Goal: Task Accomplishment & Management: Manage account settings

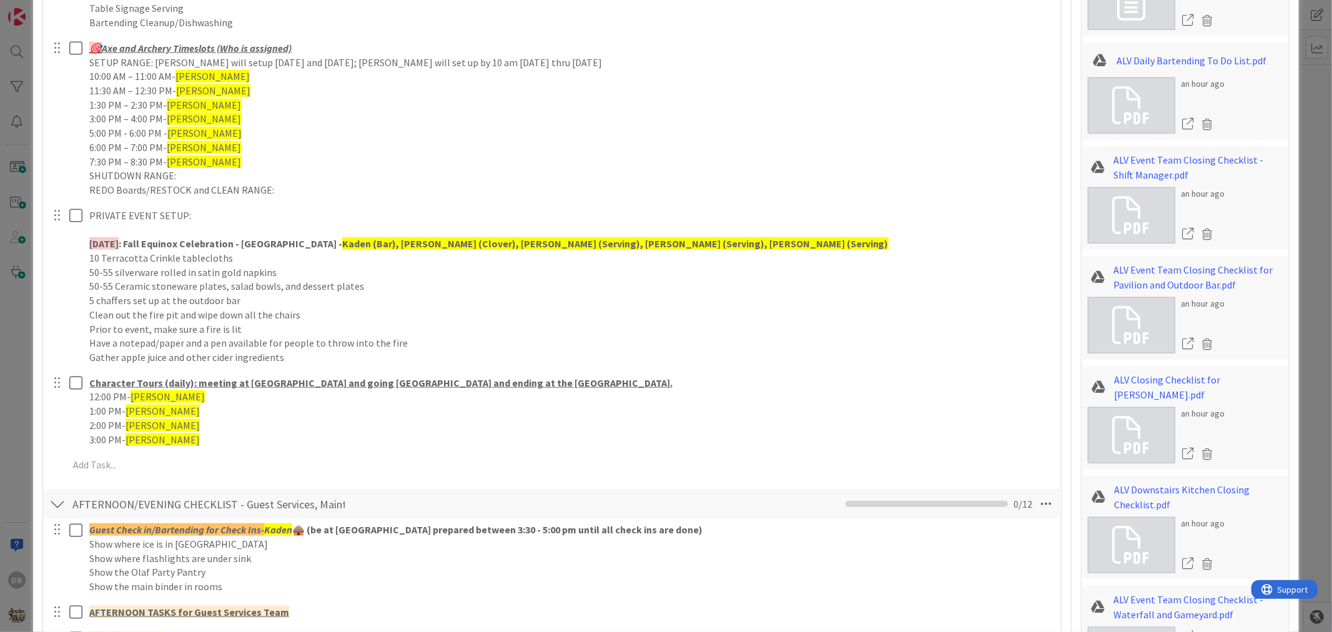
scroll to position [902, 0]
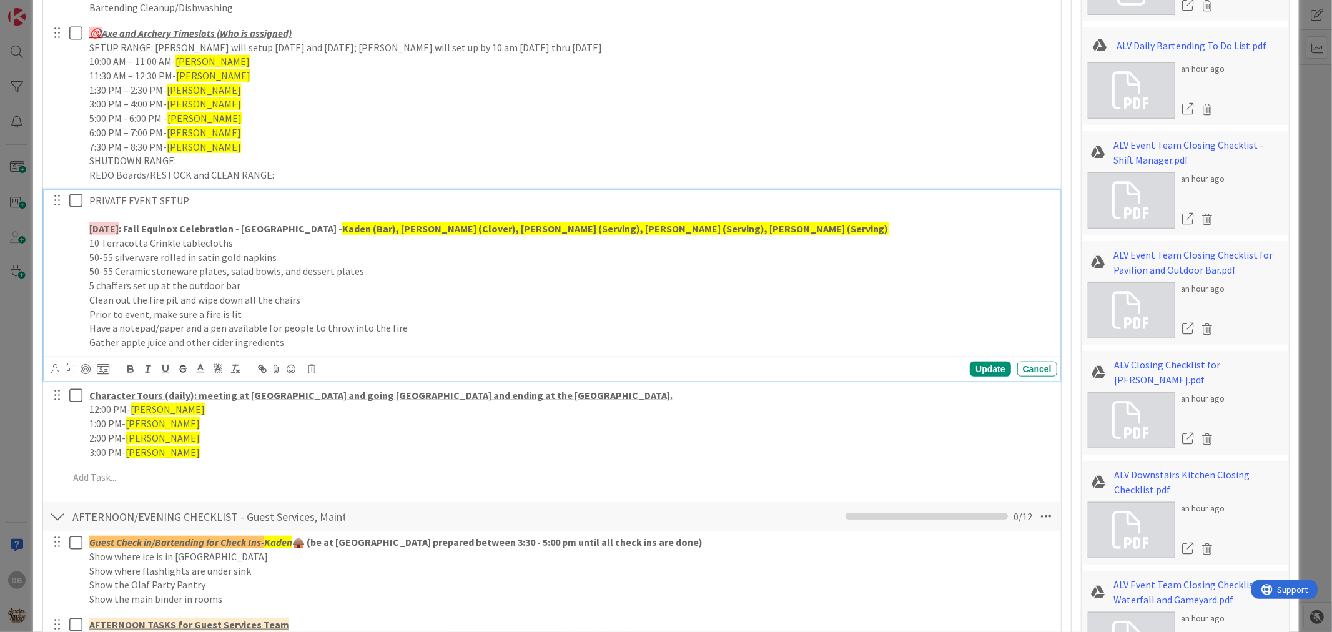
click at [303, 340] on p "Gather apple juice and other cider ingredients" at bounding box center [570, 342] width 963 height 14
click at [987, 370] on div "Update" at bounding box center [990, 369] width 41 height 15
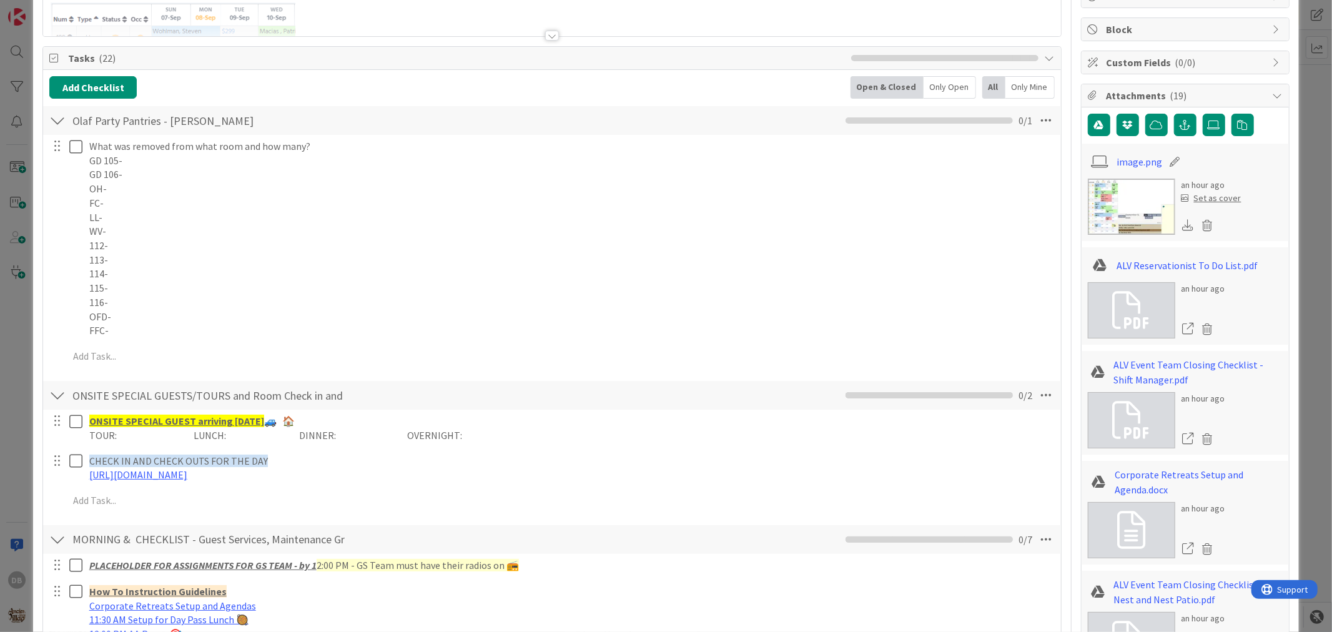
scroll to position [0, 0]
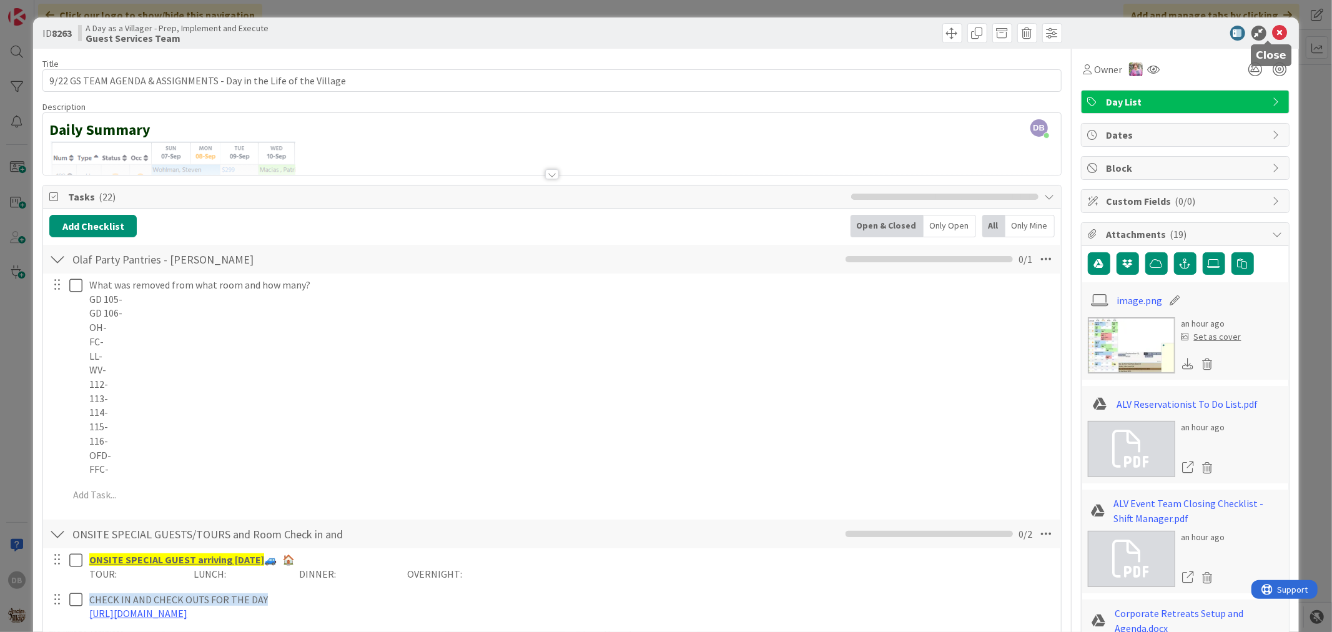
click at [1273, 26] on icon at bounding box center [1280, 33] width 15 height 15
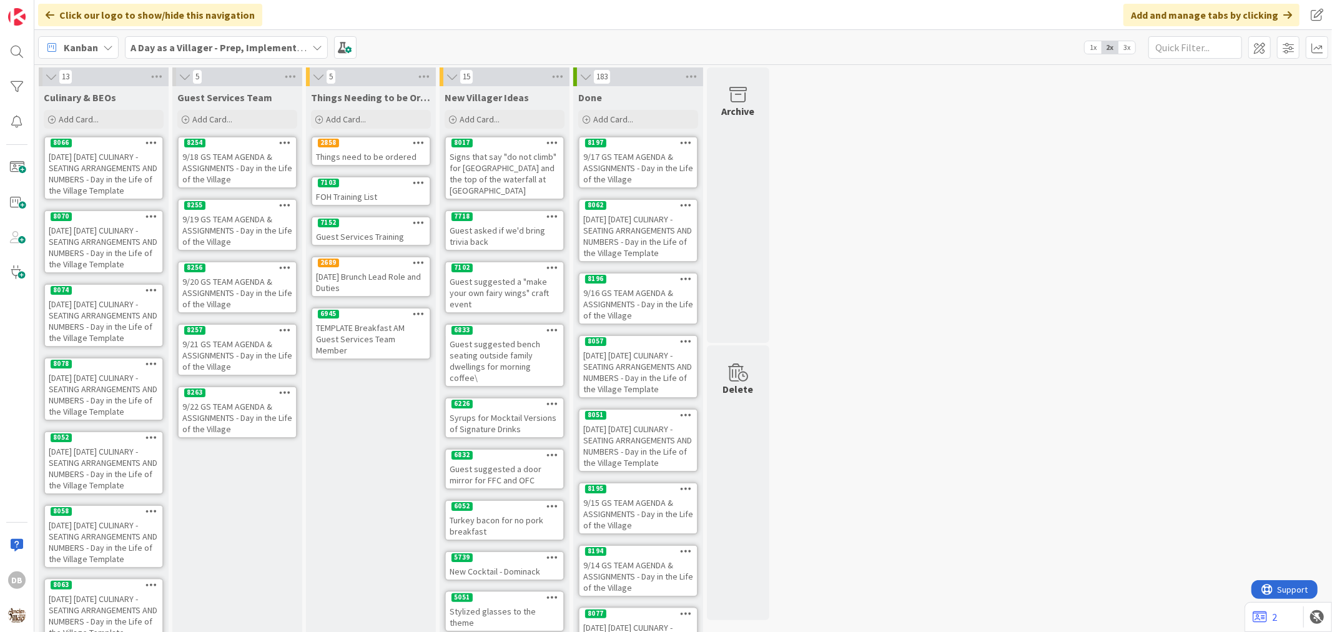
click at [219, 402] on div "9/22 GS TEAM AGENDA & ASSIGNMENTS - Day in the Life of the Village" at bounding box center [237, 417] width 117 height 39
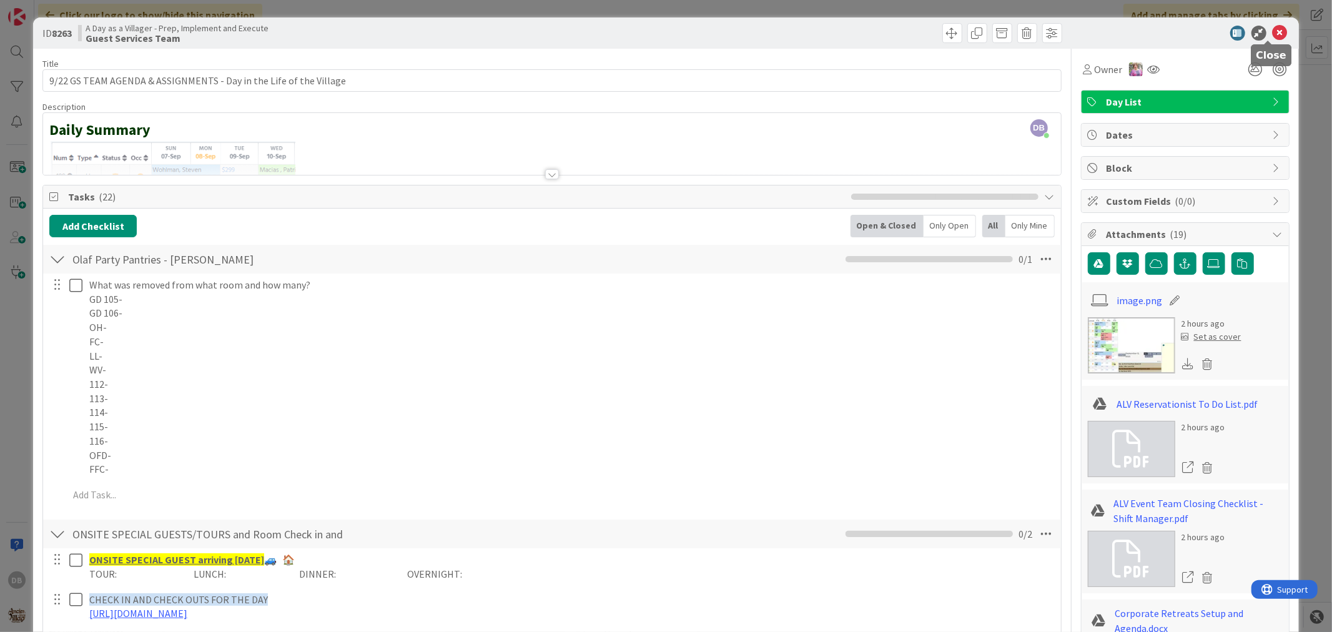
click at [1273, 31] on icon at bounding box center [1280, 33] width 15 height 15
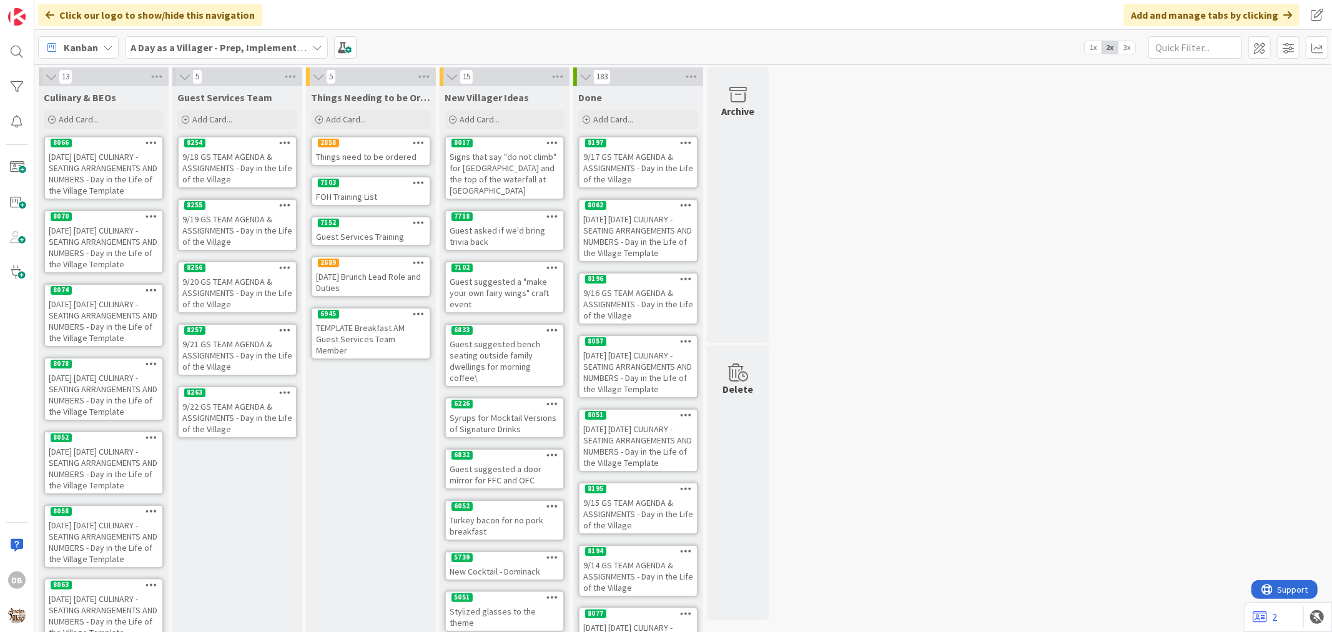
click at [233, 234] on div "9/19 GS TEAM AGENDA & ASSIGNMENTS - Day in the Life of the Village" at bounding box center [237, 230] width 117 height 39
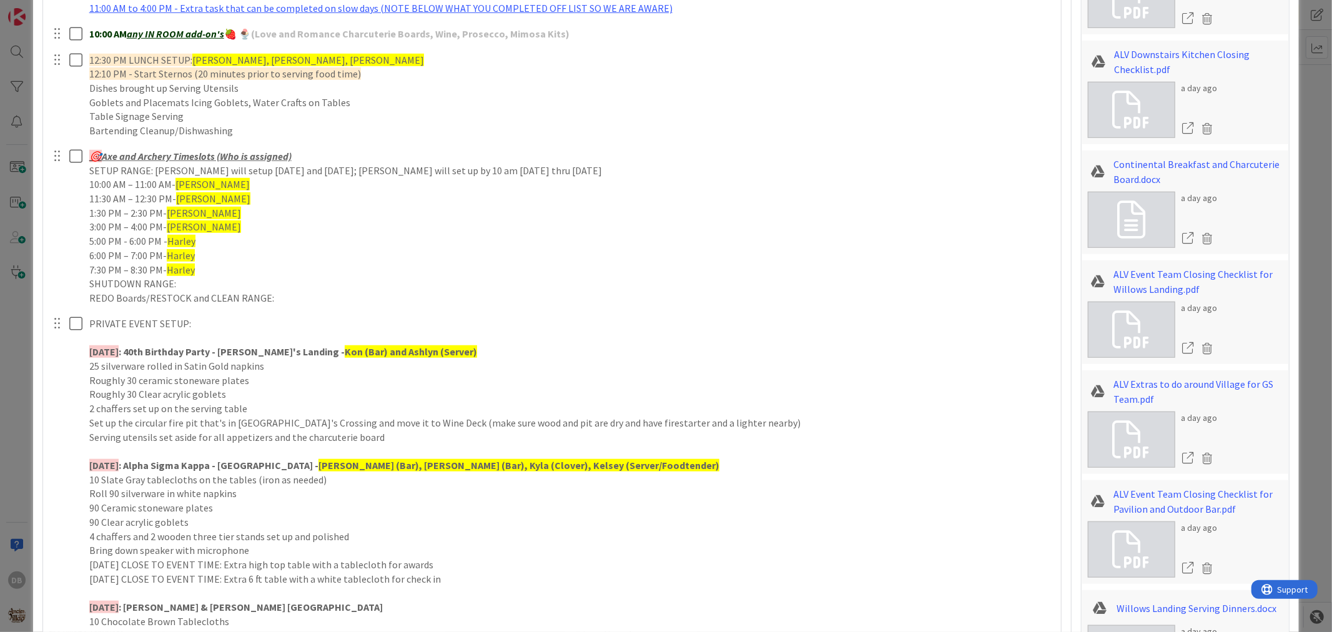
scroll to position [902, 0]
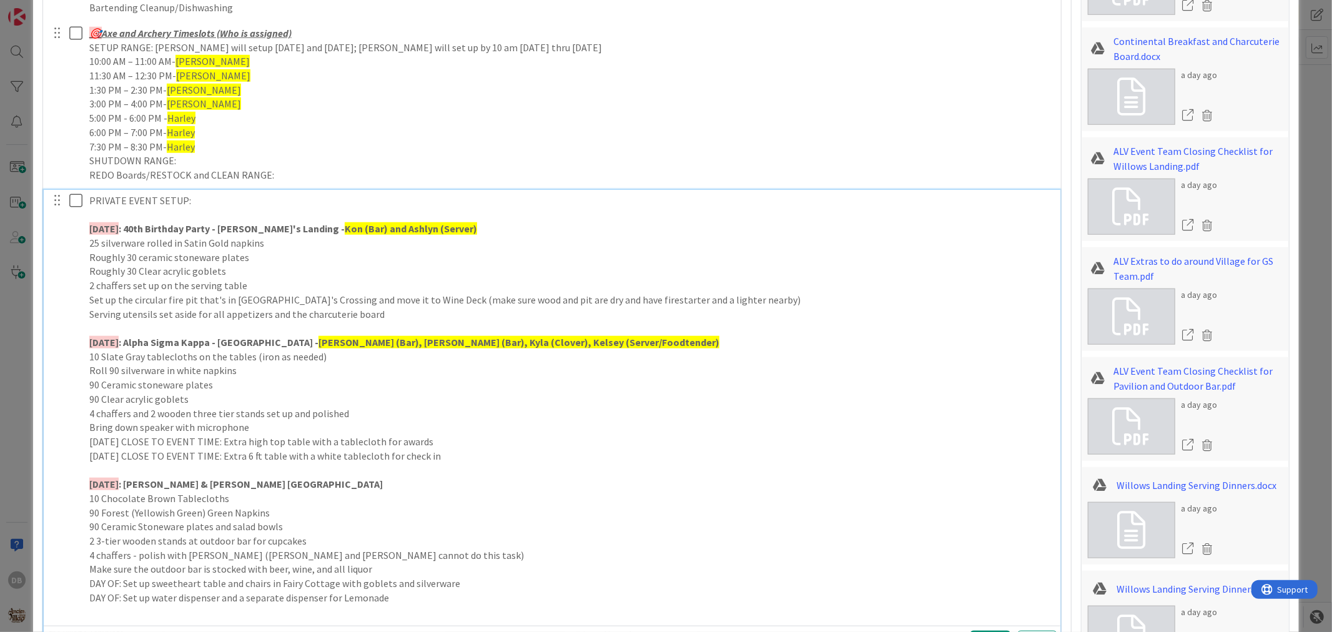
click at [256, 421] on p "Bring down speaker with microphone" at bounding box center [570, 427] width 963 height 14
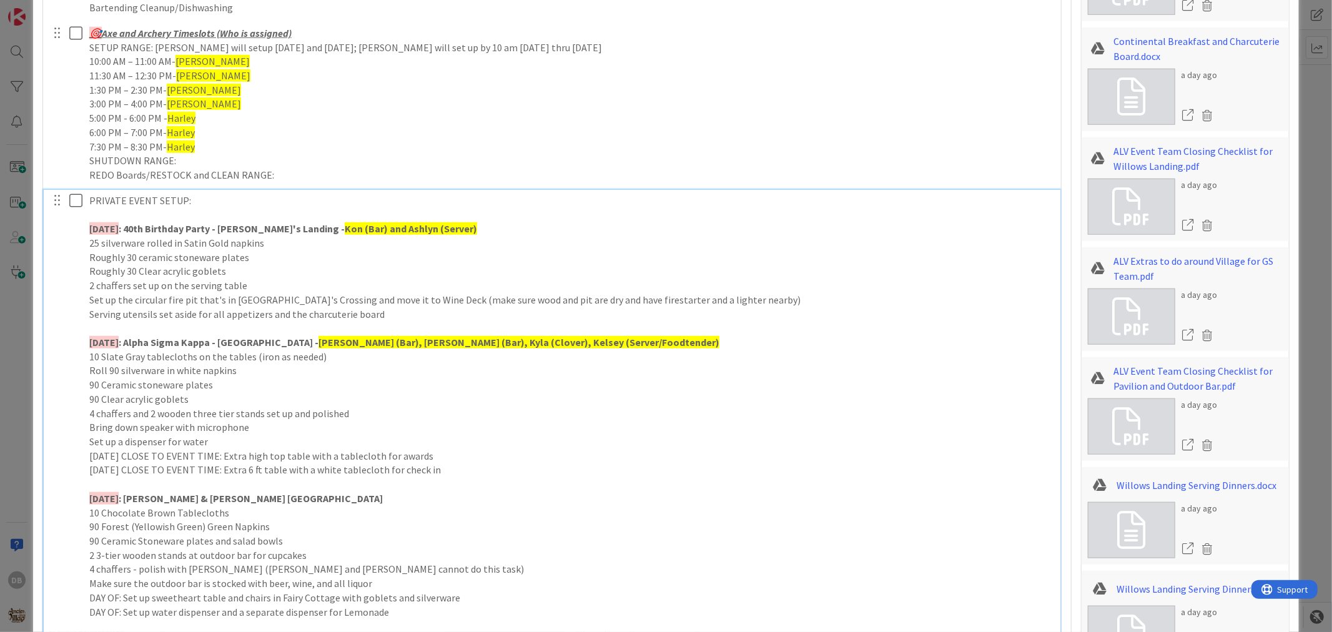
click at [164, 375] on p "Roll 90 silverware in white napkins" at bounding box center [570, 370] width 963 height 14
click at [473, 358] on p "10 Slate Gray tablecloths on the tables (iron as needed)" at bounding box center [570, 357] width 963 height 14
click at [487, 420] on p "4 chaffers and 2 wooden three tier stands set up and polished" at bounding box center [570, 414] width 963 height 14
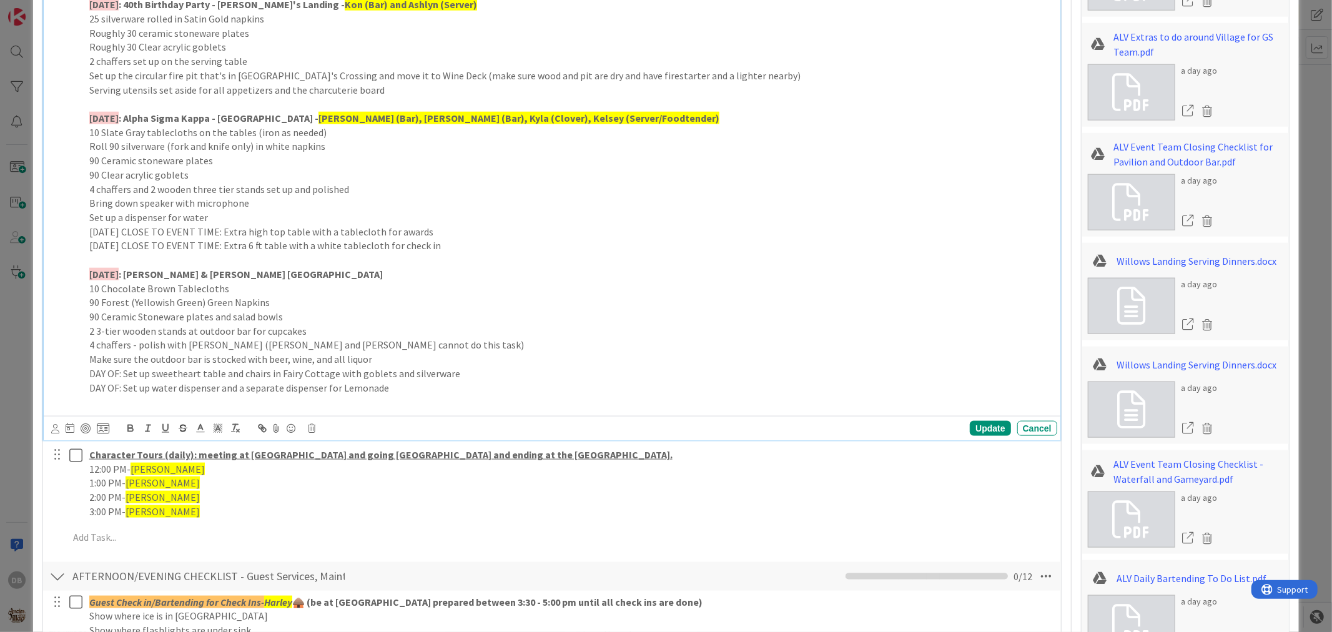
scroll to position [1110, 0]
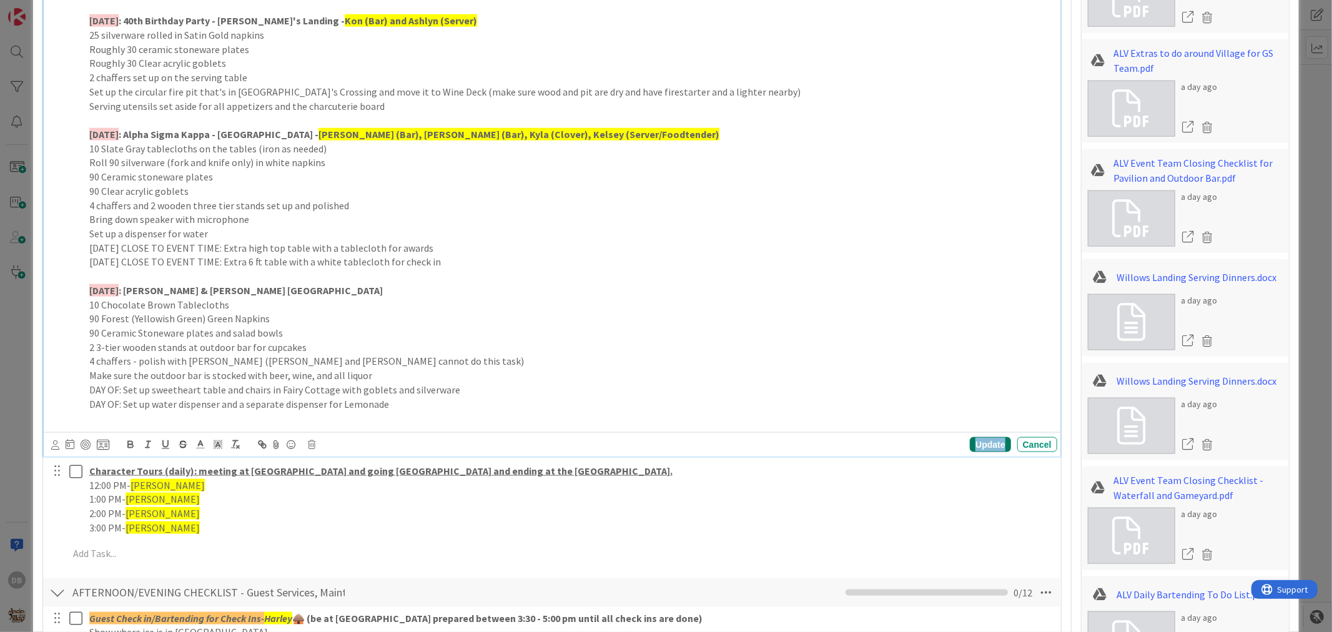
click at [970, 448] on div "Update" at bounding box center [990, 444] width 41 height 15
click at [282, 35] on p "25 silverware rolled in Satin Gold napkins" at bounding box center [570, 35] width 963 height 14
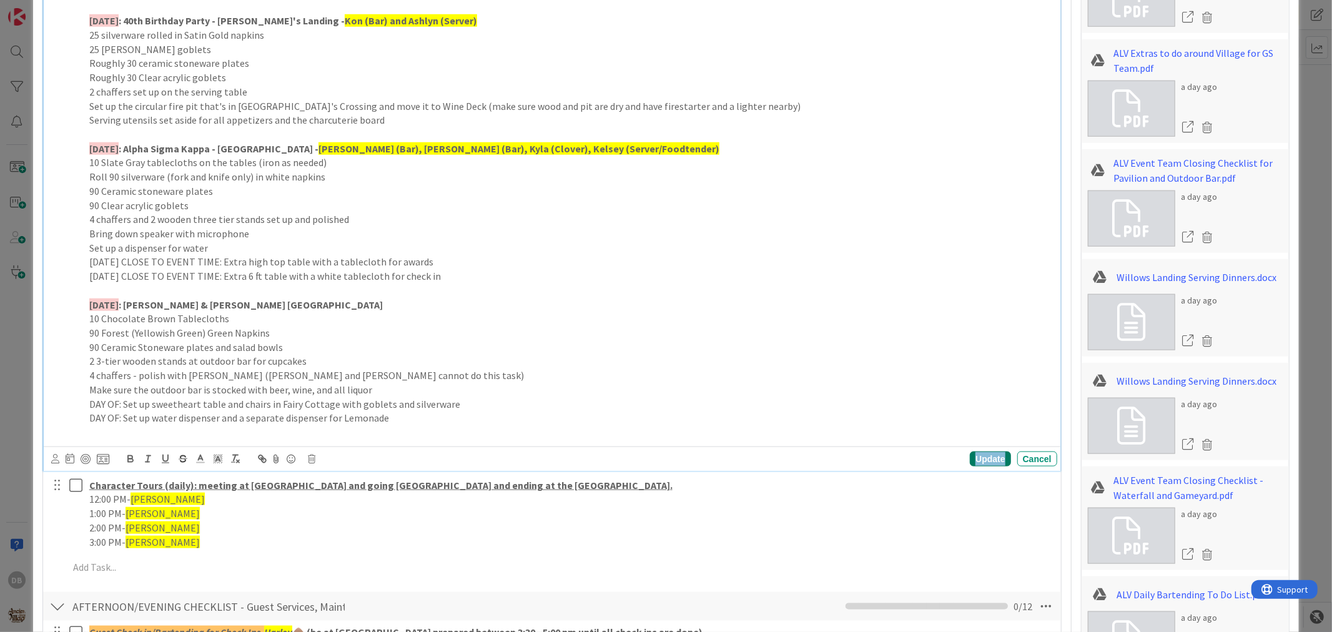
click at [979, 463] on div "Update" at bounding box center [990, 458] width 41 height 15
click at [91, 95] on p "2 chaffers set up on the serving table" at bounding box center [570, 92] width 963 height 14
click at [981, 464] on div "Update" at bounding box center [990, 458] width 41 height 15
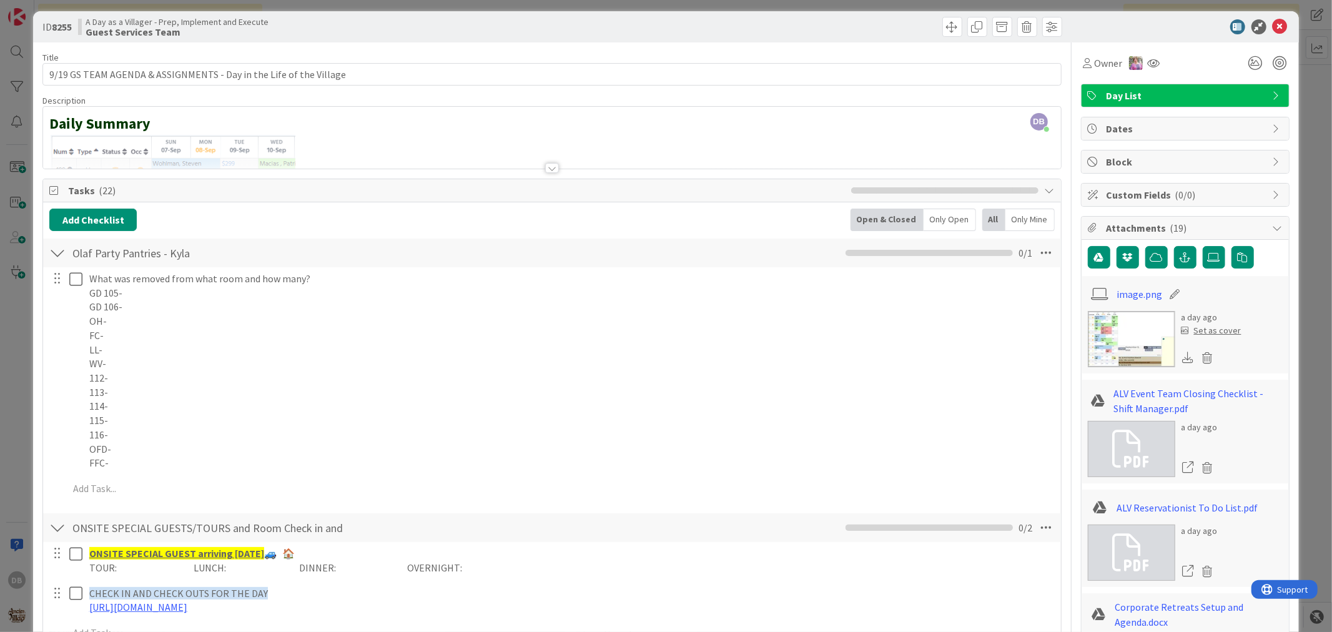
scroll to position [0, 0]
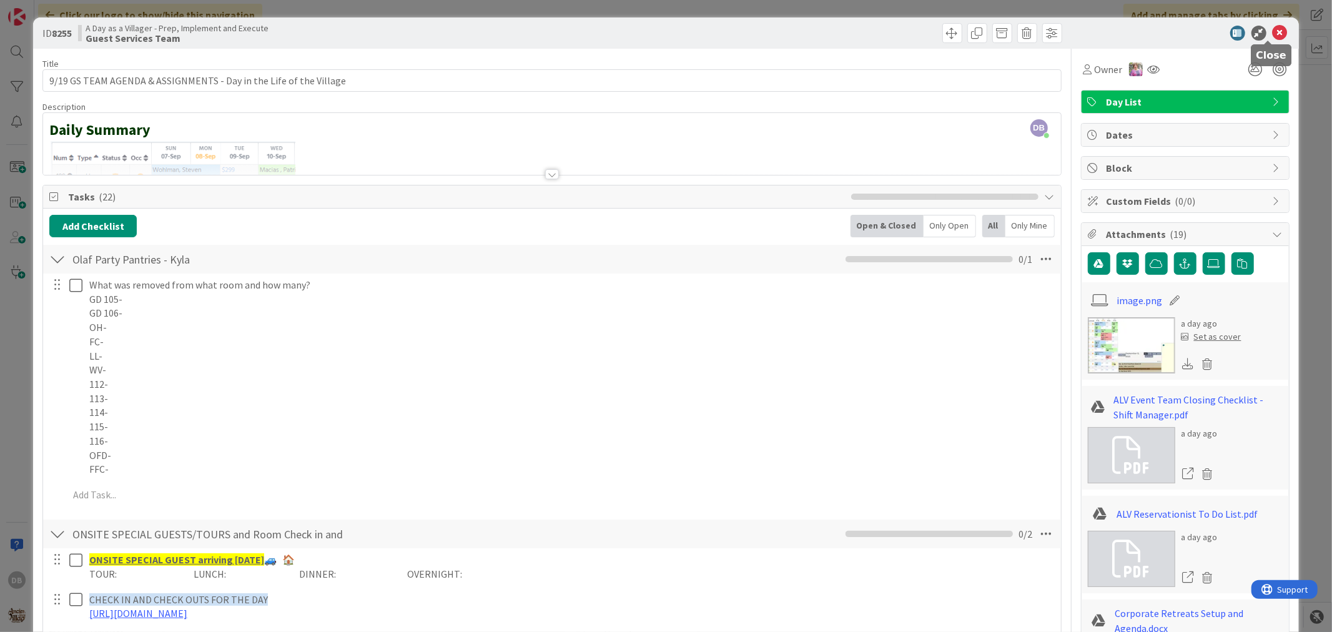
click at [1273, 36] on icon at bounding box center [1280, 33] width 15 height 15
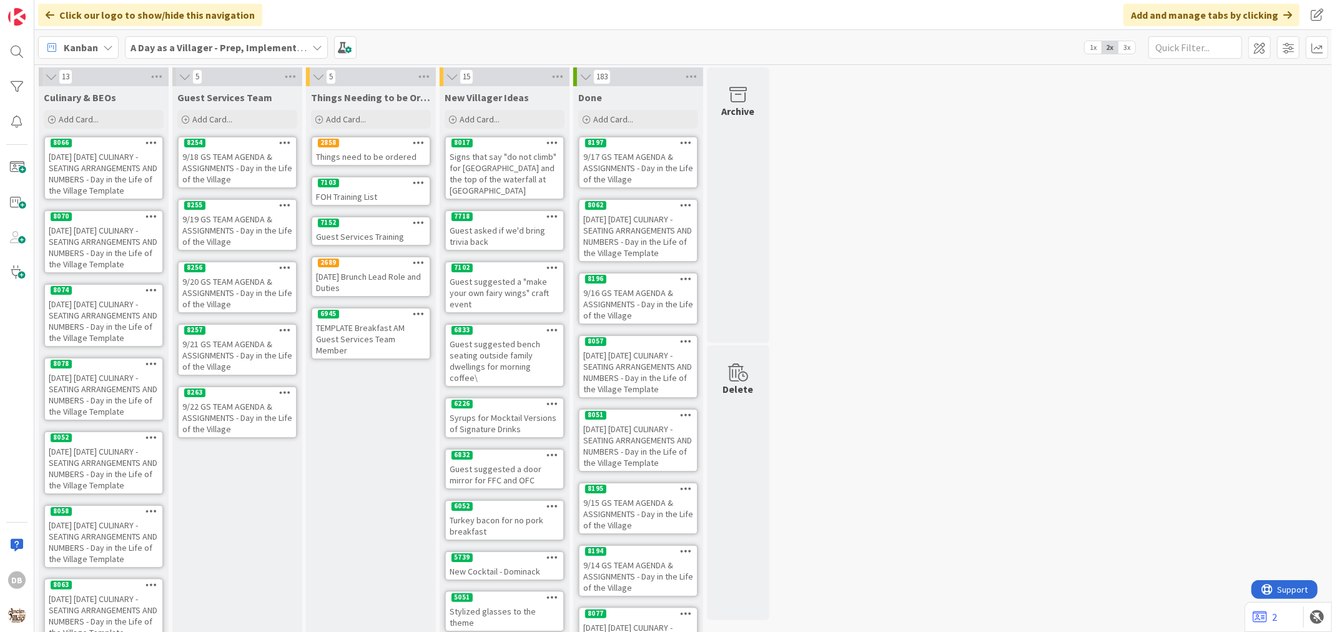
click at [240, 294] on div "9/20 GS TEAM AGENDA & ASSIGNMENTS - Day in the Life of the Village" at bounding box center [237, 293] width 117 height 39
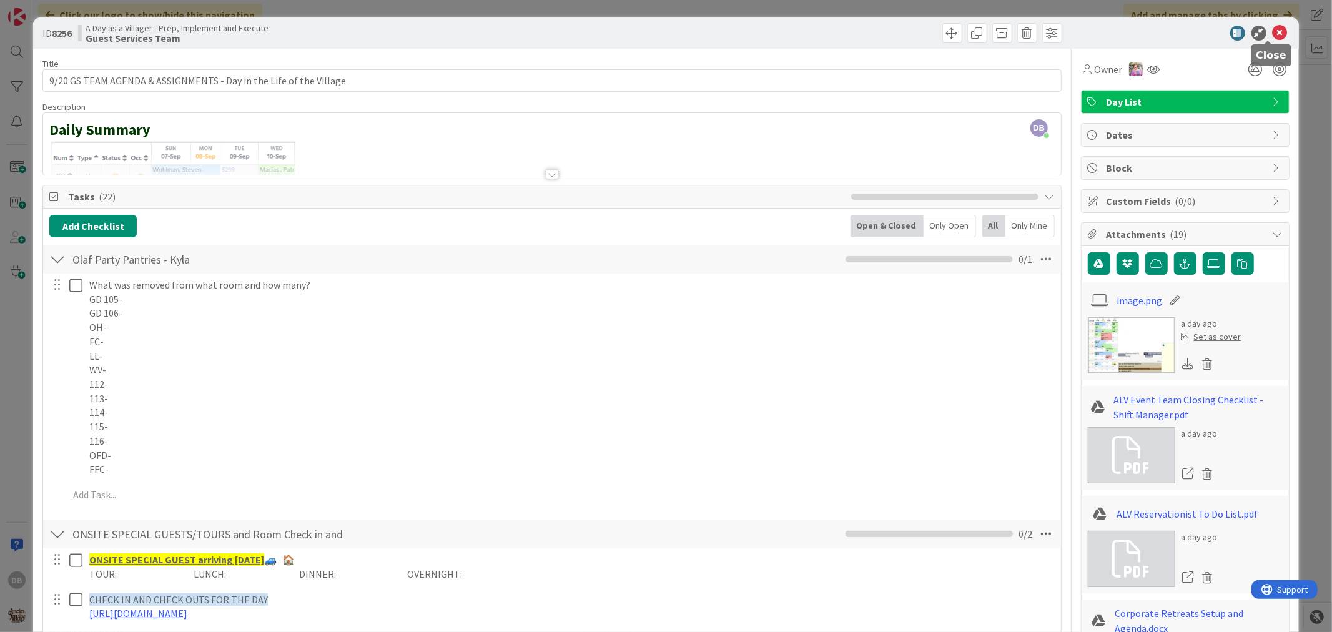
click at [1273, 36] on icon at bounding box center [1280, 33] width 15 height 15
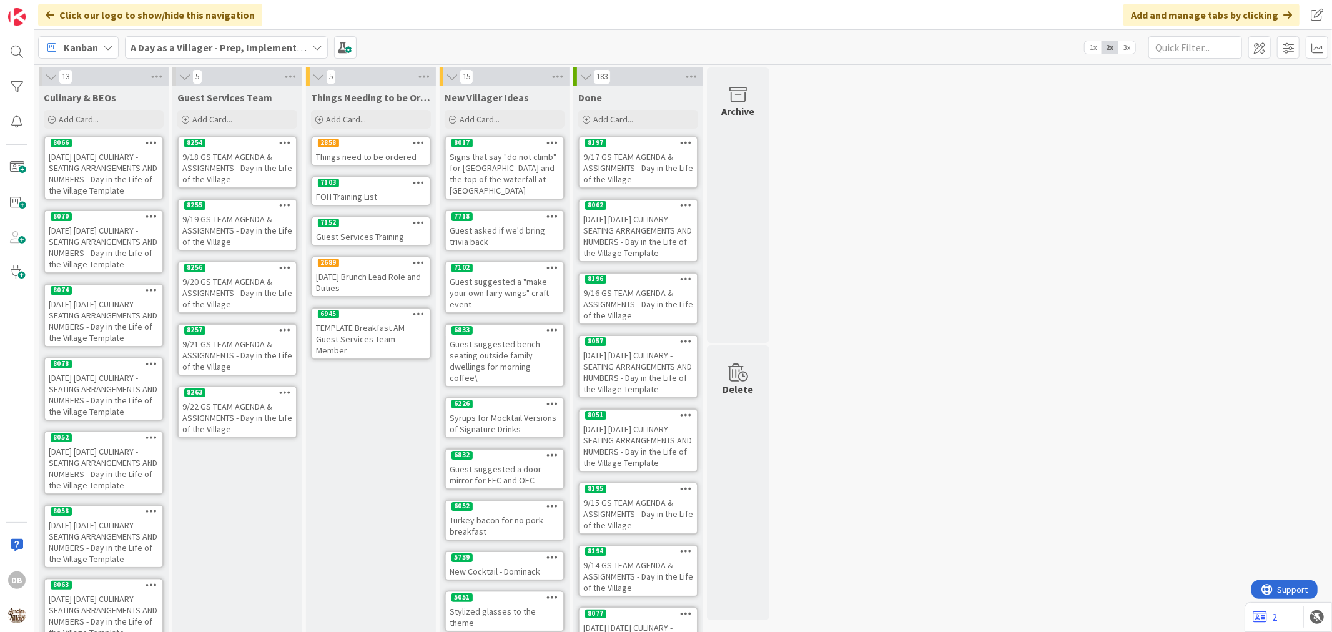
click at [214, 351] on div "9/21 GS TEAM AGENDA & ASSIGNMENTS - Day in the Life of the Village" at bounding box center [237, 355] width 117 height 39
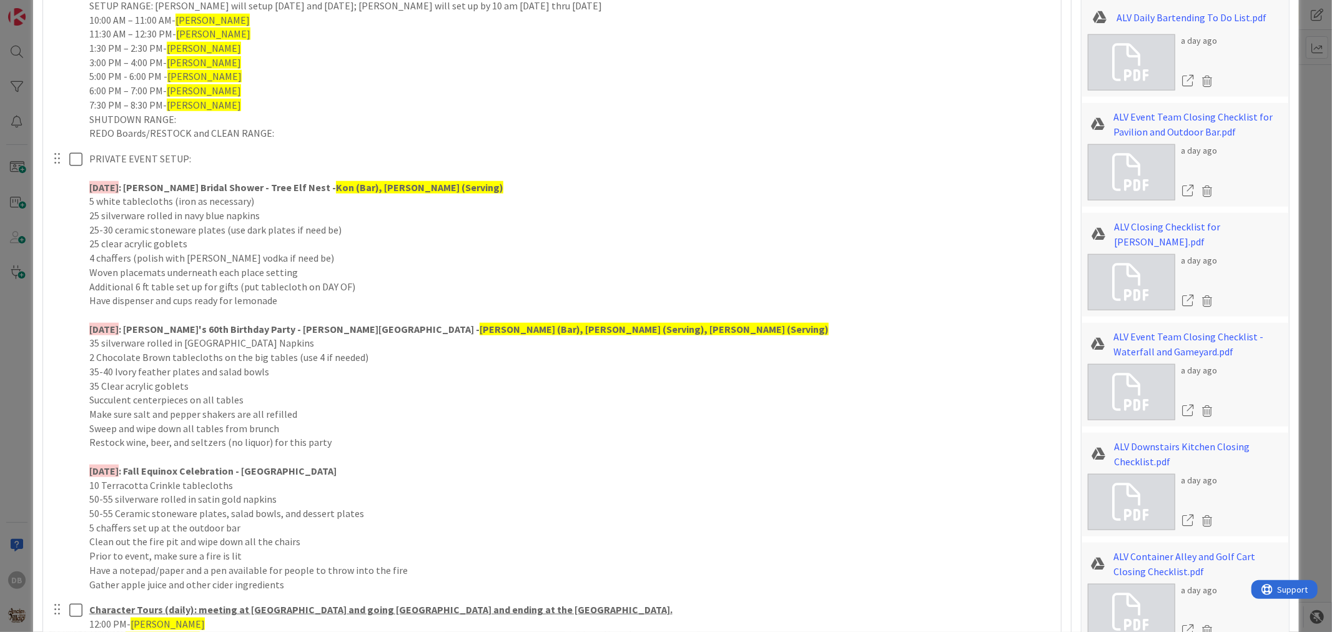
scroll to position [1040, 0]
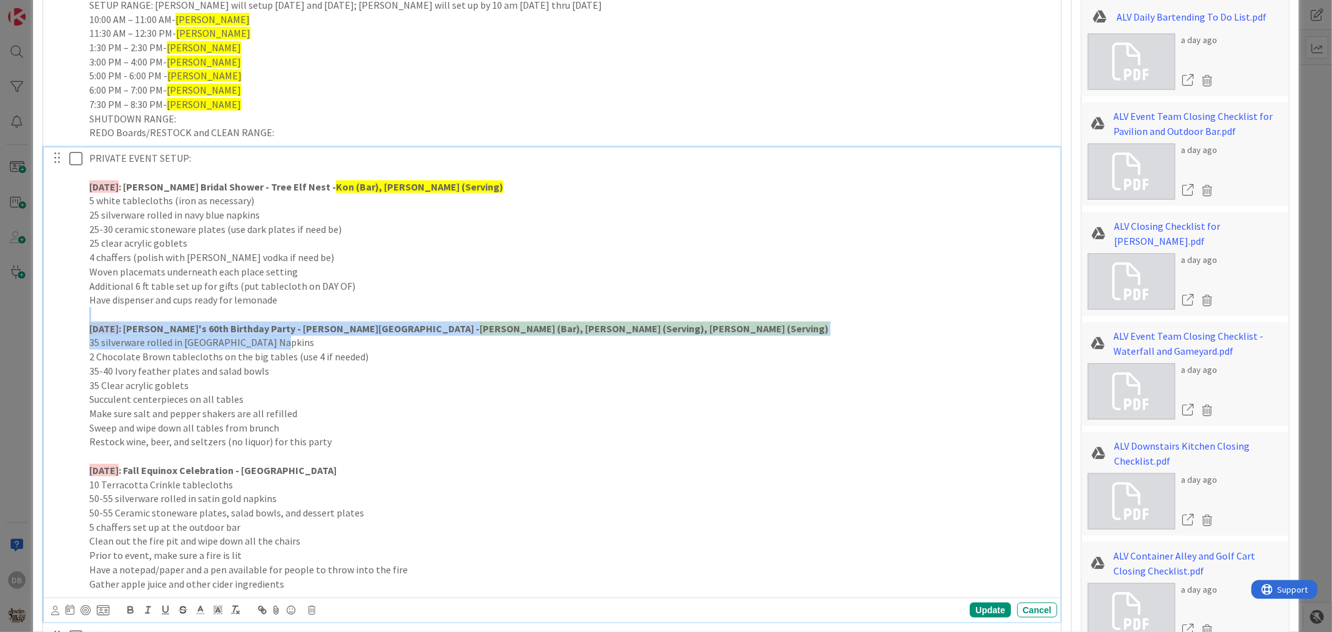
drag, startPoint x: 533, startPoint y: 319, endPoint x: 403, endPoint y: 338, distance: 131.2
click at [403, 338] on div "PRIVATE EVENT SETUP: [DATE] : [PERSON_NAME] Bridal Shower - Tree Elf Nest - Kon…" at bounding box center [570, 370] width 973 height 447
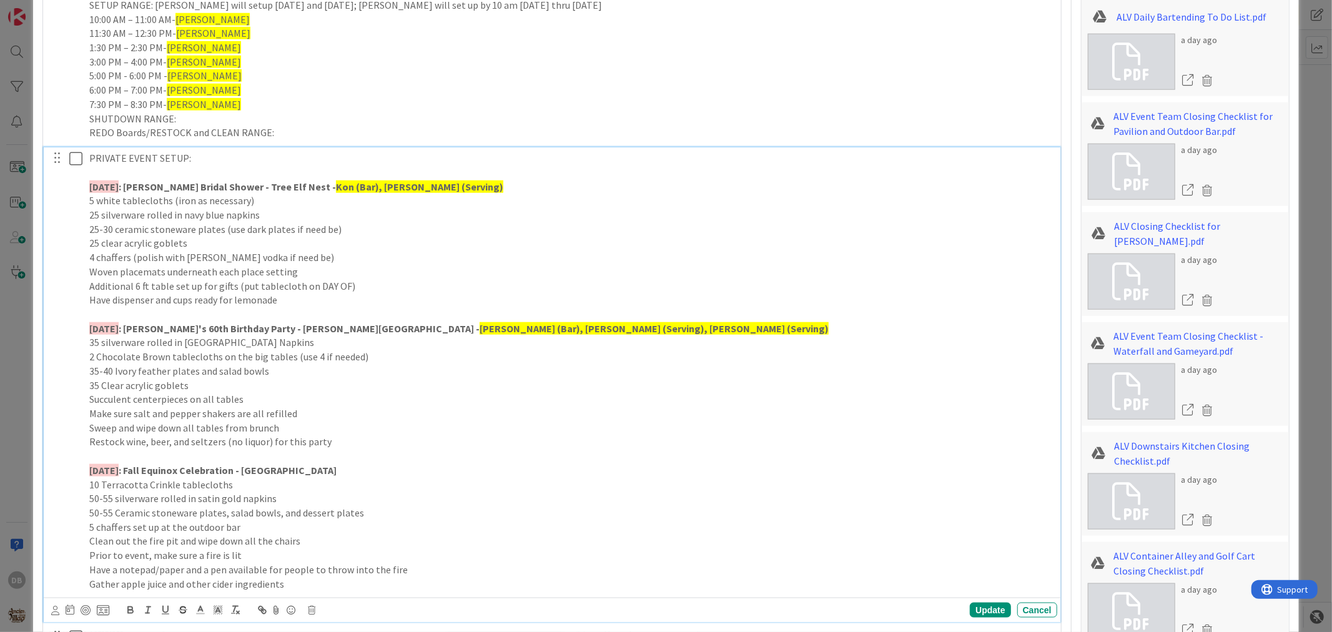
click at [433, 373] on p "35-40 Ivory feather plates and salad bowls" at bounding box center [570, 371] width 963 height 14
drag, startPoint x: 277, startPoint y: 376, endPoint x: 194, endPoint y: 373, distance: 82.5
click at [194, 373] on p "35-40 Ivory feather plates and salad bowls" at bounding box center [570, 371] width 963 height 14
click at [977, 613] on div "Update" at bounding box center [990, 610] width 41 height 15
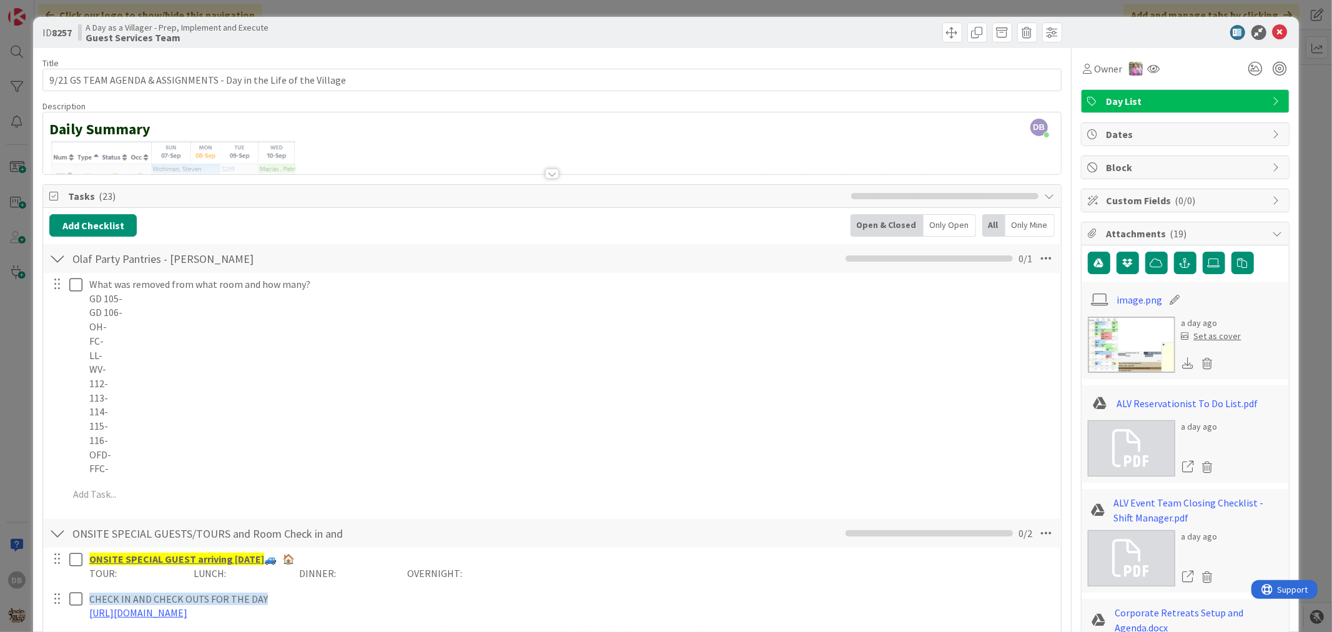
scroll to position [0, 0]
click at [1273, 32] on icon at bounding box center [1280, 33] width 15 height 15
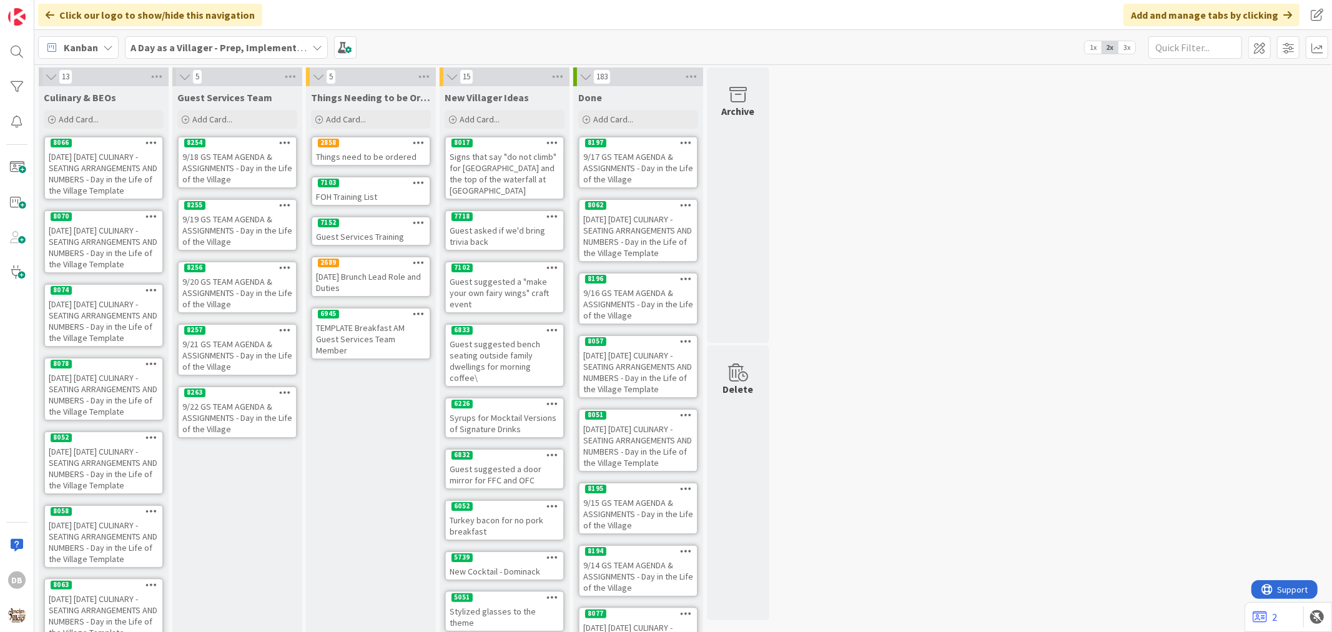
click at [238, 360] on div "9/21 GS TEAM AGENDA & ASSIGNMENTS - Day in the Life of the Village" at bounding box center [237, 355] width 117 height 39
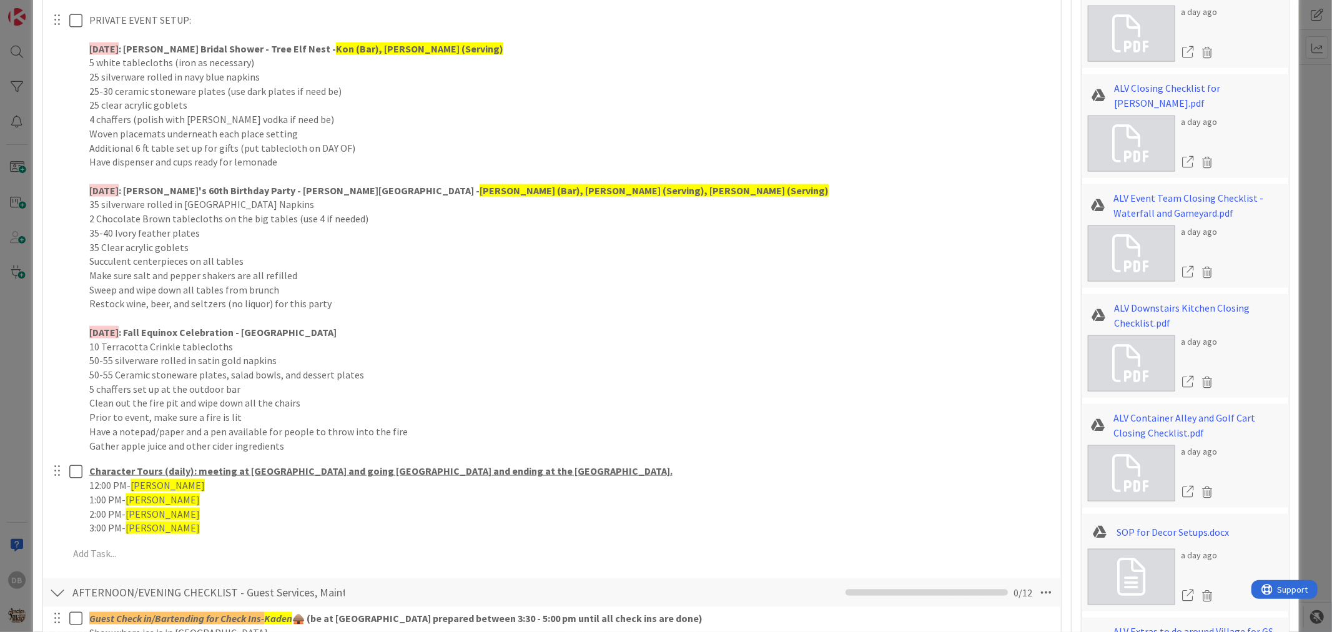
scroll to position [1179, 0]
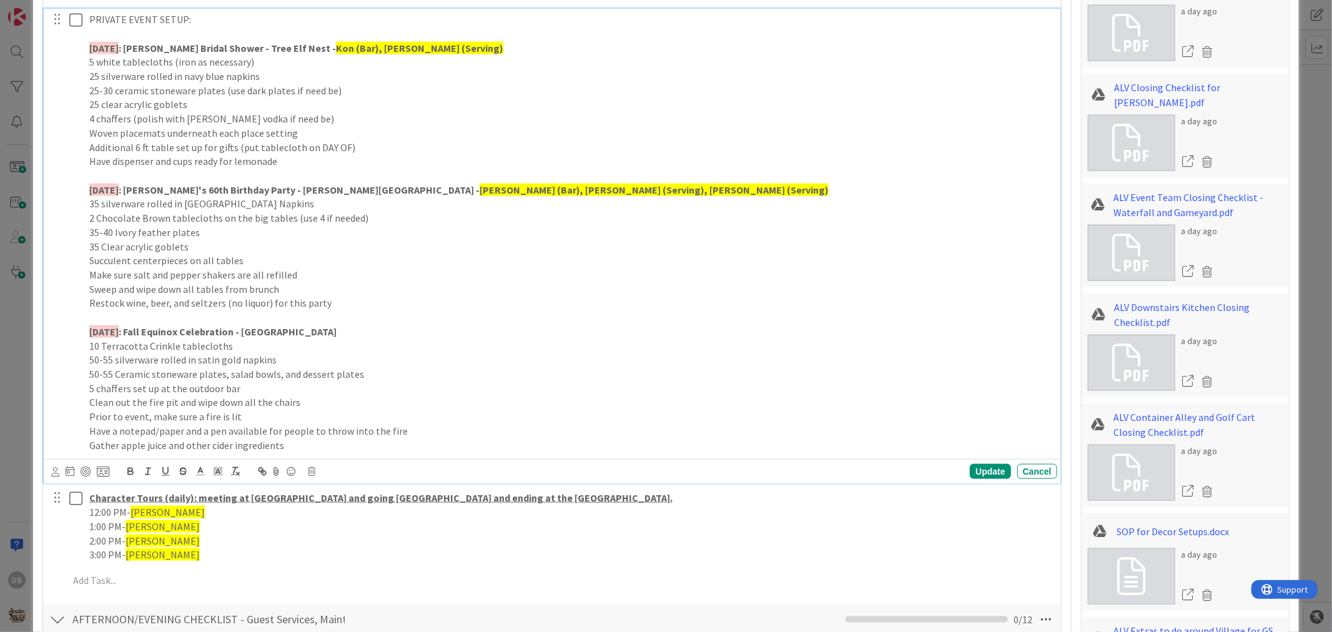
click at [225, 233] on p "35-40 Ivory feather plates" at bounding box center [570, 232] width 963 height 14
click at [985, 476] on div "Update" at bounding box center [990, 471] width 41 height 15
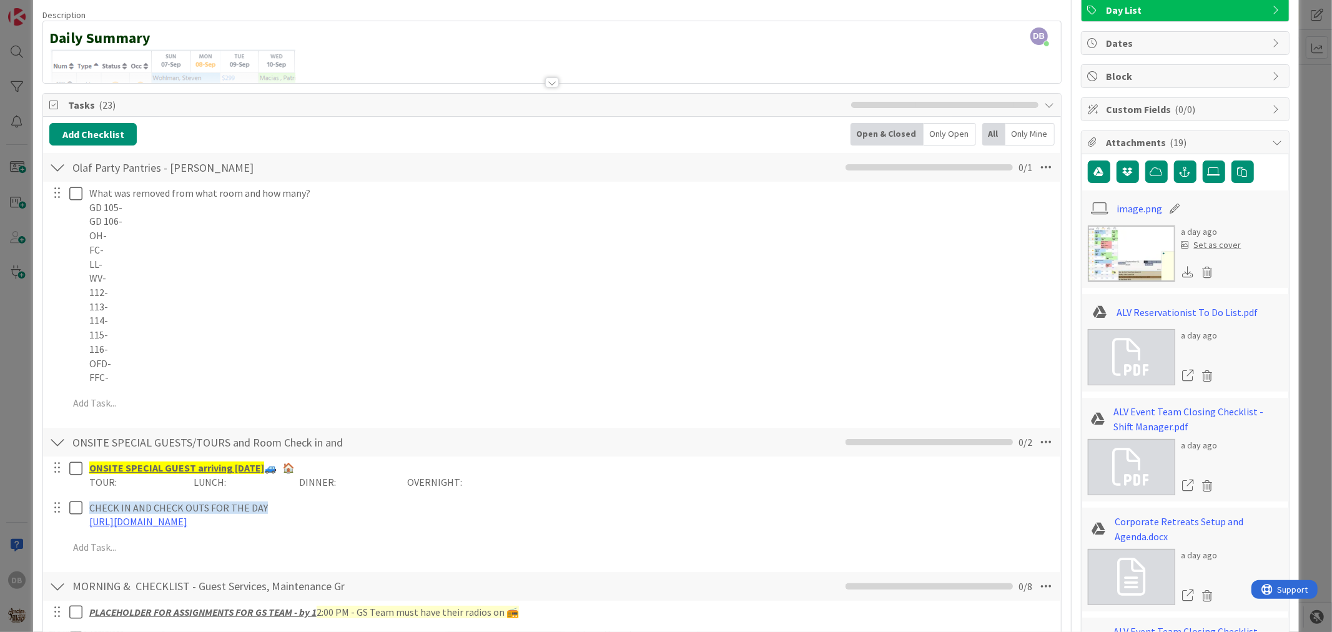
scroll to position [0, 0]
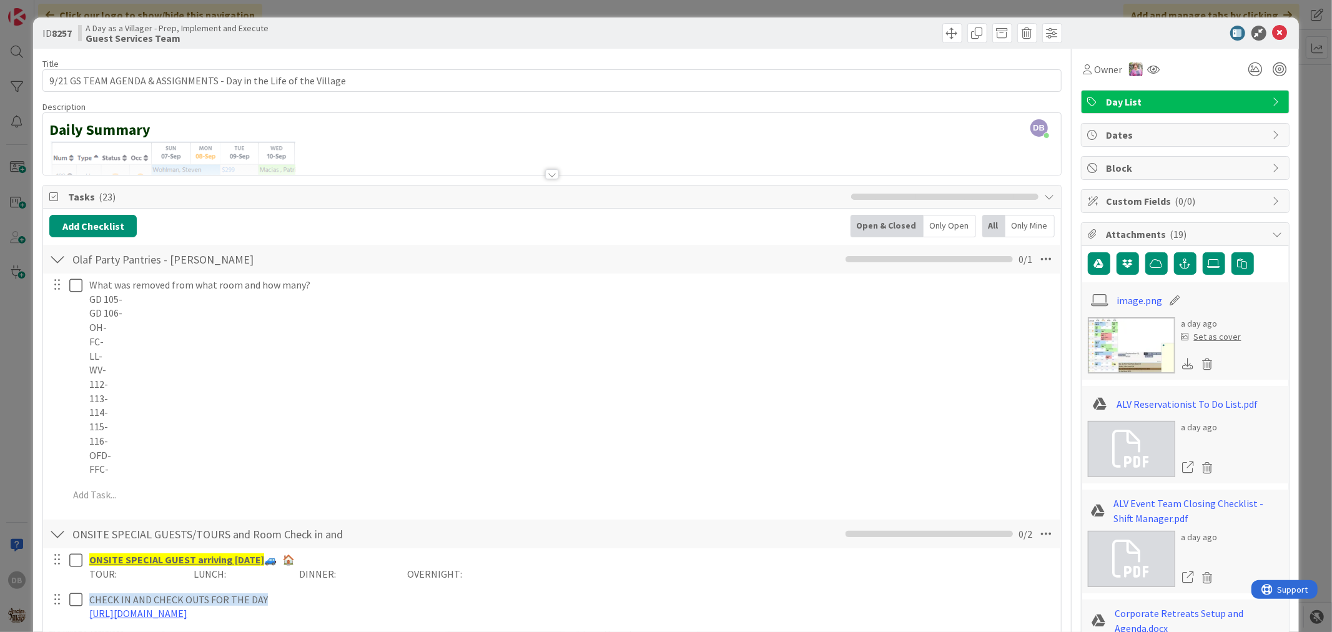
click at [1273, 36] on icon at bounding box center [1280, 33] width 15 height 15
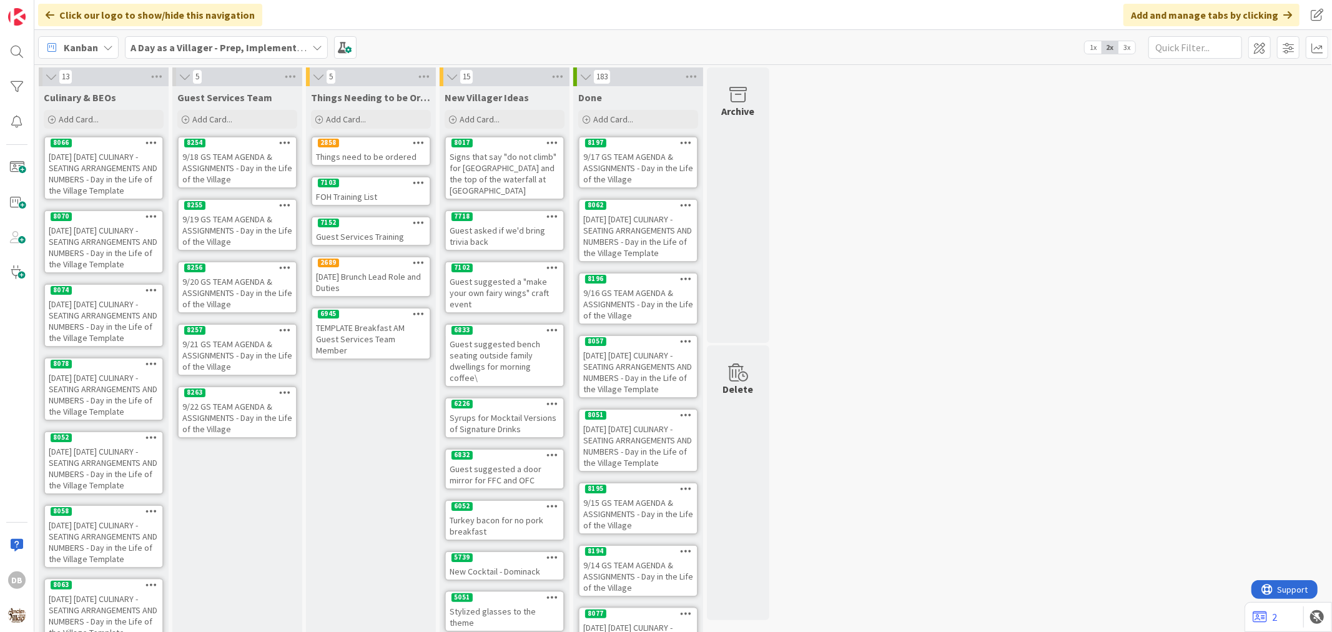
click at [255, 310] on div "Guest Services Team Add Card... 8254 9/18 GS TEAM AGENDA & ASSIGNMENTS - Day in…" at bounding box center [237, 494] width 130 height 817
click at [259, 289] on div "9/20 GS TEAM AGENDA & ASSIGNMENTS - Day in the Life of the Village" at bounding box center [237, 293] width 117 height 39
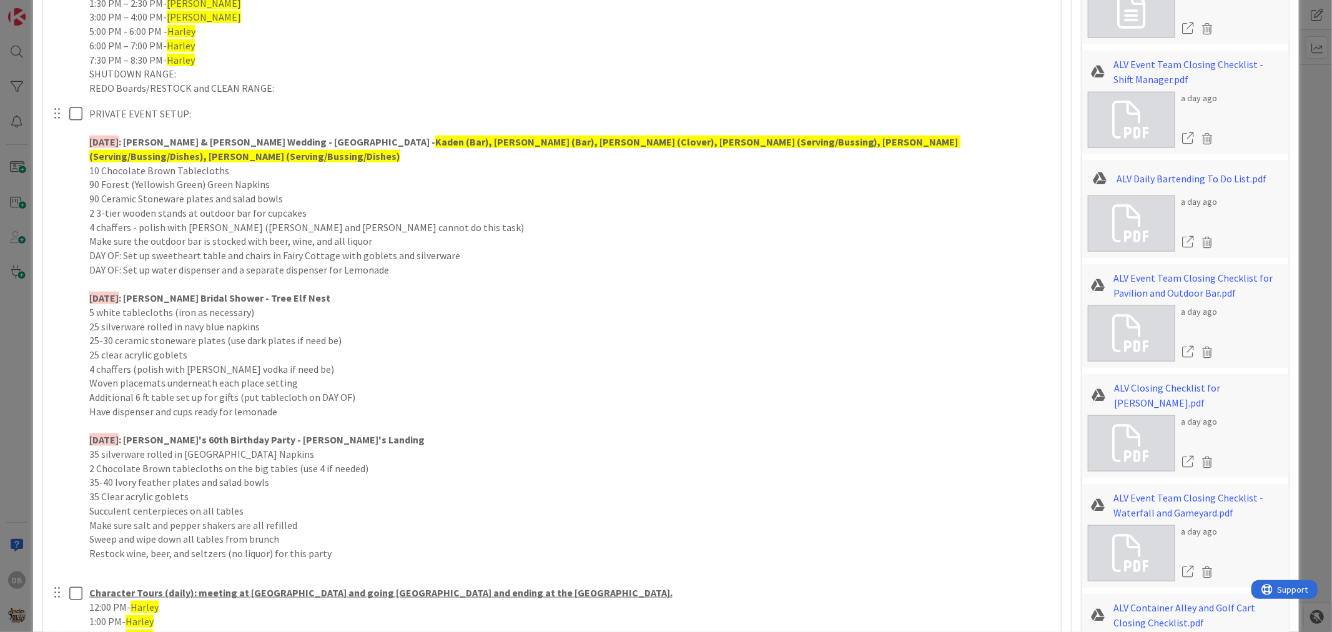
scroll to position [1179, 0]
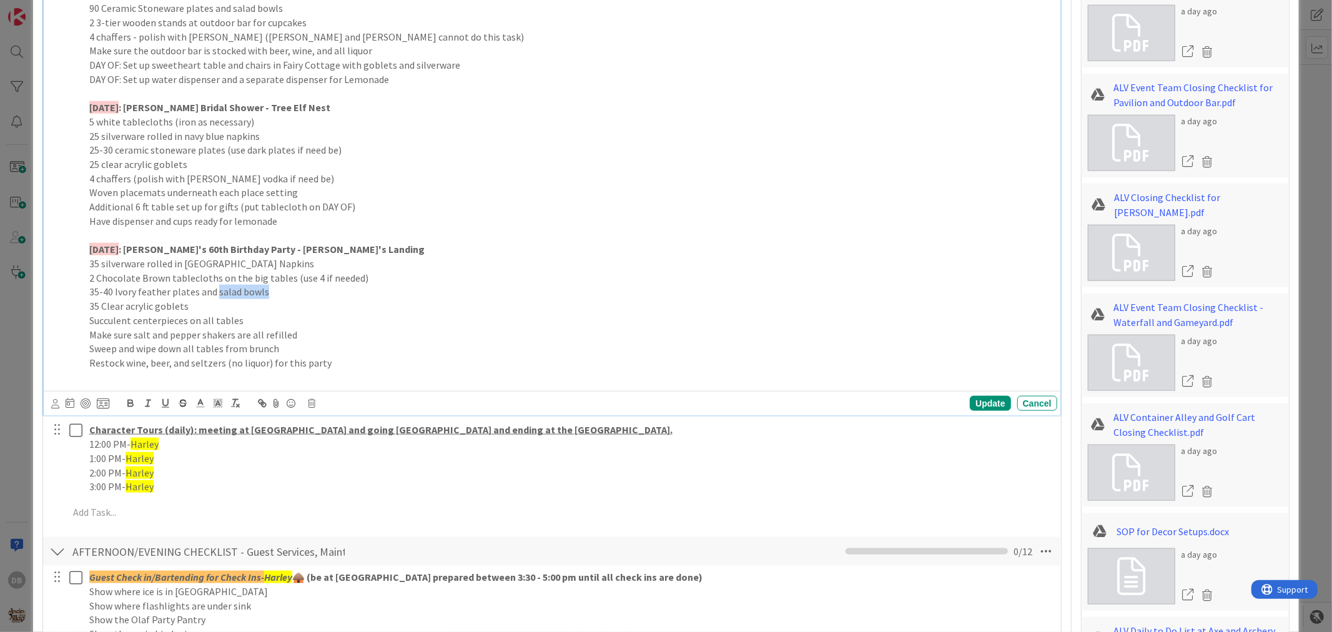
drag, startPoint x: 275, startPoint y: 277, endPoint x: 215, endPoint y: 276, distance: 59.3
click at [215, 285] on p "35-40 Ivory feather plates and salad bowls" at bounding box center [570, 292] width 963 height 14
click at [978, 396] on div "Update" at bounding box center [990, 403] width 41 height 15
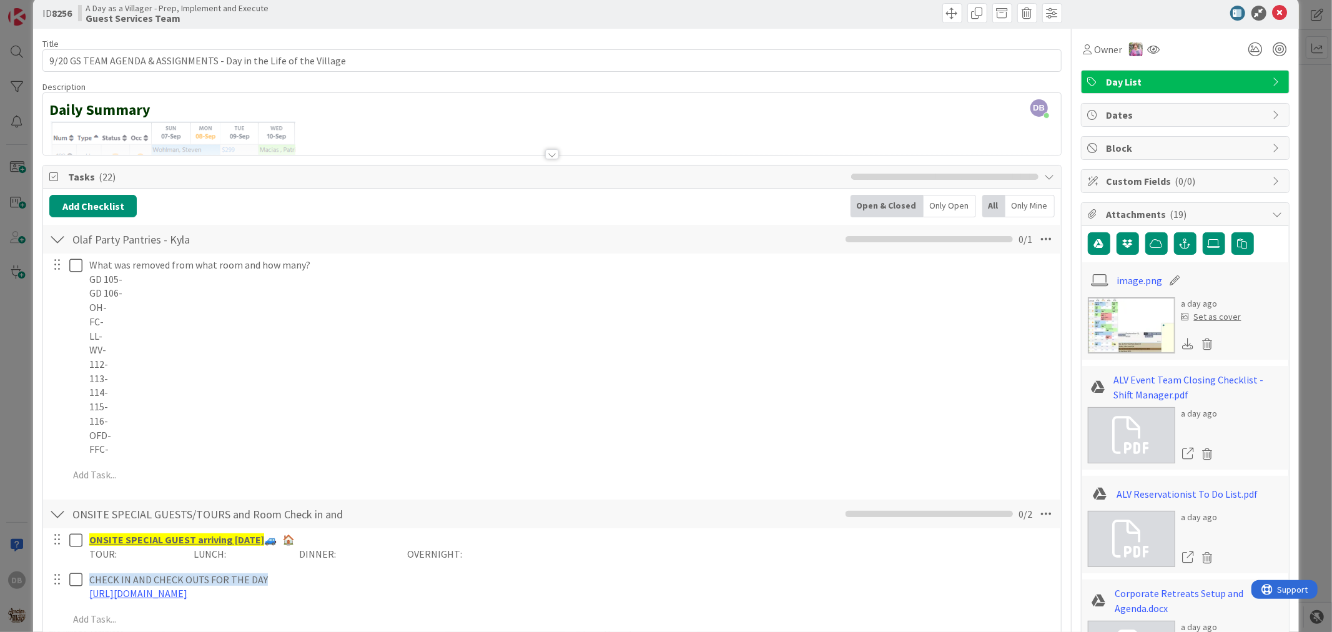
scroll to position [0, 0]
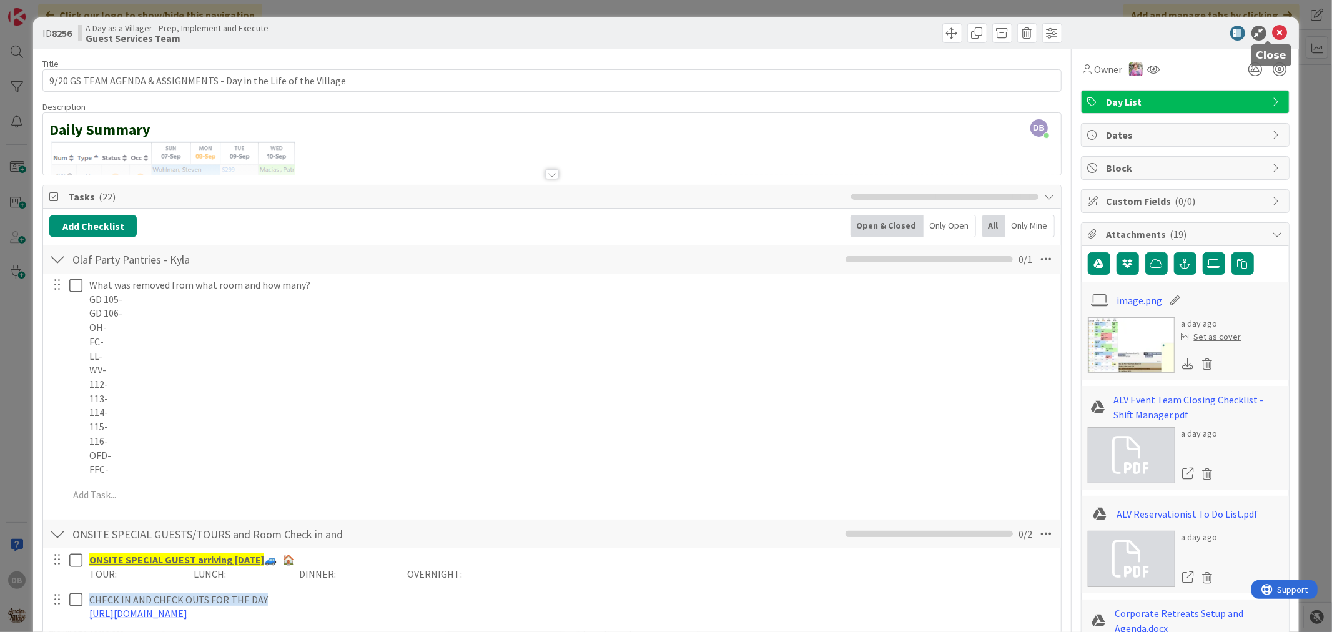
click at [1273, 32] on icon at bounding box center [1280, 33] width 15 height 15
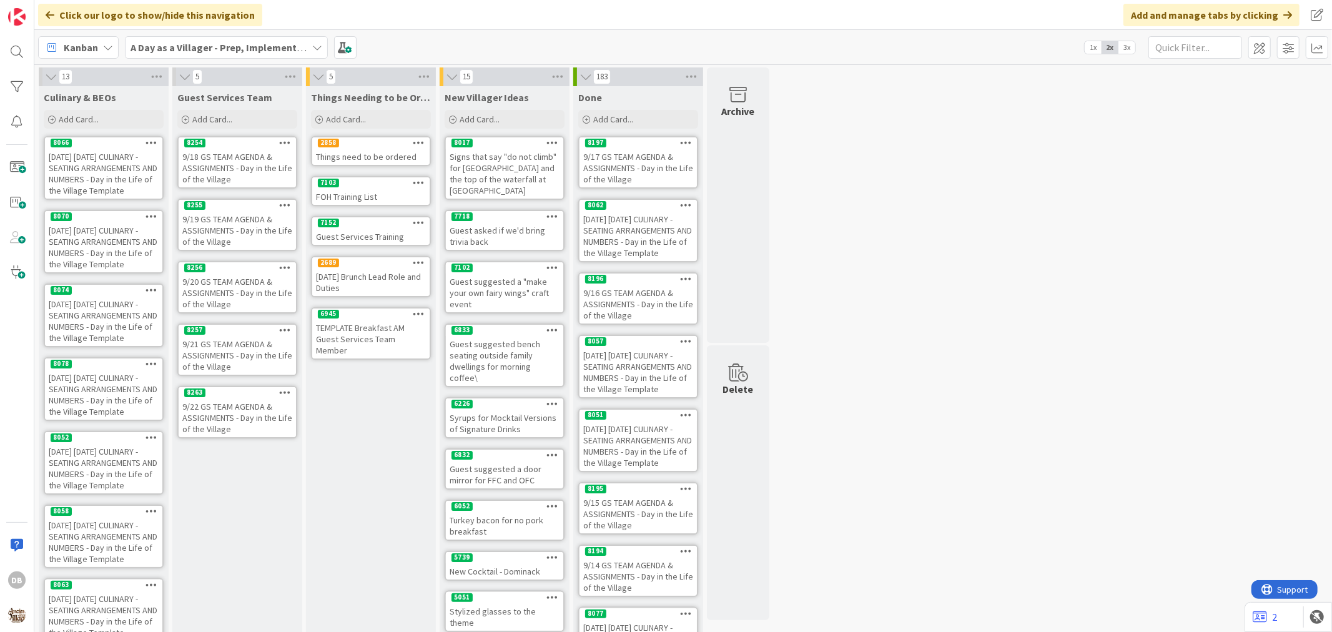
click at [242, 298] on div "9/20 GS TEAM AGENDA & ASSIGNMENTS - Day in the Life of the Village" at bounding box center [237, 293] width 117 height 39
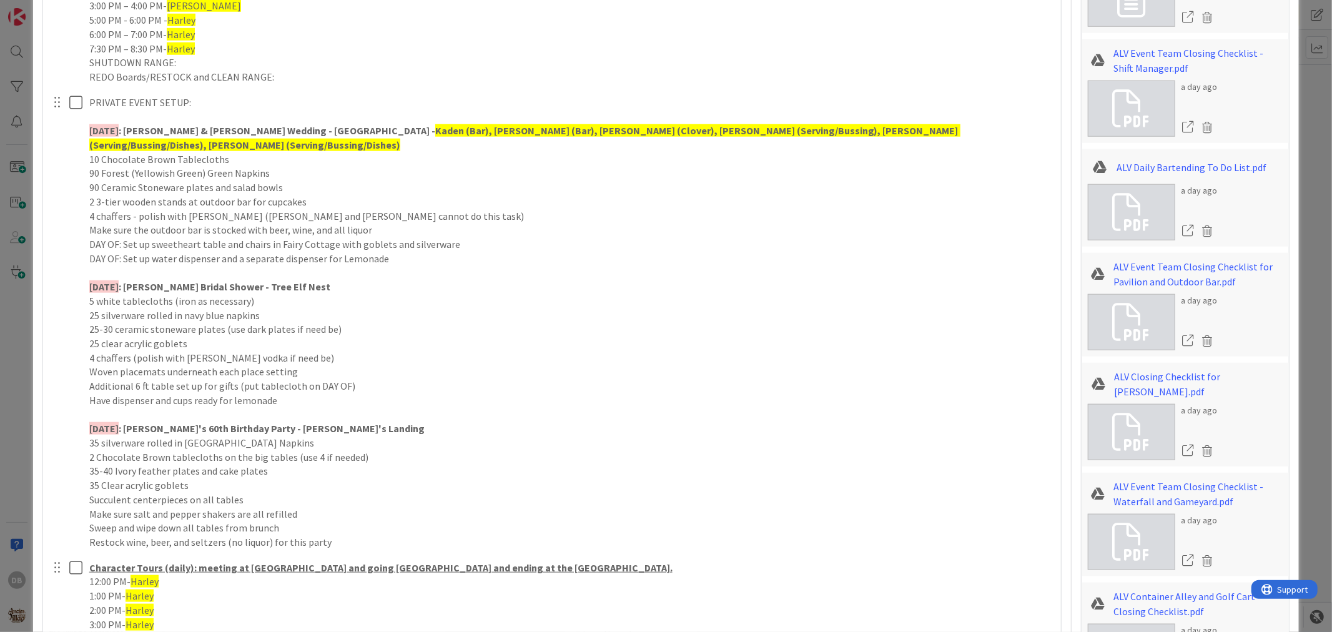
scroll to position [1040, 0]
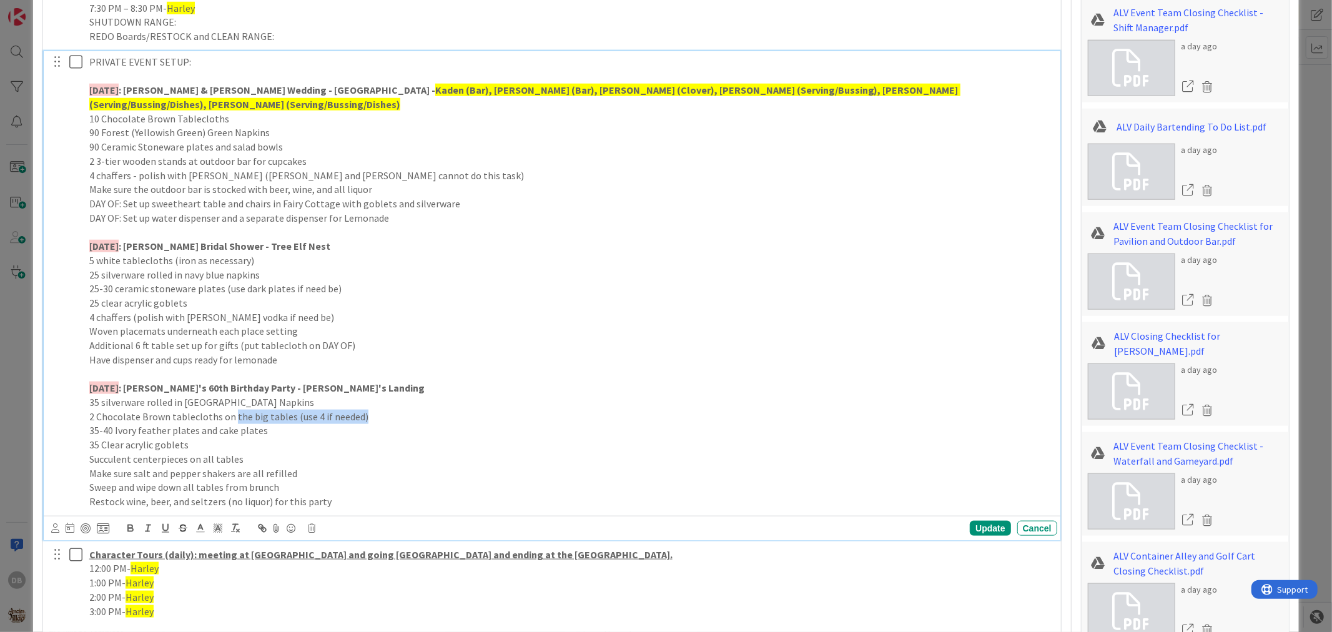
drag, startPoint x: 365, startPoint y: 400, endPoint x: 232, endPoint y: 403, distance: 133.0
click at [232, 410] on p "2 Chocolate Brown tablecloths on the big tables (use 4 if needed)" at bounding box center [570, 417] width 963 height 14
drag, startPoint x: 323, startPoint y: 403, endPoint x: 81, endPoint y: 398, distance: 241.7
click at [81, 398] on div "PRIVATE EVENT SETUP: [DATE] : [PERSON_NAME] & [PERSON_NAME] Wedding - [GEOGRAPH…" at bounding box center [553, 281] width 1008 height 461
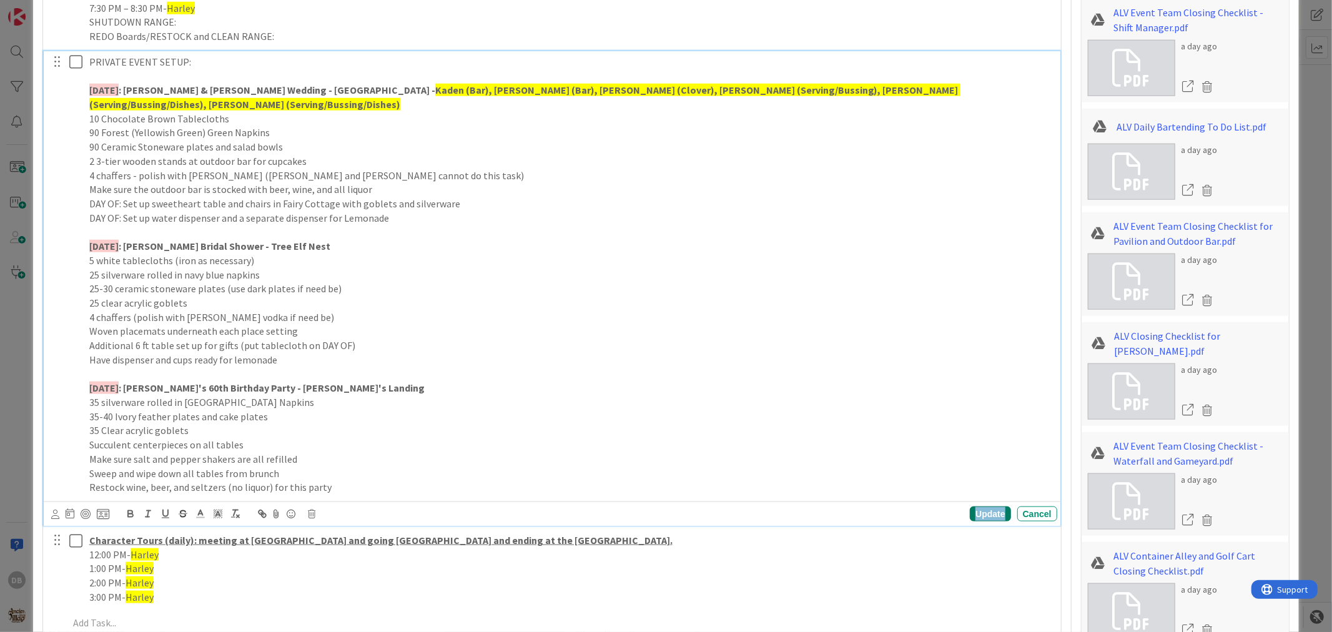
click at [983, 506] on div "Update" at bounding box center [990, 513] width 41 height 15
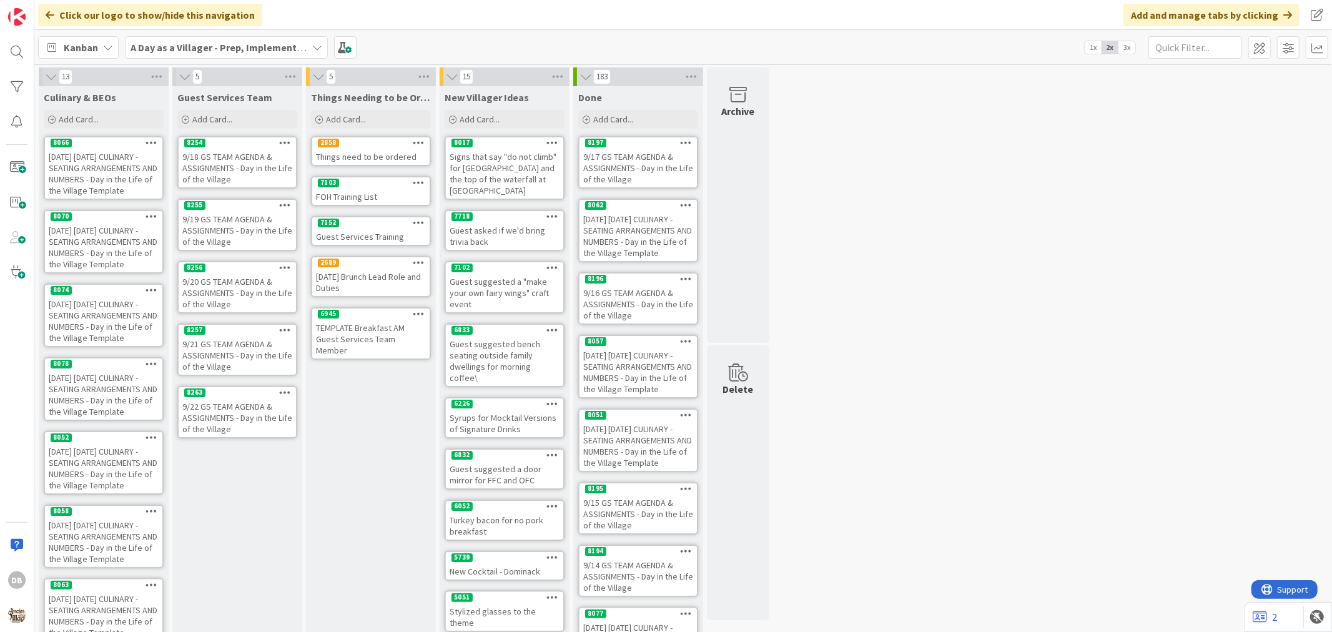
click at [229, 413] on div "9/22 GS TEAM AGENDA & ASSIGNMENTS - Day in the Life of the Village" at bounding box center [237, 417] width 117 height 39
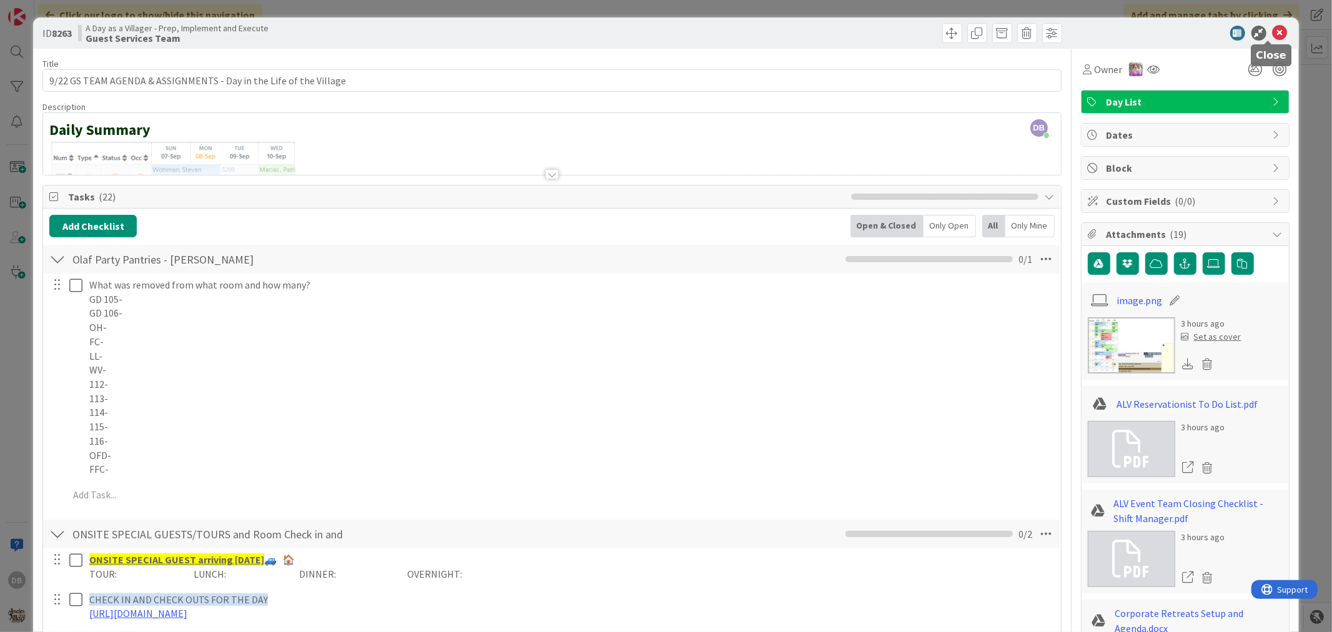
click at [1273, 37] on icon at bounding box center [1280, 33] width 15 height 15
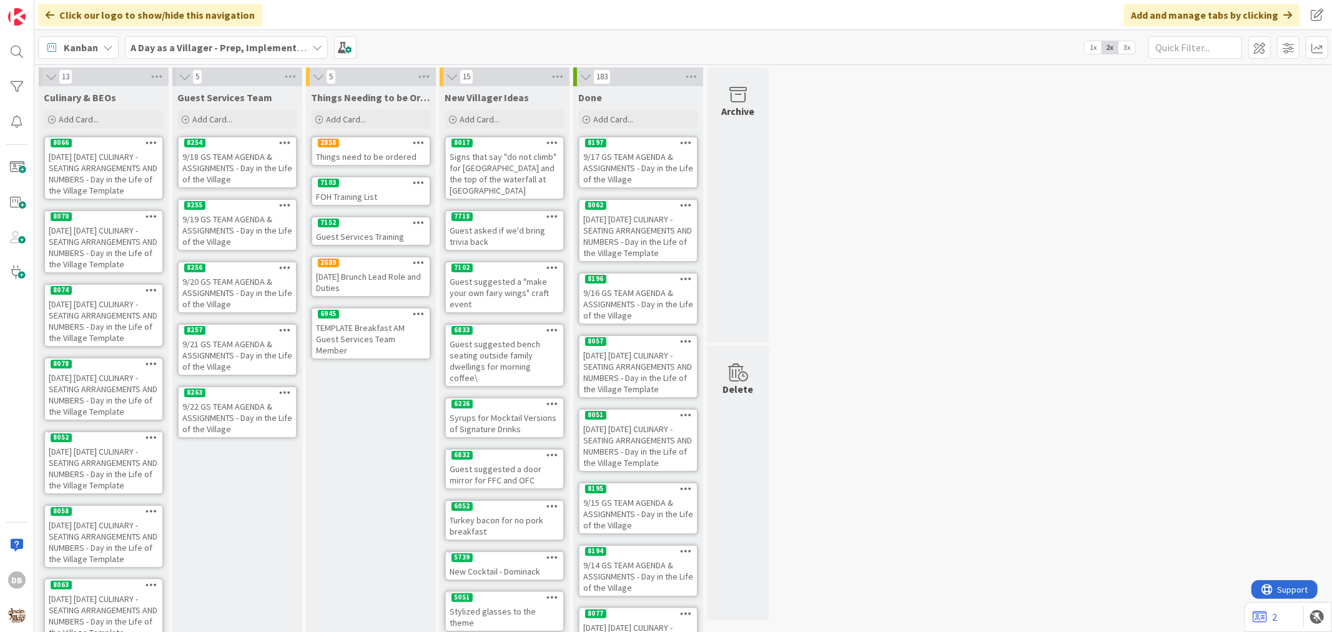
click at [285, 388] on icon at bounding box center [285, 392] width 12 height 9
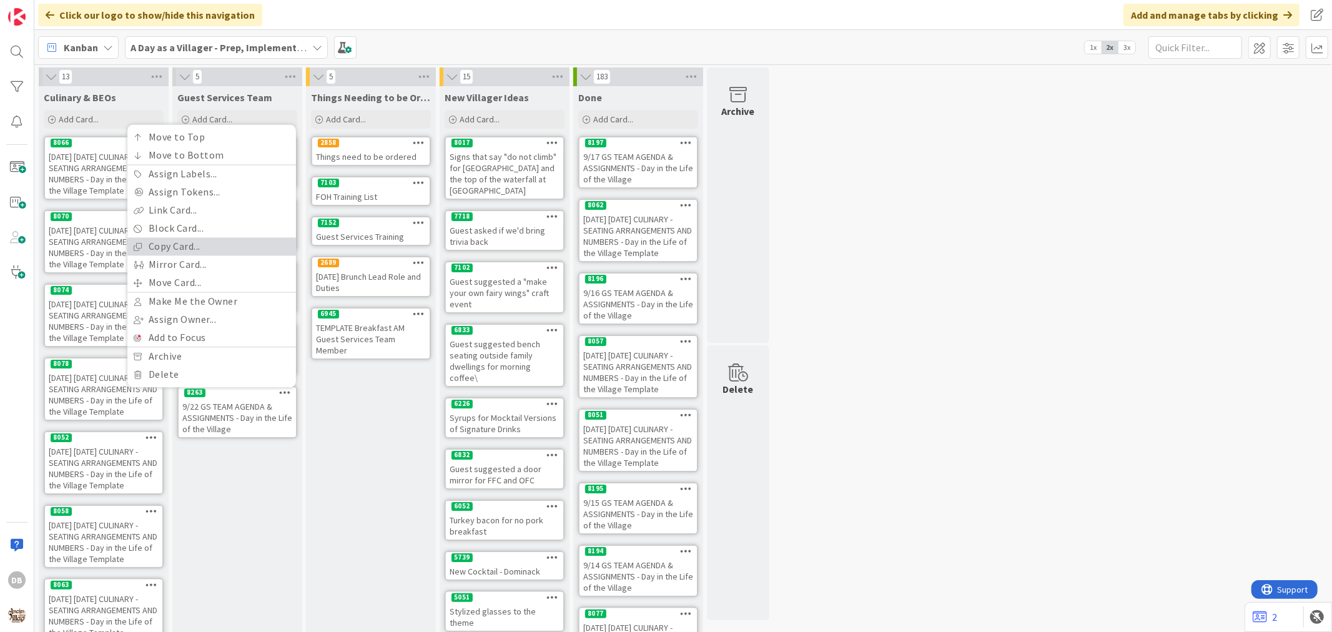
click at [179, 237] on link "Copy Card..." at bounding box center [211, 246] width 169 height 18
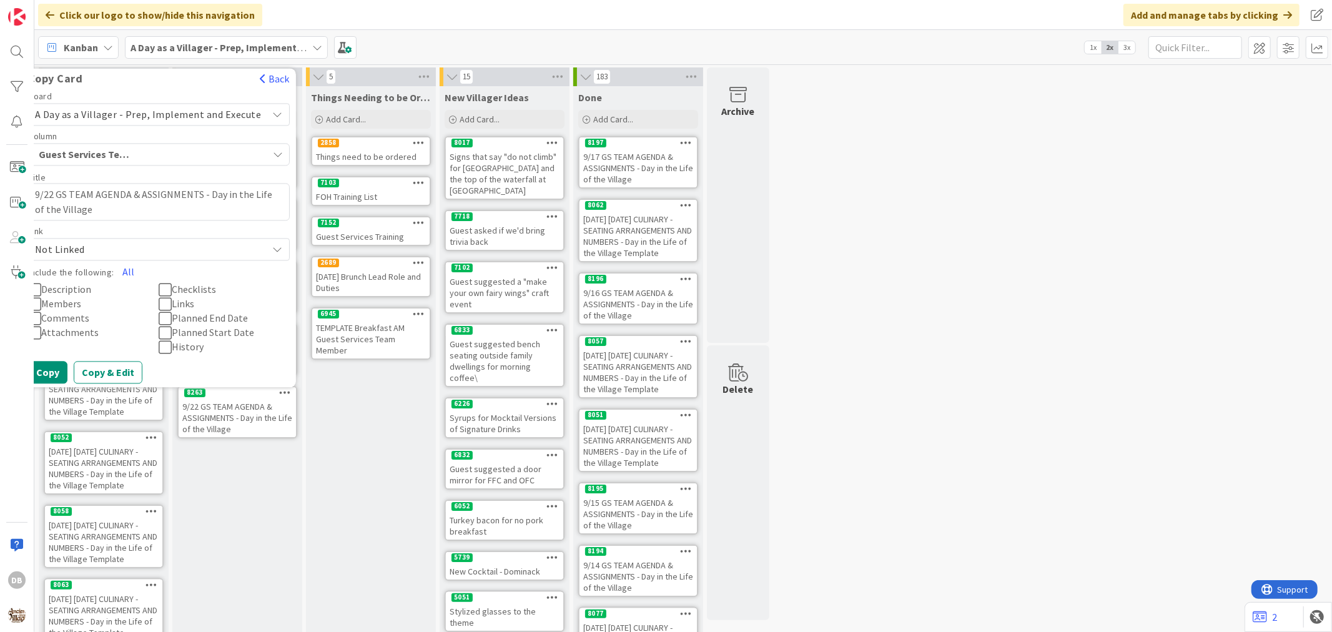
click at [59, 188] on textarea "9/22 GS TEAM AGENDA & ASSIGNMENTS - Day in the Life of the Village" at bounding box center [159, 201] width 262 height 37
type textarea "x"
type textarea "9/2 GS TEAM AGENDA & ASSIGNMENTS - Day in the Life of the Village"
type textarea "x"
type textarea "9/23 GS TEAM AGENDA & ASSIGNMENTS - Day in the Life of the Village"
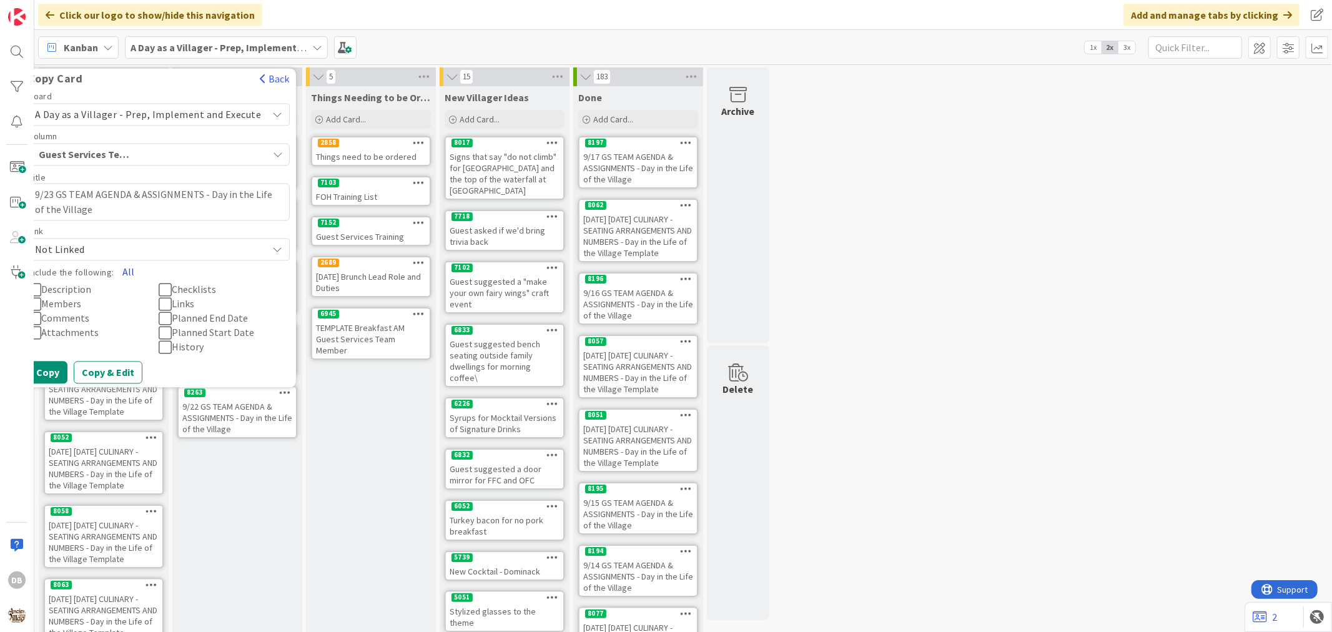
click at [136, 264] on button "All" at bounding box center [128, 271] width 28 height 22
click at [55, 363] on button "Copy" at bounding box center [47, 372] width 39 height 22
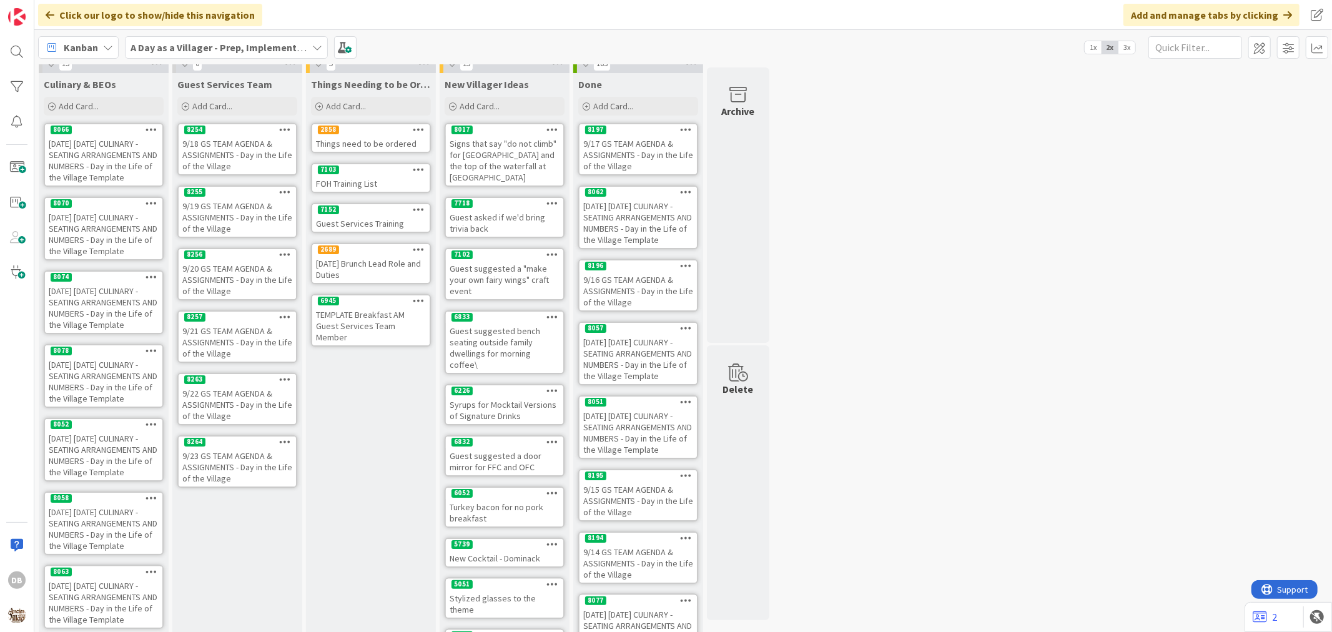
scroll to position [17, 0]
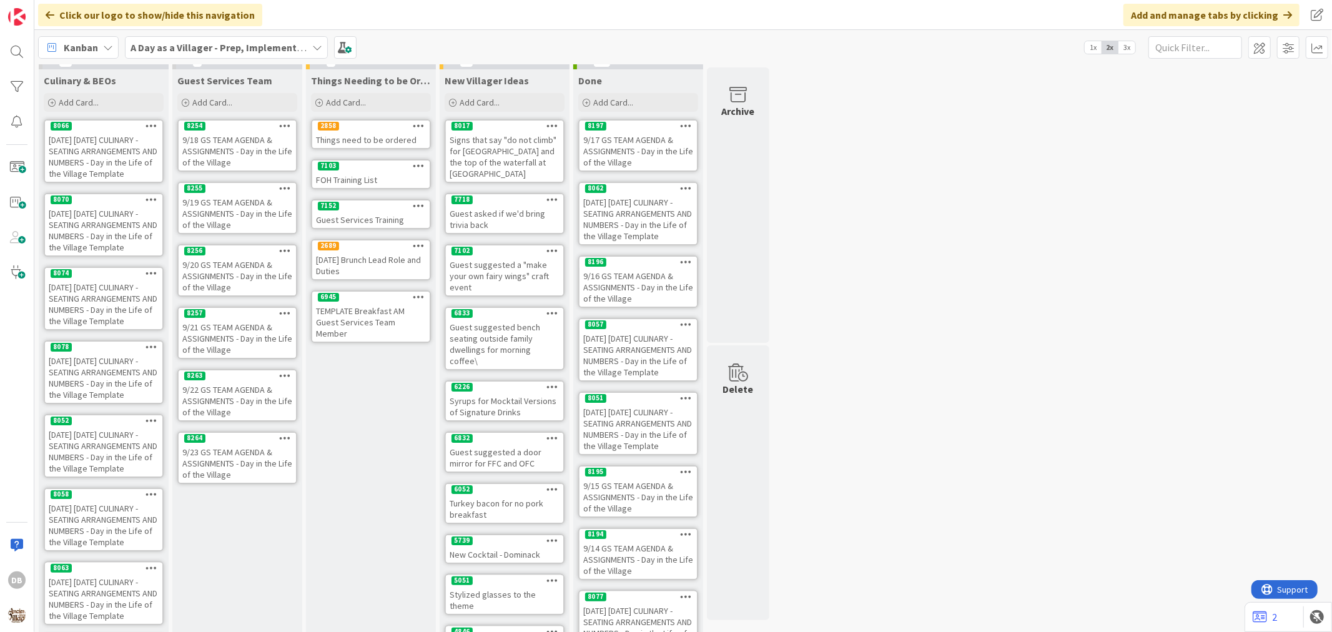
click at [239, 466] on div "9/23 GS TEAM AGENDA & ASSIGNMENTS - Day in the Life of the Village" at bounding box center [237, 463] width 117 height 39
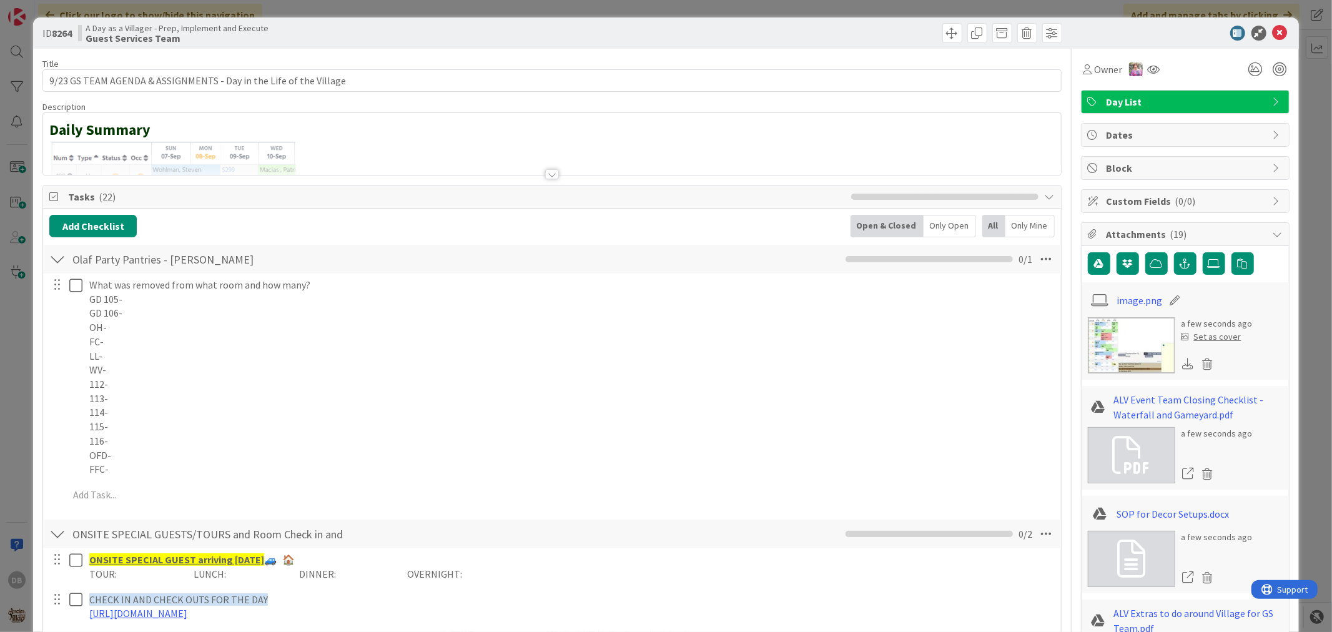
type textarea "x"
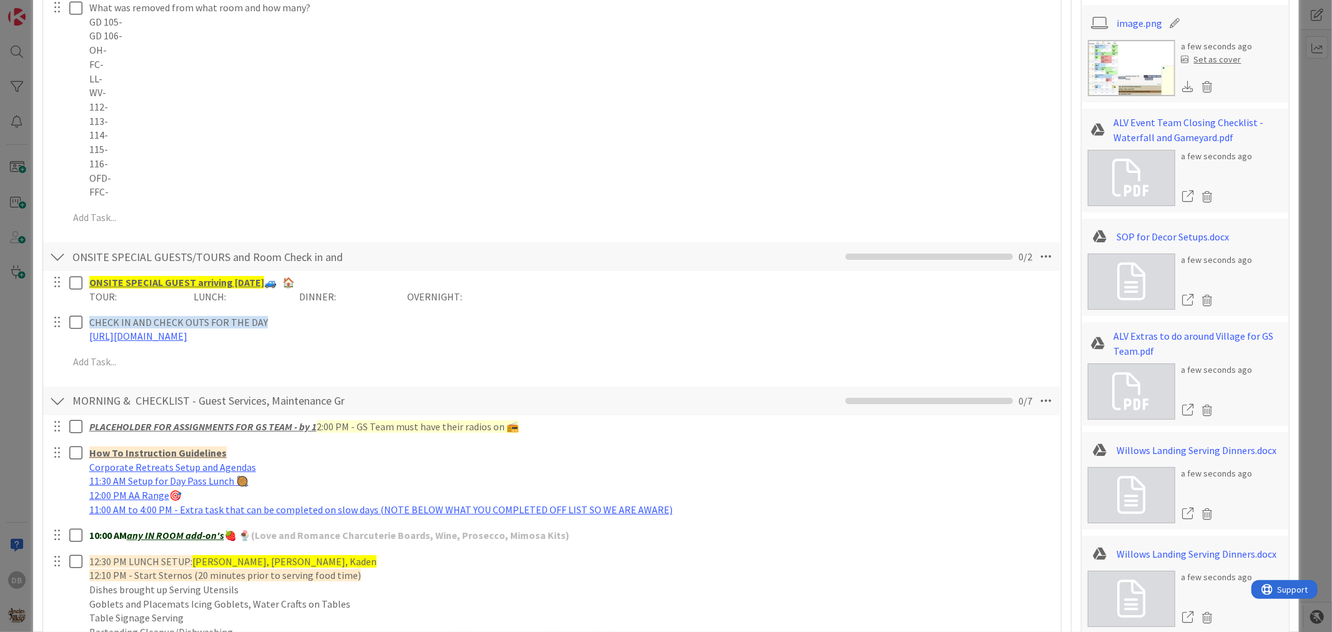
scroll to position [555, 0]
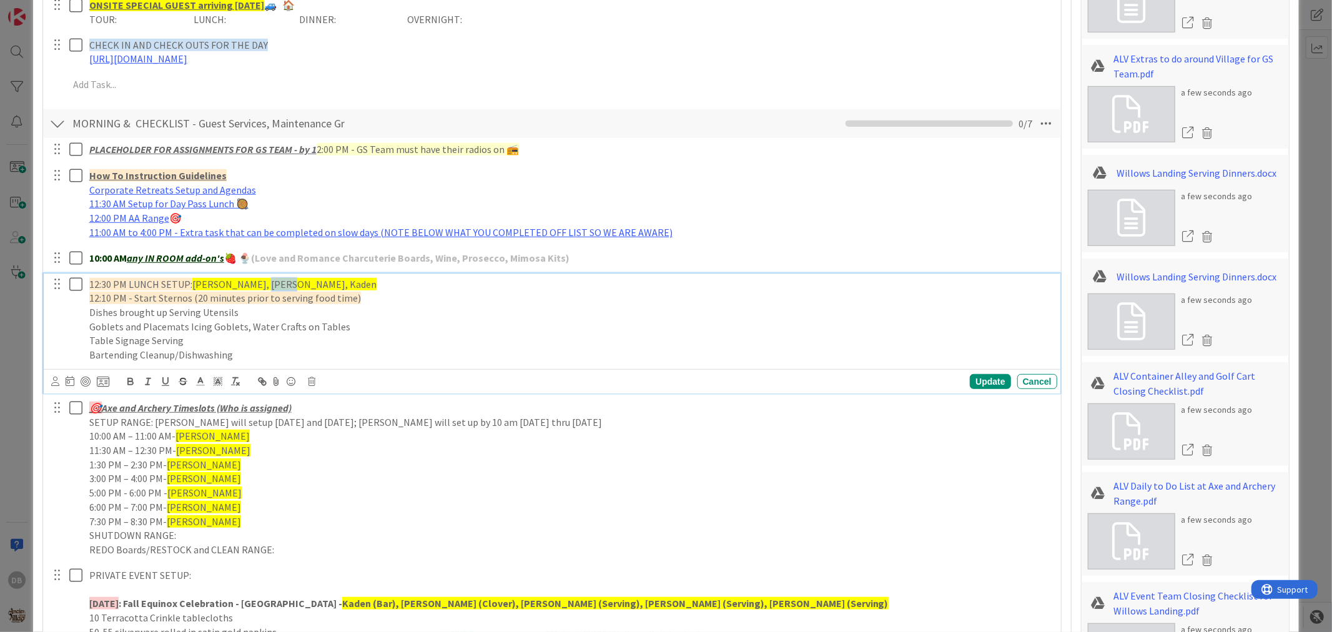
drag, startPoint x: 289, startPoint y: 282, endPoint x: 257, endPoint y: 285, distance: 32.1
click at [257, 285] on p "12:30 PM LUNCH SETUP: Haden, Kelsey, Kaden" at bounding box center [570, 284] width 963 height 14
click at [257, 285] on span "[PERSON_NAME], [PERSON_NAME], Kaden" at bounding box center [284, 284] width 184 height 12
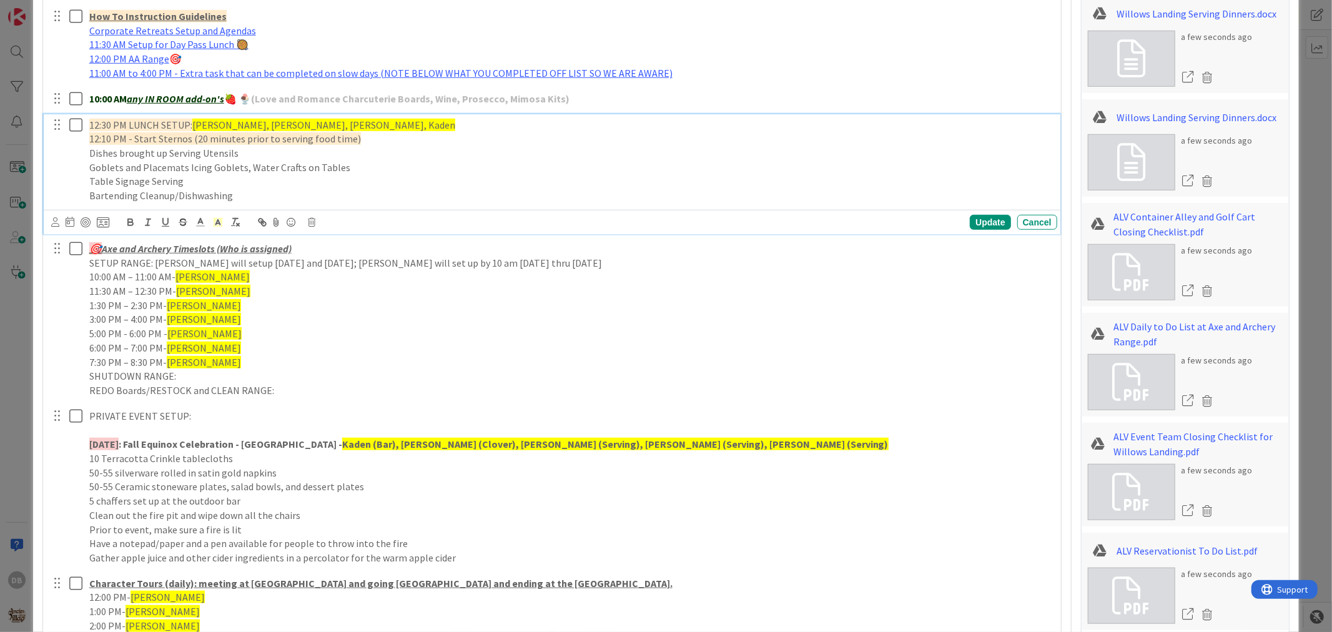
scroll to position [763, 0]
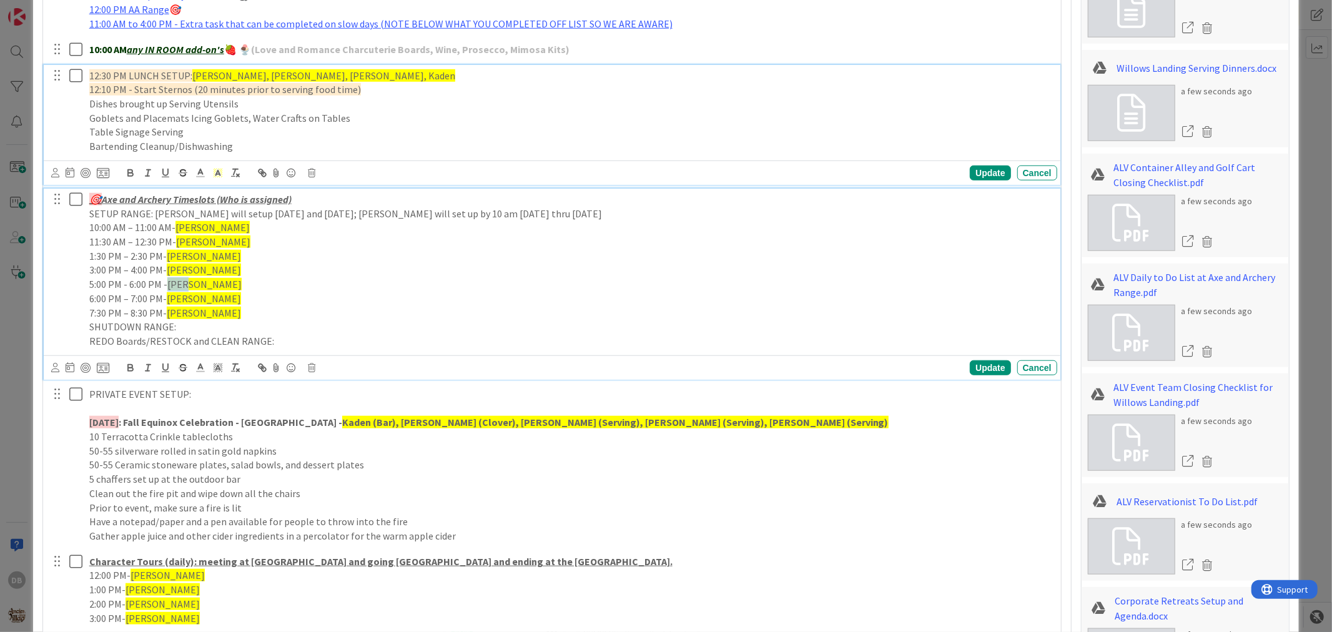
drag, startPoint x: 185, startPoint y: 288, endPoint x: 167, endPoint y: 289, distance: 18.2
click at [167, 289] on p "5:00 PM - 6:00 PM - Nate" at bounding box center [570, 284] width 963 height 14
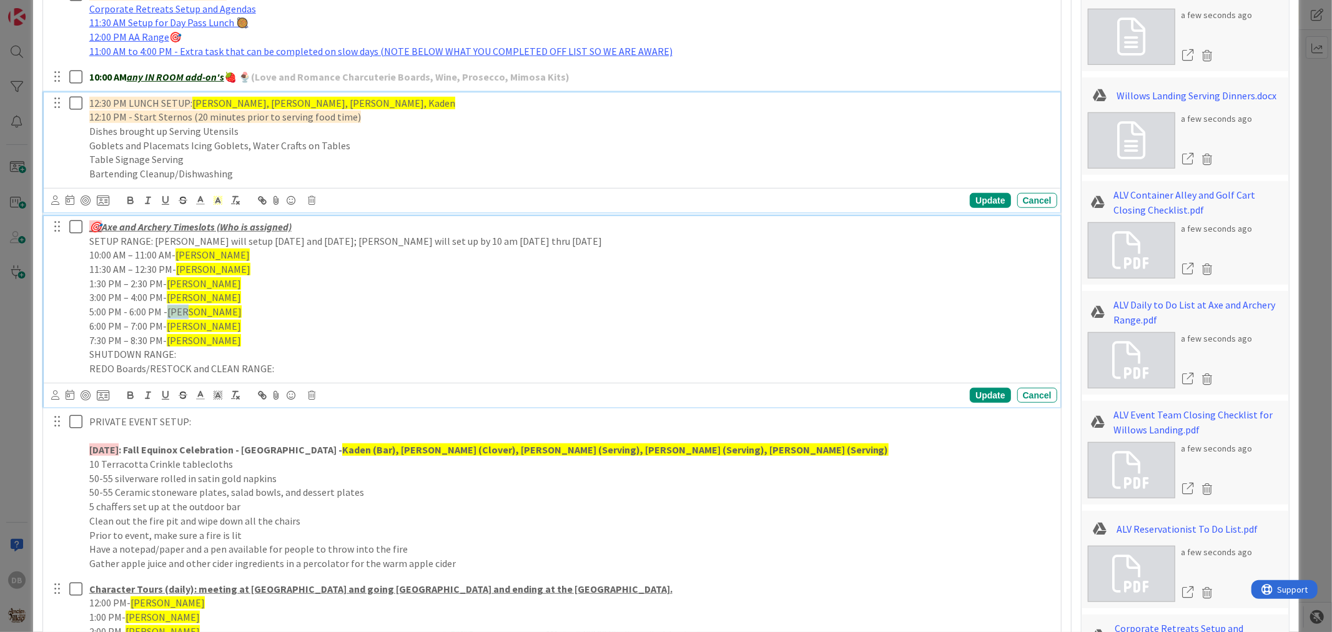
type textarea "x"
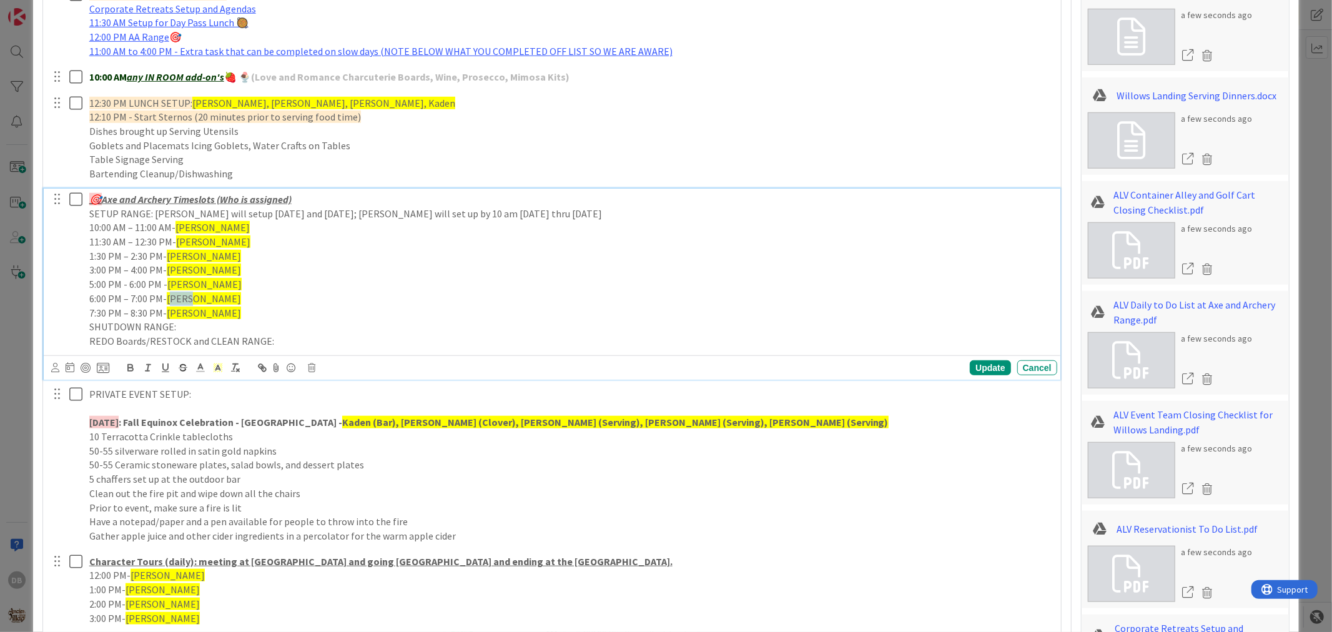
drag, startPoint x: 185, startPoint y: 295, endPoint x: 167, endPoint y: 296, distance: 18.1
click at [167, 296] on span "[PERSON_NAME]" at bounding box center [204, 298] width 74 height 12
drag, startPoint x: 189, startPoint y: 312, endPoint x: 167, endPoint y: 313, distance: 21.3
click at [167, 313] on p "7:30 PM – 8:30 PM- Nate" at bounding box center [570, 313] width 963 height 14
click at [979, 370] on div "Update" at bounding box center [990, 367] width 41 height 15
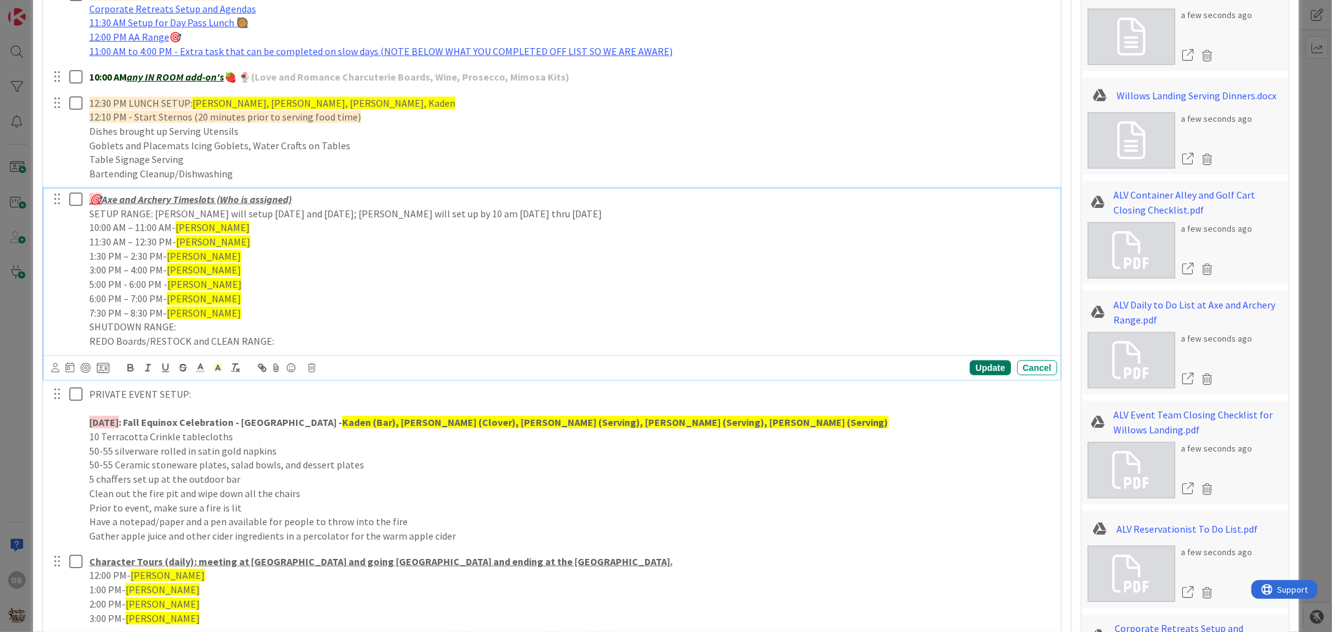
type textarea "x"
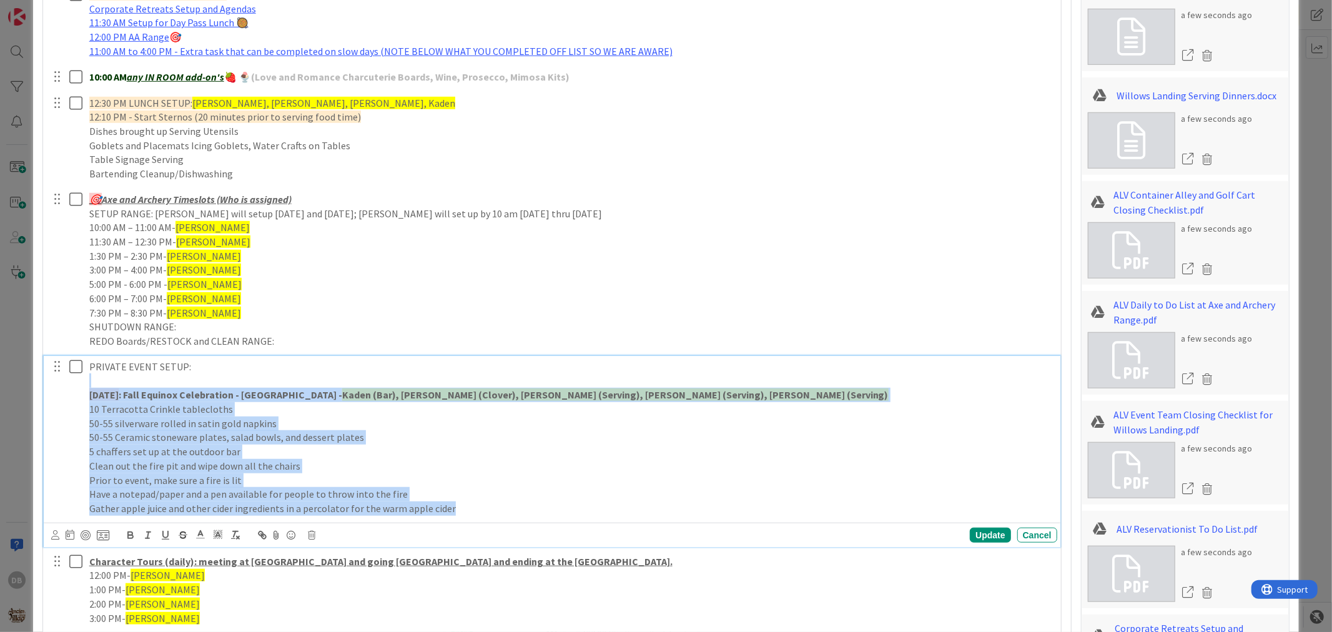
drag, startPoint x: 465, startPoint y: 517, endPoint x: 37, endPoint y: 377, distance: 450.1
click at [37, 377] on div "ID 8264 A Day as a Villager - Prep, Implement and Execute Guest Services Team T…" at bounding box center [665, 486] width 1265 height 2409
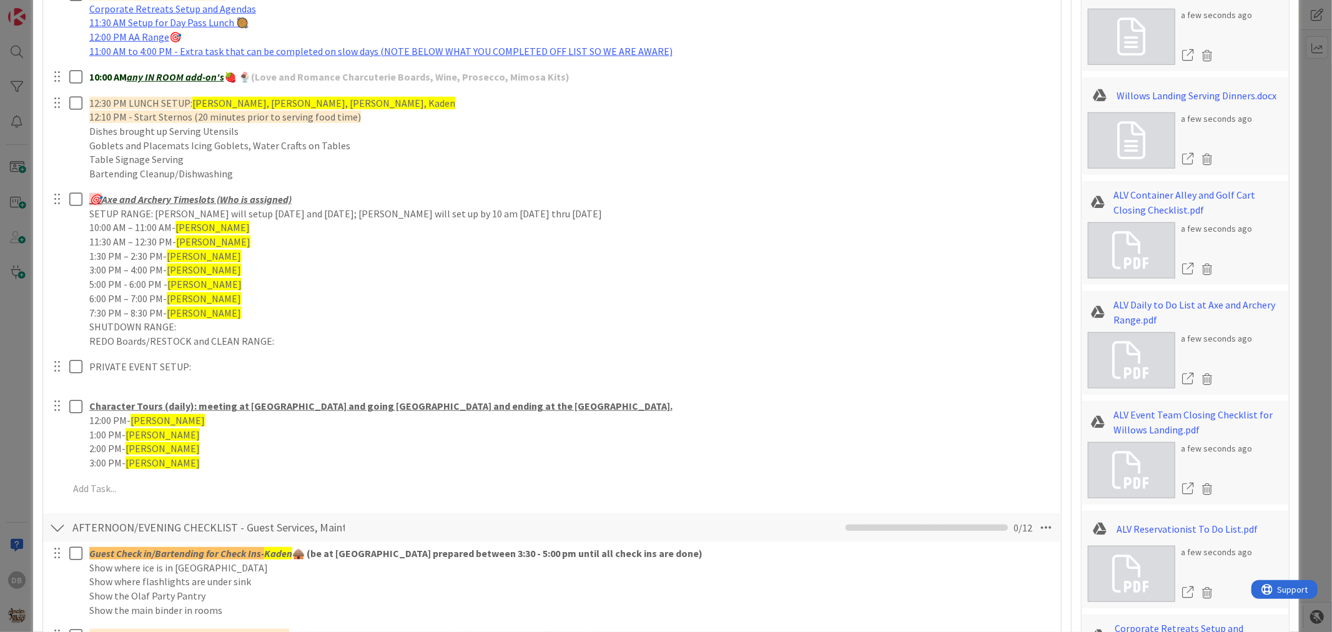
click at [987, 406] on div "PLACEHOLDER FOR ASSIGNMENTS FOR GS TEAM - by 1 2:00 PM - GS Team must have thei…" at bounding box center [551, 231] width 1005 height 548
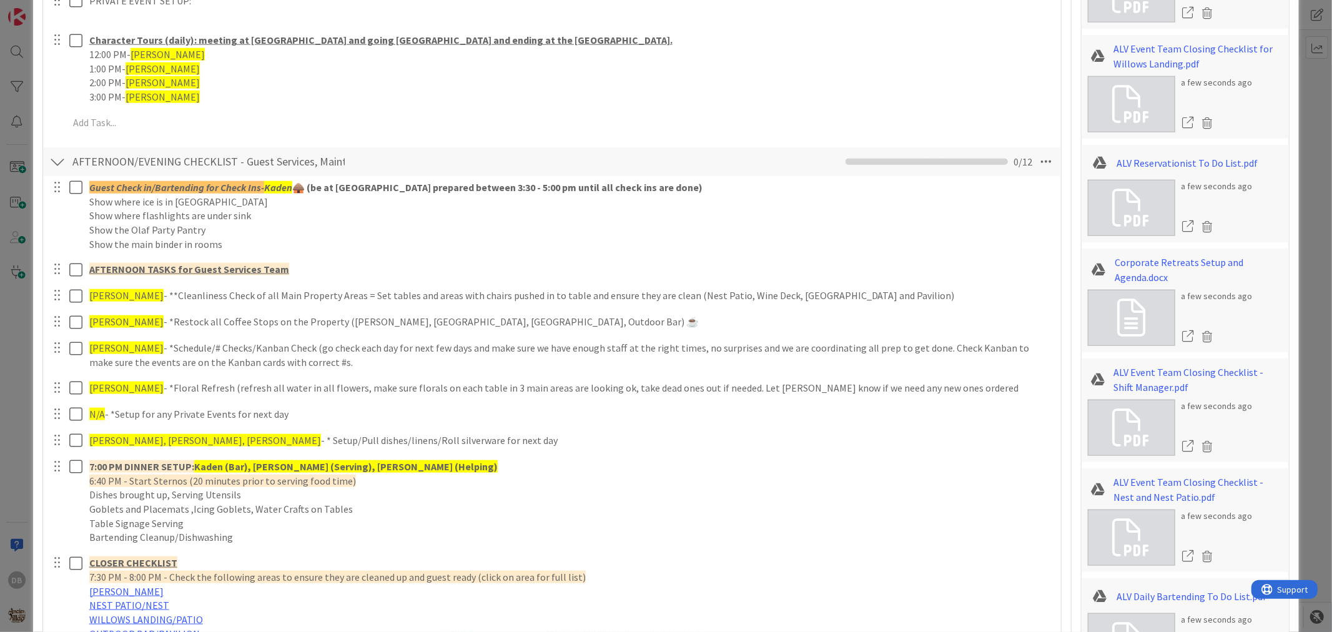
scroll to position [1221, 0]
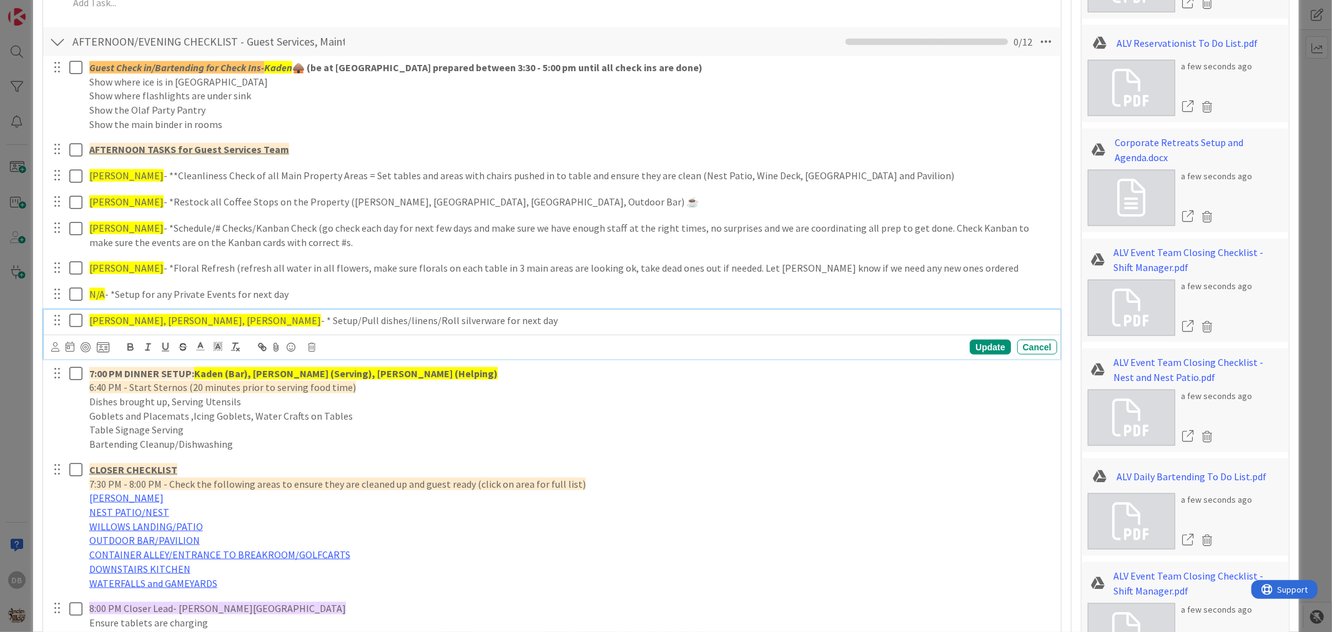
click at [177, 322] on span "[PERSON_NAME], [PERSON_NAME], [PERSON_NAME]" at bounding box center [205, 320] width 232 height 12
click at [981, 345] on div "Update" at bounding box center [990, 347] width 41 height 15
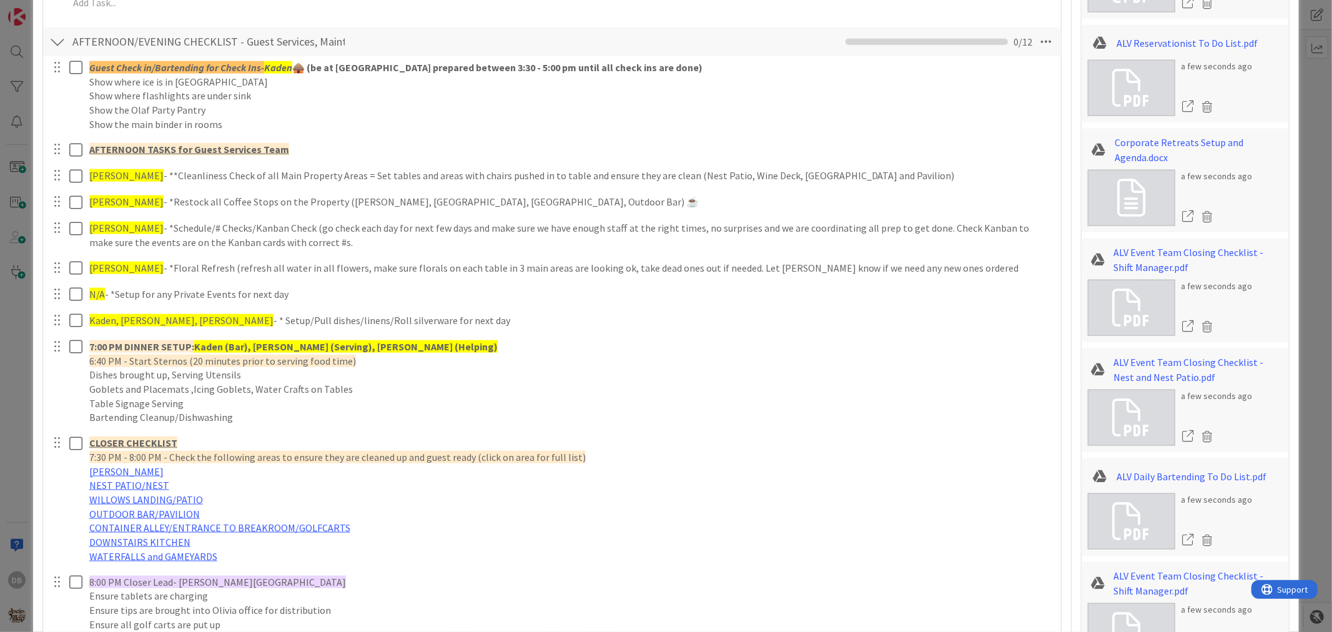
type textarea "x"
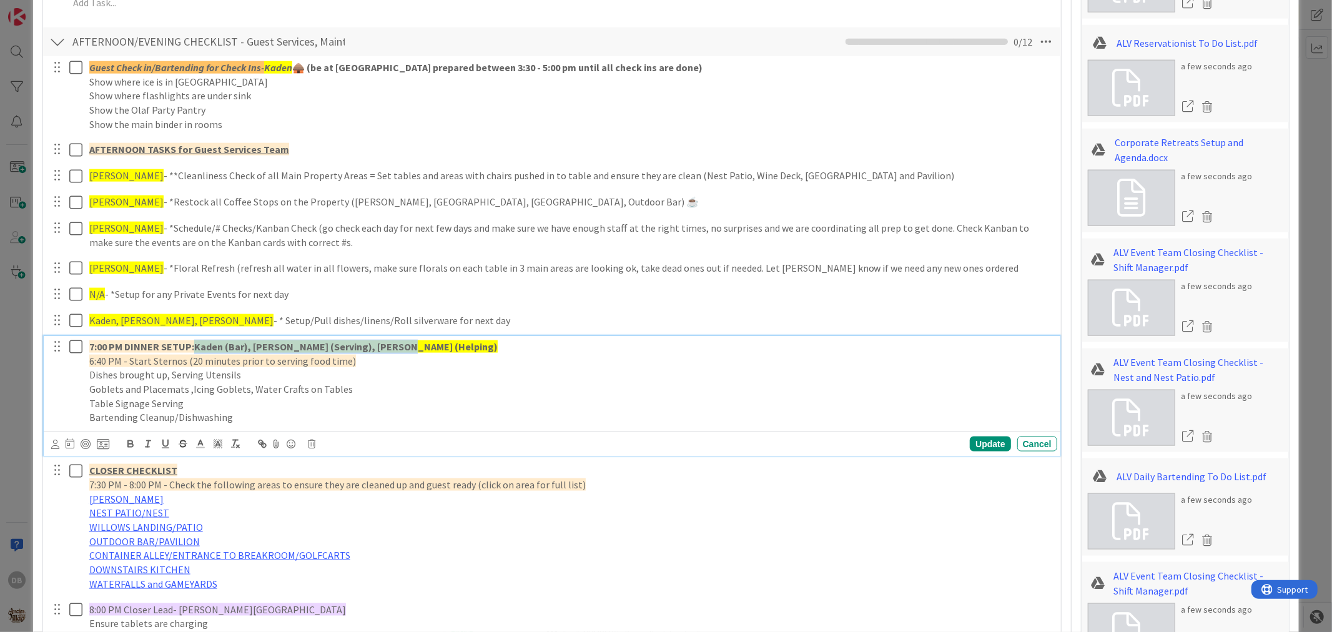
drag, startPoint x: 394, startPoint y: 345, endPoint x: 195, endPoint y: 337, distance: 198.7
click at [195, 337] on div "7:00 PM DINNER SETUP: Kaden (Bar), Nate (Serving), Dalton (Helping) 6:40 PM - S…" at bounding box center [570, 382] width 973 height 92
click at [990, 441] on div "Update" at bounding box center [990, 444] width 41 height 15
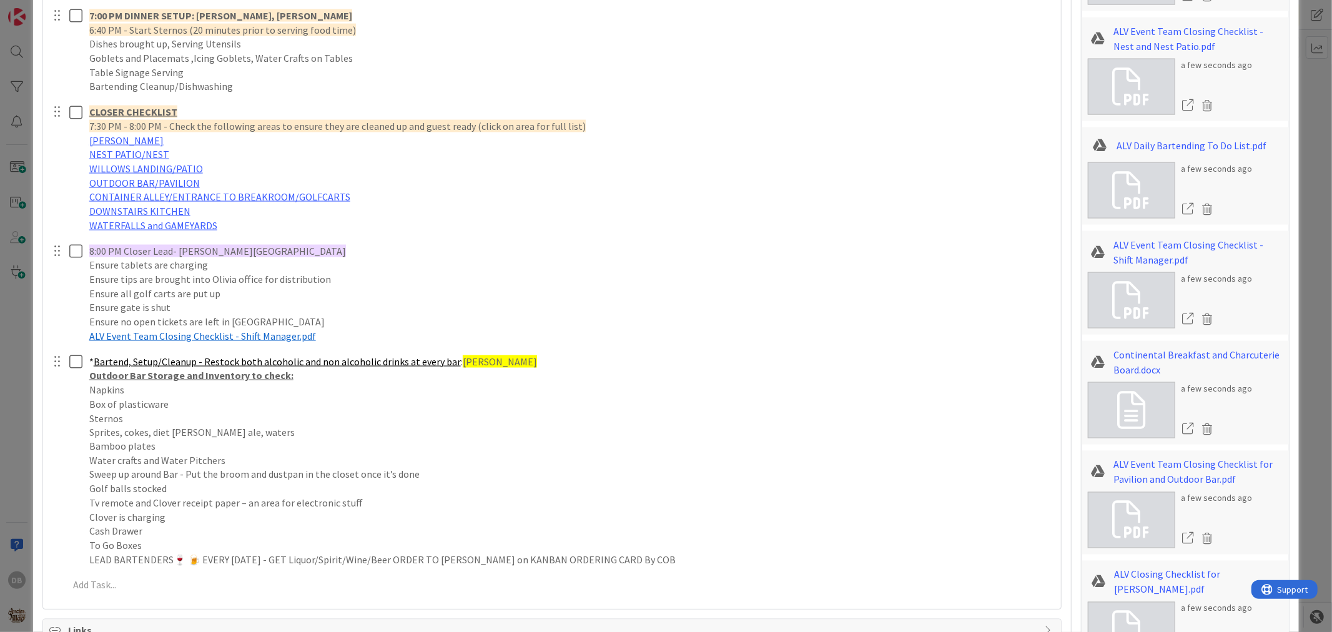
scroll to position [1569, 0]
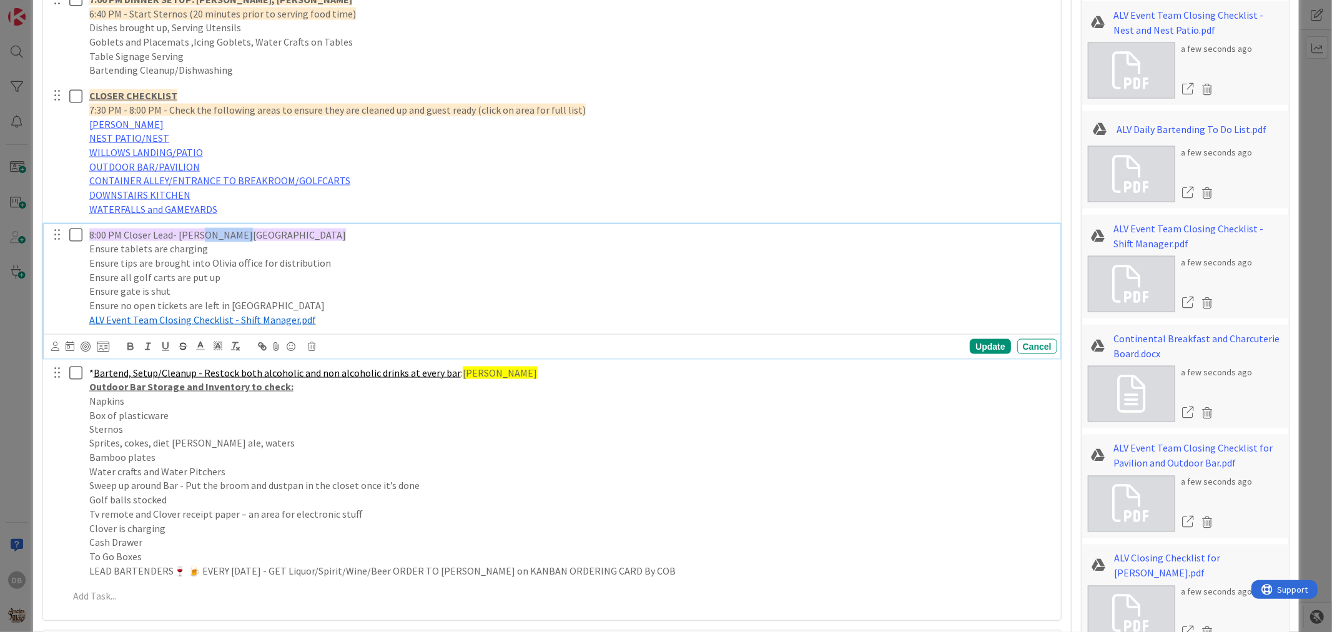
drag, startPoint x: 234, startPoint y: 231, endPoint x: 202, endPoint y: 234, distance: 32.0
click at [202, 234] on span "8:00 PM Closer Lead- [PERSON_NAME][GEOGRAPHIC_DATA]" at bounding box center [217, 235] width 257 height 12
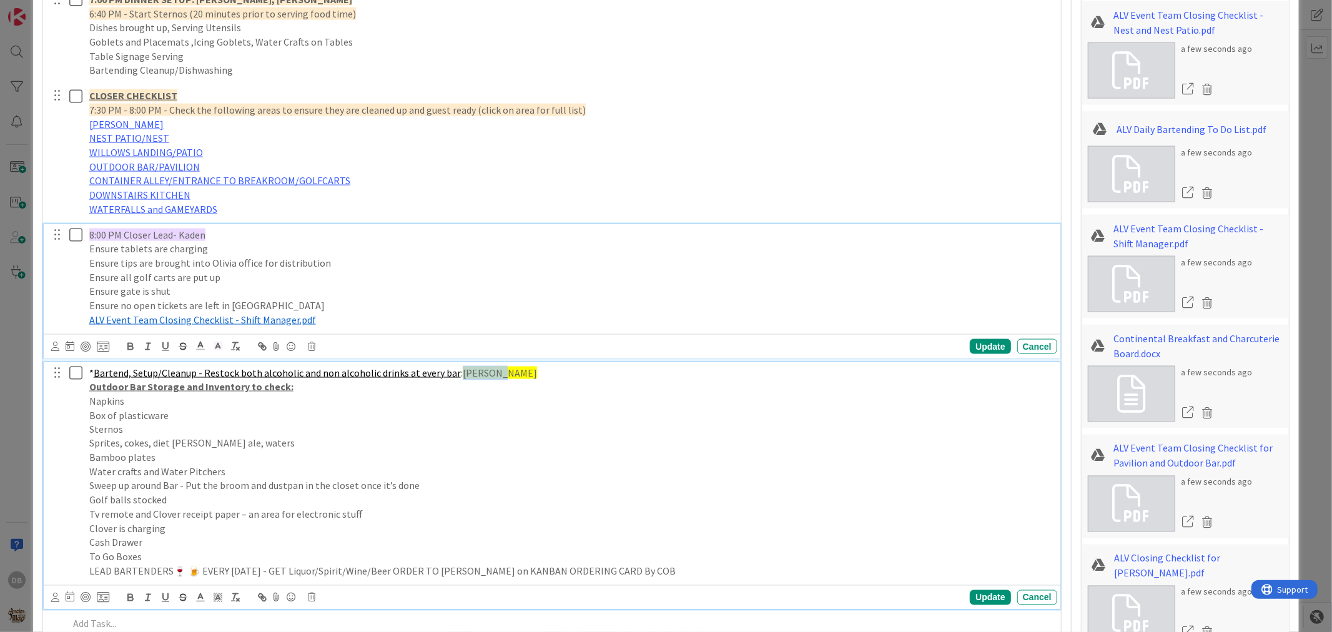
drag, startPoint x: 488, startPoint y: 370, endPoint x: 456, endPoint y: 373, distance: 32.1
click at [463, 373] on span "[PERSON_NAME]" at bounding box center [500, 373] width 74 height 12
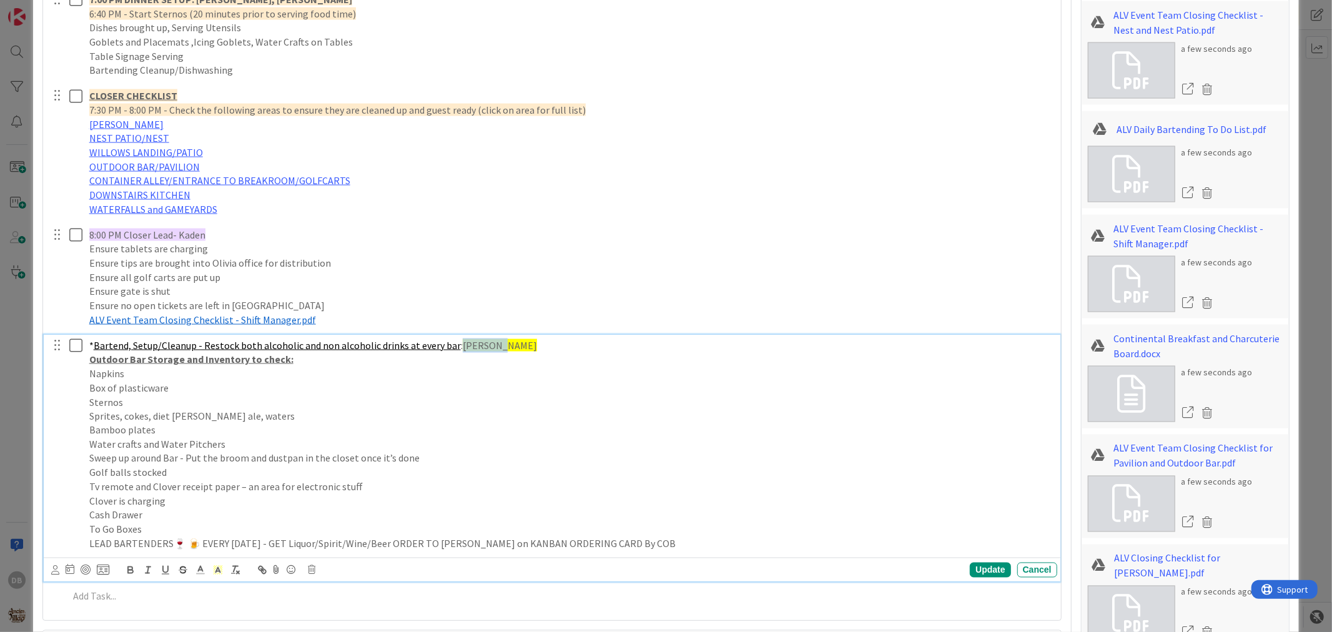
scroll to position [1541, 0]
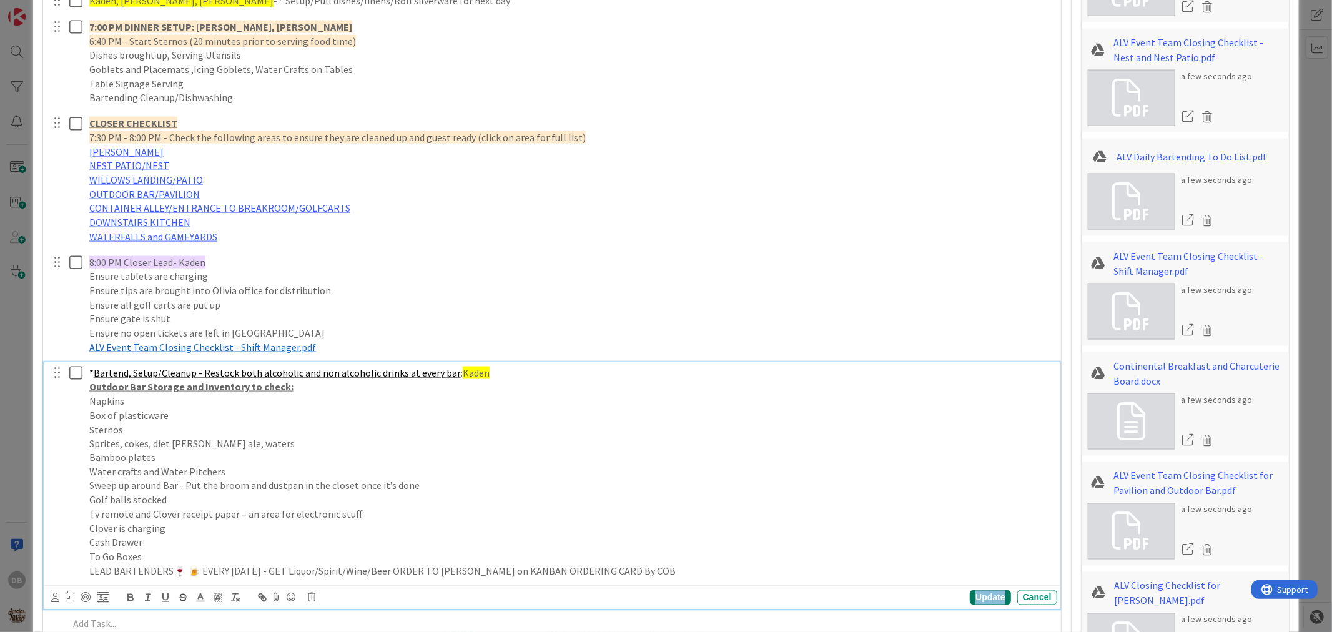
click at [990, 595] on div "Update" at bounding box center [990, 597] width 41 height 15
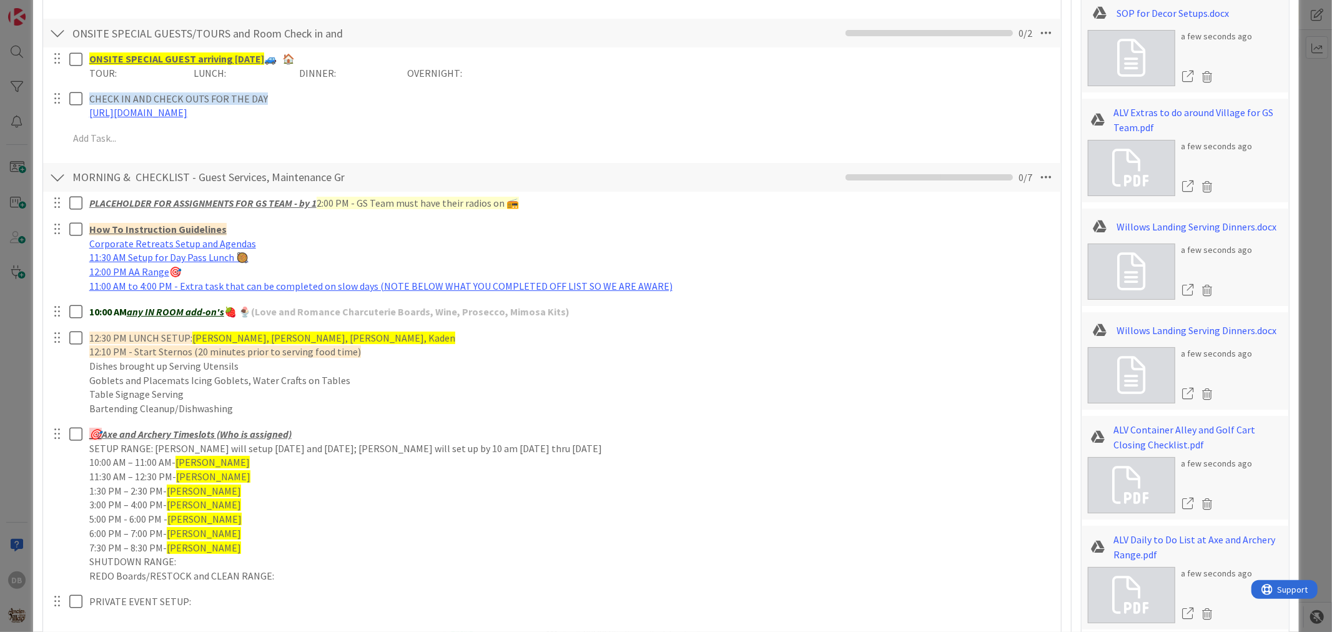
scroll to position [0, 0]
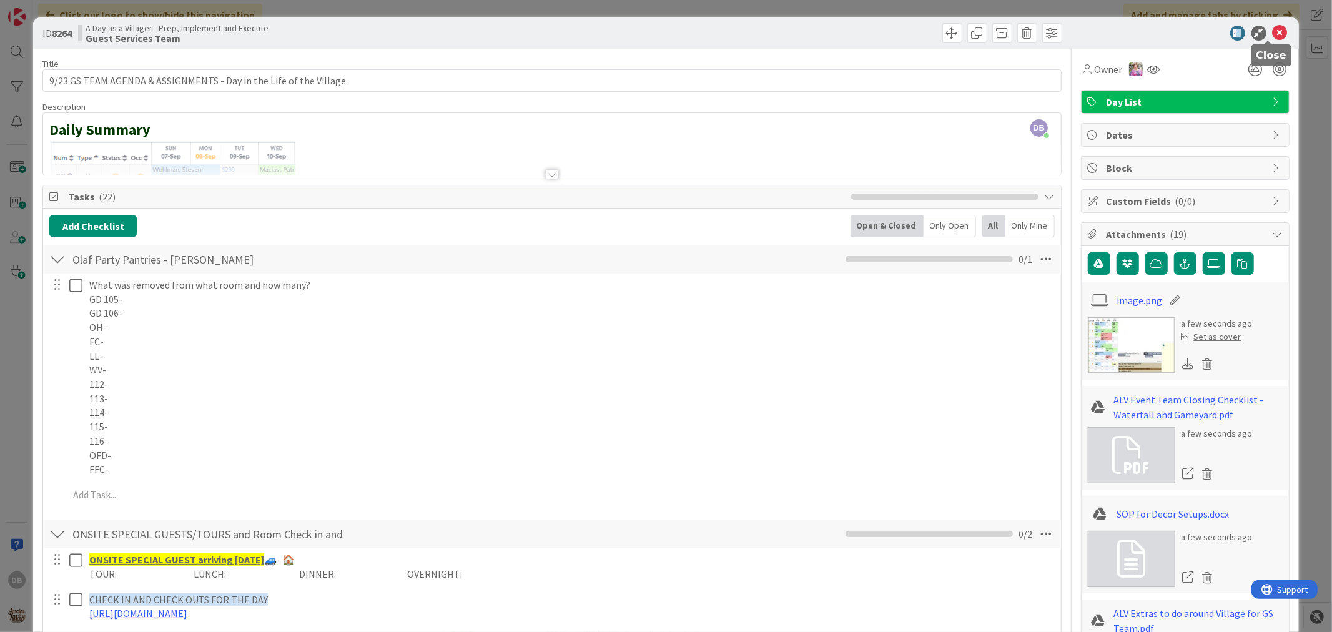
click at [1273, 27] on icon at bounding box center [1280, 33] width 15 height 15
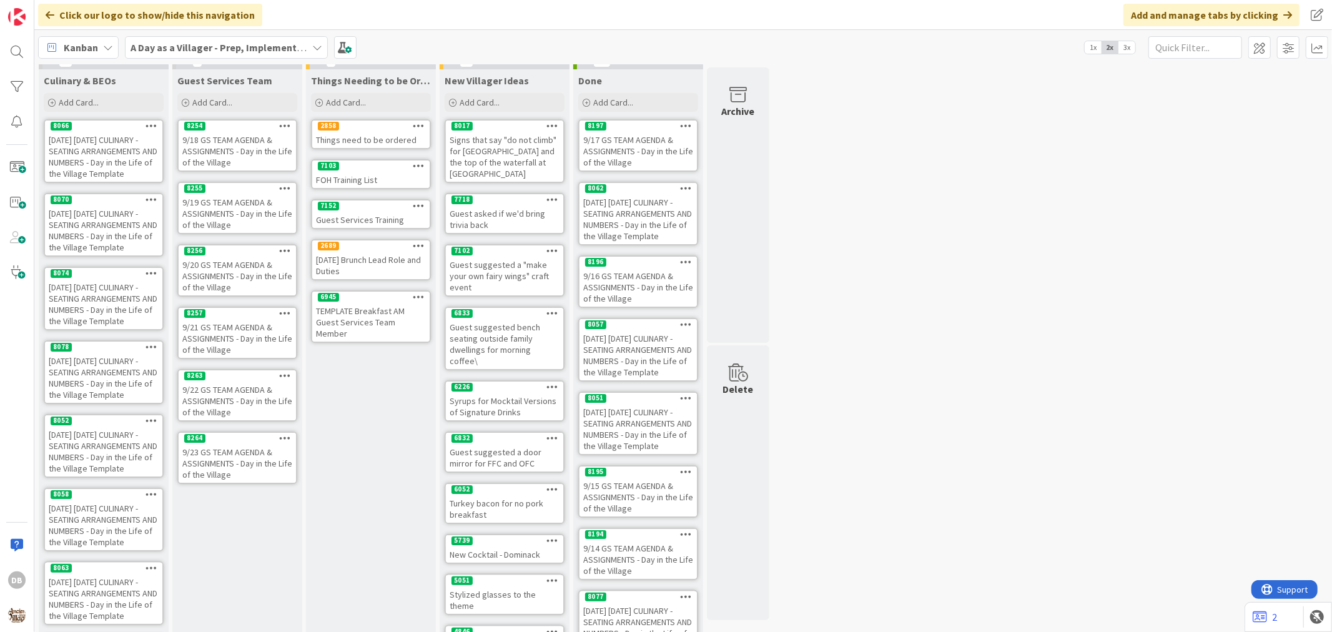
click at [282, 433] on icon at bounding box center [285, 437] width 12 height 9
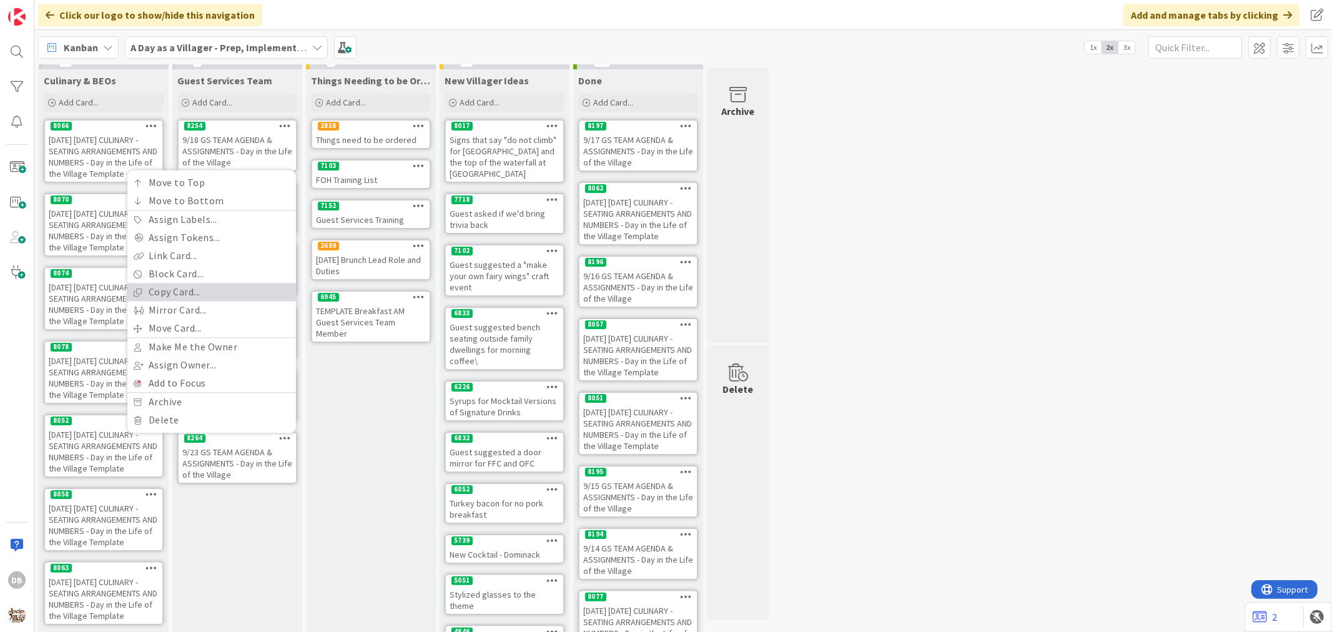
click at [156, 283] on link "Copy Card..." at bounding box center [211, 292] width 169 height 18
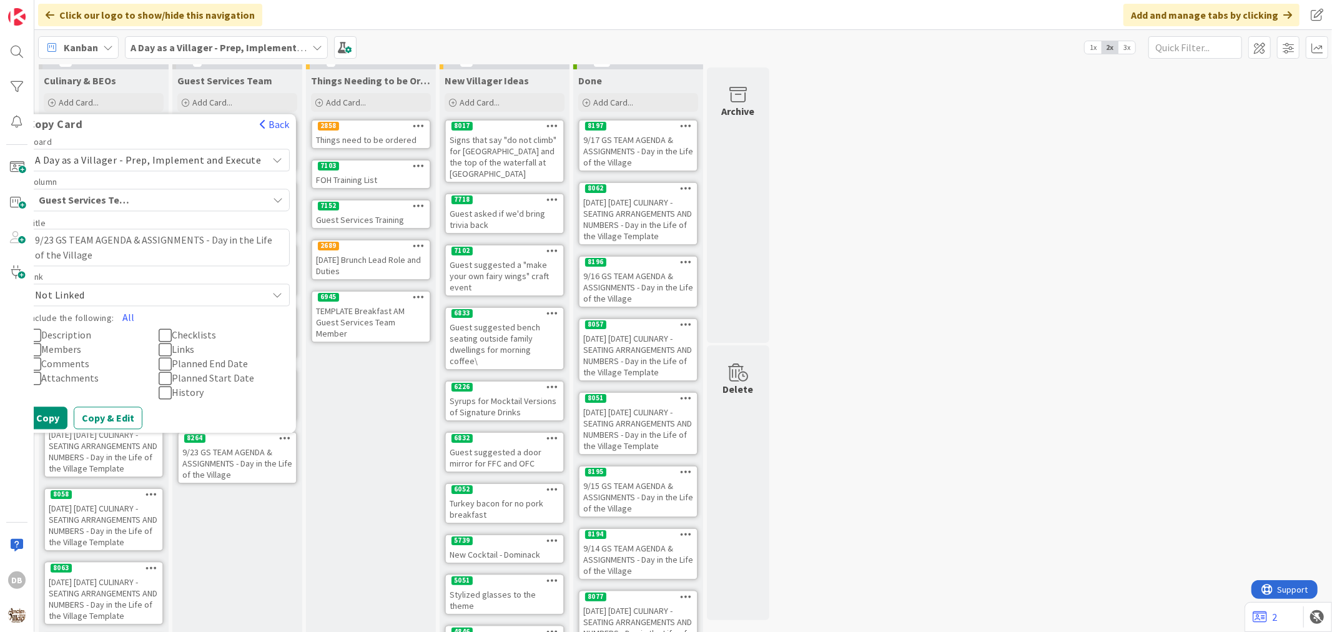
click at [58, 231] on textarea "9/23 GS TEAM AGENDA & ASSIGNMENTS - Day in the Life of the Village" at bounding box center [159, 247] width 262 height 37
type textarea "x"
type textarea "9/2 GS TEAM AGENDA & ASSIGNMENTS - Day in the Life of the Village"
type textarea "x"
type textarea "9/24 GS TEAM AGENDA & ASSIGNMENTS - Day in the Life of the Village"
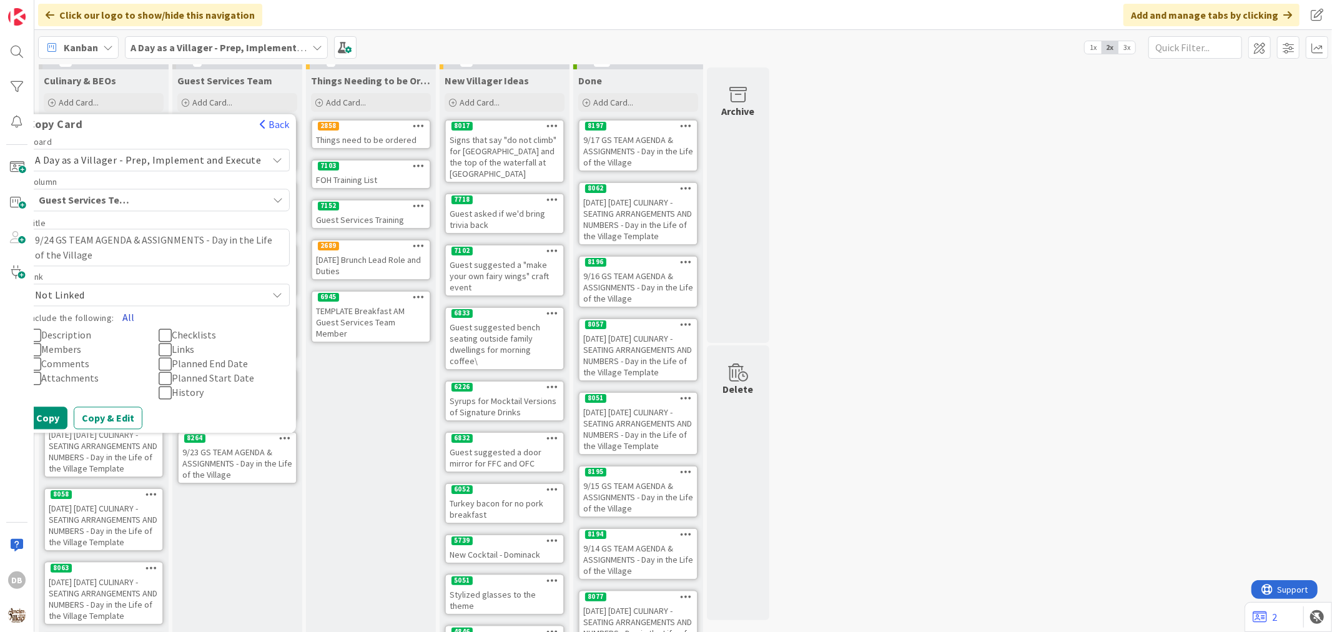
click at [132, 310] on button "All" at bounding box center [128, 317] width 28 height 22
click at [57, 407] on button "Copy" at bounding box center [47, 418] width 39 height 22
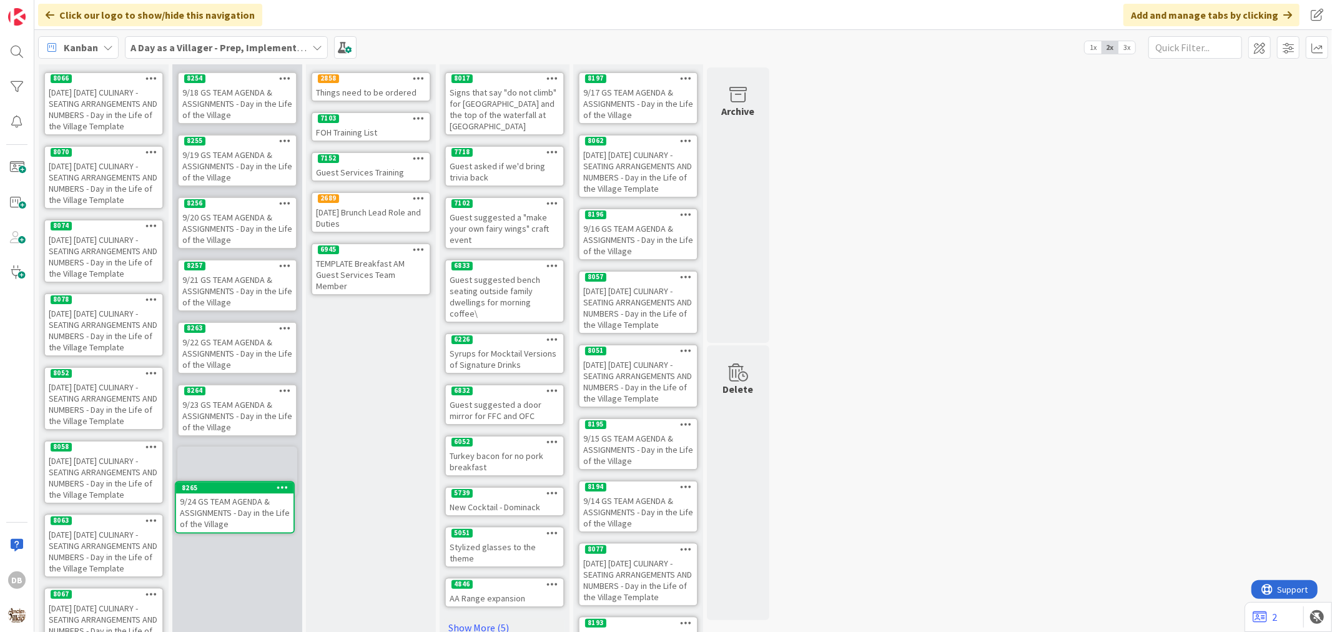
scroll to position [80, 0]
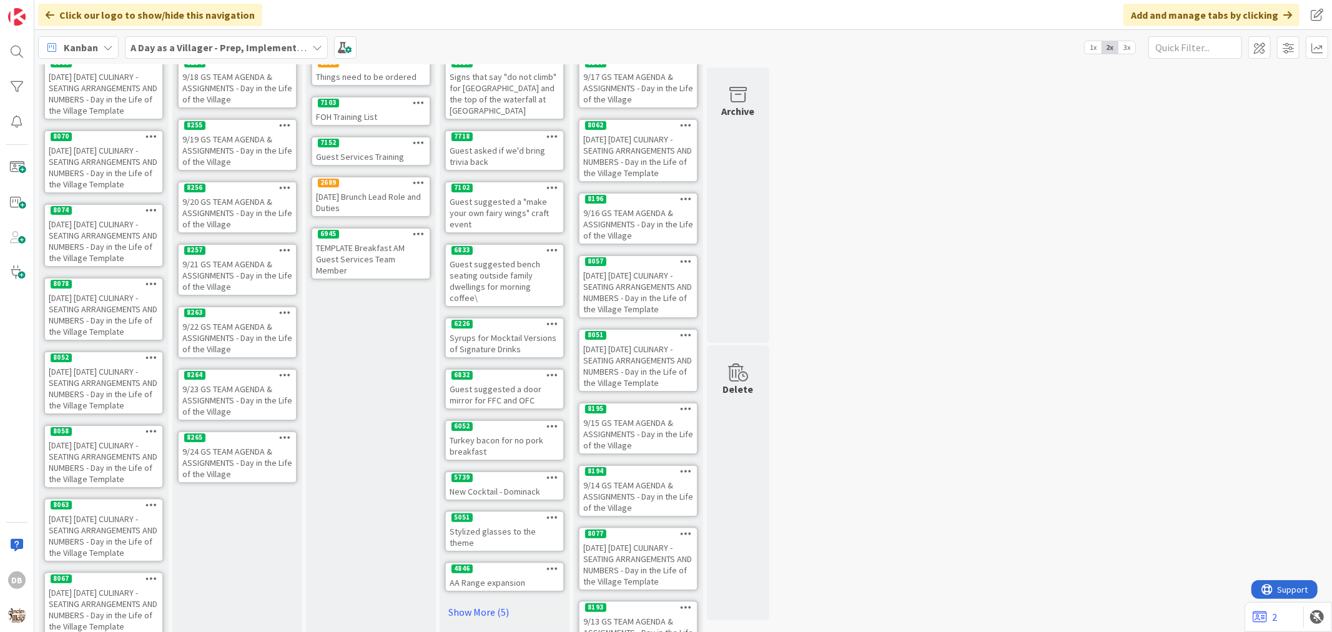
click at [225, 451] on div "9/24 GS TEAM AGENDA & ASSIGNMENTS - Day in the Life of the Village" at bounding box center [237, 462] width 117 height 39
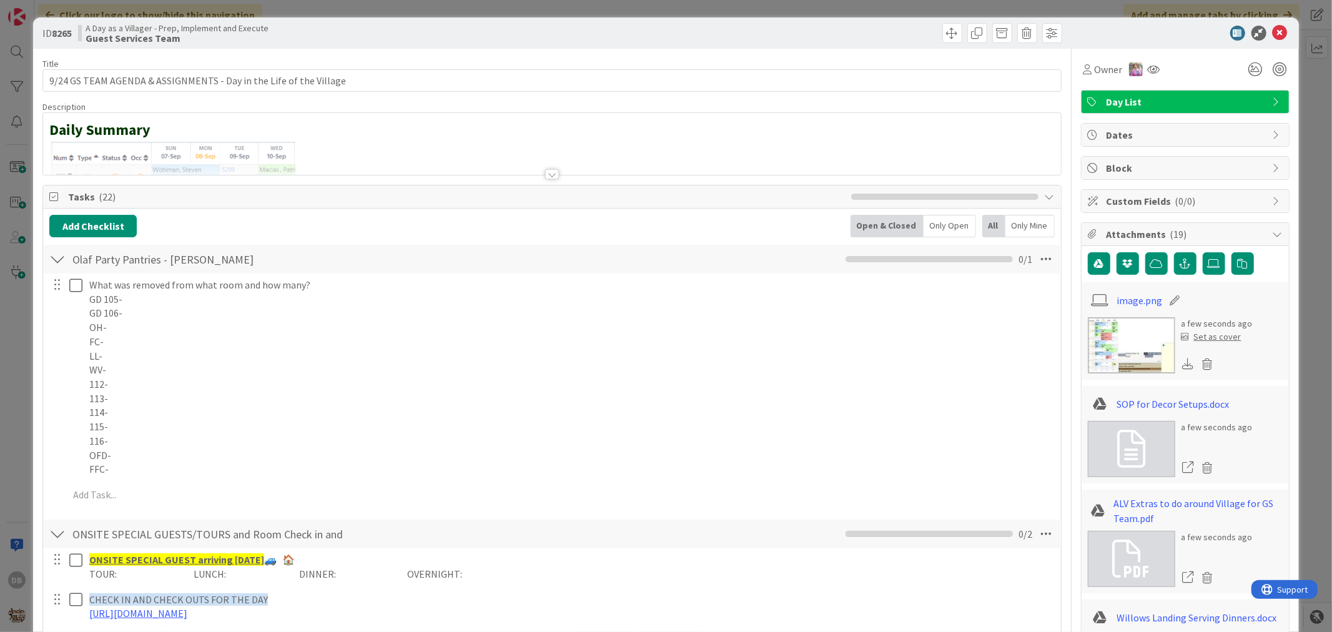
type textarea "x"
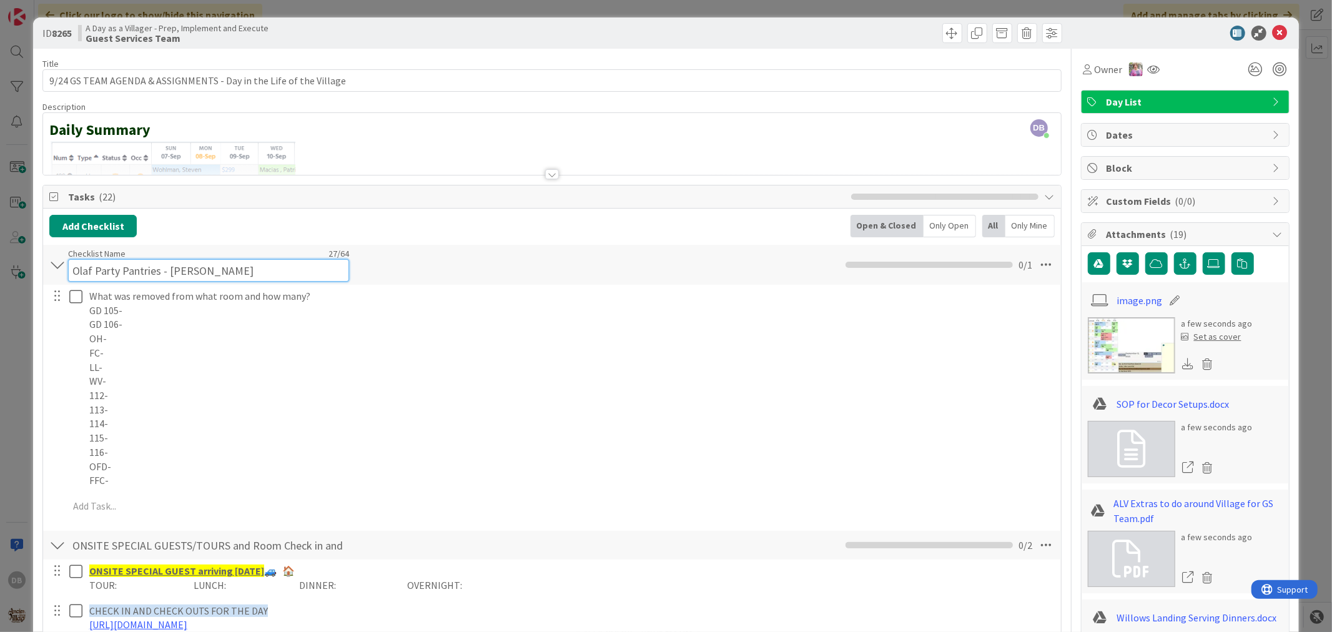
click at [201, 264] on input "Olaf Party Pantries - [PERSON_NAME]" at bounding box center [208, 270] width 281 height 22
drag, startPoint x: 209, startPoint y: 273, endPoint x: 169, endPoint y: 274, distance: 40.0
click at [169, 274] on input "Olaf Party Pantries - [PERSON_NAME]" at bounding box center [208, 270] width 281 height 22
type input "Olaf Party Pantries - Kyla"
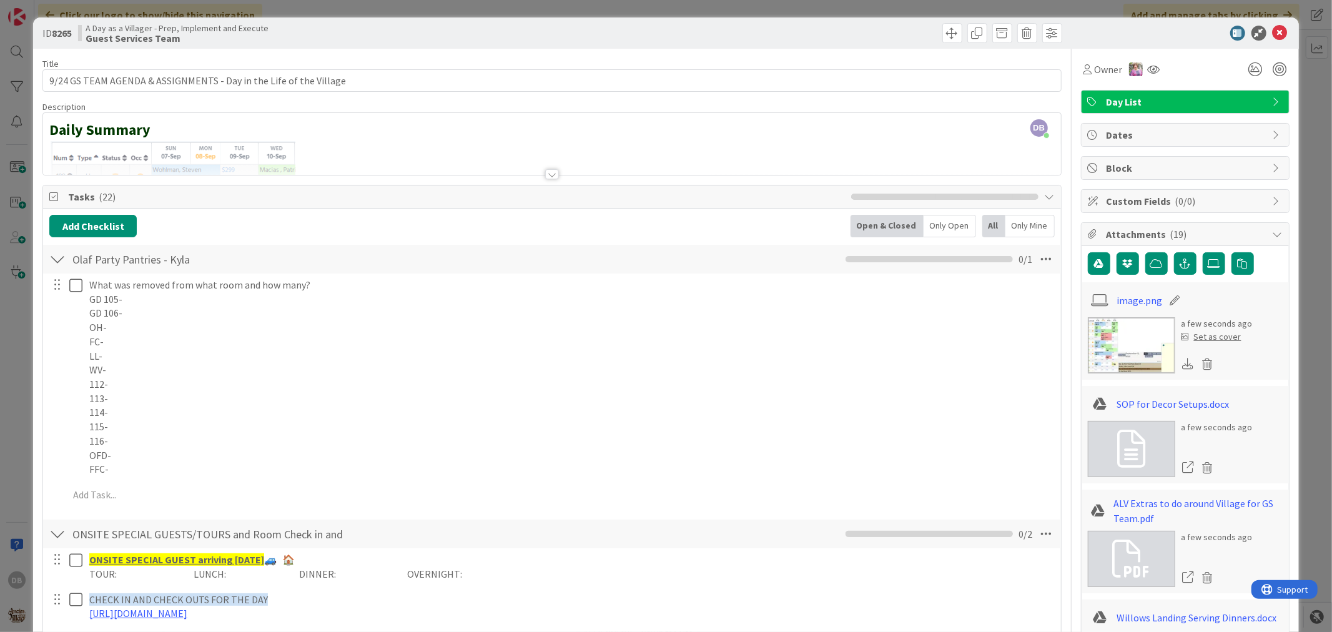
click at [438, 236] on div "Add Checklist Open & Closed Only Open All Only Mine" at bounding box center [551, 226] width 1005 height 22
type textarea "x"
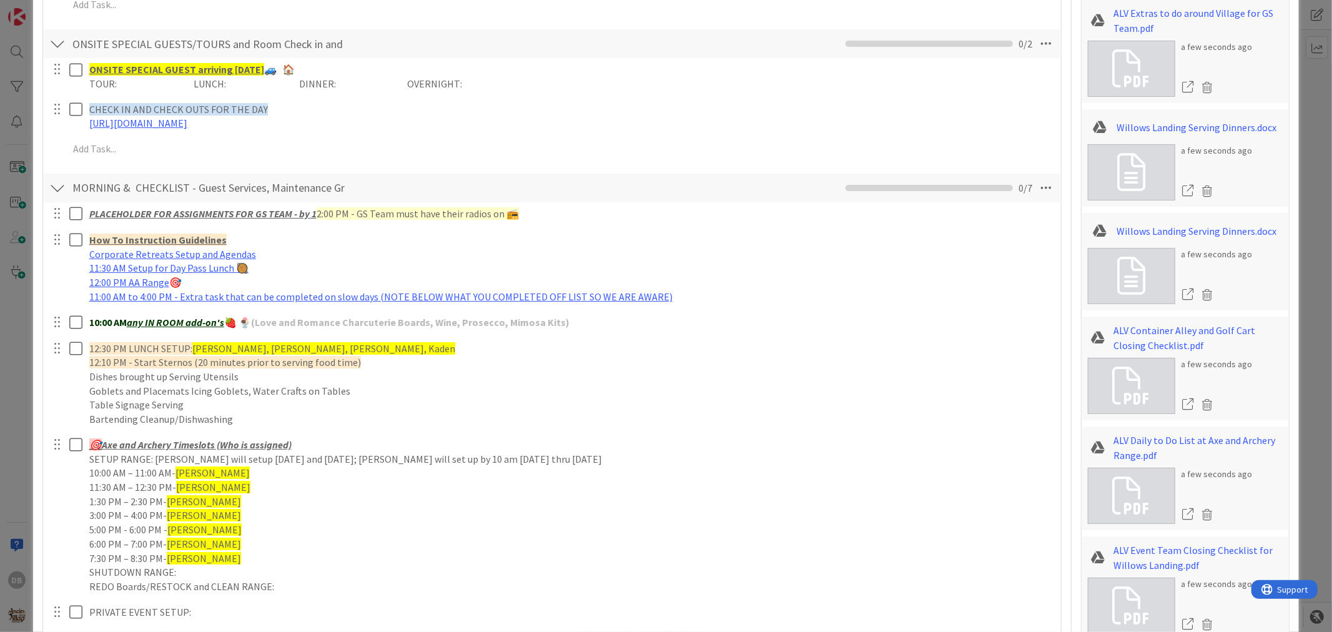
scroll to position [624, 0]
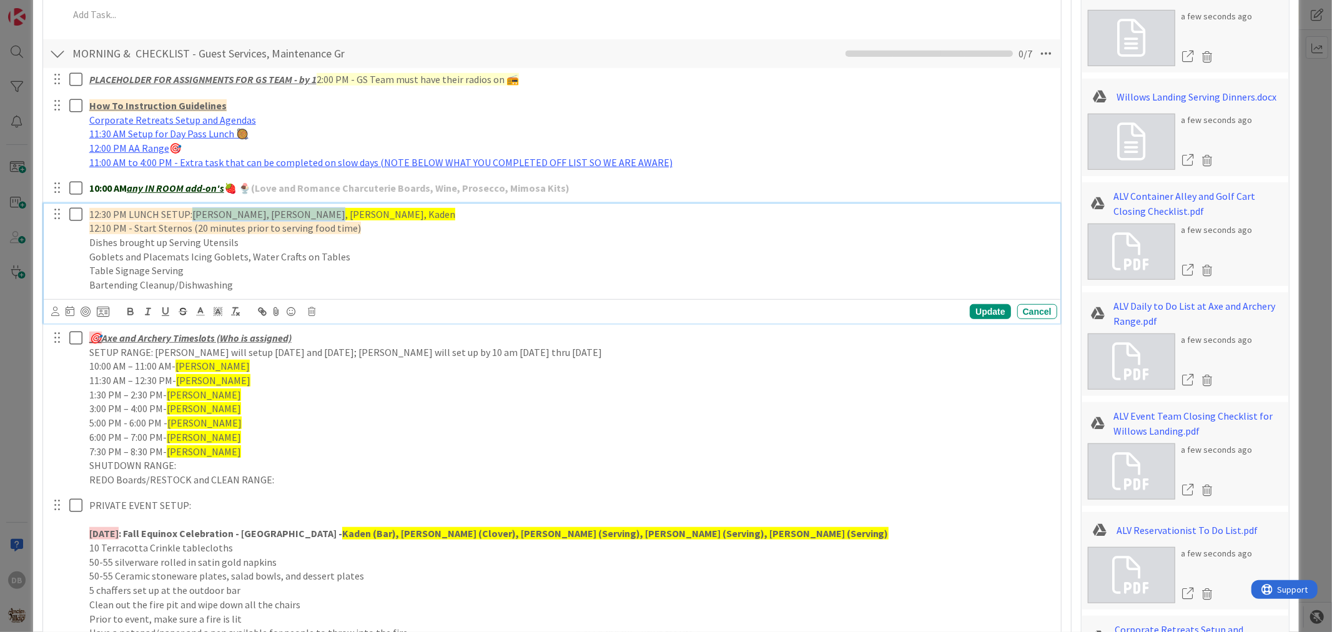
drag, startPoint x: 311, startPoint y: 215, endPoint x: 194, endPoint y: 207, distance: 117.0
click at [194, 207] on p "12:30 PM LUNCH SETUP: Haden, Kelsey, Harley, Kaden" at bounding box center [570, 214] width 963 height 14
click at [972, 317] on div "Update" at bounding box center [990, 311] width 41 height 15
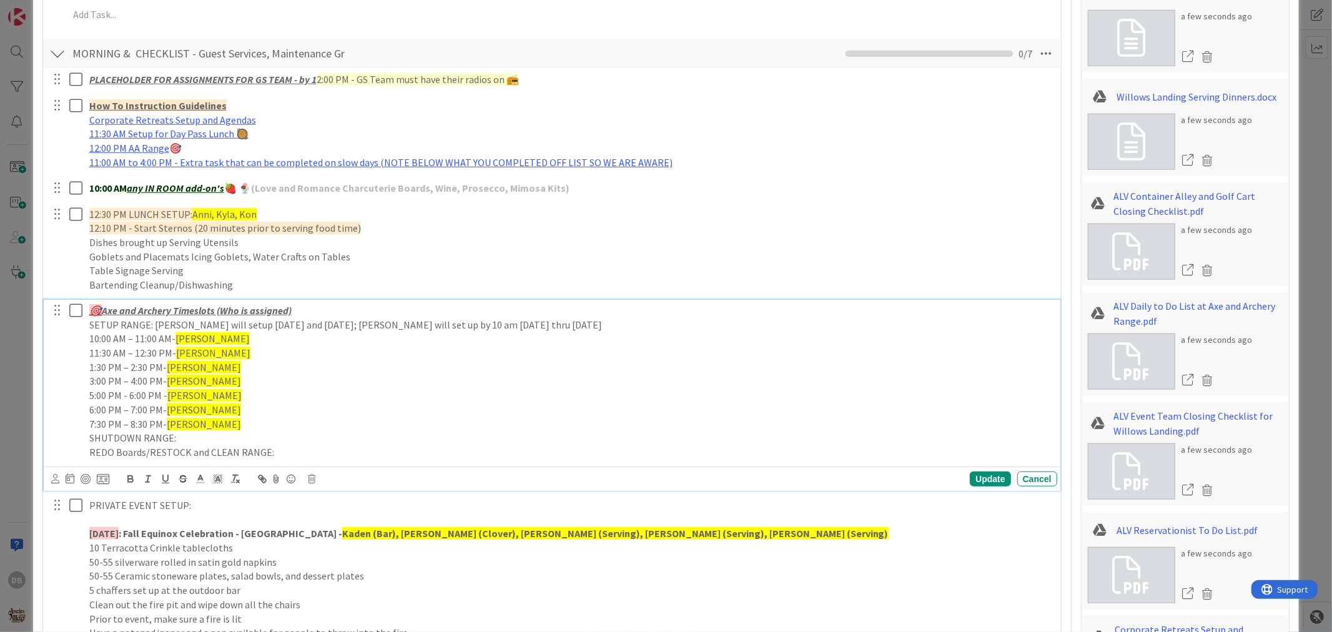
click at [216, 342] on p "10:00 AM – 11:00 AM- Jonathan" at bounding box center [570, 339] width 963 height 14
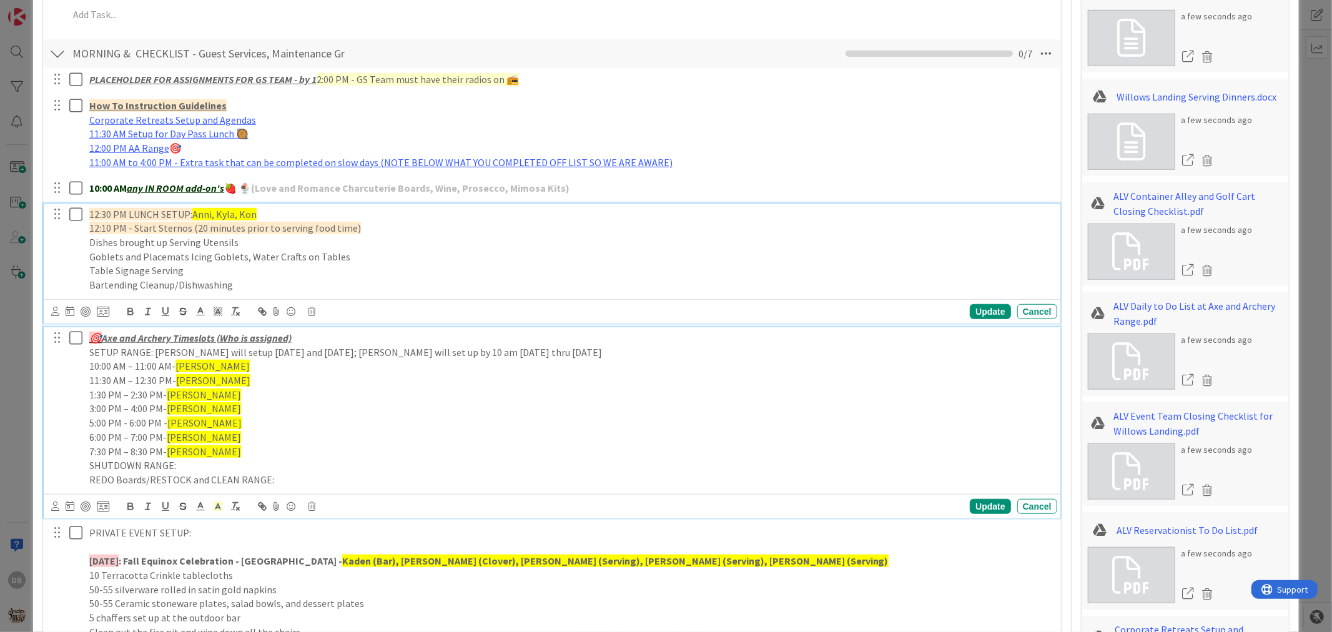
click at [254, 214] on p "12:30 PM LUNCH SETUP: Anni, Kyla, Kon" at bounding box center [570, 214] width 963 height 14
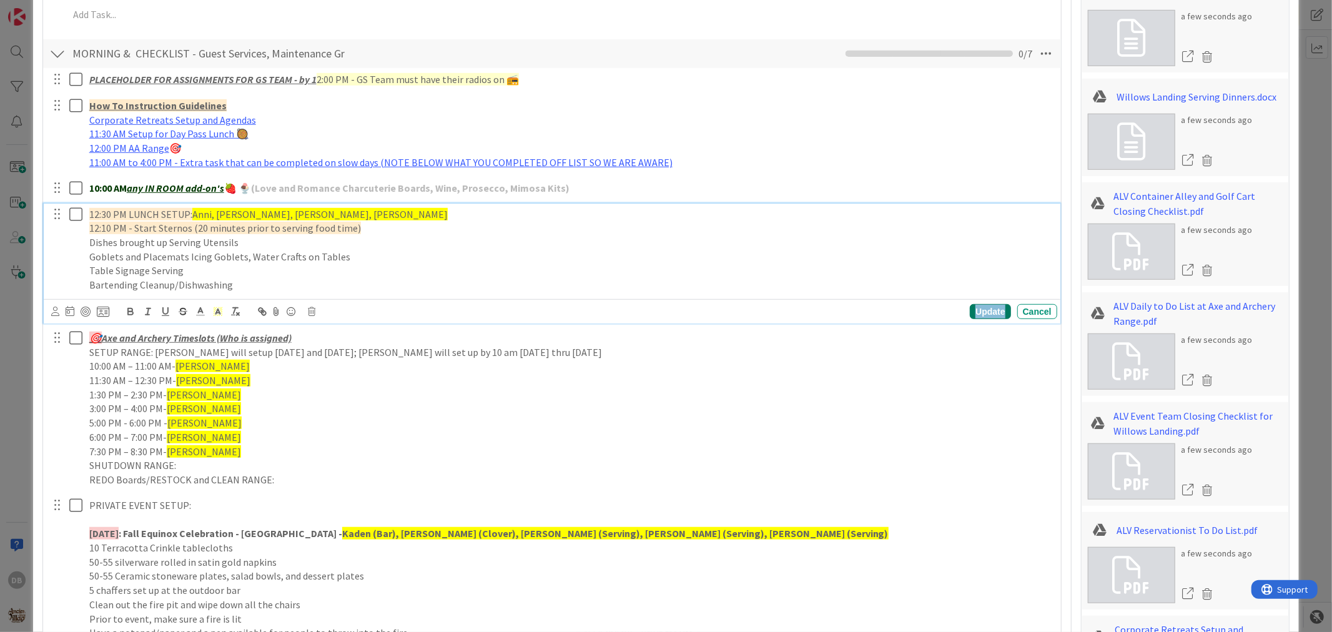
click at [984, 307] on div "Update" at bounding box center [990, 311] width 41 height 15
type textarea "x"
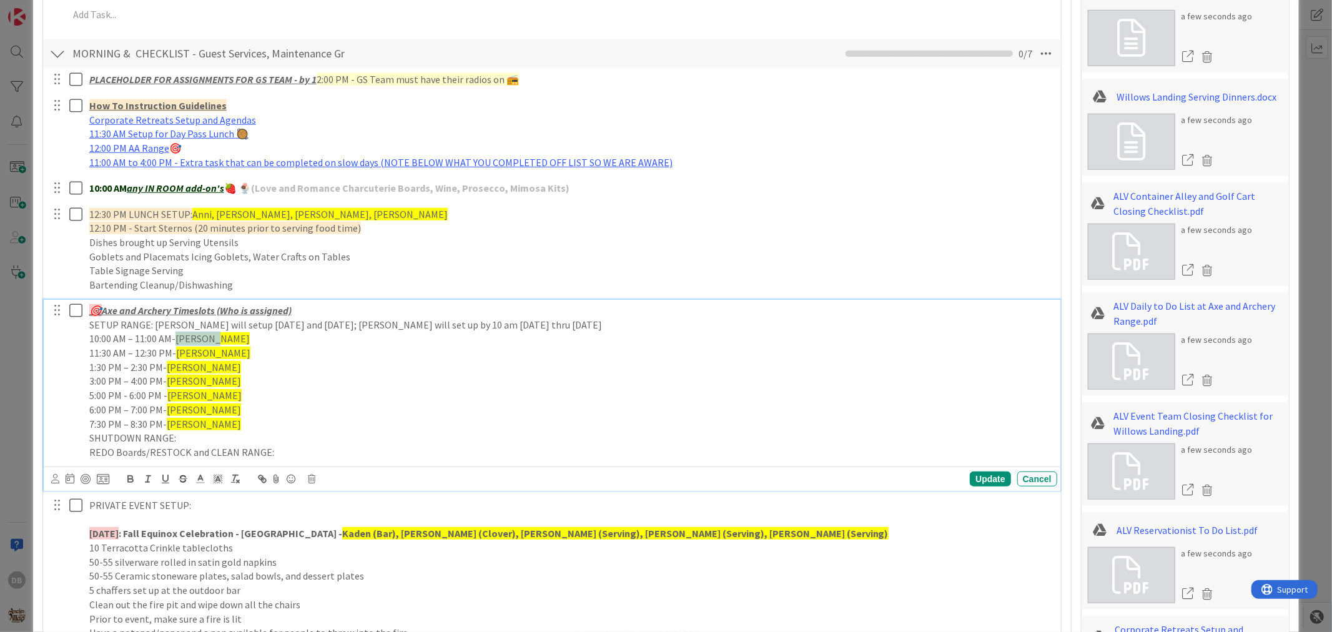
drag, startPoint x: 216, startPoint y: 338, endPoint x: 177, endPoint y: 340, distance: 39.4
click at [177, 340] on p "10:00 AM – 11:00 AM- Jonathan" at bounding box center [570, 339] width 963 height 14
drag, startPoint x: 216, startPoint y: 353, endPoint x: 178, endPoint y: 348, distance: 38.4
click at [178, 348] on span "[PERSON_NAME]" at bounding box center [213, 353] width 74 height 12
drag, startPoint x: 208, startPoint y: 368, endPoint x: 169, endPoint y: 369, distance: 38.7
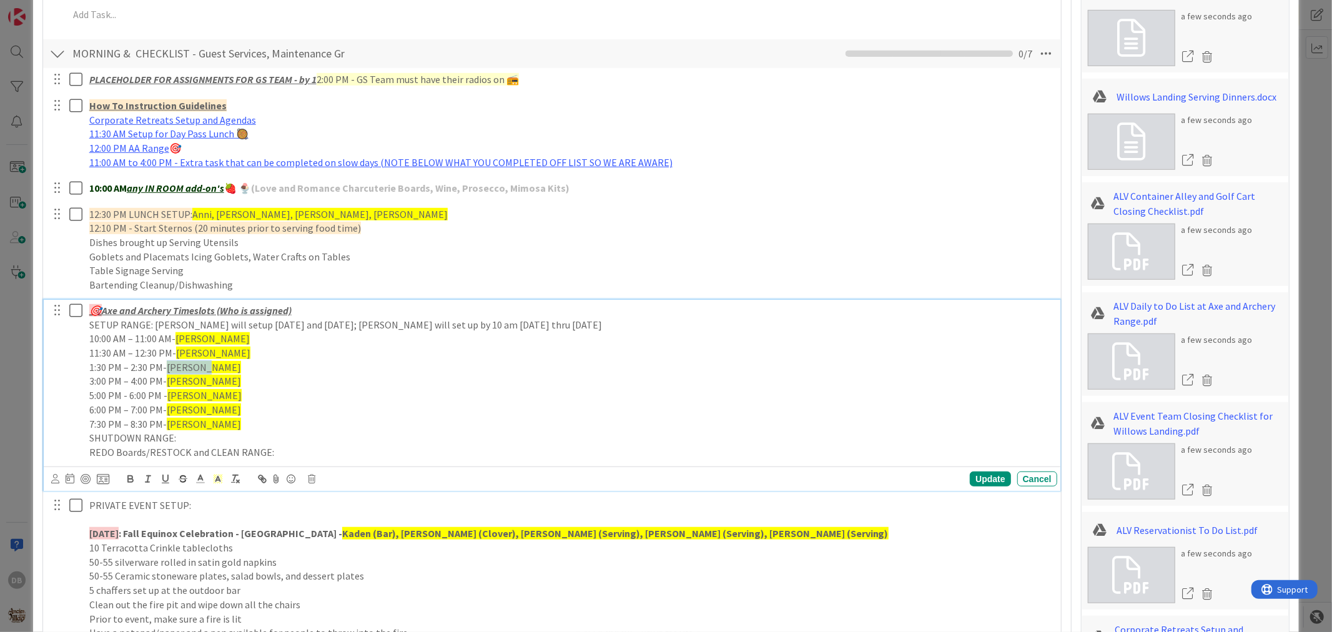
click at [169, 369] on p "1:30 PM – 2:30 PM- Jonathan" at bounding box center [570, 367] width 963 height 14
drag, startPoint x: 205, startPoint y: 380, endPoint x: 169, endPoint y: 383, distance: 35.8
click at [169, 383] on span "[PERSON_NAME]" at bounding box center [204, 381] width 74 height 12
drag, startPoint x: 192, startPoint y: 397, endPoint x: 169, endPoint y: 398, distance: 23.1
click at [169, 398] on p "5:00 PM - 6:00 PM - Kelsey" at bounding box center [570, 395] width 963 height 14
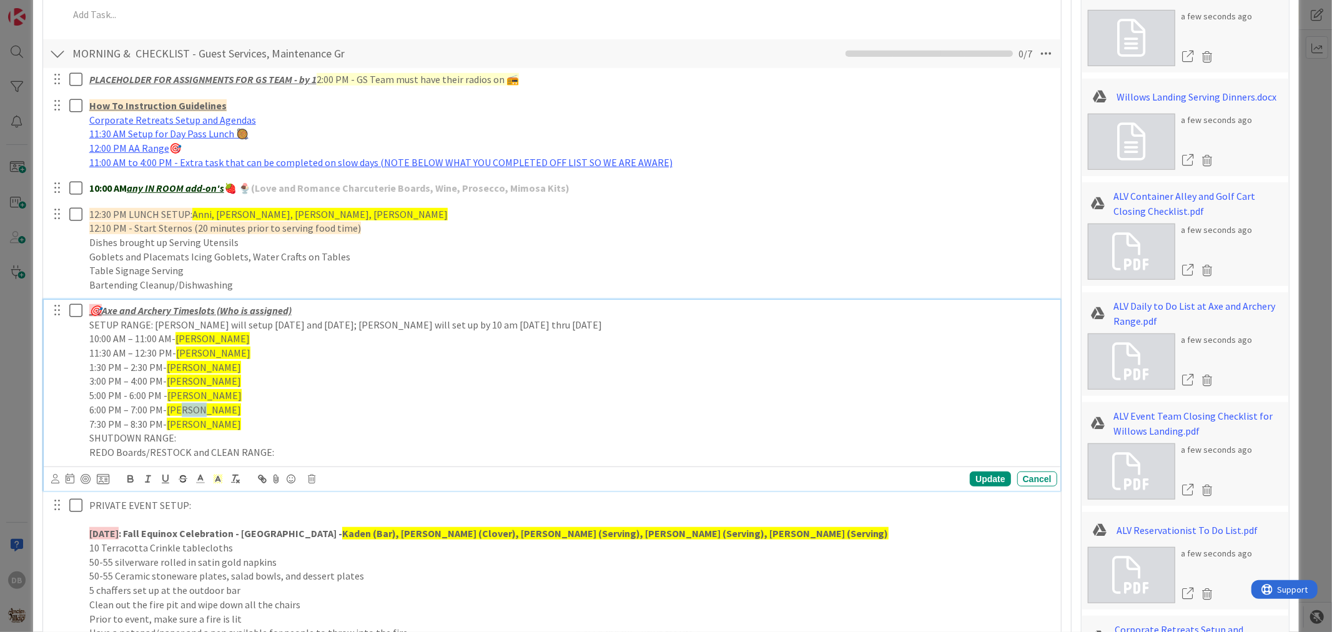
drag, startPoint x: 192, startPoint y: 411, endPoint x: 178, endPoint y: 411, distance: 13.7
click at [178, 411] on span "[PERSON_NAME]" at bounding box center [204, 409] width 74 height 12
drag, startPoint x: 192, startPoint y: 423, endPoint x: 177, endPoint y: 423, distance: 14.4
click at [177, 423] on span "[PERSON_NAME]" at bounding box center [204, 424] width 74 height 12
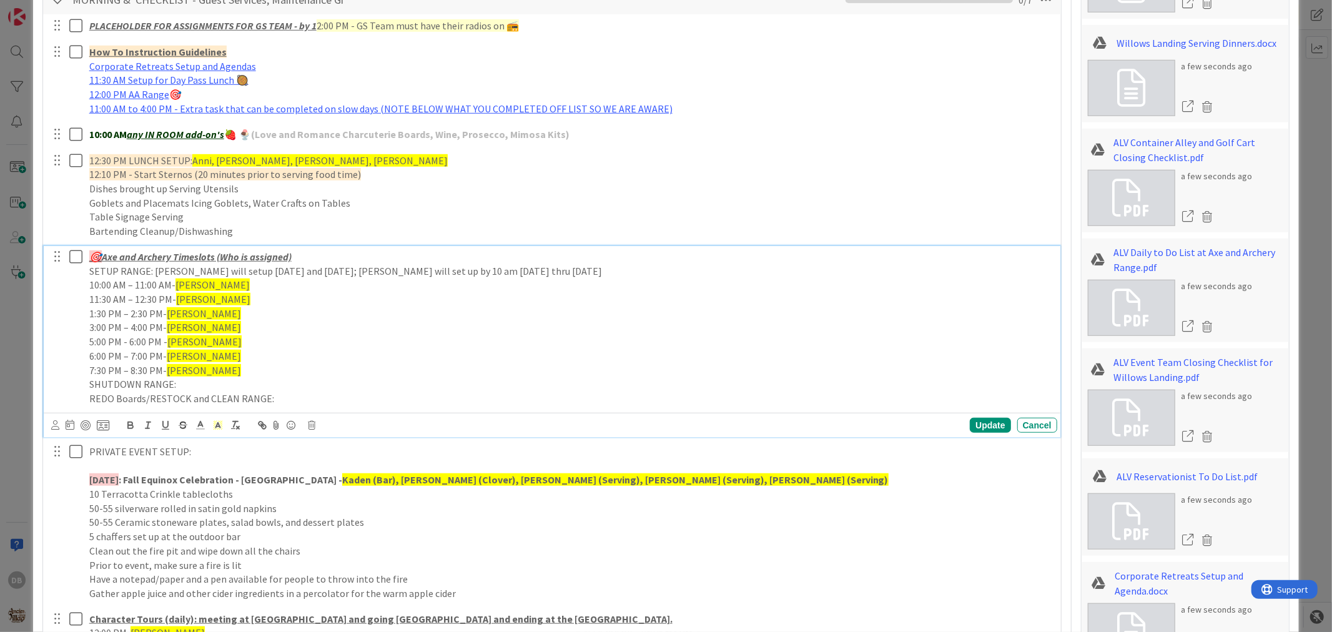
scroll to position [694, 0]
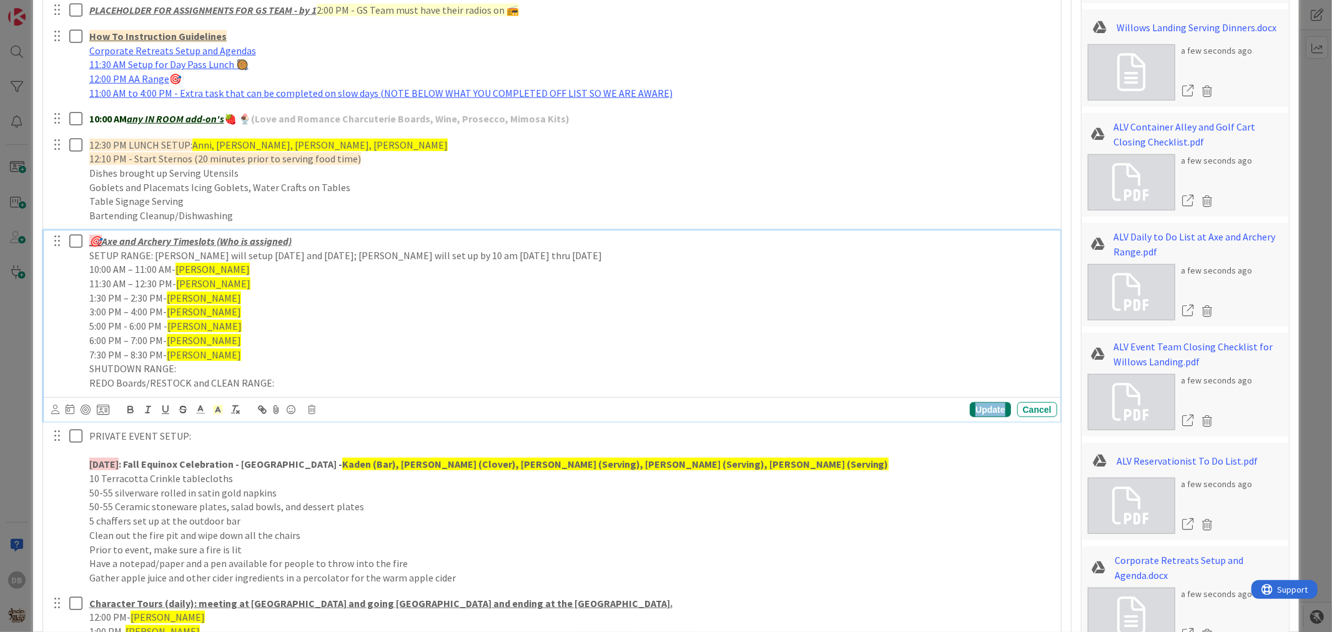
click at [970, 410] on div "Update" at bounding box center [990, 409] width 41 height 15
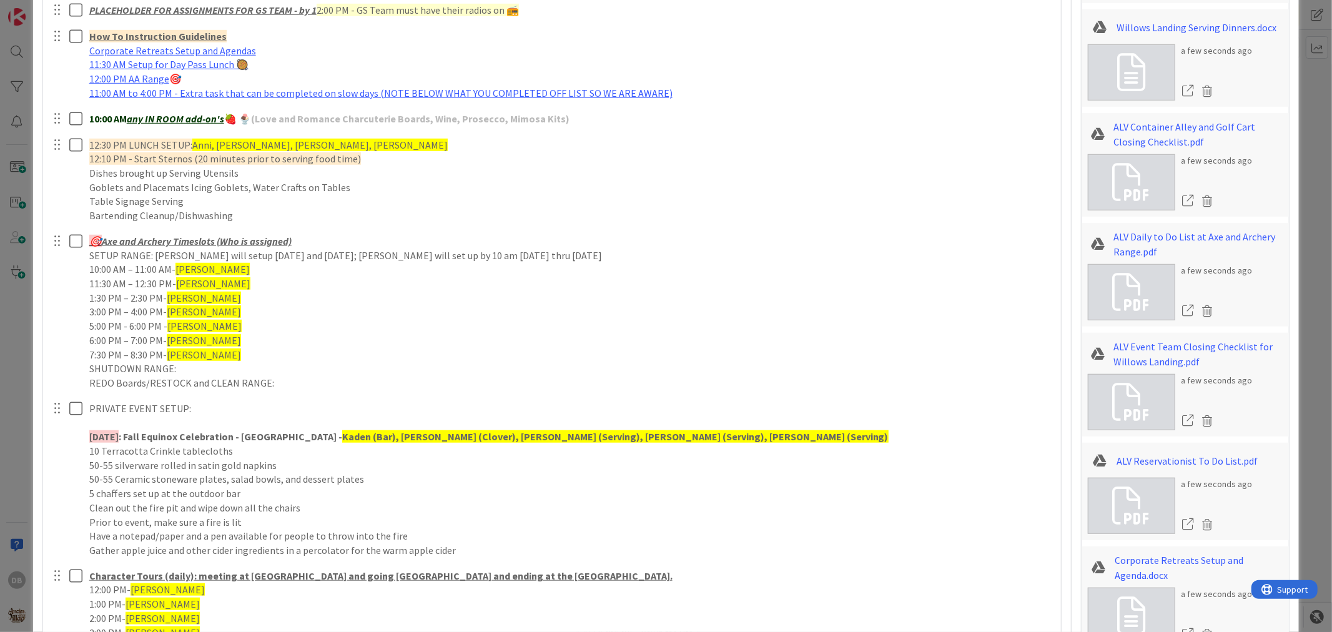
type textarea "x"
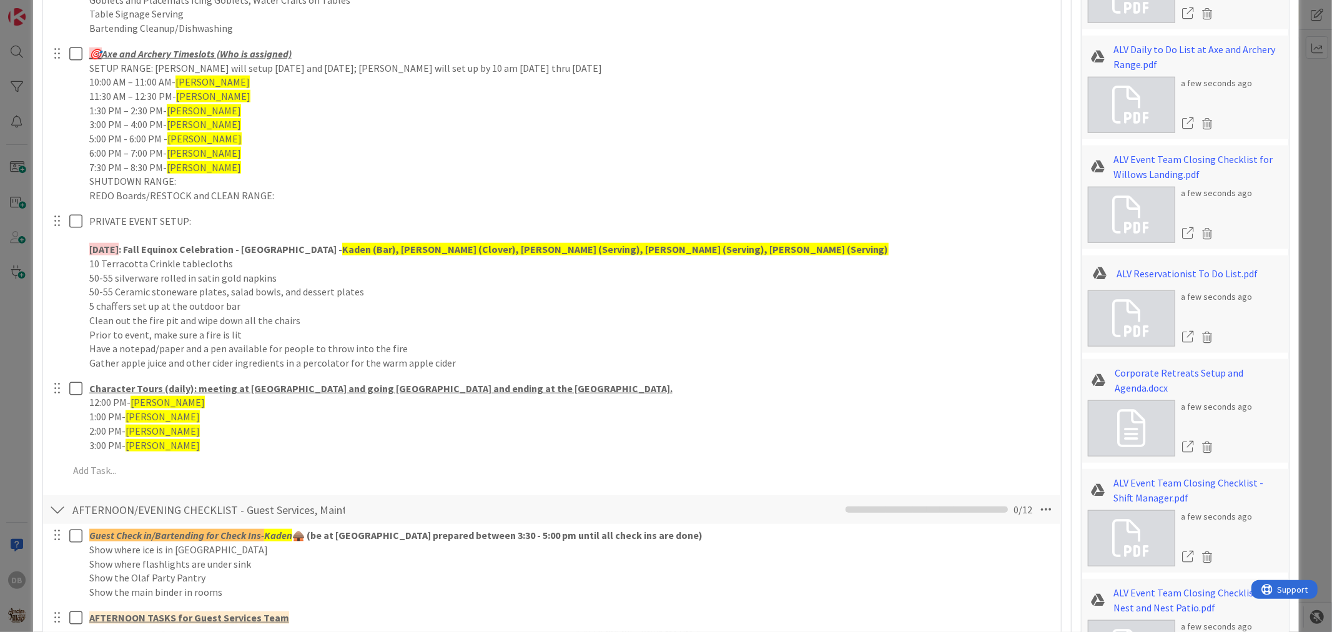
scroll to position [902, 0]
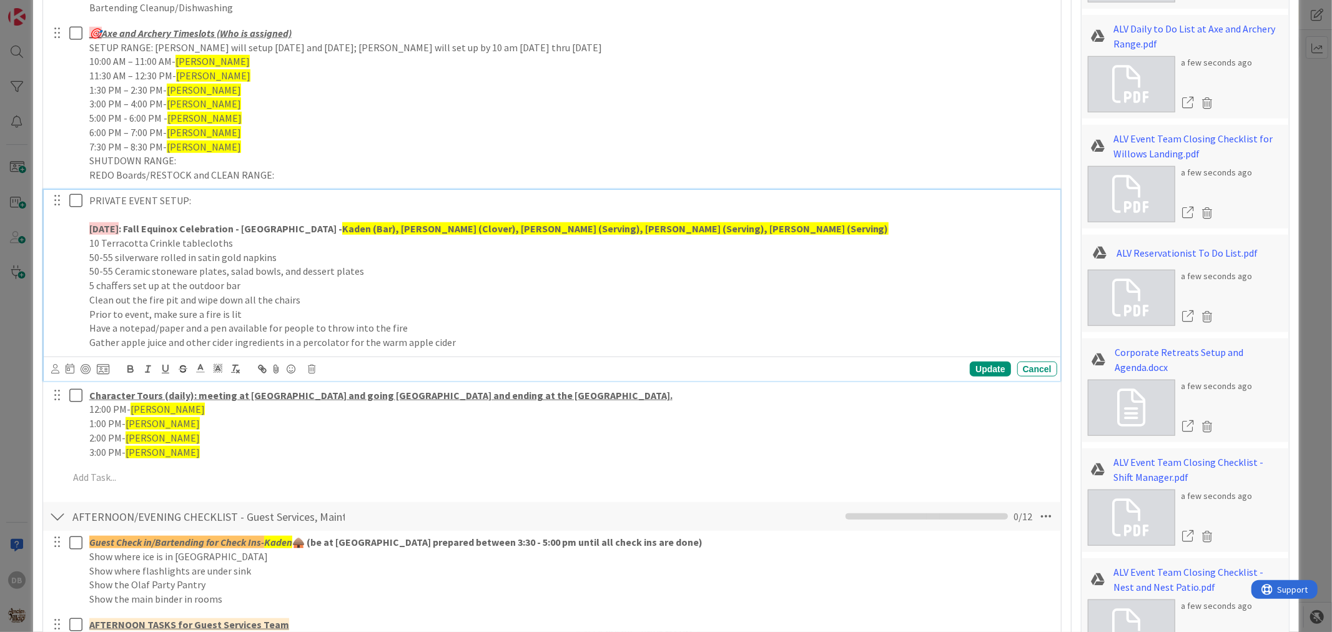
click at [465, 345] on p "Gather apple juice and other cider ingredients in a percolator for the warm app…" at bounding box center [570, 342] width 963 height 14
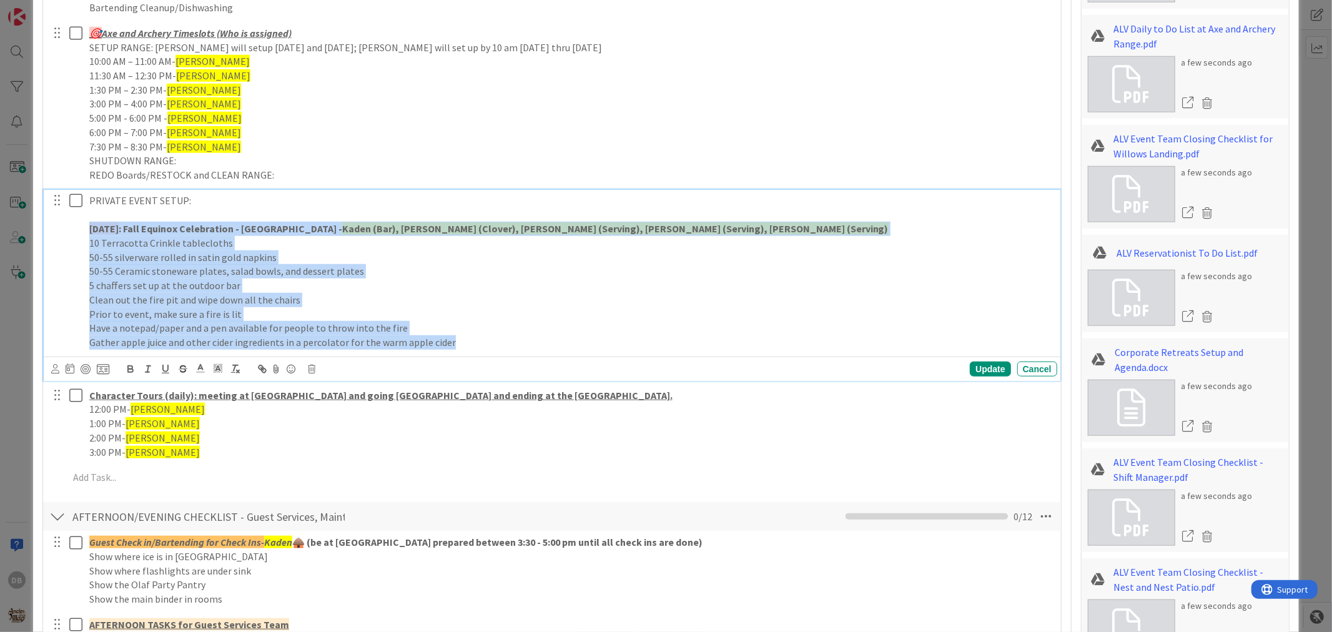
drag, startPoint x: 463, startPoint y: 344, endPoint x: 65, endPoint y: 229, distance: 414.8
click at [65, 229] on div "PRIVATE EVENT SETUP: [DATE] : Fall Equinox Celebration - [GEOGRAPHIC_DATA] - [G…" at bounding box center [553, 272] width 1008 height 164
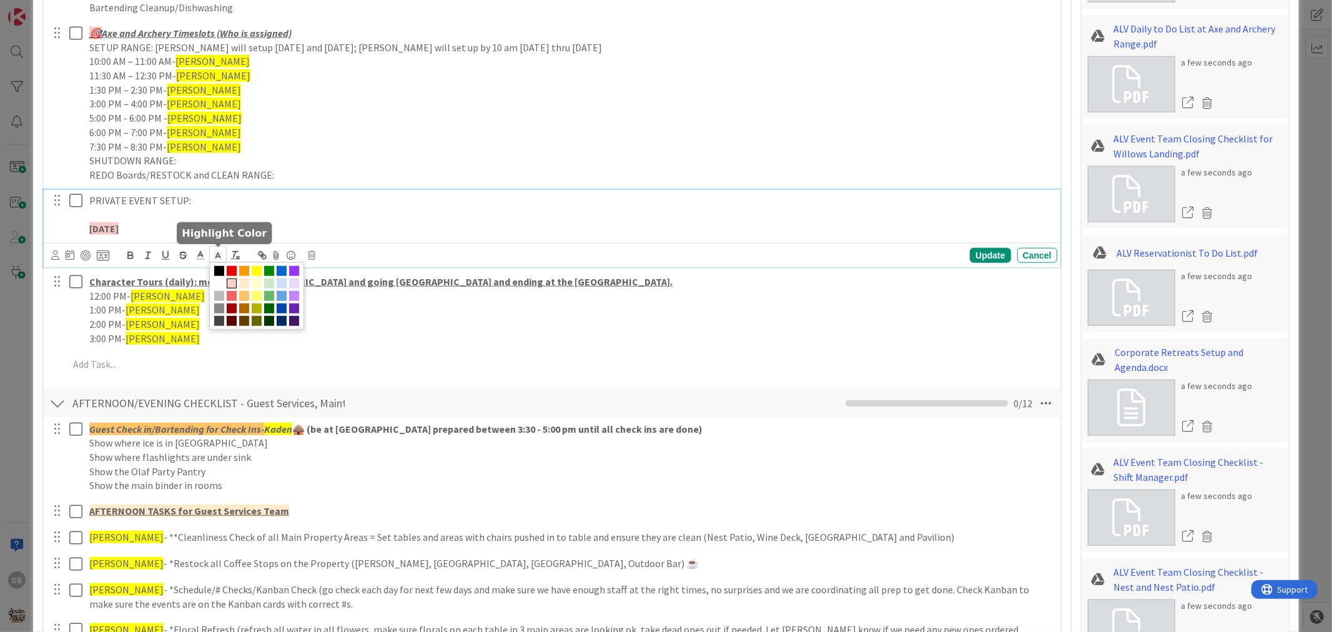
click at [213, 262] on span at bounding box center [217, 254] width 17 height 17
click at [224, 284] on span at bounding box center [219, 284] width 10 height 10
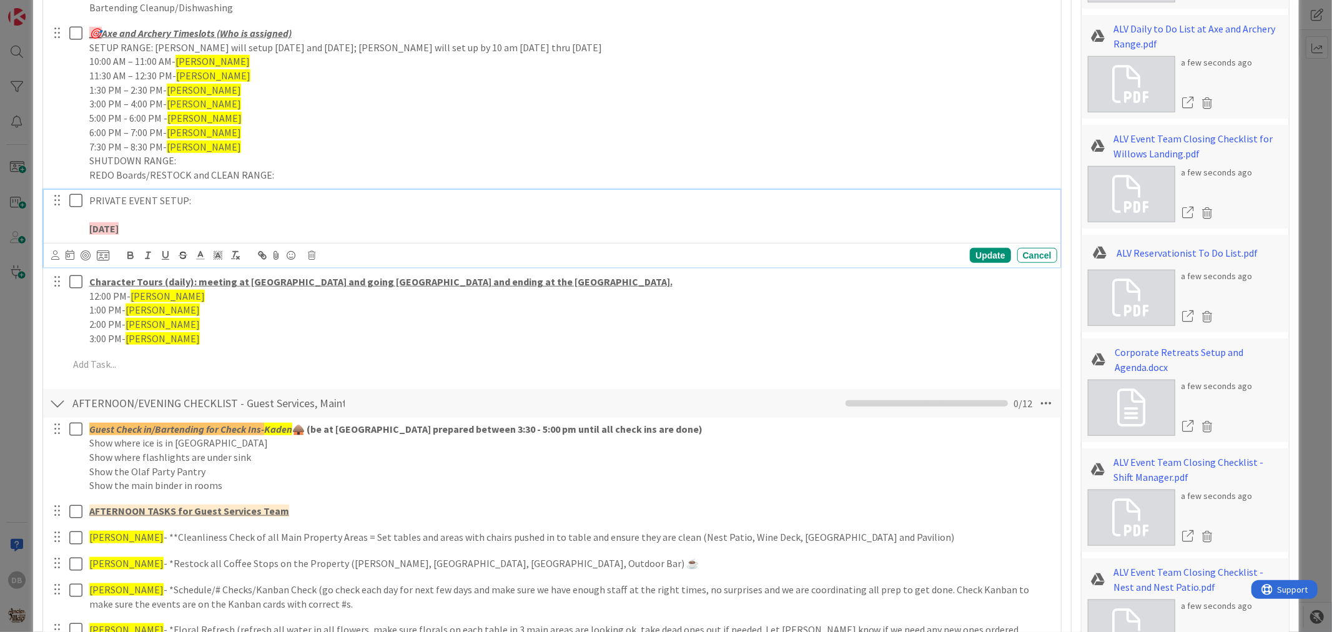
click at [150, 228] on p "TOMORROW ﻿" at bounding box center [570, 229] width 963 height 14
click at [207, 220] on p at bounding box center [570, 214] width 963 height 14
click at [207, 232] on p "TOMORROW:" at bounding box center [570, 229] width 963 height 14
drag, startPoint x: 347, startPoint y: 226, endPoint x: 150, endPoint y: 227, distance: 197.3
click at [150, 227] on p "TOMORROW: Olivia Zimmerman Wedding - Village Gardens" at bounding box center [570, 229] width 963 height 14
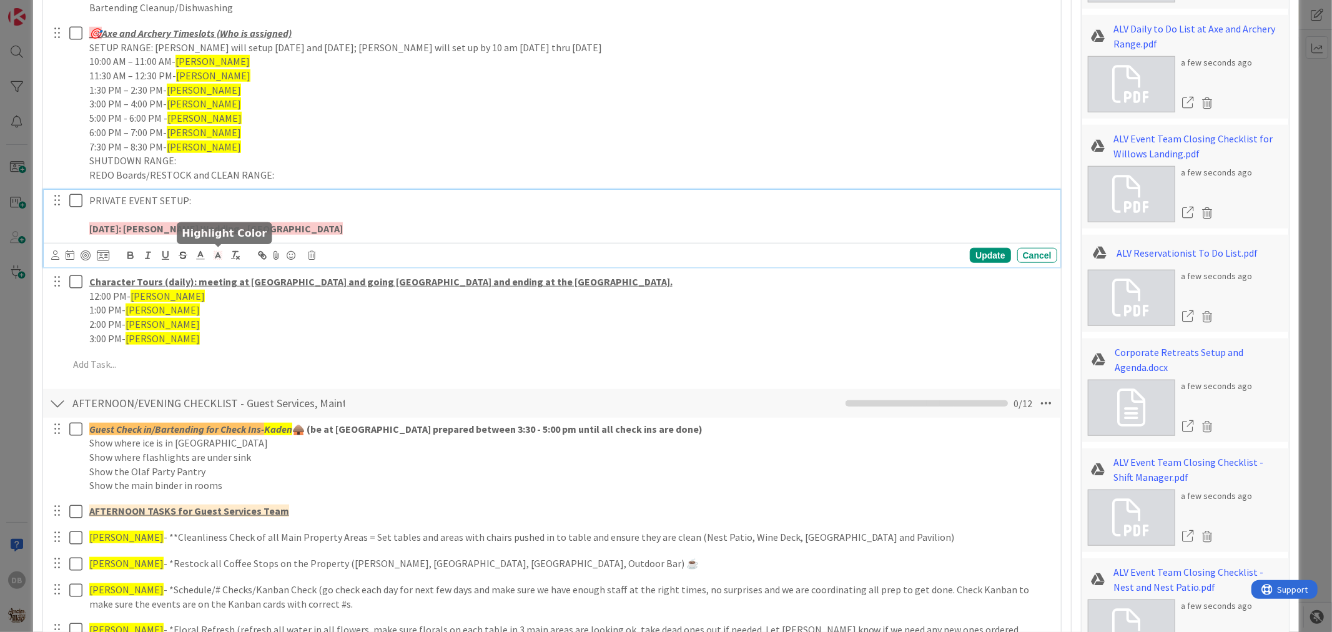
click at [219, 257] on line at bounding box center [218, 257] width 3 height 0
click at [224, 282] on span at bounding box center [219, 284] width 10 height 10
click at [347, 226] on p "TOMORROW: Olivia Zimmerman Wedding - Village Gardens" at bounding box center [570, 229] width 963 height 14
click at [144, 229] on p "TOMORROW: Olivia Zimmerman Wedding - Village Gardens" at bounding box center [570, 229] width 963 height 14
click at [217, 257] on line at bounding box center [218, 257] width 3 height 0
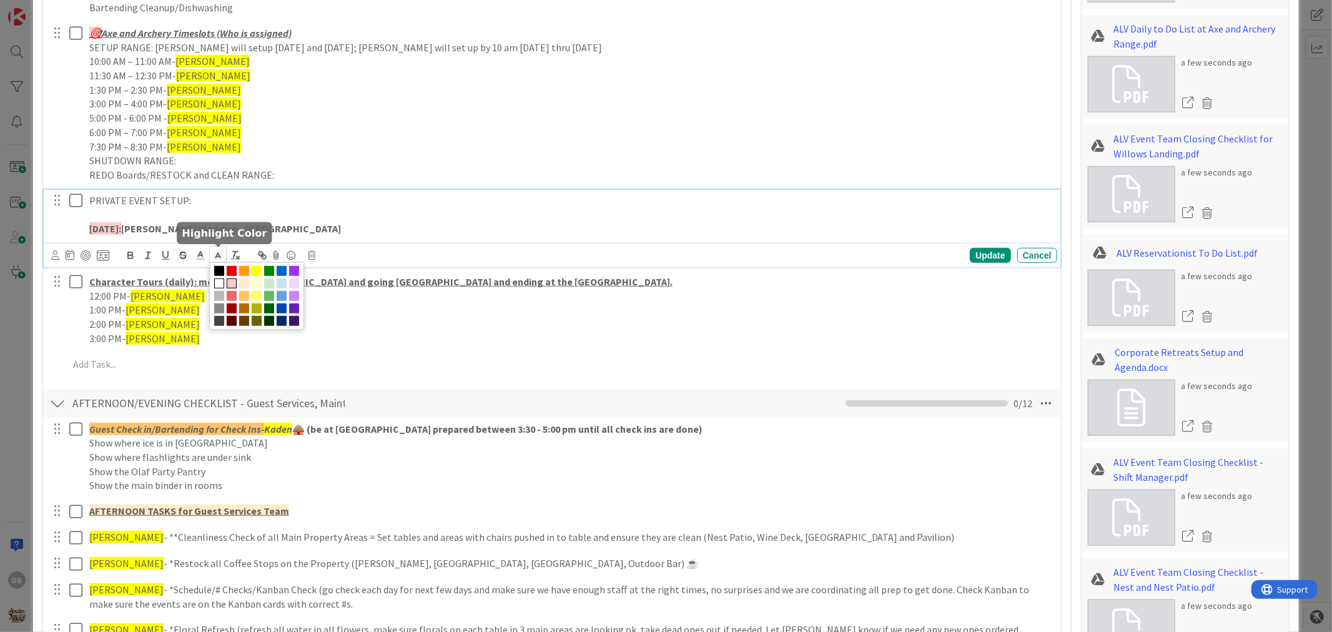
click at [224, 280] on span at bounding box center [219, 284] width 10 height 10
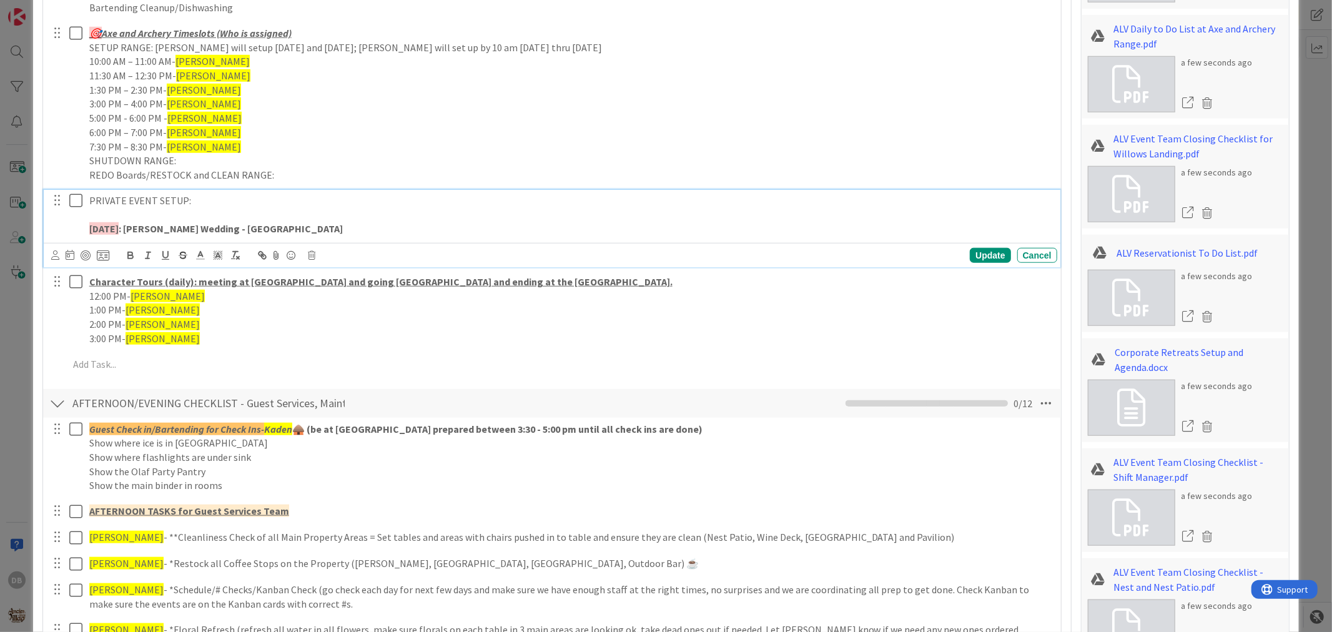
click at [352, 227] on p "TOMORROW : Olivia Zimmerman Wedding - Village Gardens" at bounding box center [570, 229] width 963 height 14
click at [366, 228] on p "TOMORROW : Olivia Zimmerman Wedding - Village Gardens" at bounding box center [570, 229] width 963 height 14
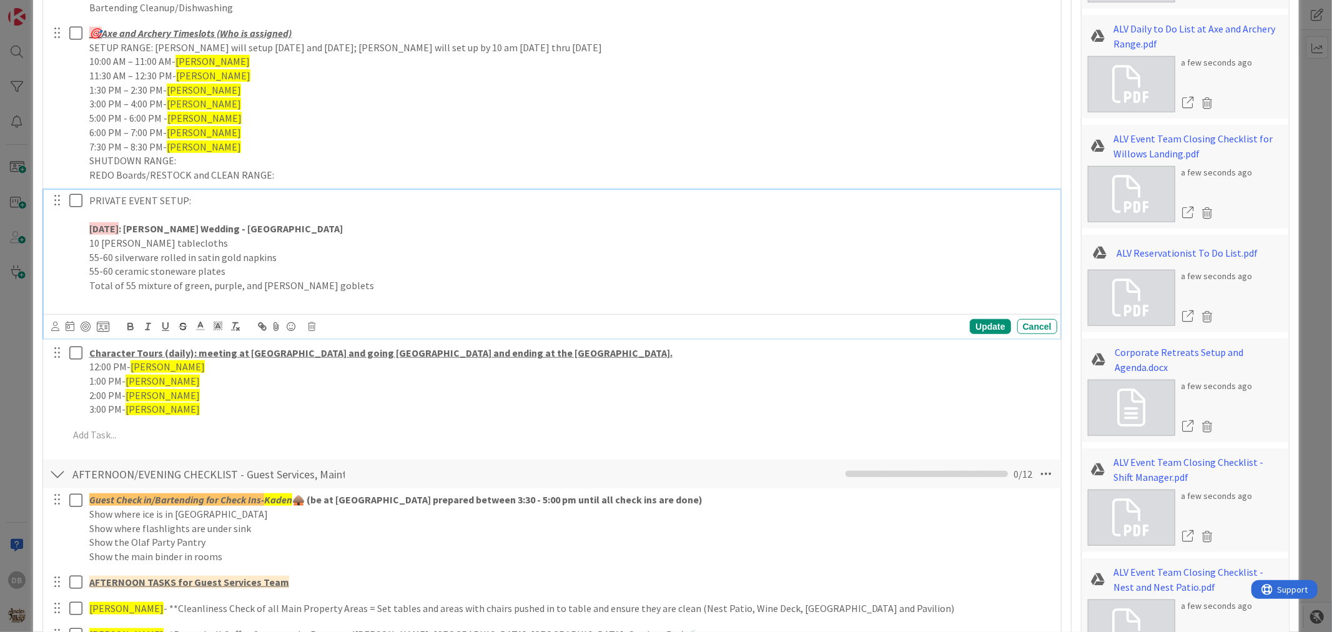
click at [290, 259] on p "55-60 silverware rolled in satin gold napkins" at bounding box center [570, 257] width 963 height 14
click at [275, 298] on p at bounding box center [570, 300] width 963 height 14
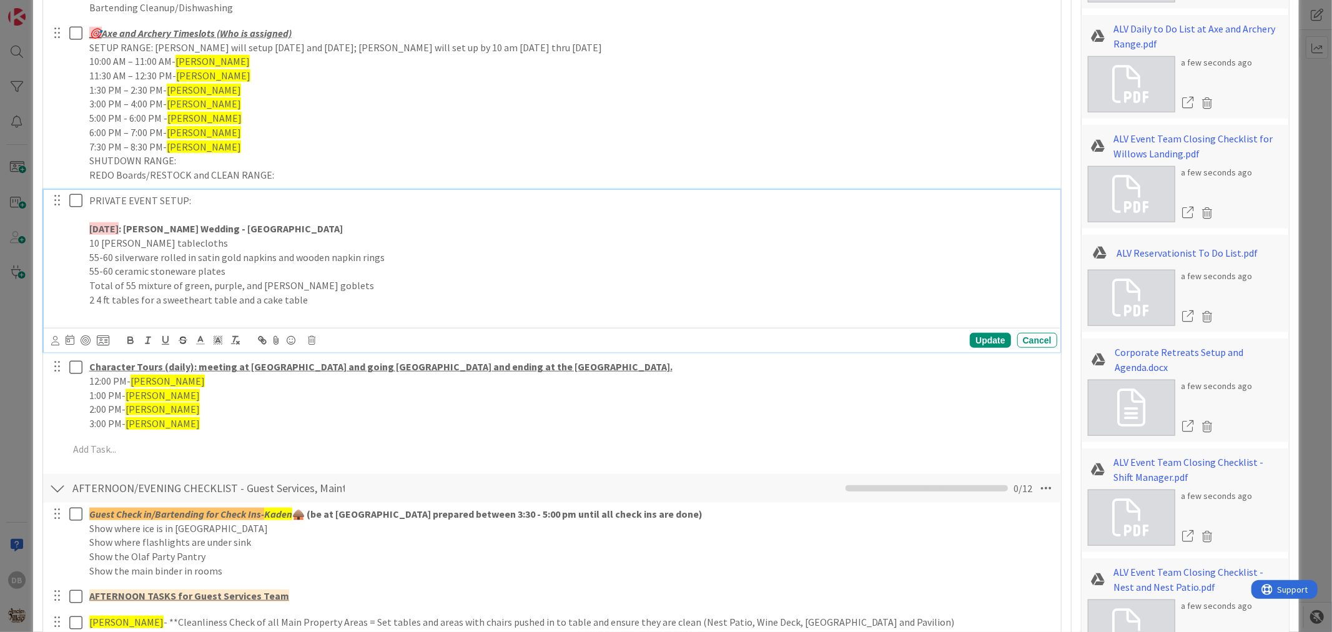
click at [89, 298] on p "2 4 ft tables for a sweetheart table and a cake table" at bounding box center [570, 300] width 963 height 14
click at [94, 315] on p at bounding box center [570, 314] width 963 height 14
click at [232, 310] on p at bounding box center [570, 314] width 963 height 14
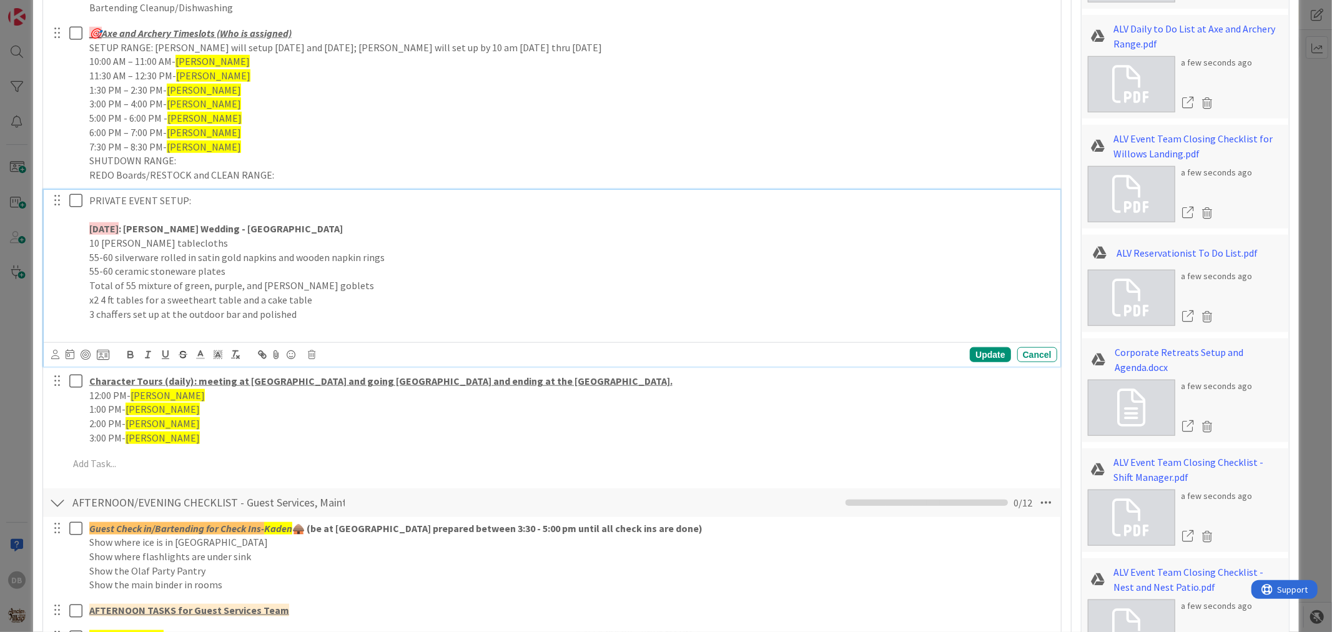
click at [220, 328] on p at bounding box center [570, 328] width 963 height 14
click at [233, 272] on p "55-60 ceramic stoneware plates" at bounding box center [570, 271] width 963 height 14
click at [129, 327] on p at bounding box center [570, 328] width 963 height 14
click at [236, 269] on p "55-60 ceramic stoneware plates and salad bowls" at bounding box center [570, 271] width 963 height 14
click at [279, 272] on p "55-60 ceramic stoneware plates, salad bowls" at bounding box center [570, 271] width 963 height 14
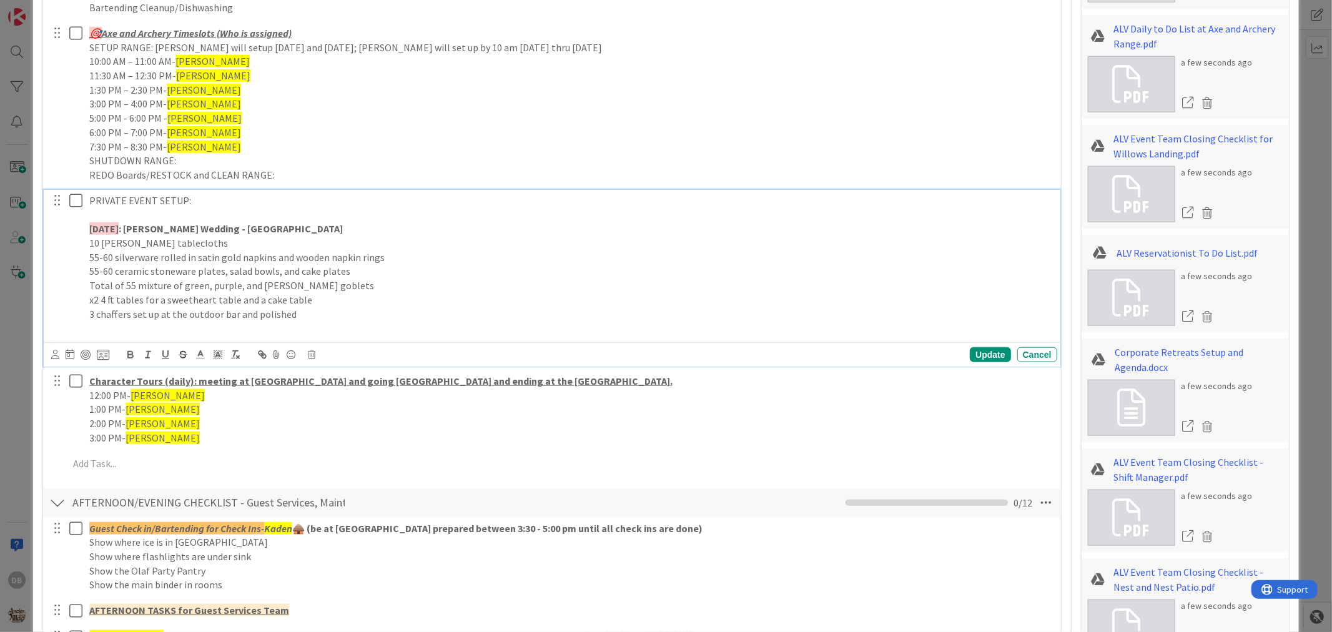
click at [167, 327] on p at bounding box center [570, 328] width 963 height 14
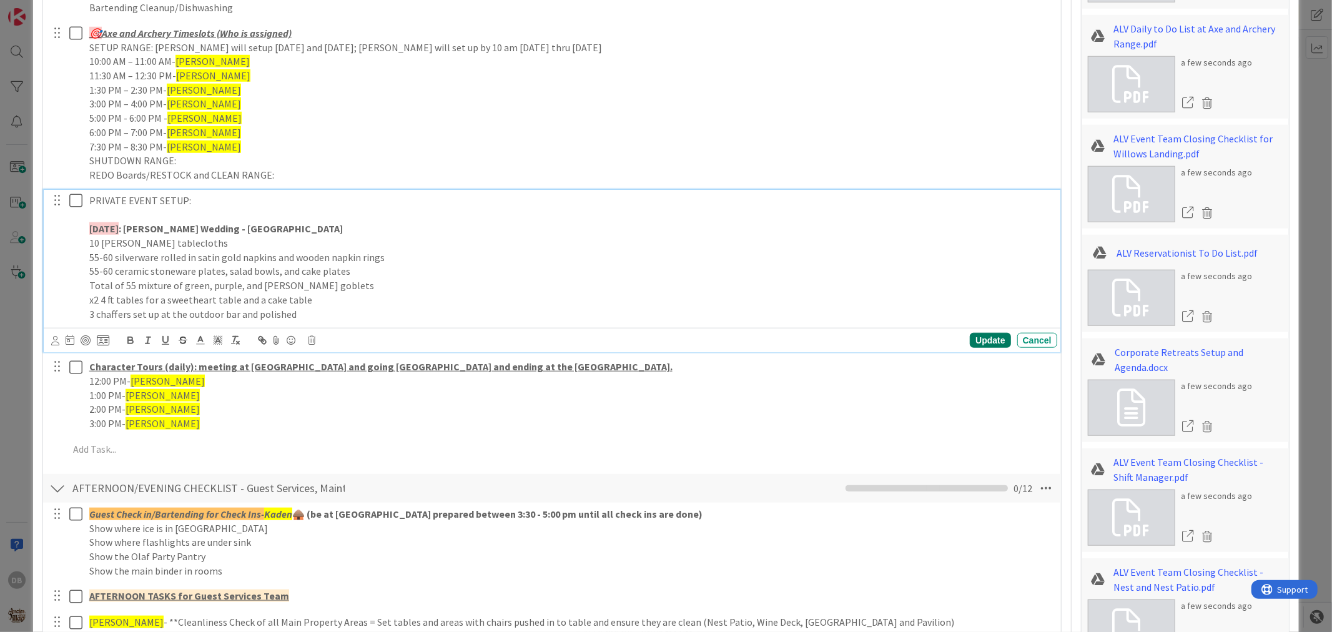
click at [969, 355] on div "PLACEHOLDER FOR ASSIGNMENTS FOR GS TEAM - by 1 2:00 PM - GS Team must have thei…" at bounding box center [551, 128] width 1005 height 674
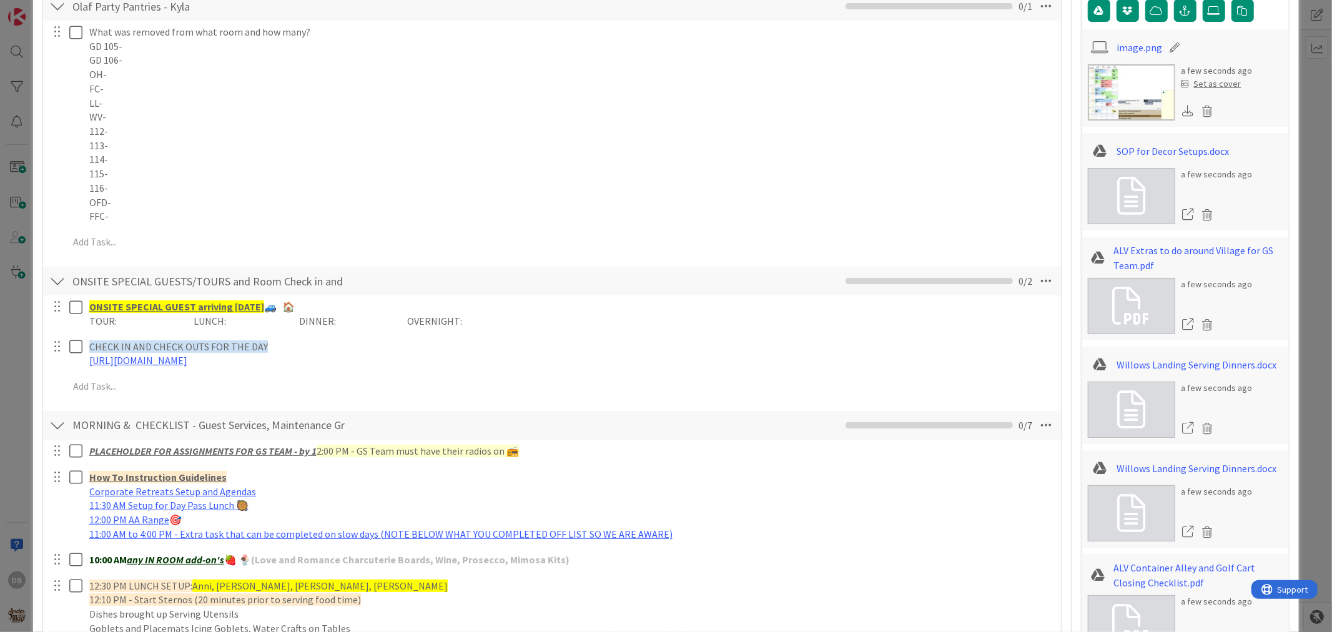
scroll to position [0, 0]
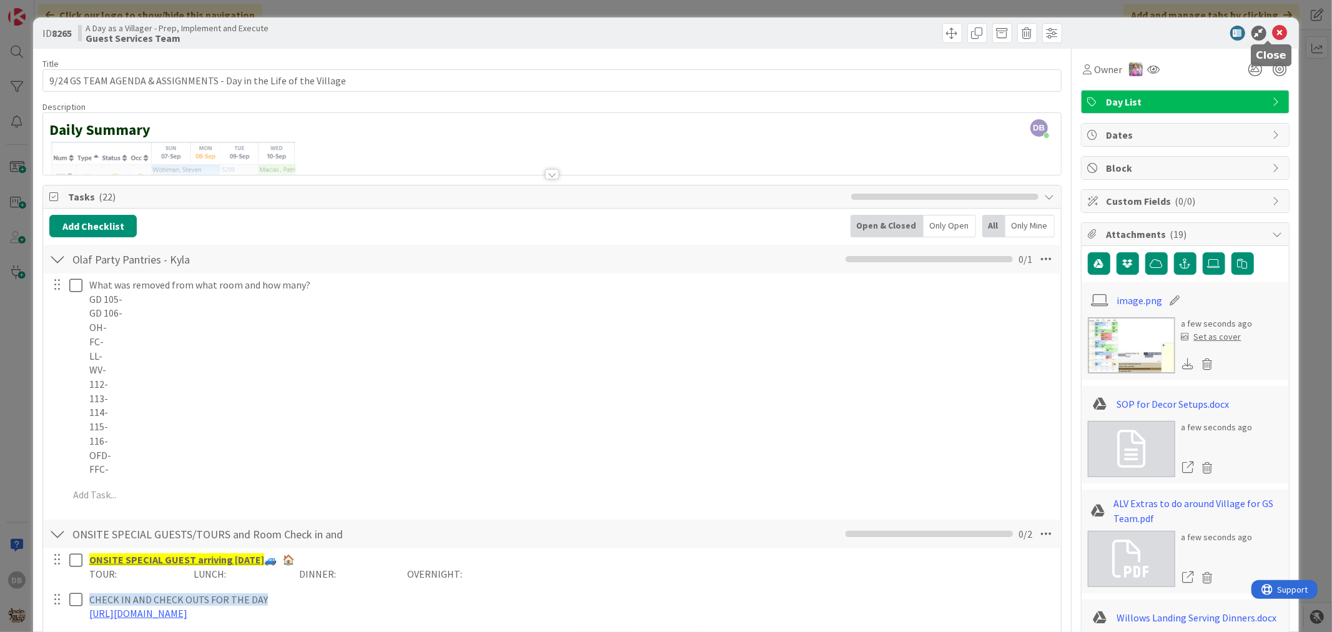
click at [1273, 28] on icon at bounding box center [1280, 33] width 15 height 15
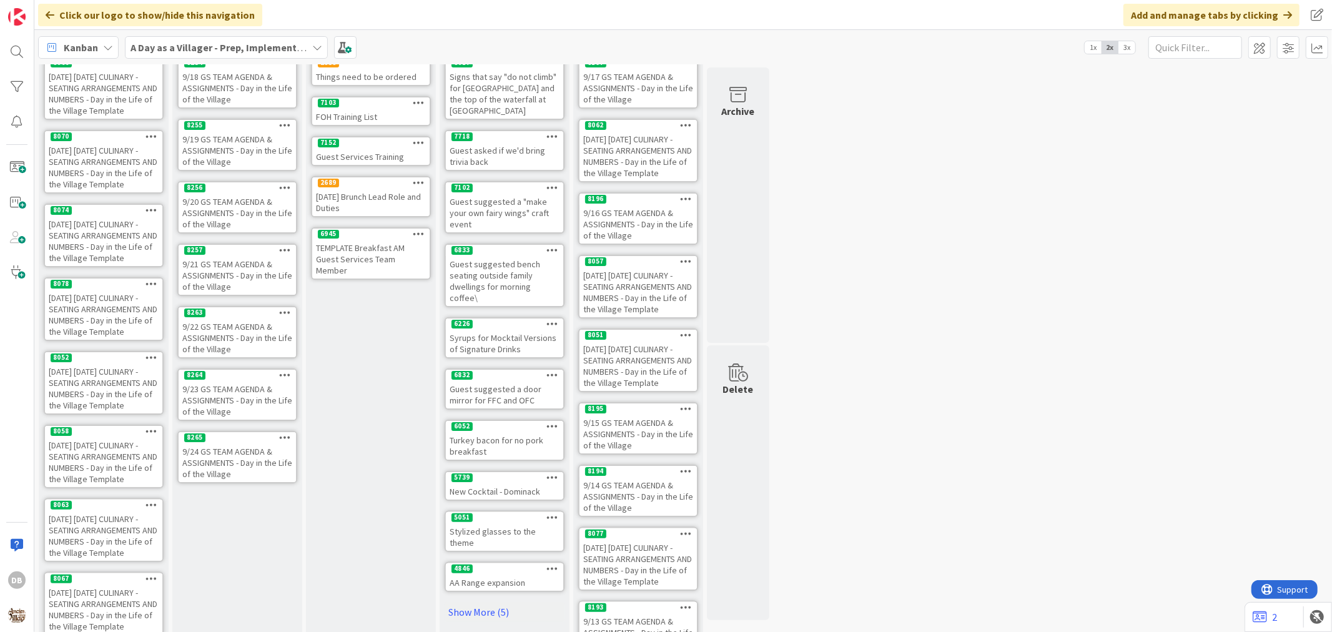
click at [285, 433] on icon at bounding box center [285, 437] width 12 height 9
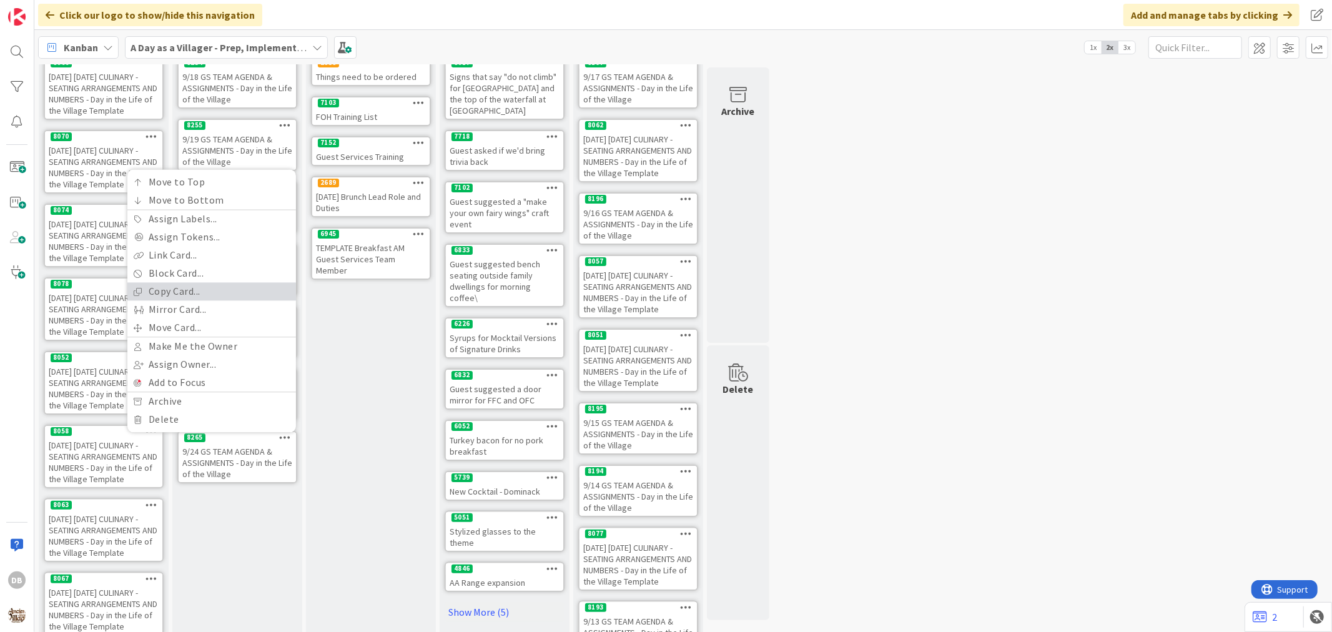
click at [169, 282] on link "Copy Card..." at bounding box center [211, 291] width 169 height 18
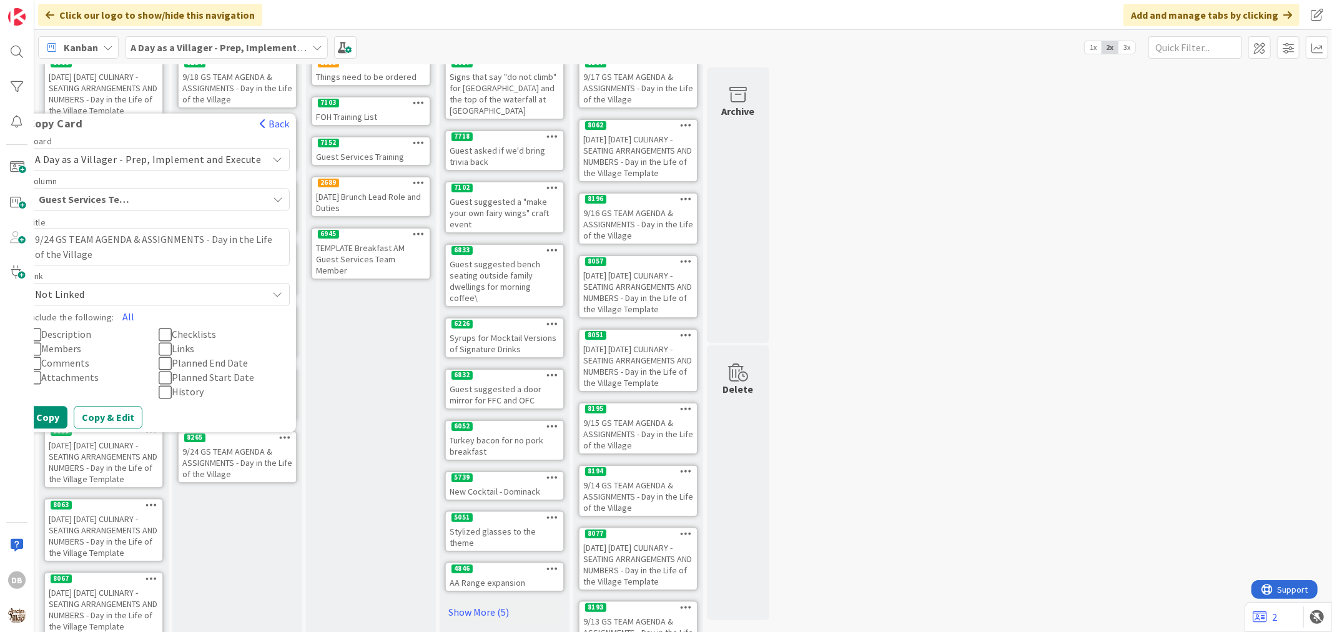
click at [61, 234] on textarea "9/24 GS TEAM AGENDA & ASSIGNMENTS - Day in the Life of the Village" at bounding box center [159, 246] width 262 height 37
type textarea "x"
type textarea "9/2 GS TEAM AGENDA & ASSIGNMENTS - Day in the Life of the Village"
type textarea "x"
type textarea "9/25 GS TEAM AGENDA & ASSIGNMENTS - Day in the Life of the Village"
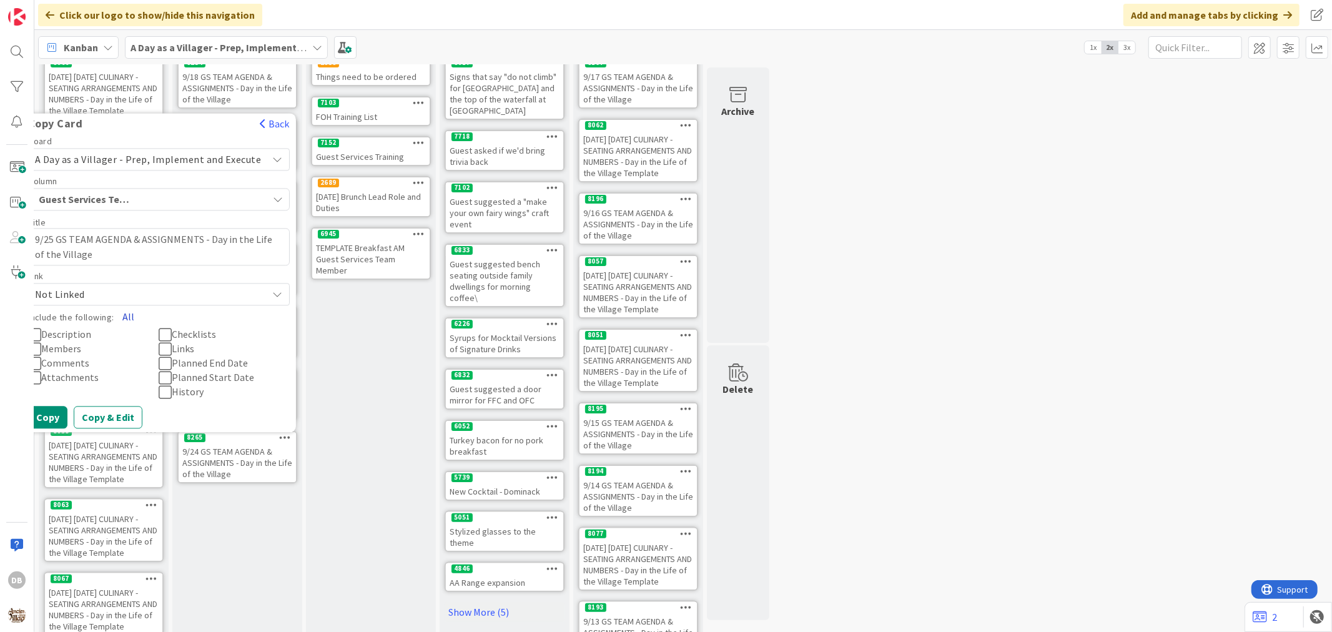
click at [136, 308] on button "All" at bounding box center [128, 316] width 28 height 22
click at [61, 410] on button "Copy" at bounding box center [47, 417] width 39 height 22
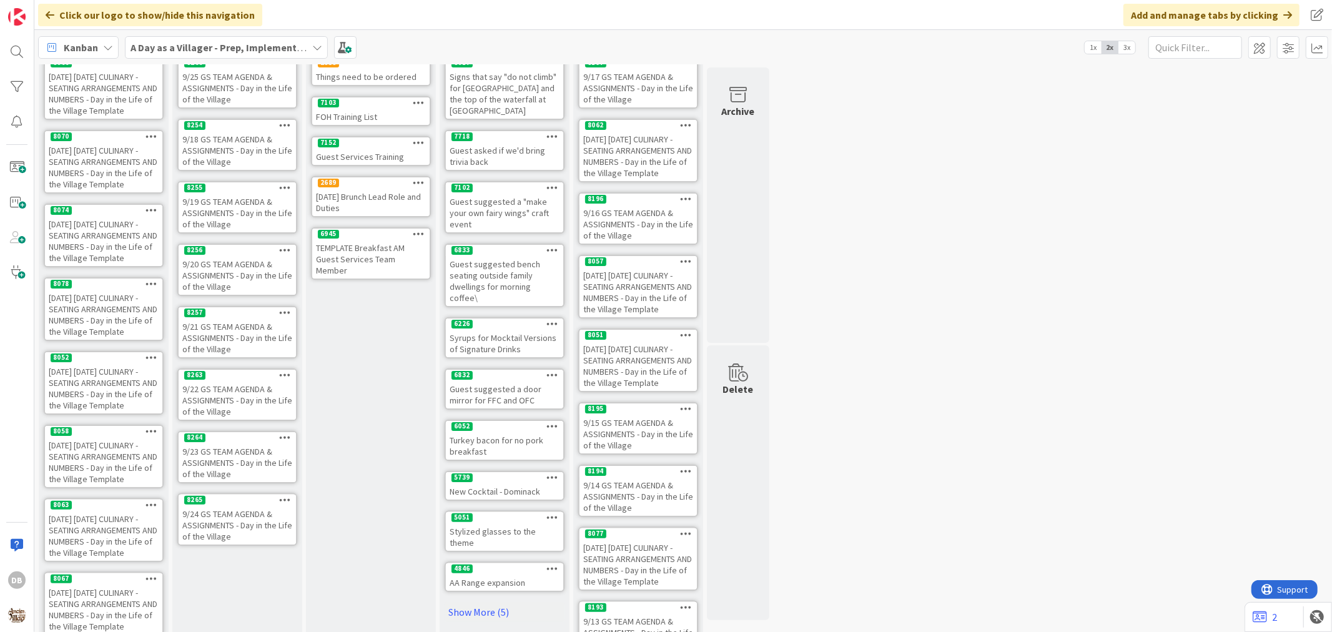
click at [202, 517] on div "9/24 GS TEAM AGENDA & ASSIGNMENTS - Day in the Life of the Village" at bounding box center [237, 525] width 117 height 39
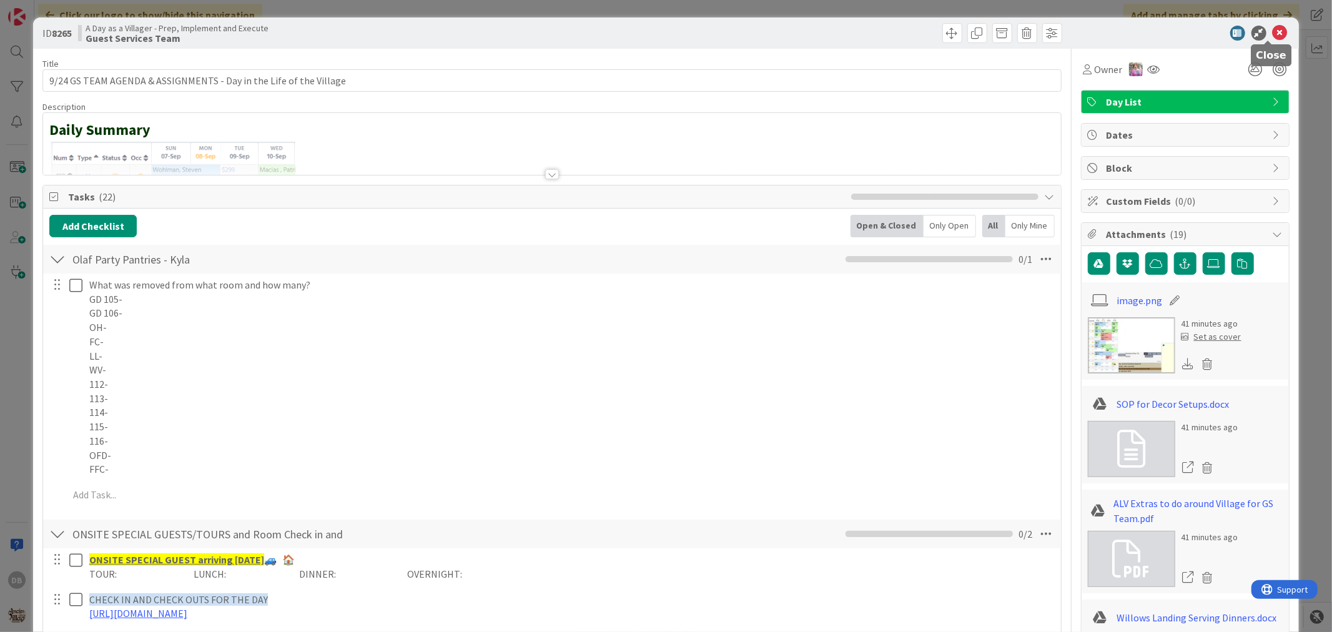
click at [1273, 29] on icon at bounding box center [1280, 33] width 15 height 15
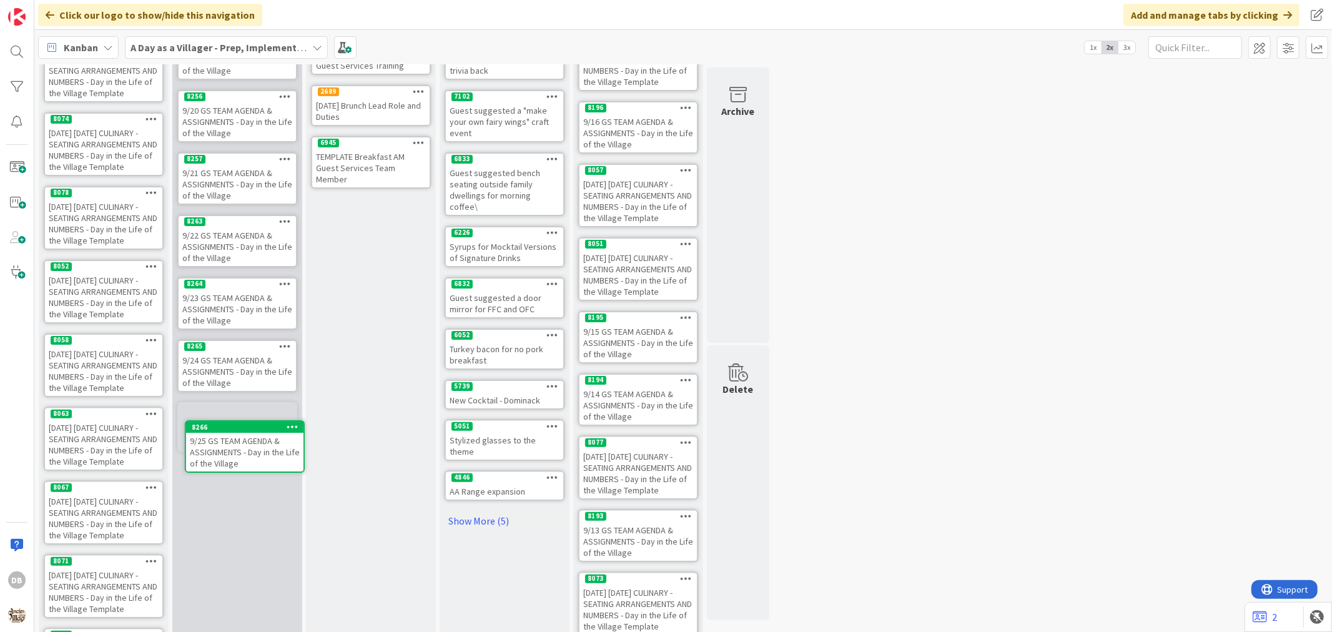
scroll to position [175, 0]
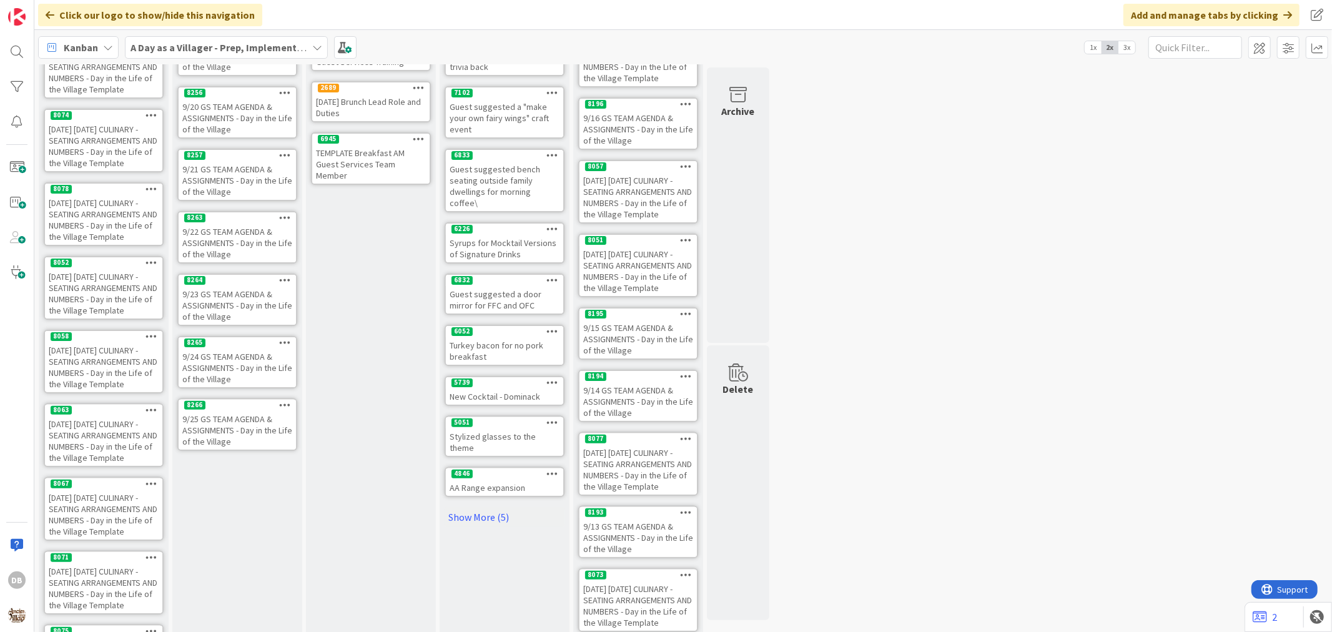
click at [250, 425] on div "9/25 GS TEAM AGENDA & ASSIGNMENTS - Day in the Life of the Village" at bounding box center [237, 430] width 117 height 39
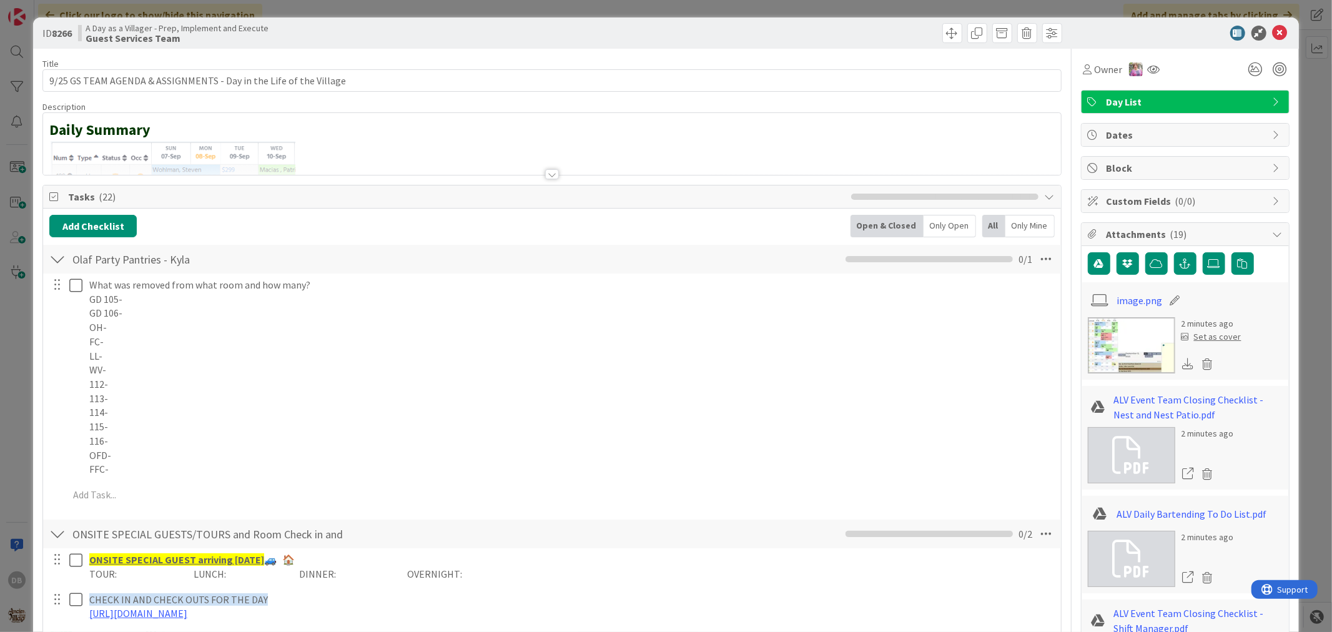
type textarea "x"
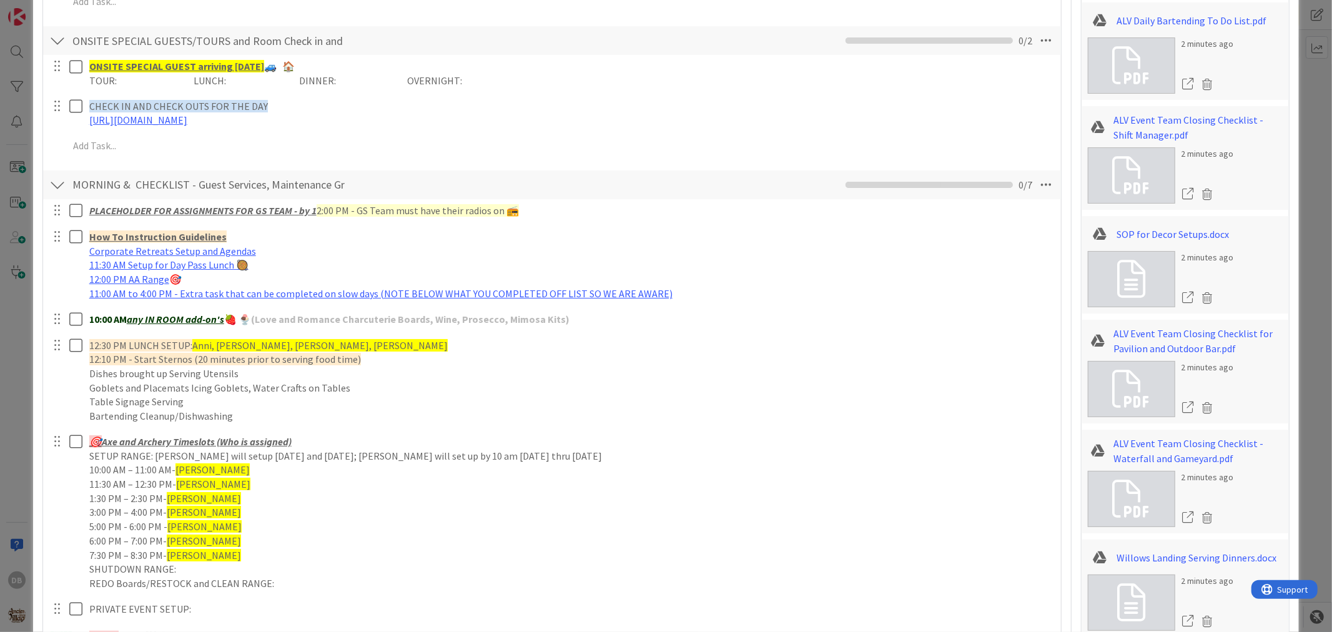
scroll to position [555, 0]
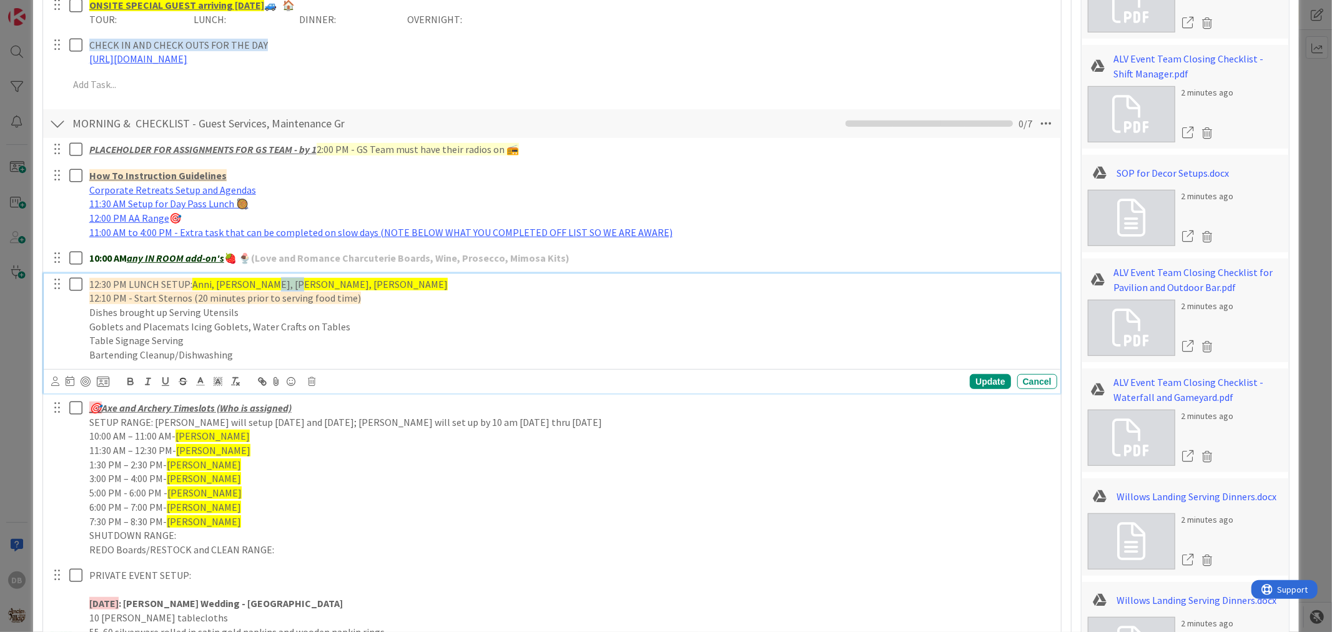
drag, startPoint x: 287, startPoint y: 283, endPoint x: 260, endPoint y: 284, distance: 26.9
click at [260, 284] on p "12:30 PM LUNCH SETUP: Anni, Kyla, Kon, Ashlyn" at bounding box center [570, 284] width 963 height 14
click at [970, 378] on div "Update" at bounding box center [990, 381] width 41 height 15
type textarea "x"
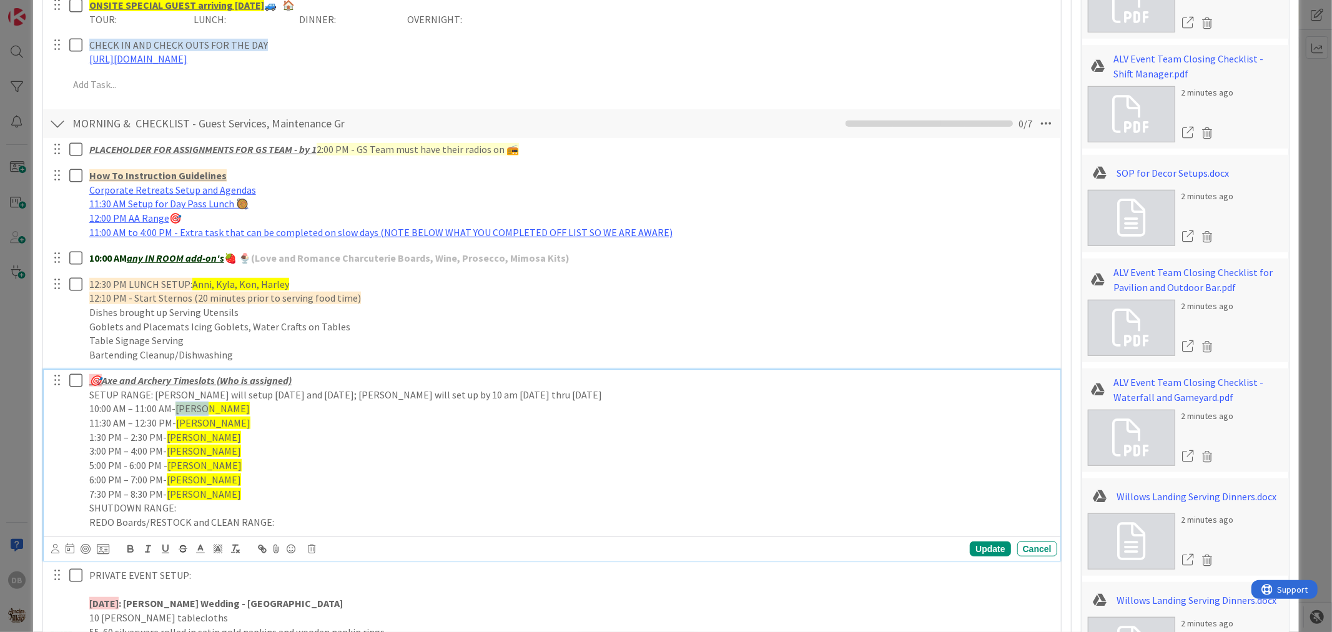
drag, startPoint x: 202, startPoint y: 406, endPoint x: 177, endPoint y: 406, distance: 25.6
click at [177, 406] on span "[PERSON_NAME]" at bounding box center [212, 408] width 74 height 12
drag, startPoint x: 199, startPoint y: 408, endPoint x: 176, endPoint y: 406, distance: 22.6
click at [176, 406] on p "10:00 AM – 11:00 AM- Allen" at bounding box center [570, 409] width 963 height 14
click at [220, 548] on polyline at bounding box center [218, 548] width 4 height 5
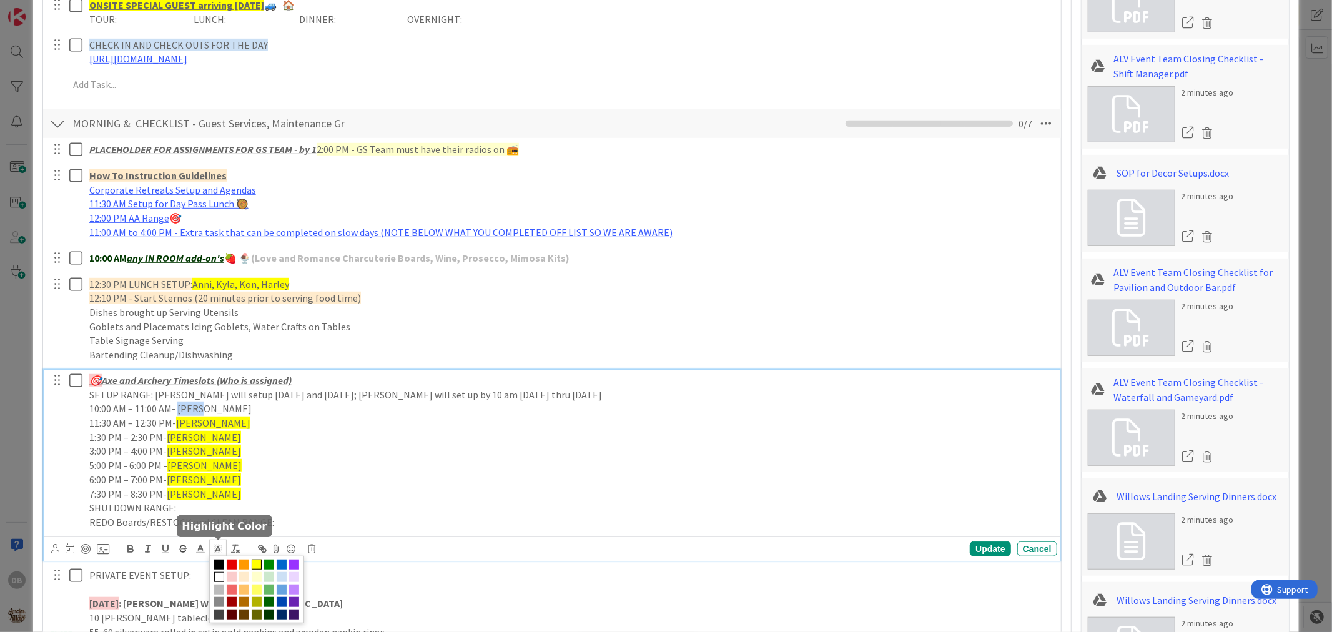
click at [254, 564] on span at bounding box center [257, 565] width 10 height 10
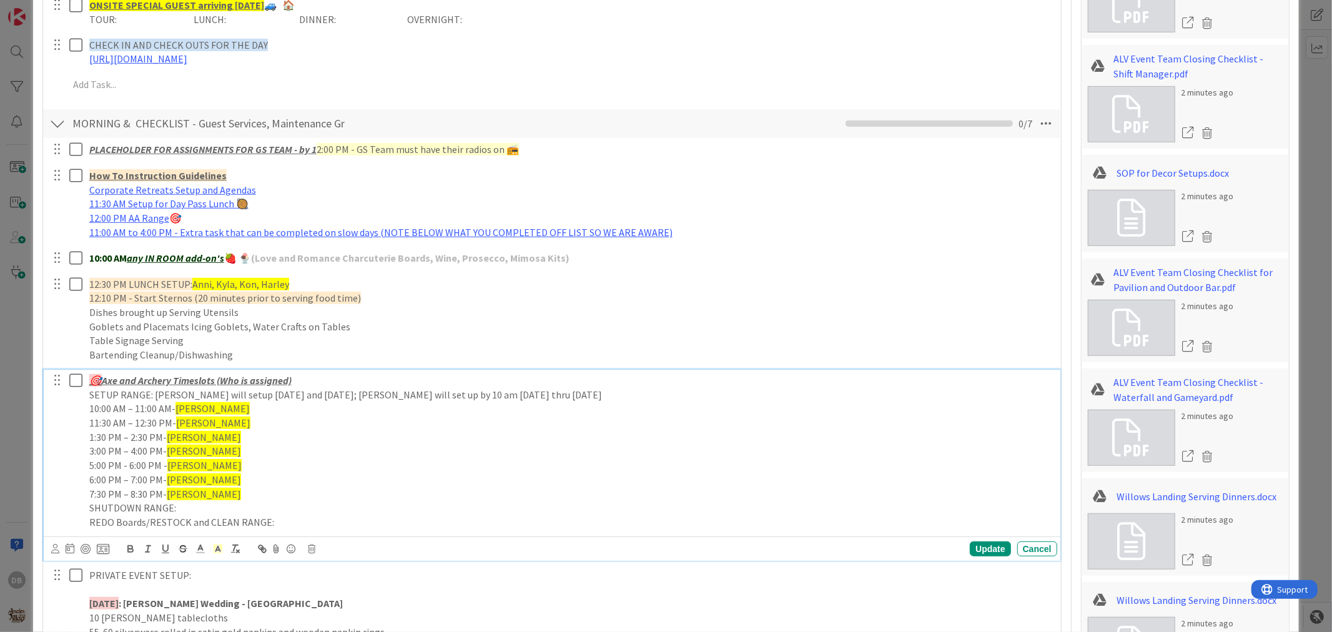
click at [200, 410] on p "10:00 AM – 11:00 AM- Allen" at bounding box center [570, 409] width 963 height 14
drag, startPoint x: 203, startPoint y: 420, endPoint x: 176, endPoint y: 422, distance: 27.0
click at [176, 422] on p "11:30 AM – 12:30 PM- Ashlyn" at bounding box center [570, 423] width 963 height 14
drag, startPoint x: 194, startPoint y: 438, endPoint x: 169, endPoint y: 440, distance: 25.0
click at [169, 440] on span "[PERSON_NAME]" at bounding box center [204, 437] width 74 height 12
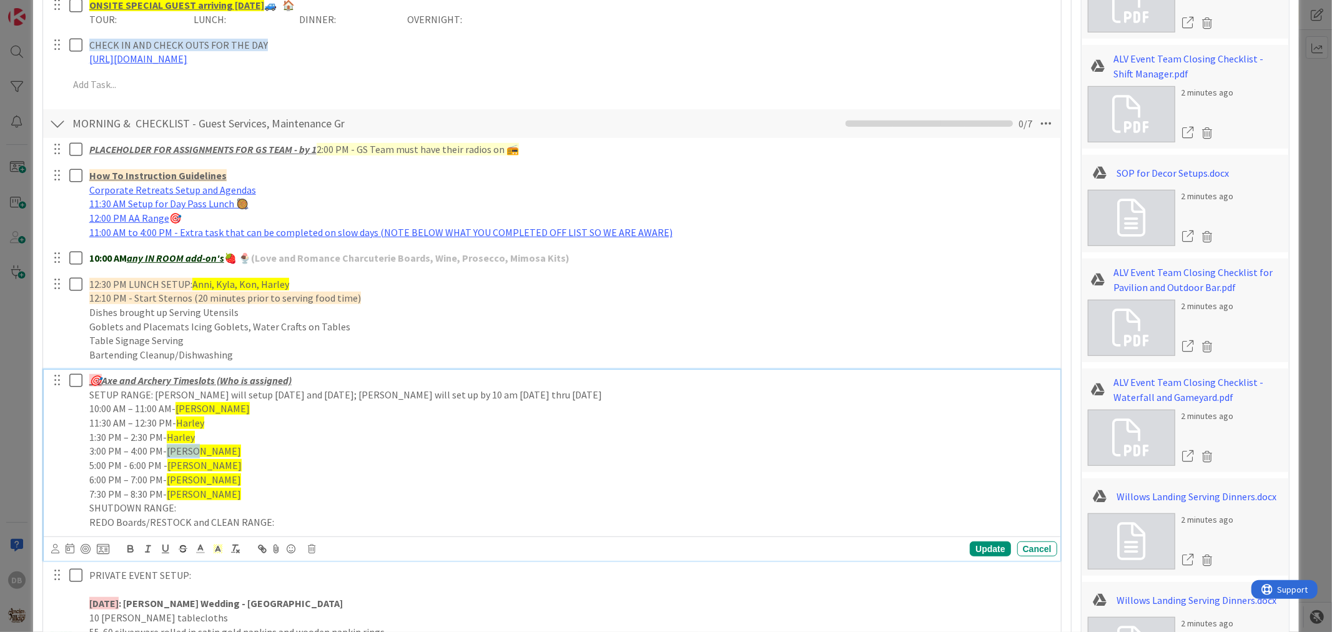
drag, startPoint x: 194, startPoint y: 451, endPoint x: 167, endPoint y: 450, distance: 26.3
click at [167, 450] on span "[PERSON_NAME]" at bounding box center [204, 451] width 74 height 12
drag, startPoint x: 185, startPoint y: 465, endPoint x: 179, endPoint y: 465, distance: 6.9
click at [179, 465] on span "Kevin" at bounding box center [204, 465] width 74 height 12
drag, startPoint x: 190, startPoint y: 466, endPoint x: 167, endPoint y: 466, distance: 23.7
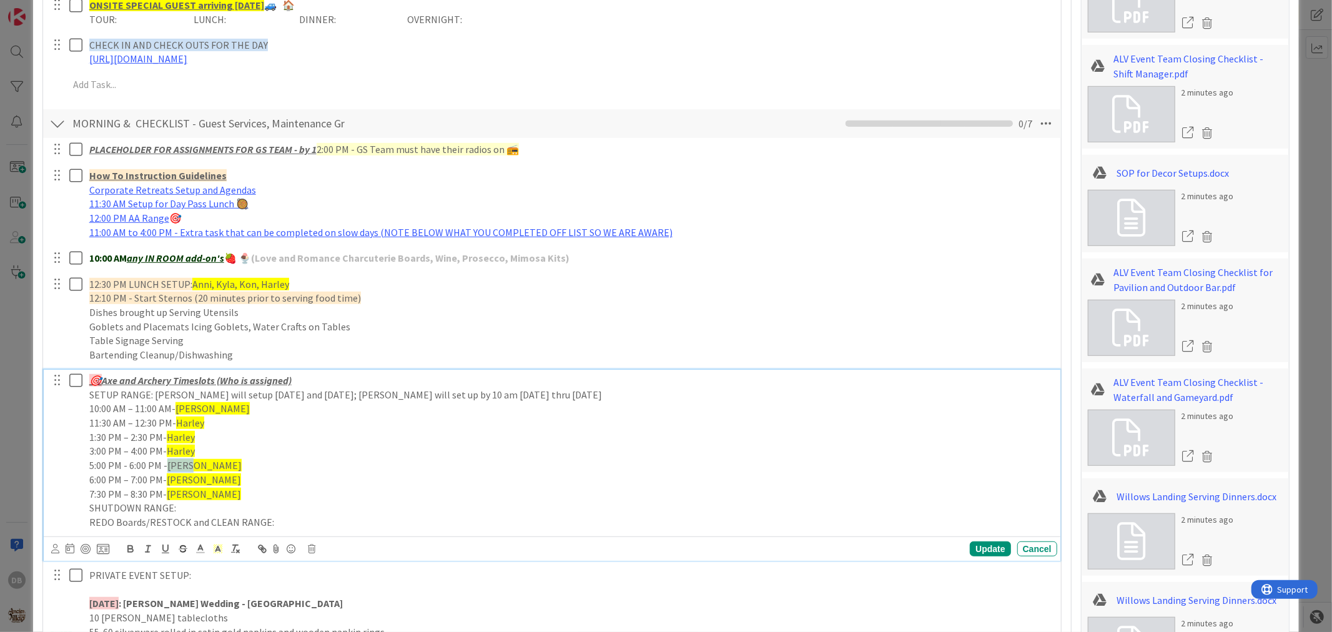
click at [167, 466] on p "5:00 PM - 6:00 PM - Kevin" at bounding box center [570, 465] width 963 height 14
drag, startPoint x: 190, startPoint y: 495, endPoint x: 88, endPoint y: 488, distance: 102.6
click at [88, 488] on div "🎯 Axe and Archery Timeslots (Who is assigned) SETUP RANGE: Jonathan will setup …" at bounding box center [570, 452] width 973 height 164
drag, startPoint x: 287, startPoint y: 494, endPoint x: 232, endPoint y: 500, distance: 55.2
click at [232, 500] on p "PRIVATE A&A for Wedding @ 8PM - Kevin & Nate" at bounding box center [570, 494] width 963 height 14
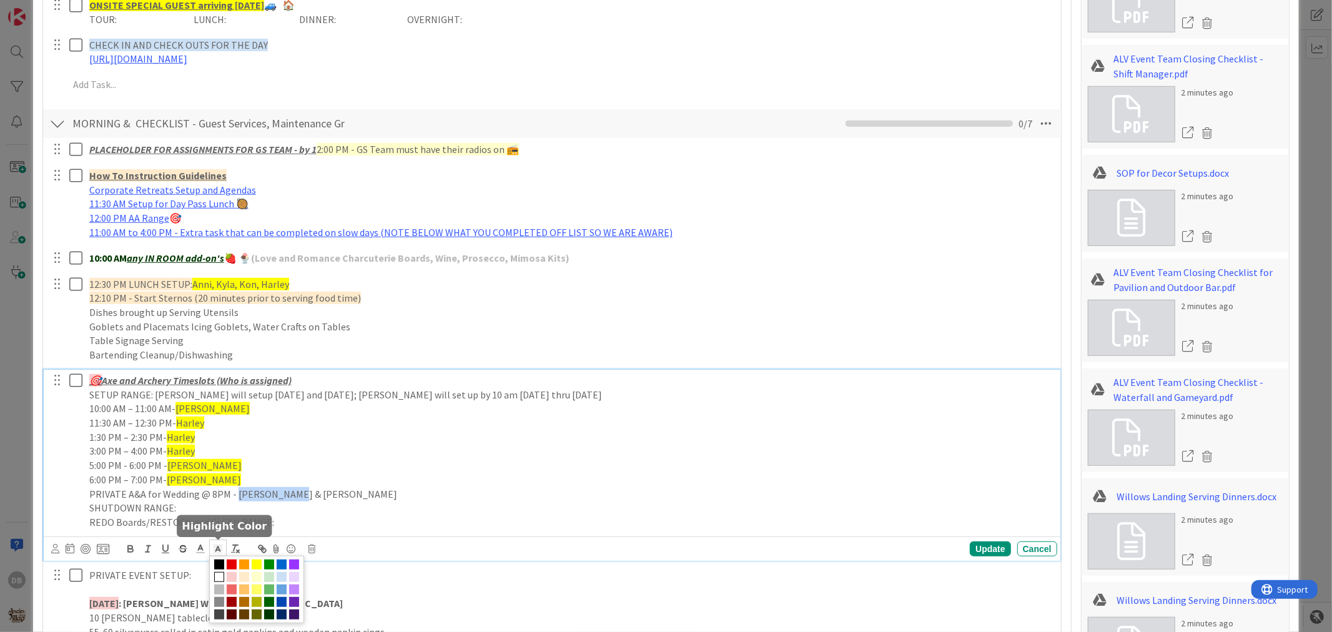
click at [217, 550] on line at bounding box center [218, 550] width 3 height 0
click at [259, 565] on span at bounding box center [257, 565] width 10 height 10
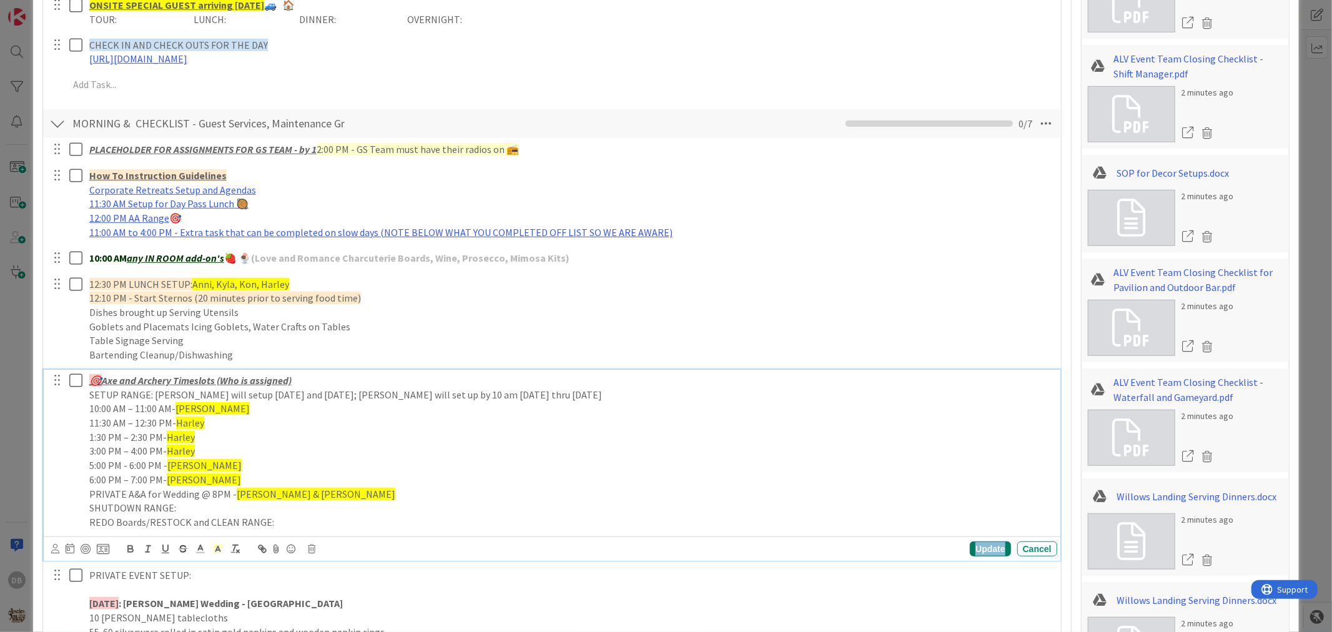
click at [989, 542] on div "Update" at bounding box center [990, 548] width 41 height 15
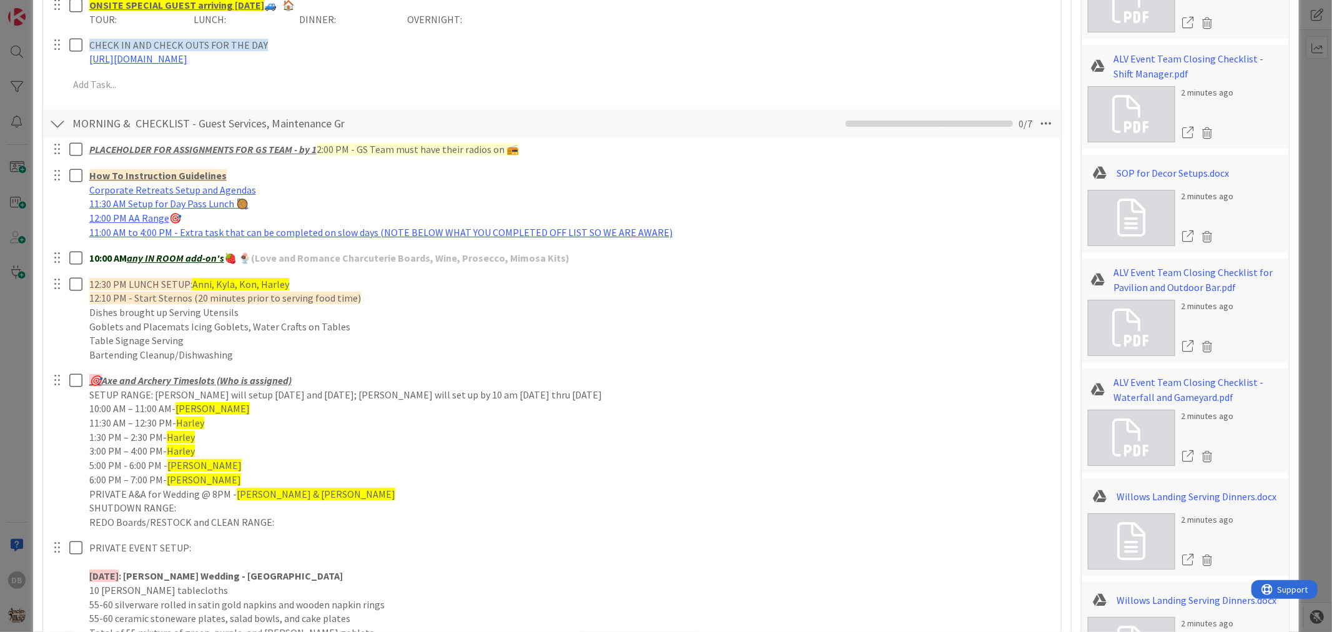
type textarea "x"
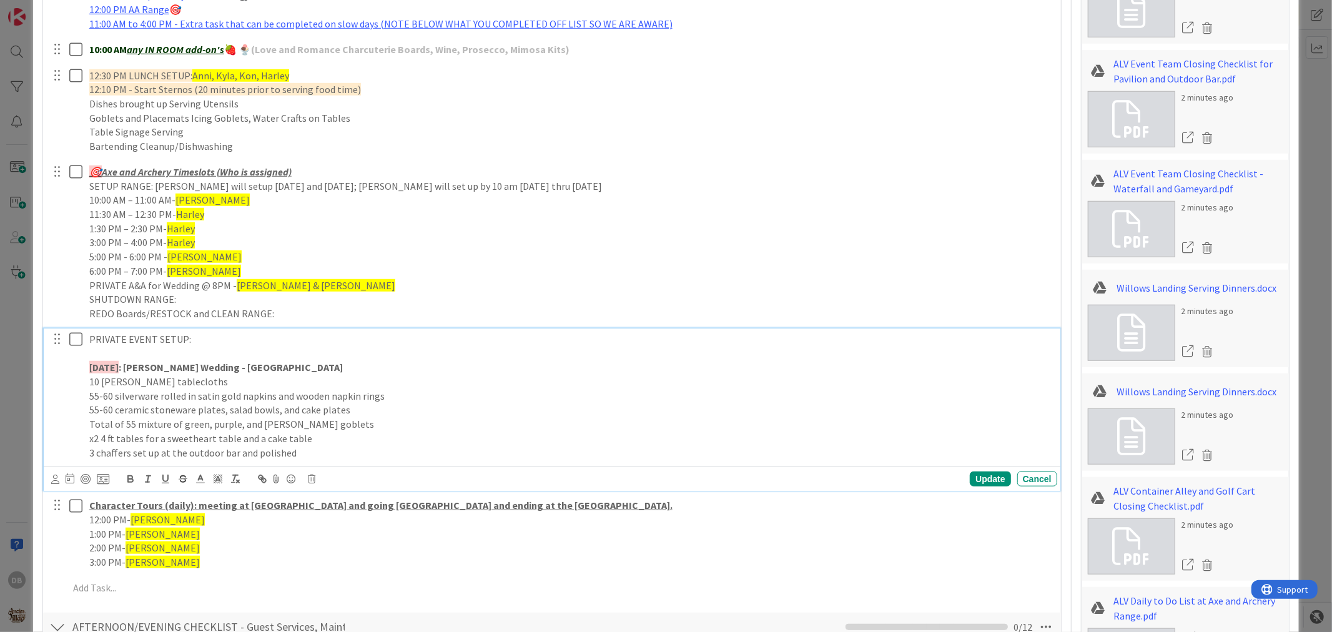
drag, startPoint x: 142, startPoint y: 366, endPoint x: 104, endPoint y: 371, distance: 38.4
click at [104, 371] on p "TOMORROW : Olivia Zimmerman Wedding - Village Gardens" at bounding box center [570, 367] width 963 height 14
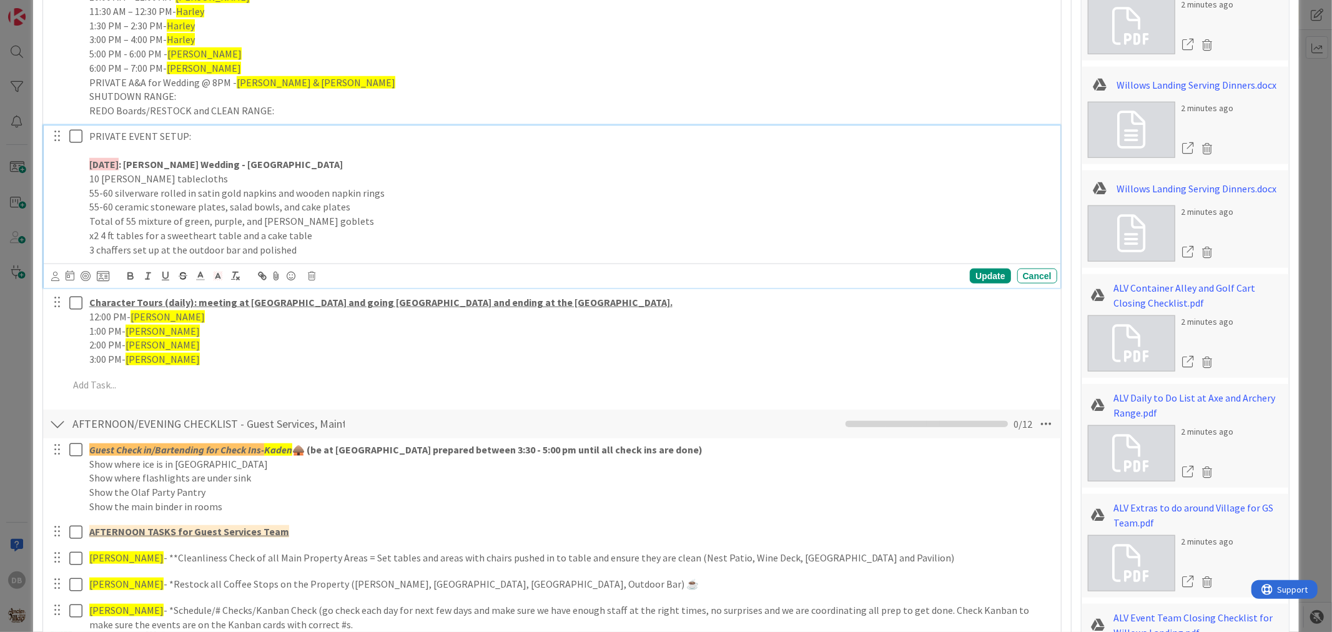
scroll to position [971, 0]
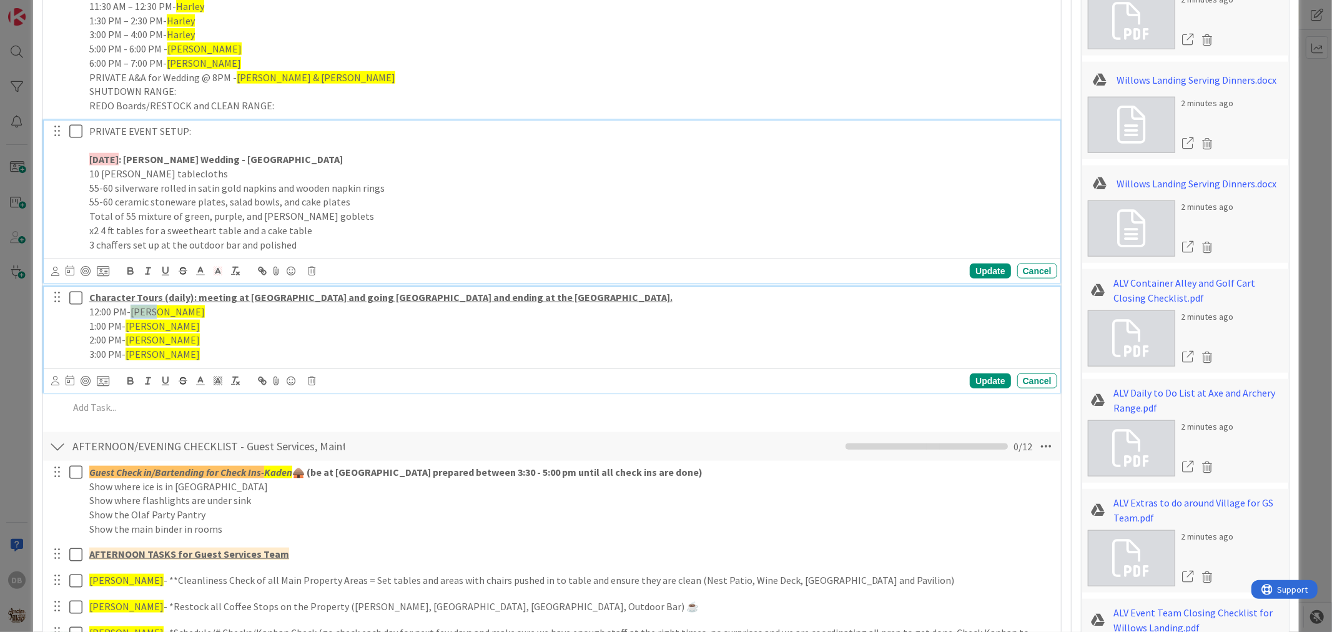
drag, startPoint x: 156, startPoint y: 310, endPoint x: 132, endPoint y: 313, distance: 23.9
click at [132, 313] on span "[PERSON_NAME]" at bounding box center [168, 311] width 74 height 12
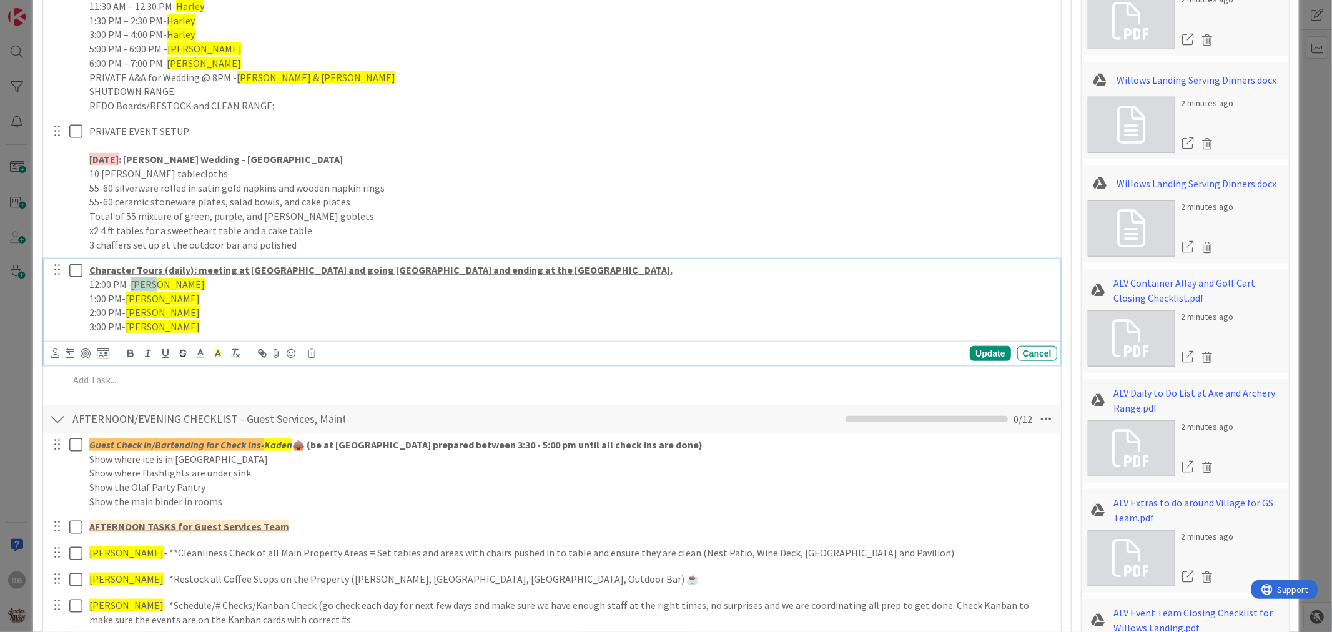
scroll to position [944, 0]
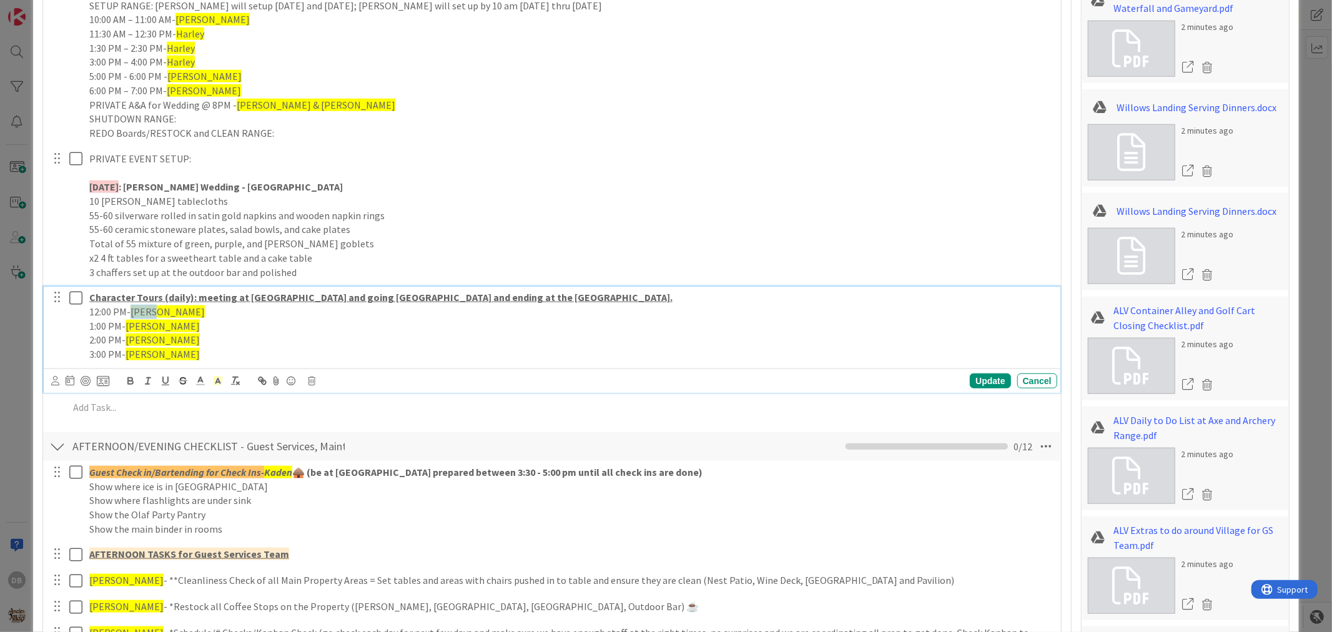
type textarea "x"
drag, startPoint x: 153, startPoint y: 329, endPoint x: 127, endPoint y: 322, distance: 26.7
click at [127, 322] on span "[PERSON_NAME]" at bounding box center [163, 326] width 74 height 12
drag, startPoint x: 154, startPoint y: 340, endPoint x: 127, endPoint y: 340, distance: 26.2
click at [127, 340] on p "2:00 PM- Haden" at bounding box center [570, 340] width 963 height 14
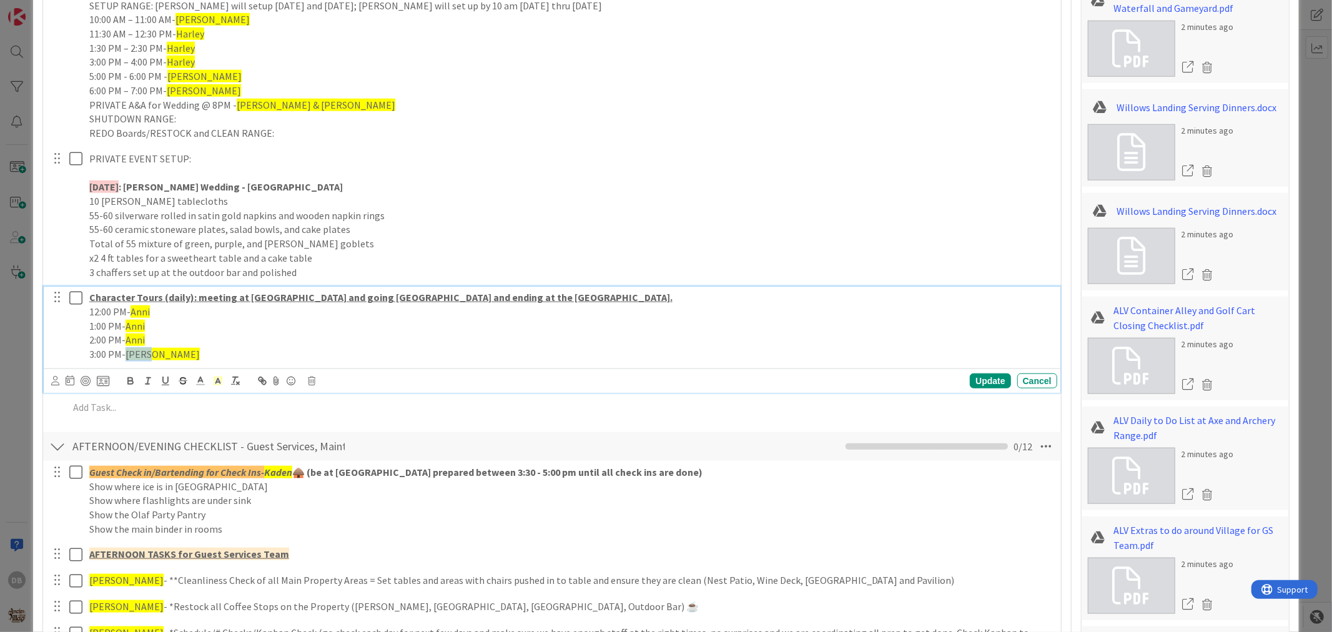
drag, startPoint x: 147, startPoint y: 357, endPoint x: 128, endPoint y: 353, distance: 19.6
click at [128, 353] on span "[PERSON_NAME]" at bounding box center [163, 354] width 74 height 12
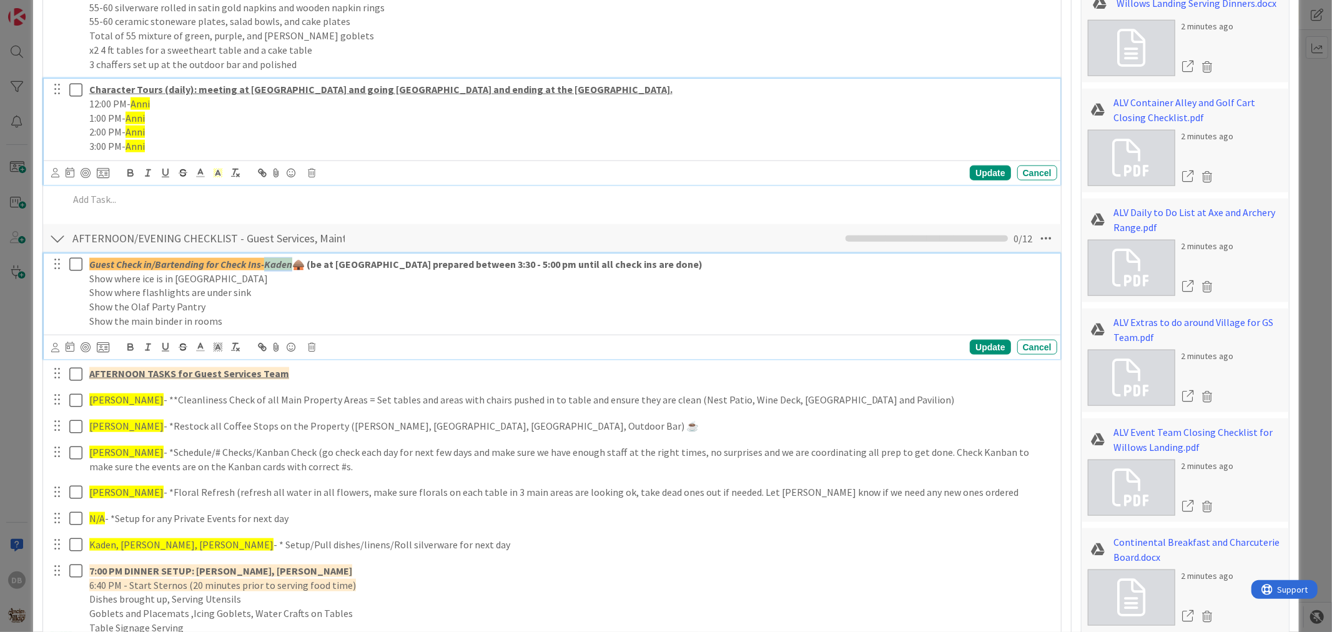
drag, startPoint x: 288, startPoint y: 265, endPoint x: 267, endPoint y: 267, distance: 20.7
click at [267, 267] on p "Guest Check in/Bartending for Check Ins- Kaden 🛖 (be at Willows Landing prepare…" at bounding box center [570, 264] width 963 height 14
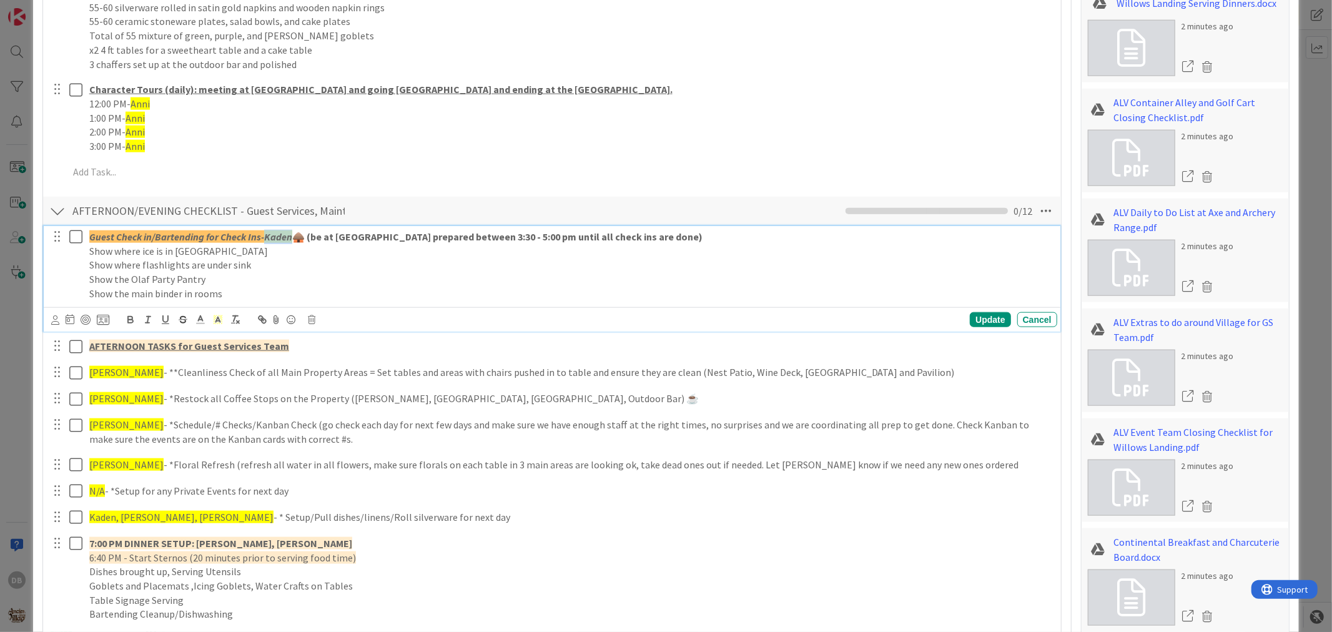
scroll to position [1124, 0]
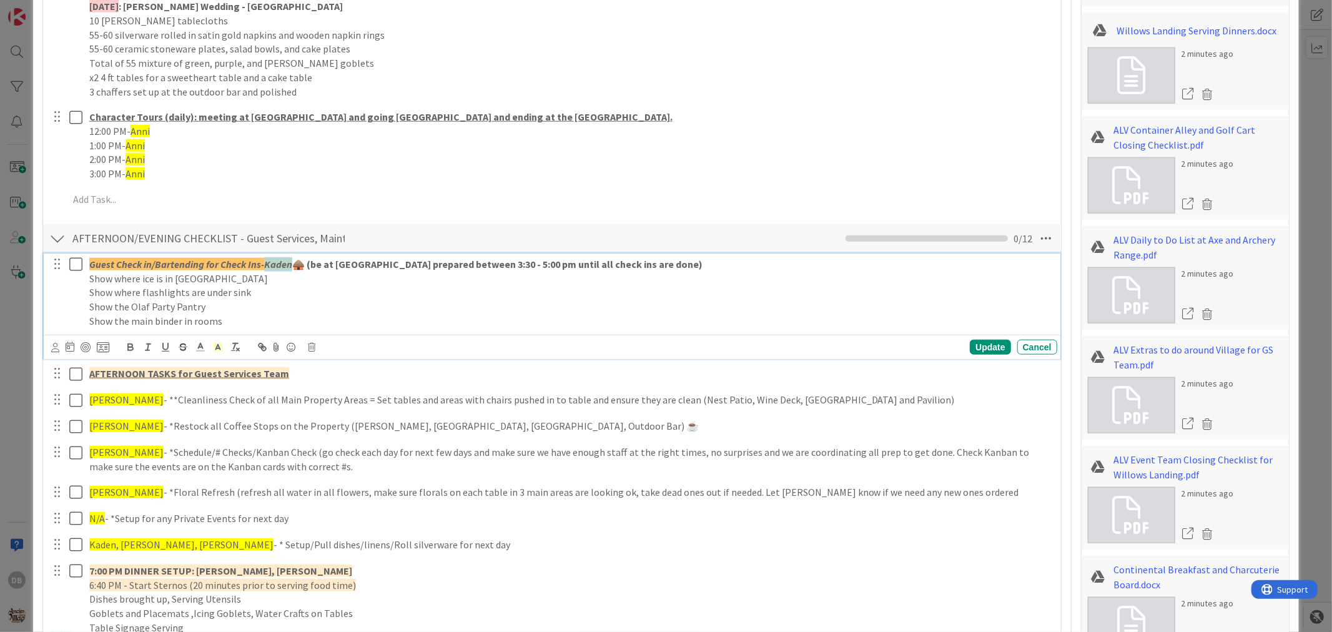
type textarea "x"
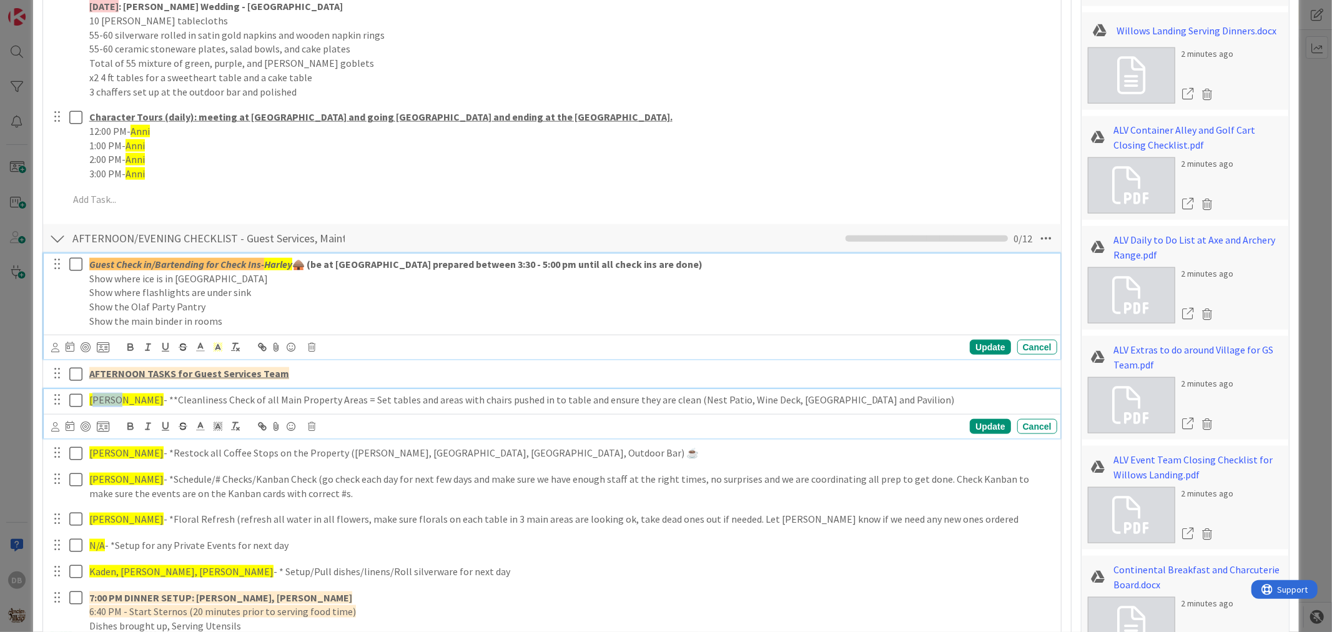
drag, startPoint x: 116, startPoint y: 402, endPoint x: 95, endPoint y: 400, distance: 20.6
click at [95, 400] on p "Kelsey - **Cleanliness Check of all Main Property Areas = Set tables and areas …" at bounding box center [570, 400] width 963 height 14
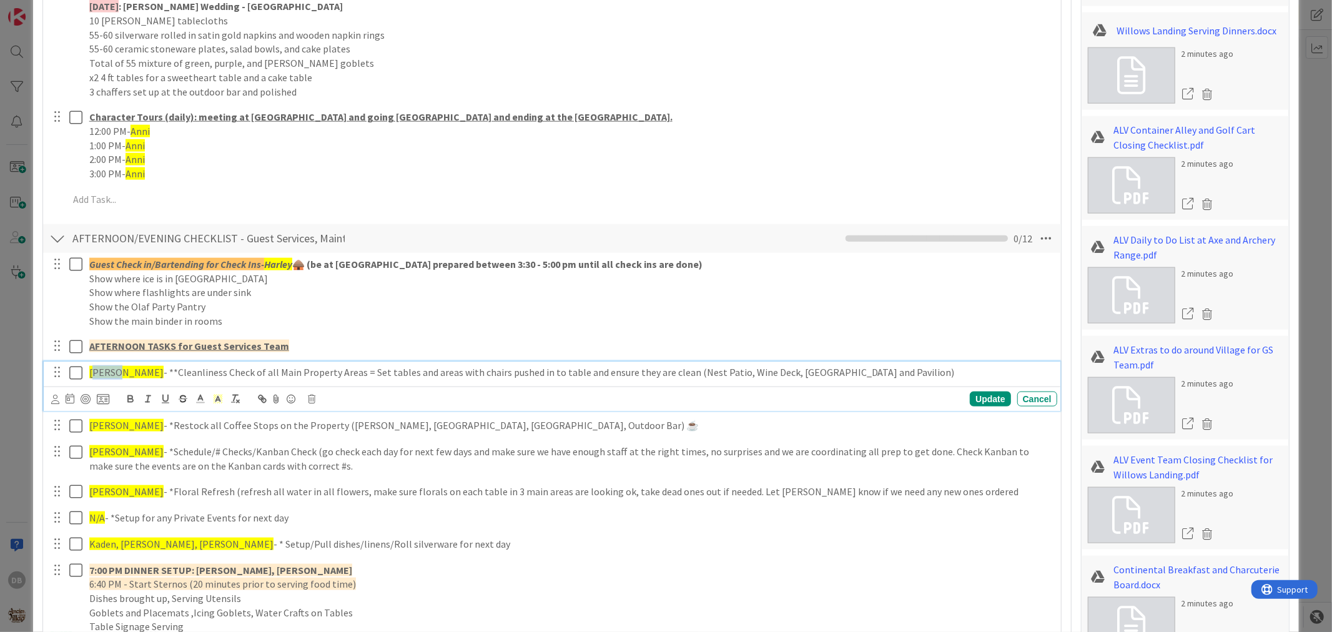
scroll to position [1096, 0]
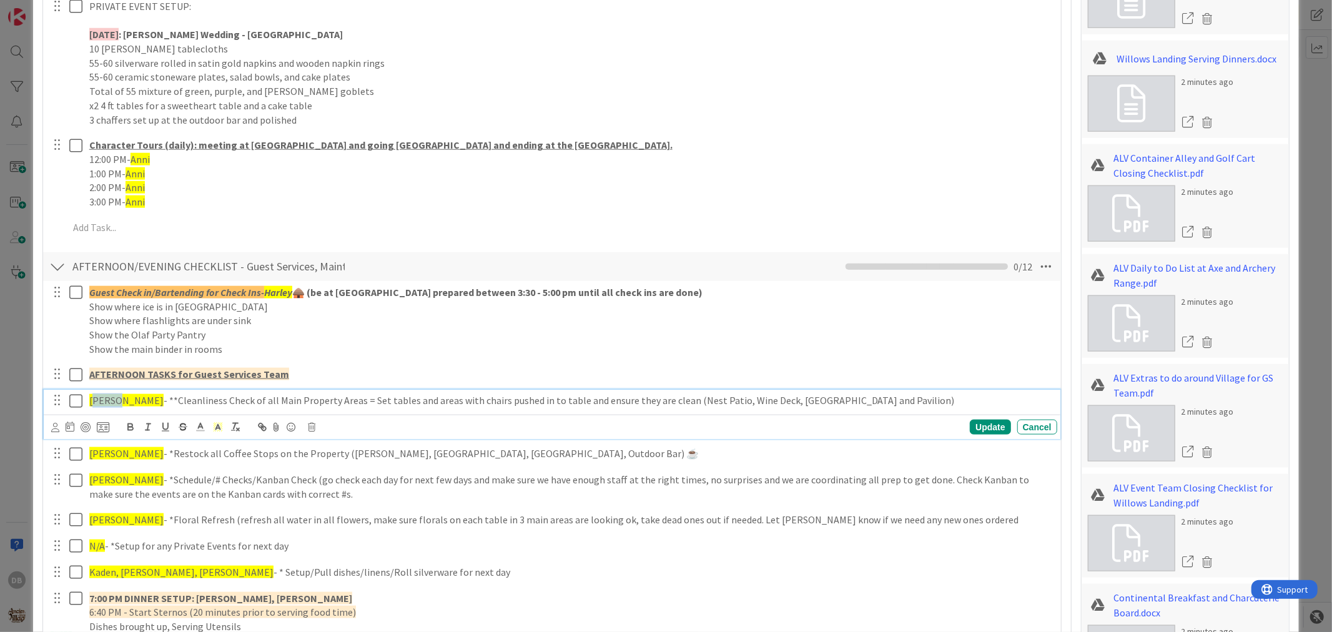
type textarea "x"
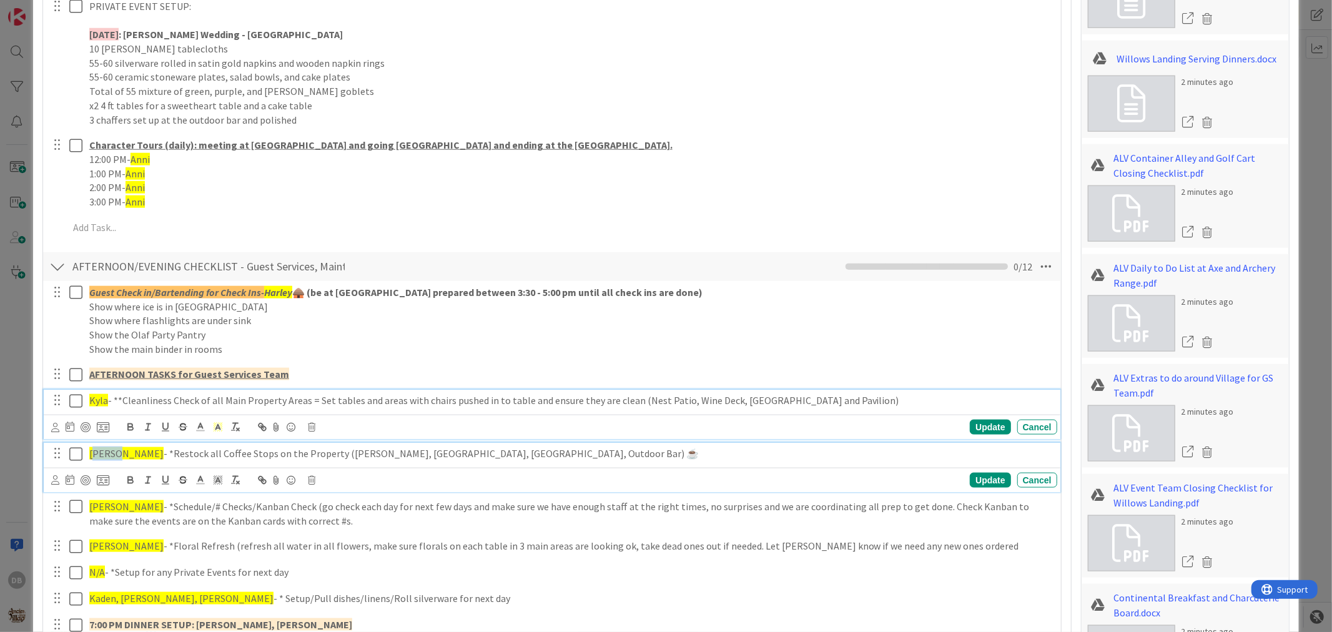
drag, startPoint x: 114, startPoint y: 453, endPoint x: 95, endPoint y: 454, distance: 18.8
click at [95, 454] on span "[PERSON_NAME]" at bounding box center [126, 453] width 74 height 12
type textarea "x"
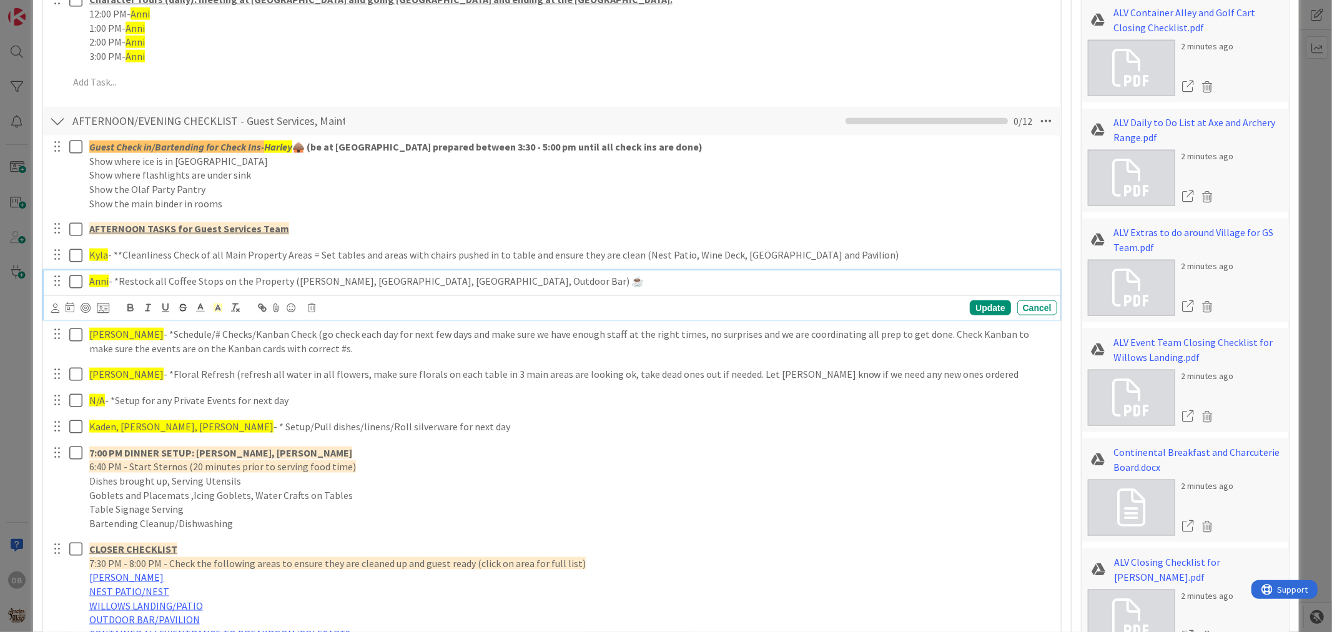
scroll to position [1277, 0]
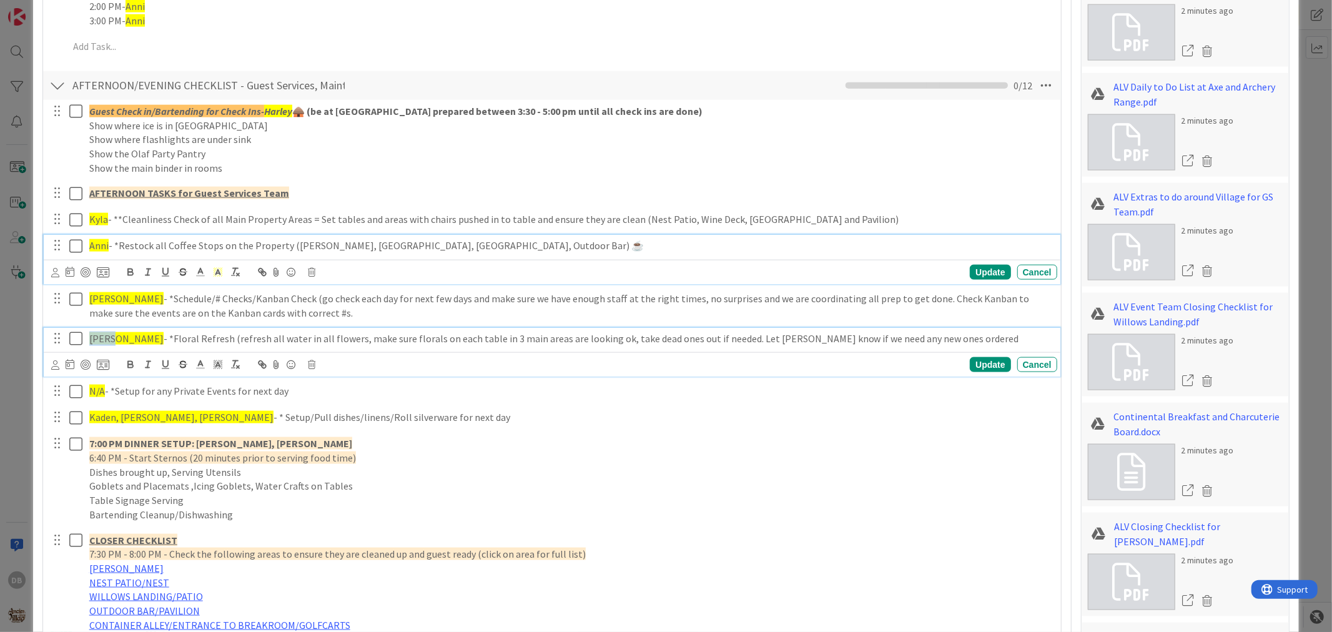
drag, startPoint x: 114, startPoint y: 338, endPoint x: 91, endPoint y: 338, distance: 23.7
click at [91, 338] on span "[PERSON_NAME]" at bounding box center [126, 338] width 74 height 12
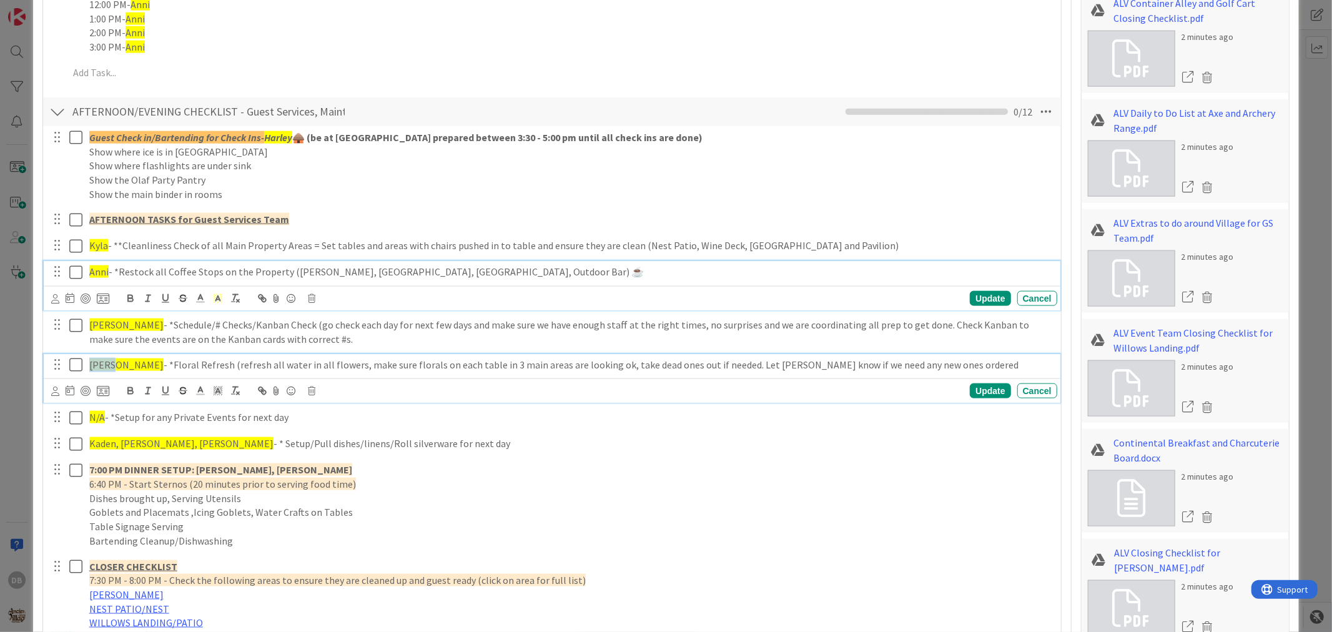
type textarea "x"
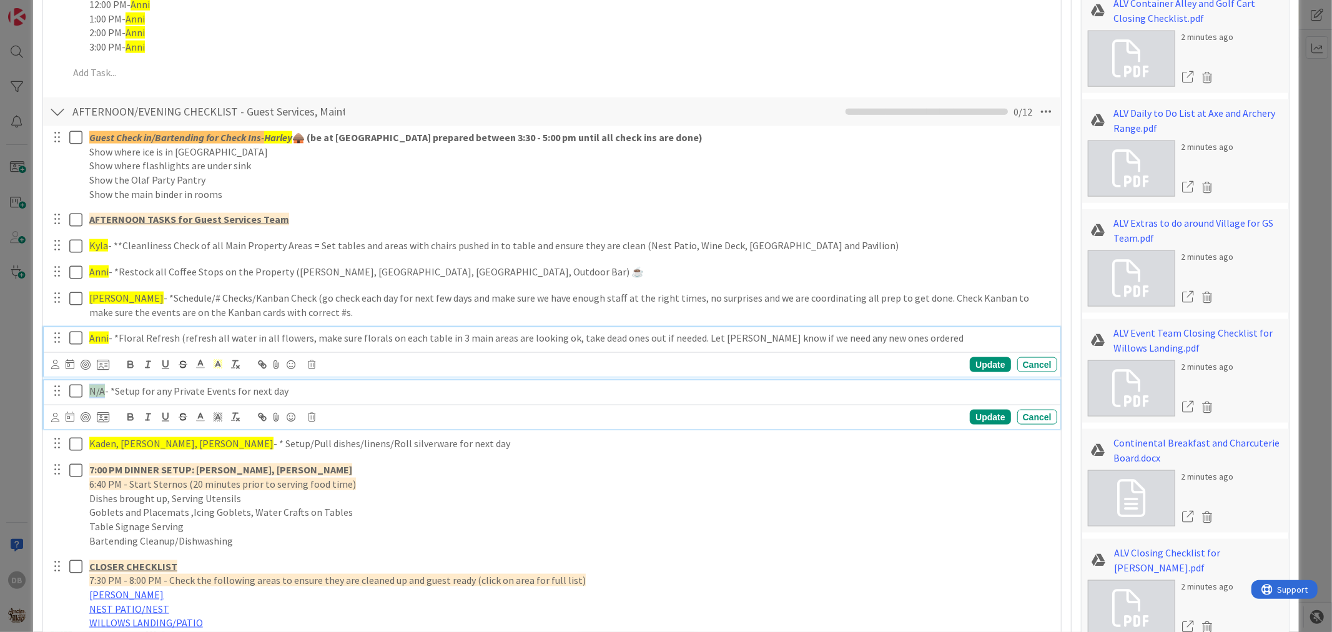
drag, startPoint x: 103, startPoint y: 394, endPoint x: 90, endPoint y: 394, distance: 13.1
click at [90, 394] on span "N/A" at bounding box center [97, 391] width 16 height 12
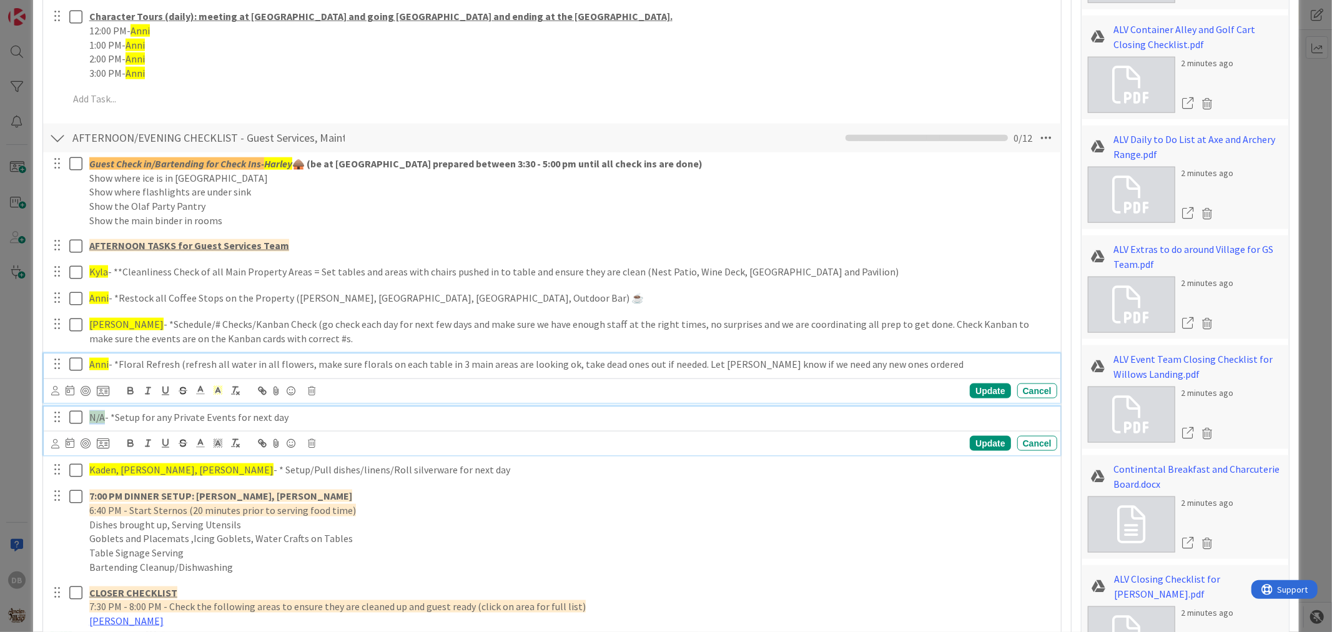
type textarea "x"
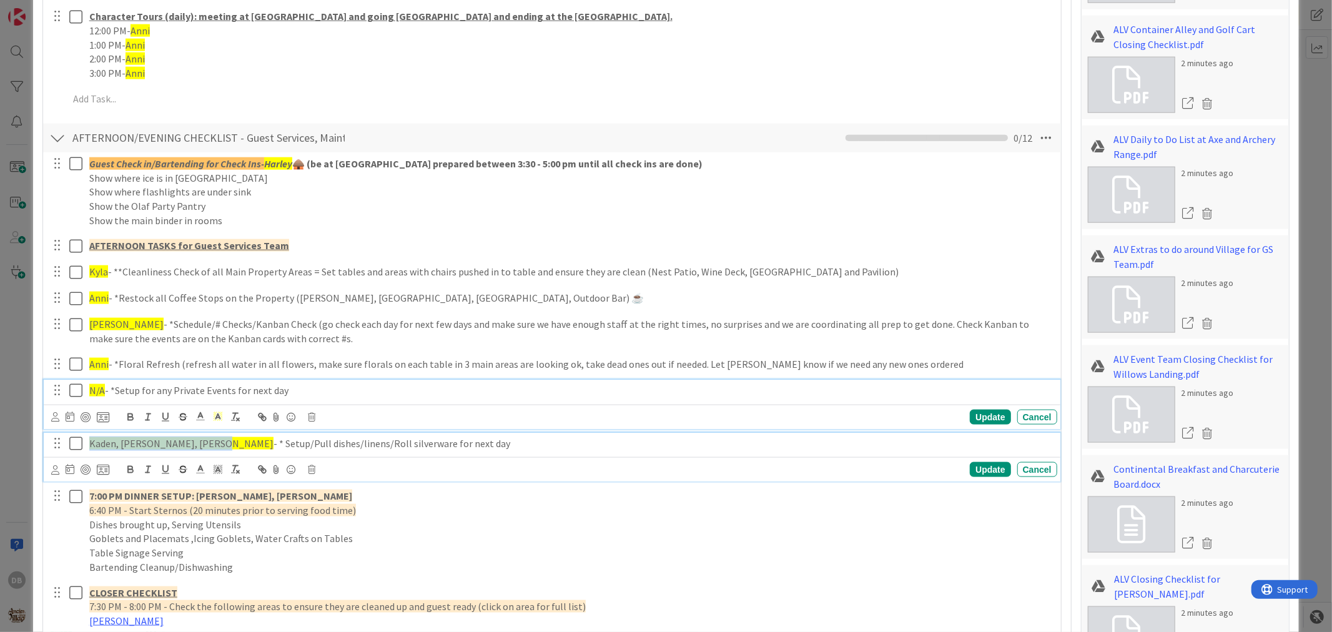
drag, startPoint x: 209, startPoint y: 444, endPoint x: 86, endPoint y: 451, distance: 123.9
click at [86, 451] on div "Kaden, Haden, Kelsey, Harley - * Setup/Pull dishes/linens/Roll silverware for n…" at bounding box center [570, 444] width 973 height 22
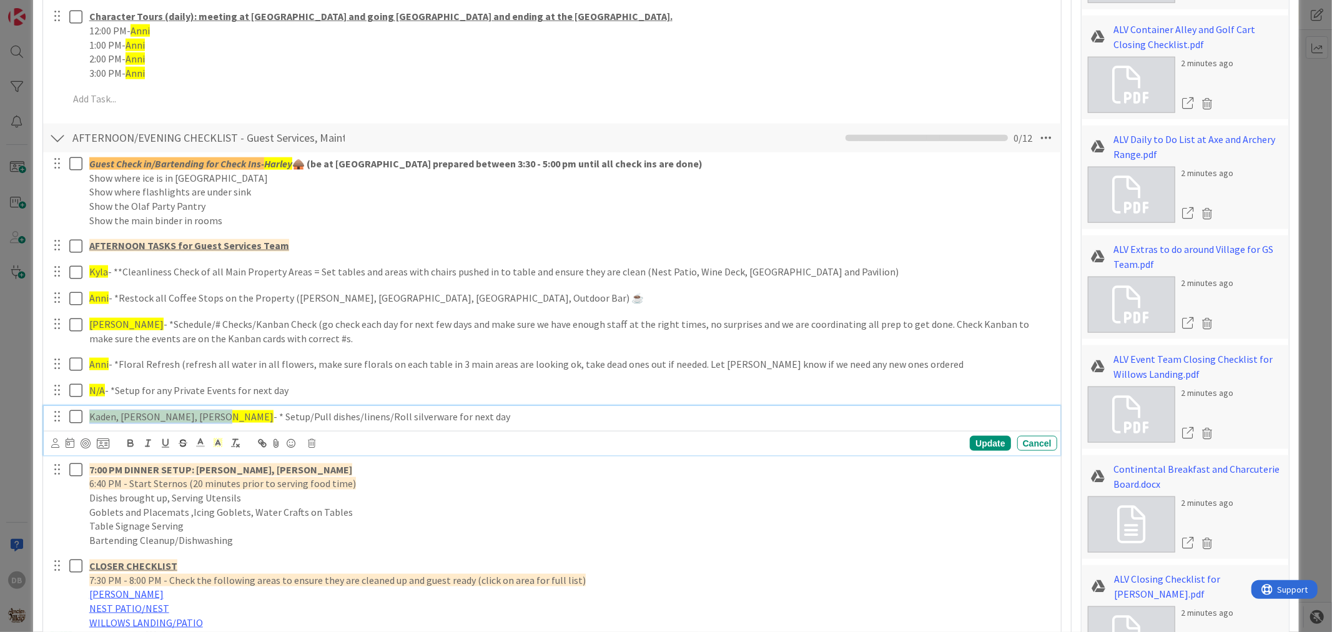
scroll to position [1197, 0]
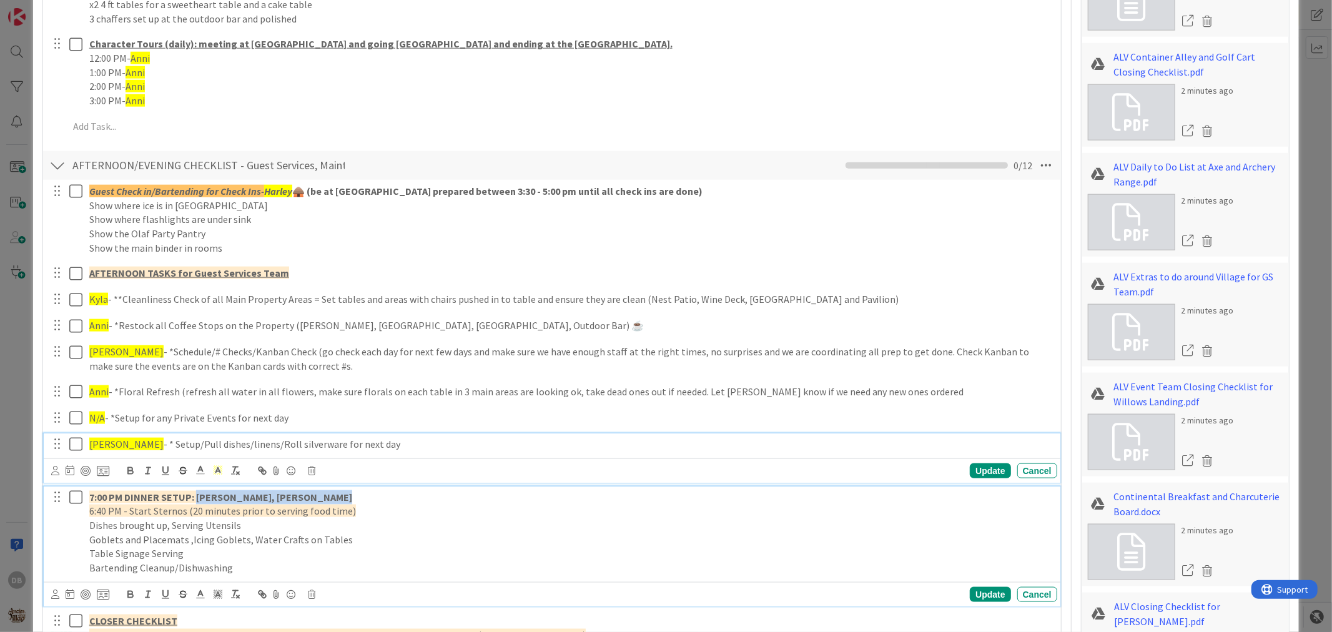
drag, startPoint x: 323, startPoint y: 498, endPoint x: 196, endPoint y: 496, distance: 126.8
click at [196, 496] on strong "7:00 PM DINNER SETUP: Kelsey, Harley, Kaden, Haden" at bounding box center [220, 497] width 263 height 12
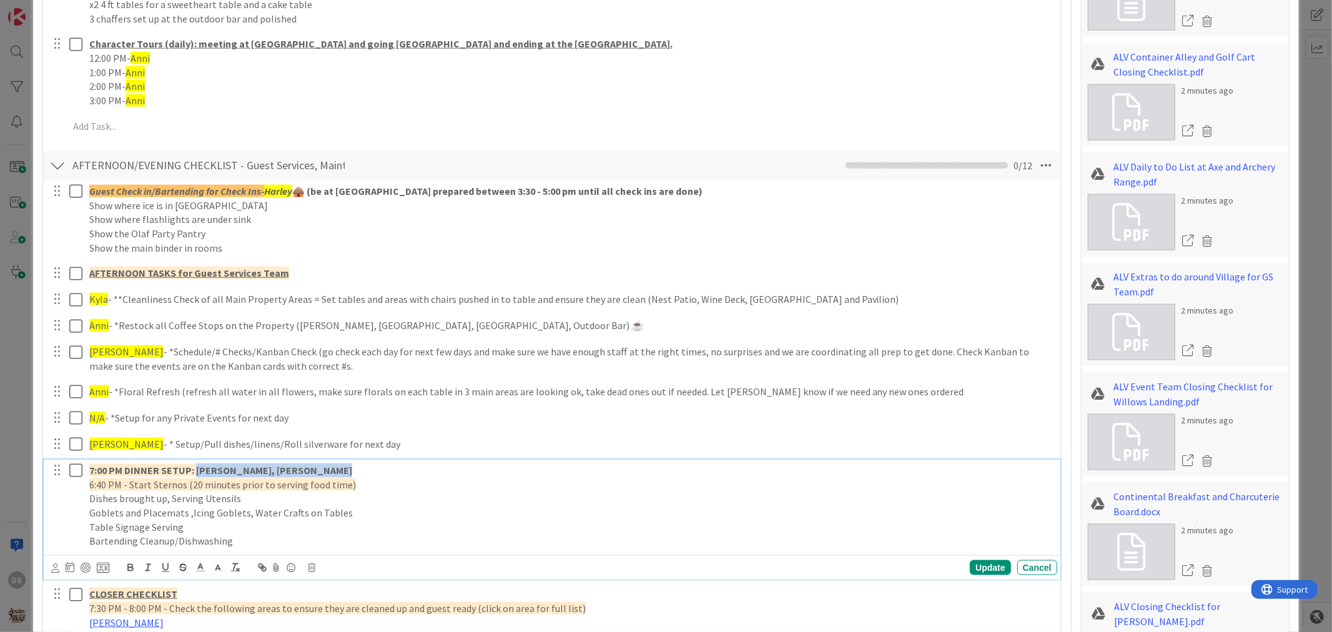
scroll to position [1170, 0]
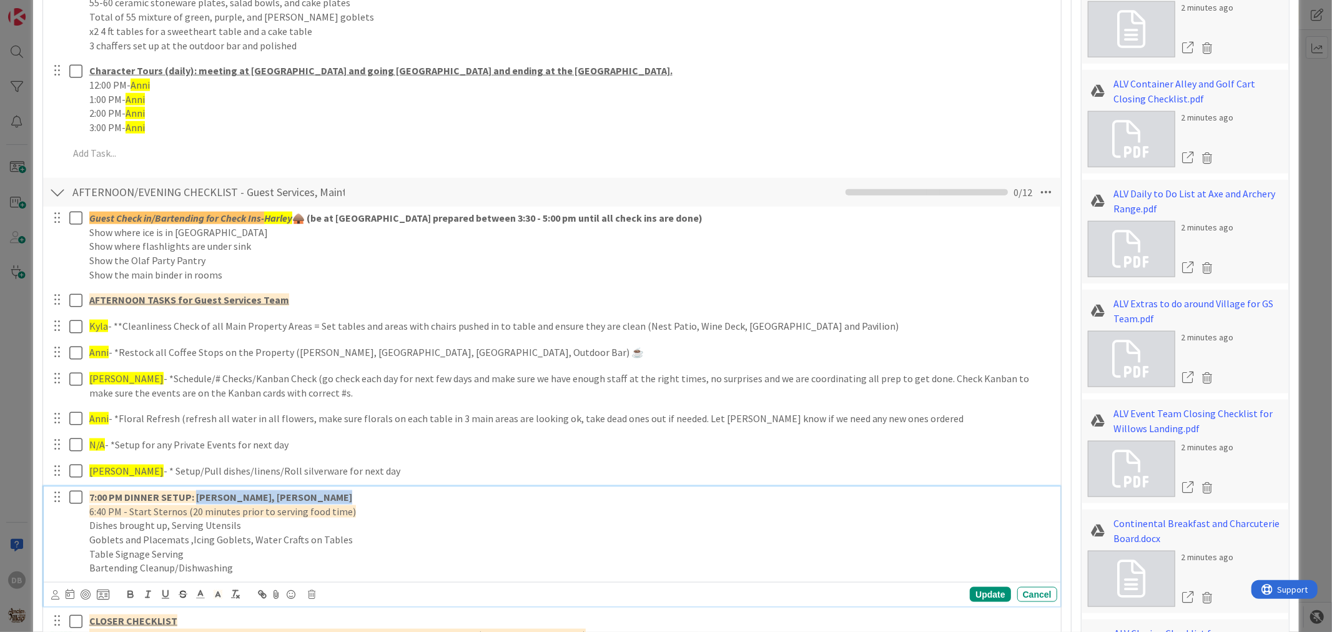
type textarea "x"
drag, startPoint x: 276, startPoint y: 497, endPoint x: 197, endPoint y: 497, distance: 78.7
click at [197, 497] on p "7:00 PM DINNER SETUP: Kyla, Anni, Harley" at bounding box center [570, 497] width 963 height 14
click at [217, 601] on span at bounding box center [217, 594] width 17 height 17
click at [252, 611] on span at bounding box center [257, 611] width 10 height 10
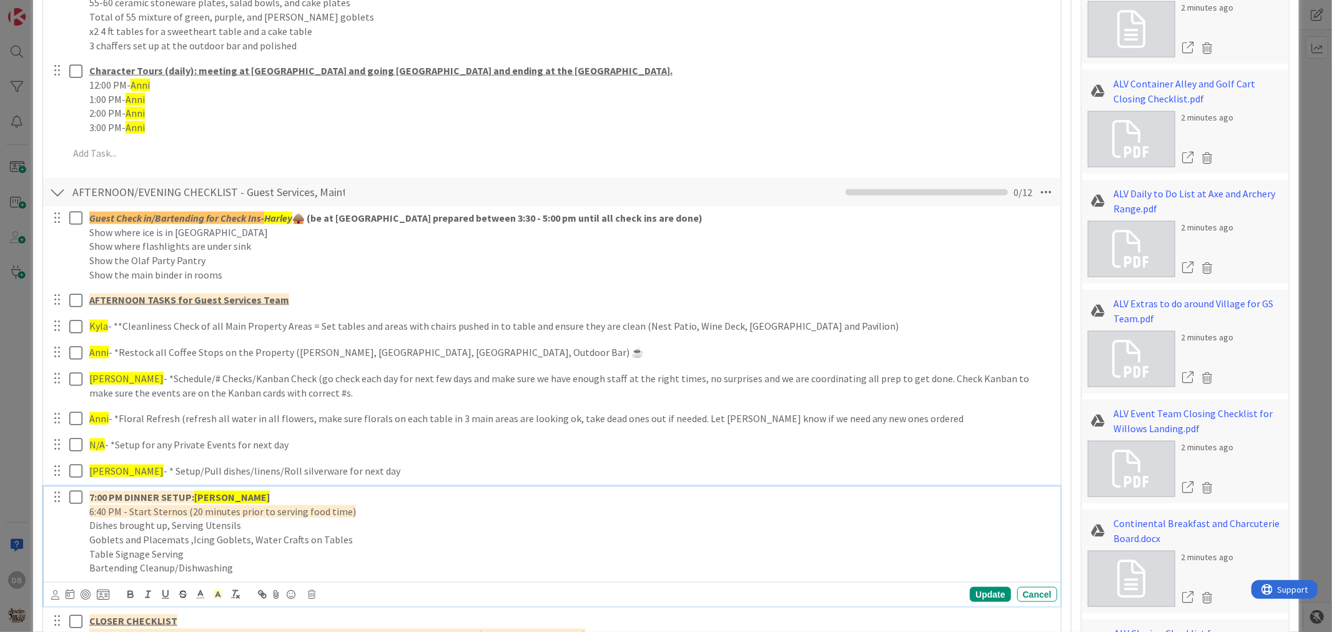
click at [280, 497] on p "7:00 PM DINNER SETUP: Kyla, Anni, Harley" at bounding box center [570, 497] width 963 height 14
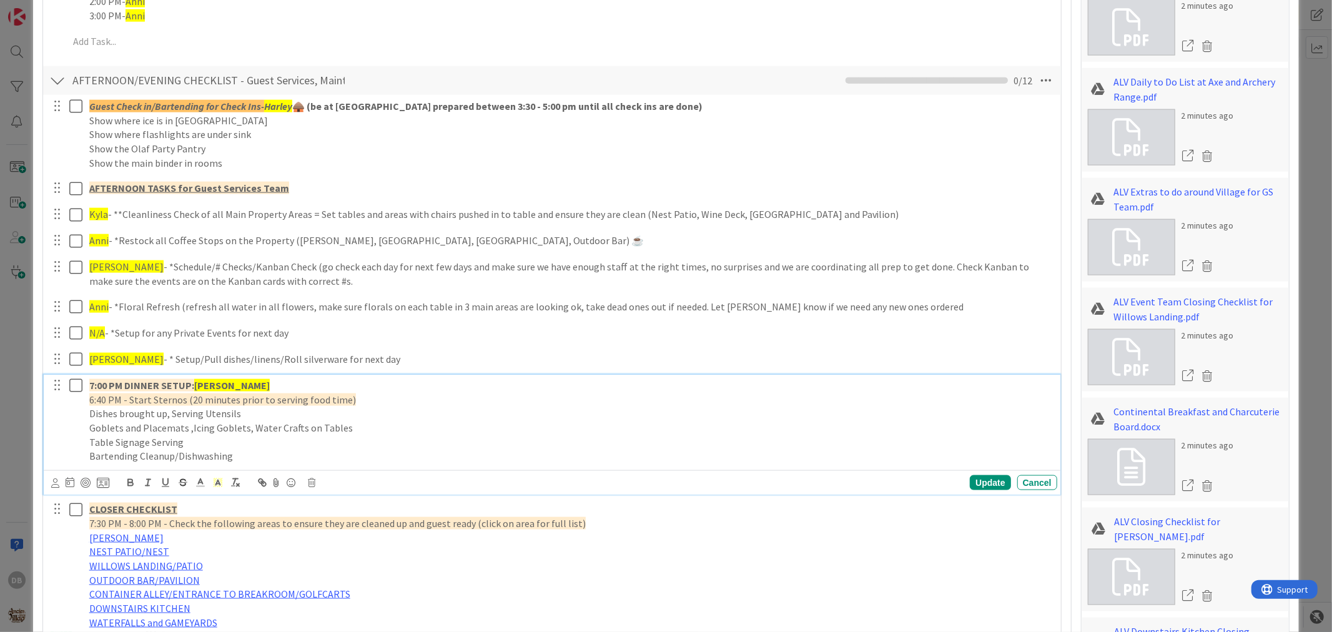
scroll to position [1378, 0]
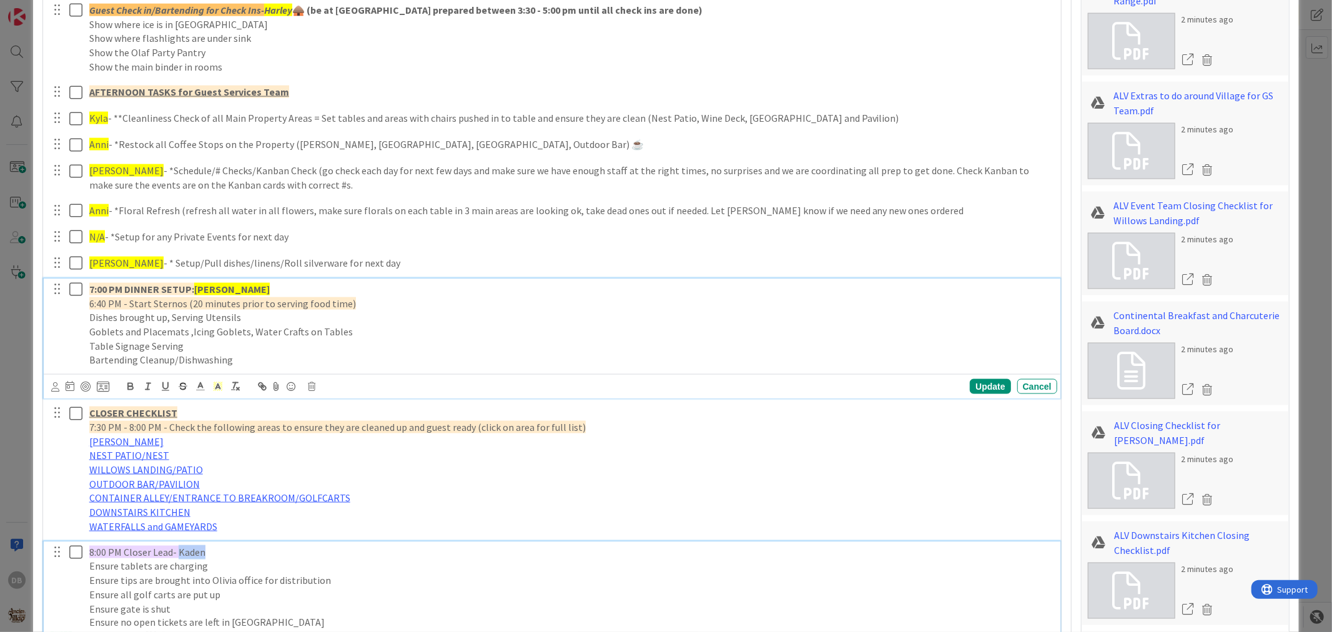
drag, startPoint x: 202, startPoint y: 553, endPoint x: 177, endPoint y: 554, distance: 25.6
click at [177, 554] on span "8:00 PM Closer Lead- Kaden" at bounding box center [147, 552] width 116 height 12
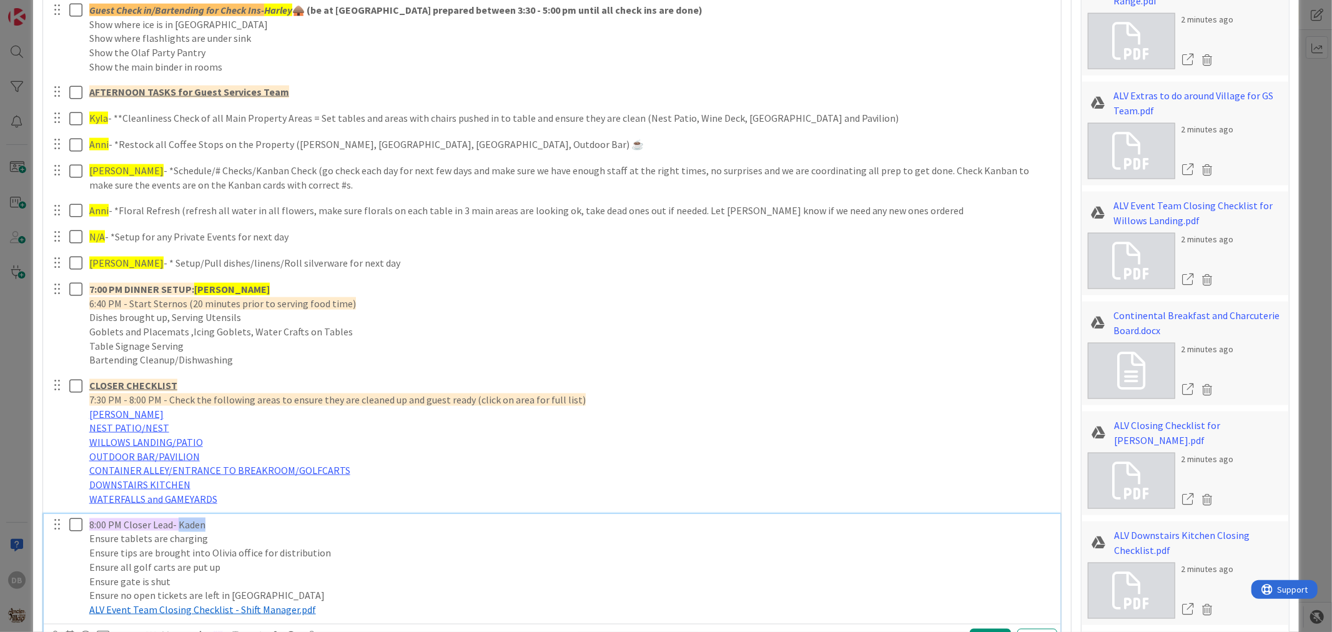
scroll to position [1351, 0]
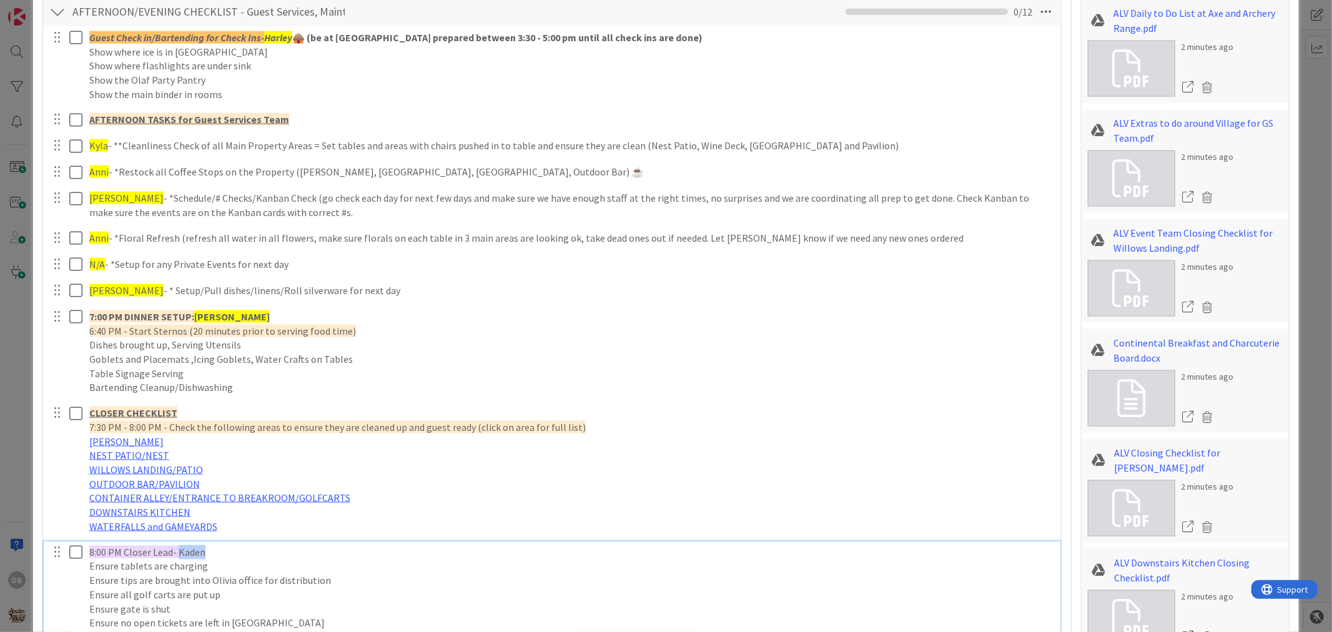
type textarea "x"
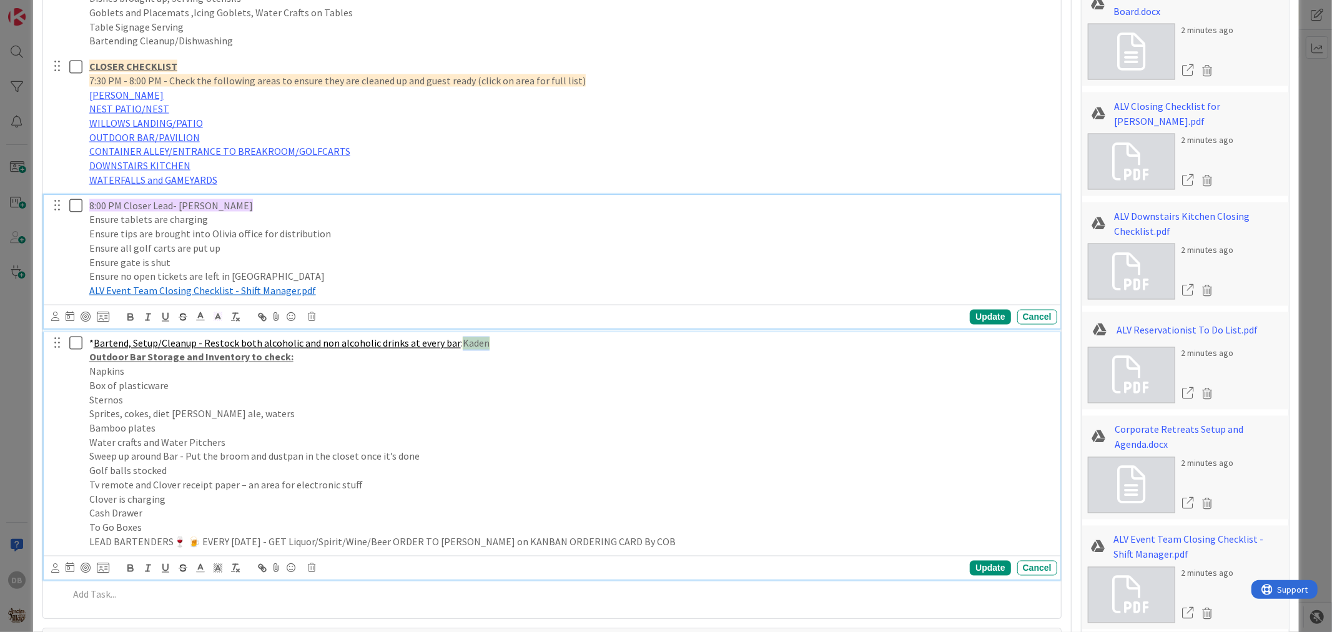
drag, startPoint x: 481, startPoint y: 344, endPoint x: 454, endPoint y: 345, distance: 26.9
click at [454, 345] on p "* Bartend, Setup/Cleanup - Restock both alcoholic and non alcoholic drinks at e…" at bounding box center [570, 344] width 963 height 14
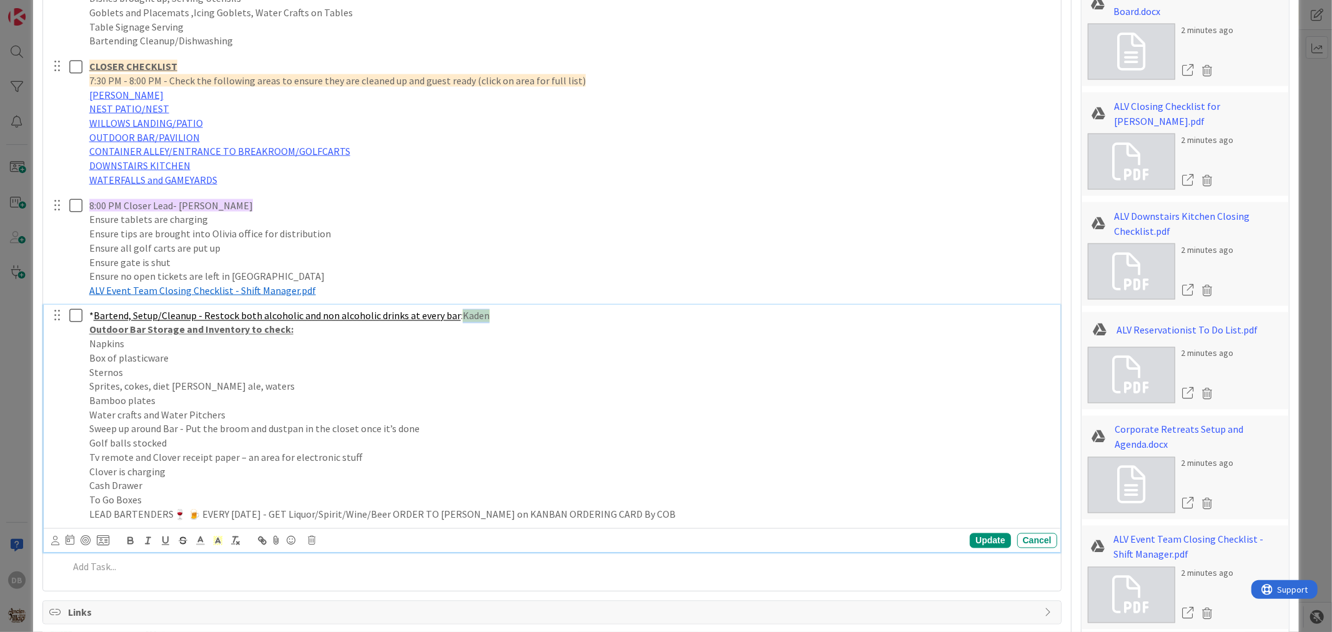
scroll to position [1670, 0]
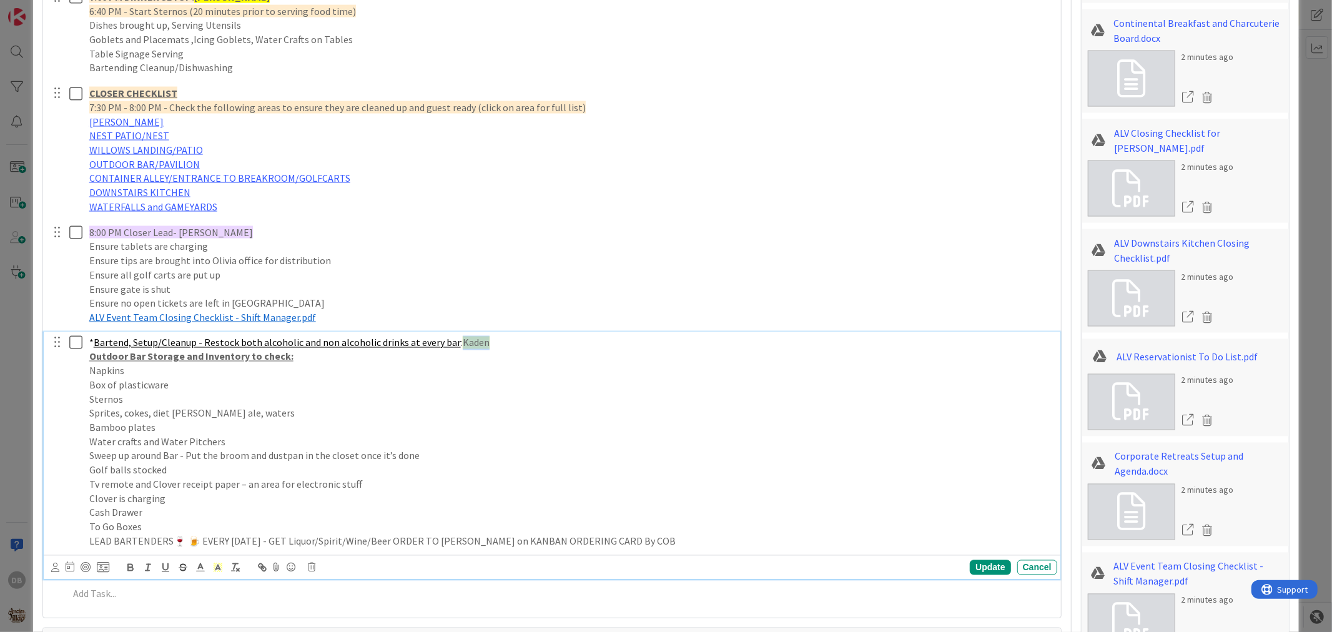
type textarea "x"
click at [972, 568] on div "Update" at bounding box center [990, 567] width 41 height 15
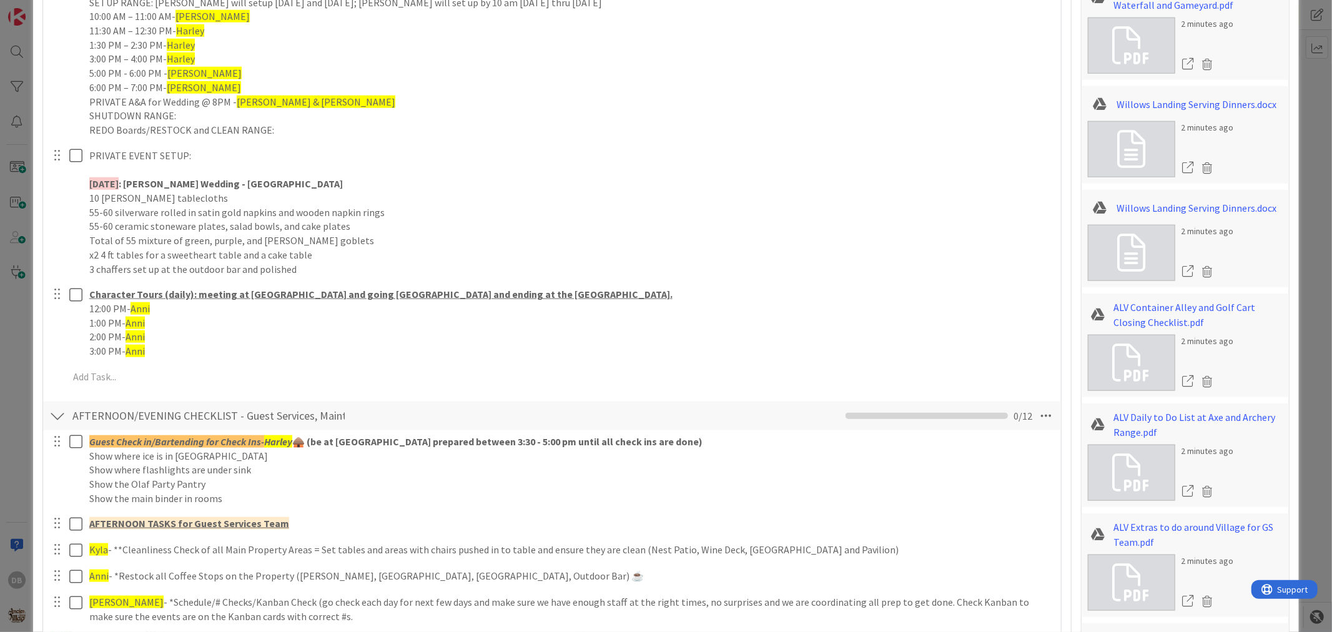
scroll to position [902, 0]
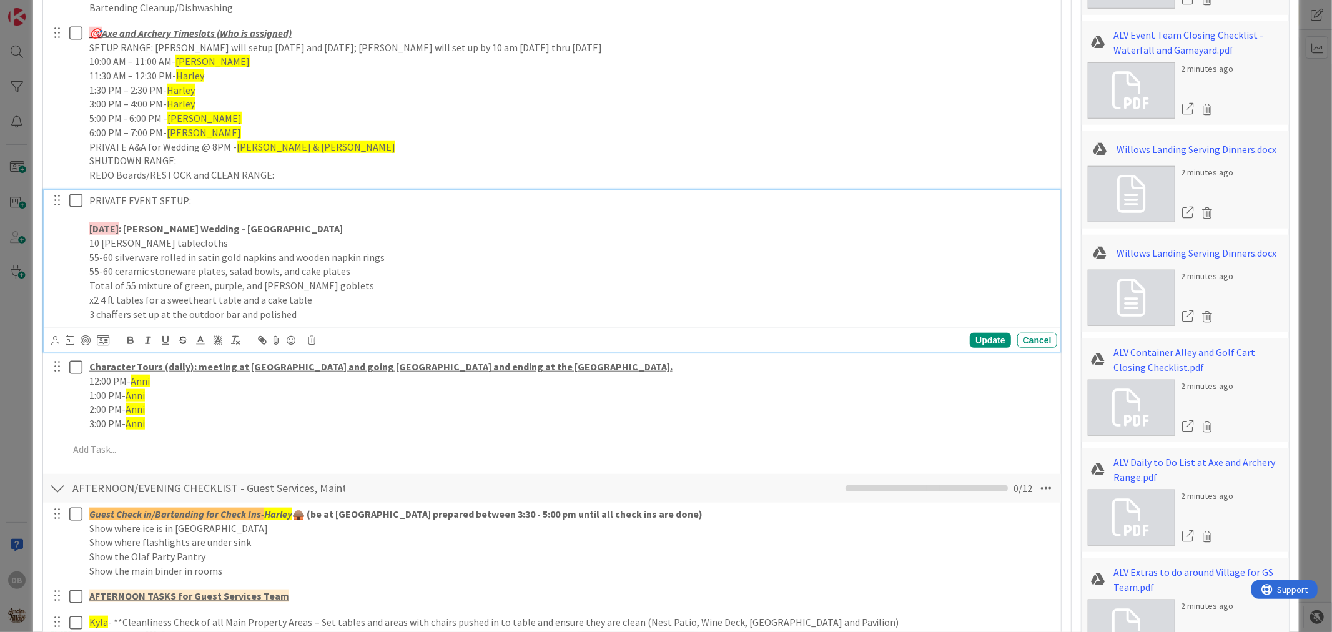
click at [311, 312] on p "3 chaffers set up at the outdoor bar and polished" at bounding box center [570, 314] width 963 height 14
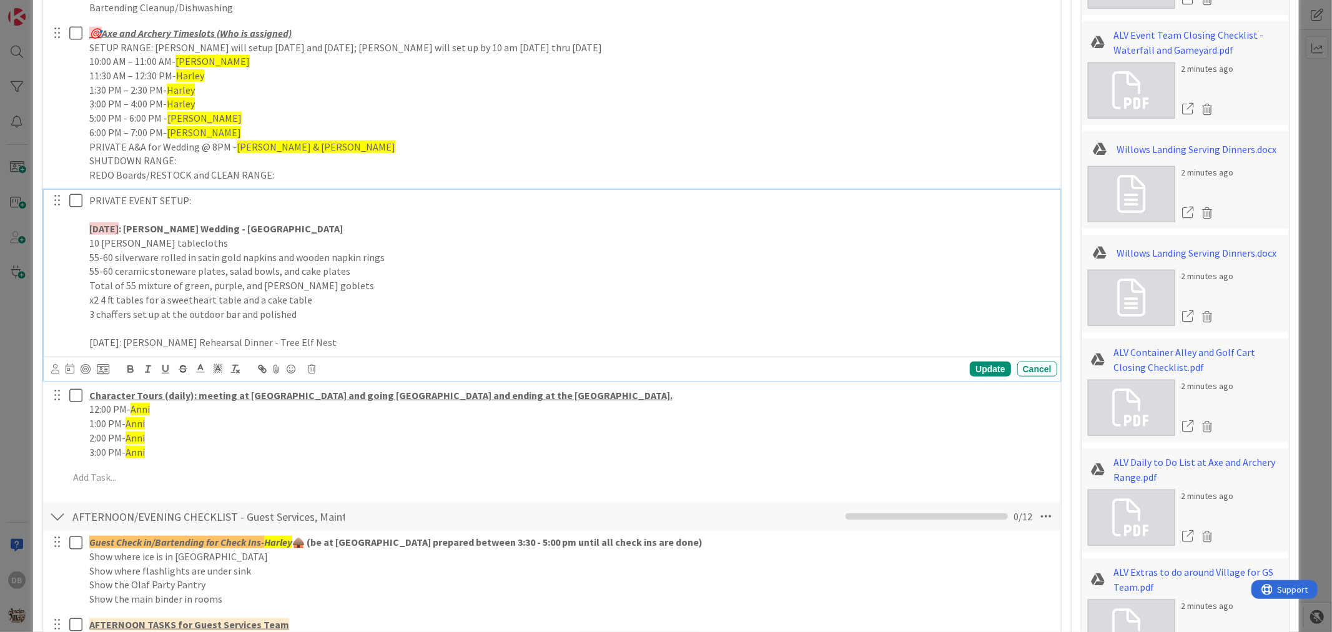
drag, startPoint x: 345, startPoint y: 344, endPoint x: 82, endPoint y: 346, distance: 262.9
click at [82, 346] on div "PRIVATE EVENT SETUP: TODAY : Olivia Zimmerman Wedding - Village Gardens 10 Gree…" at bounding box center [553, 272] width 1008 height 164
click at [126, 368] on icon "button" at bounding box center [130, 368] width 11 height 11
drag, startPoint x: 111, startPoint y: 343, endPoint x: 149, endPoint y: 337, distance: 38.0
click at [111, 342] on strong "TOMORROW: Robert Seaman Rehearsal Dinner - Tree Elf Nest" at bounding box center [216, 342] width 255 height 12
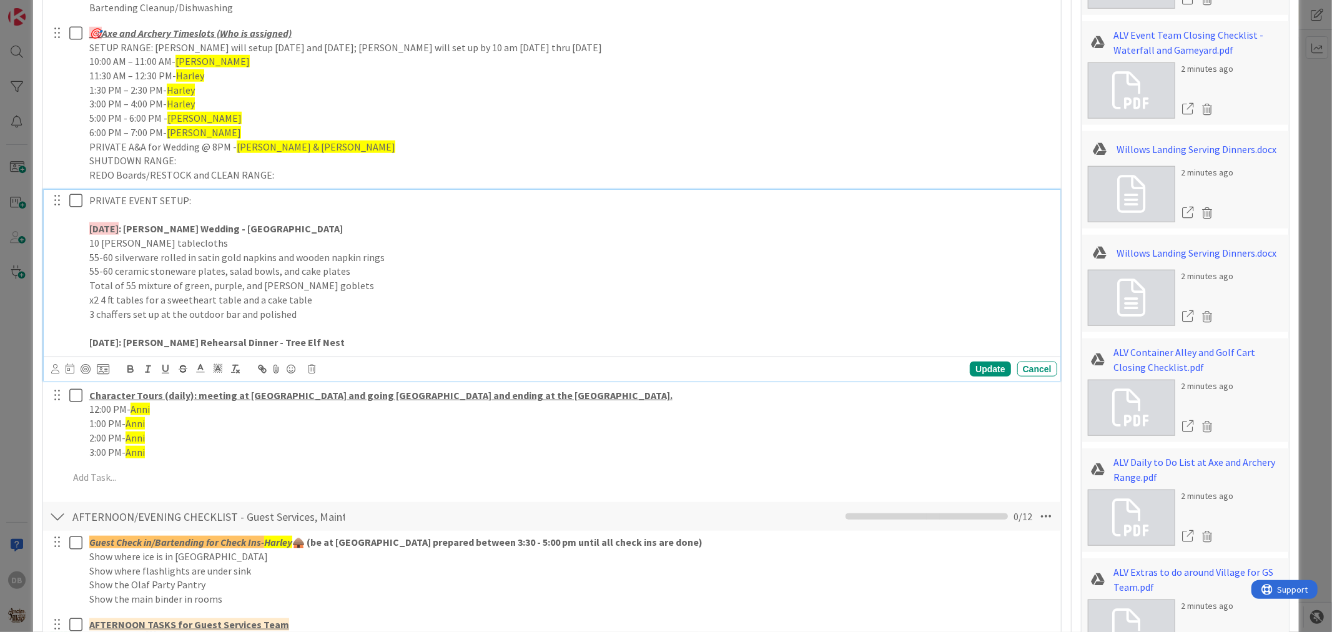
click at [141, 339] on strong "TOMORROW: Robert Seaman Rehearsal Dinner - Tree Elf Nest" at bounding box center [216, 342] width 255 height 12
drag, startPoint x: 141, startPoint y: 342, endPoint x: 88, endPoint y: 343, distance: 53.1
click at [88, 343] on div "PRIVATE EVENT SETUP: TODAY : Olivia Zimmerman Wedding - Village Gardens 10 Gree…" at bounding box center [570, 272] width 973 height 164
click at [213, 367] on icon at bounding box center [217, 368] width 11 height 11
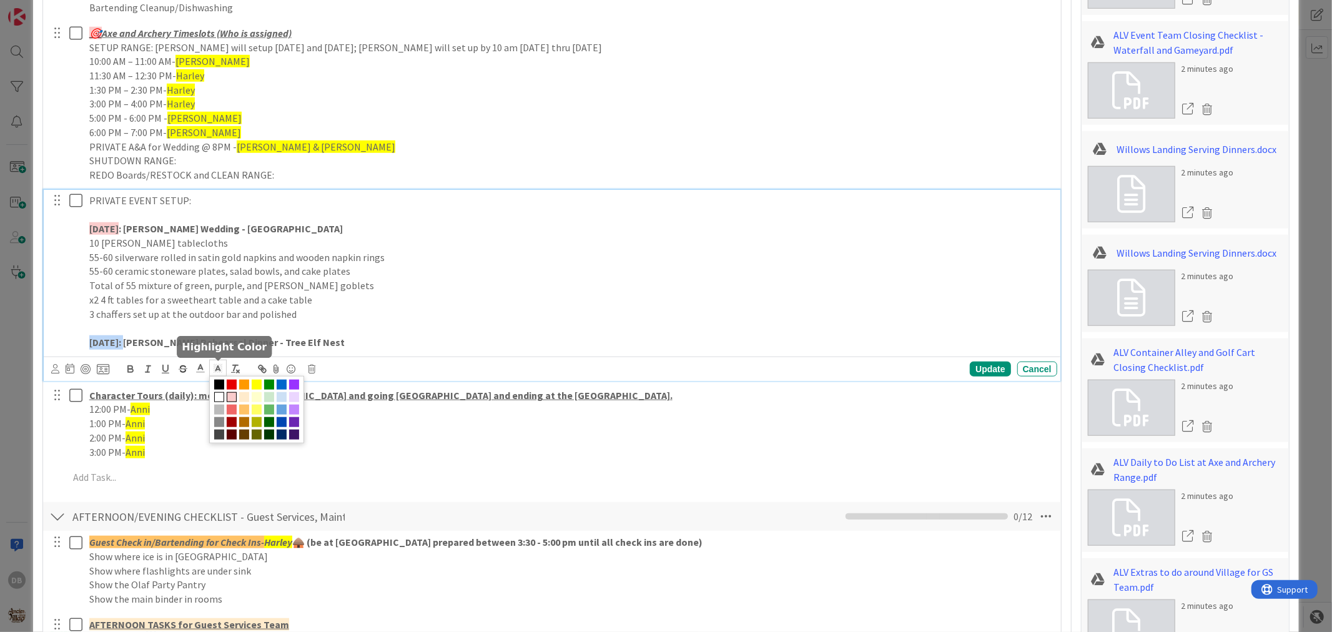
click at [237, 400] on span at bounding box center [232, 397] width 10 height 10
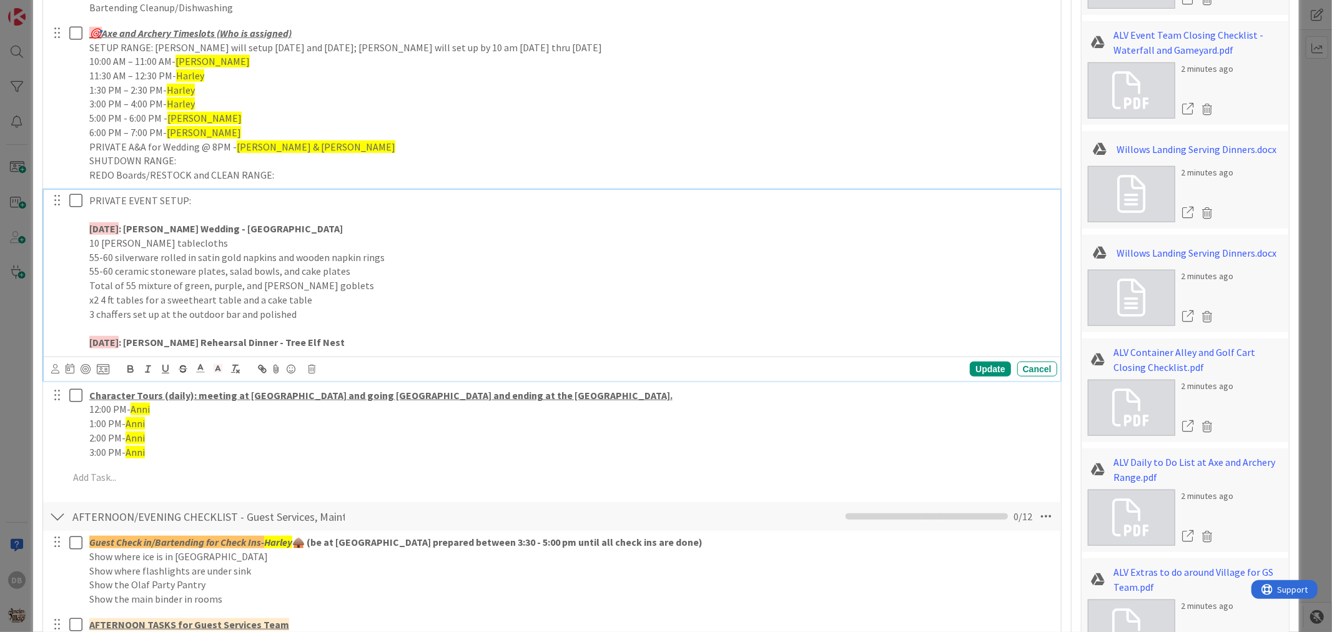
click at [370, 345] on p "TOMORROW : Robert Seaman Rehearsal Dinner - Tree Elf Nest" at bounding box center [570, 342] width 963 height 14
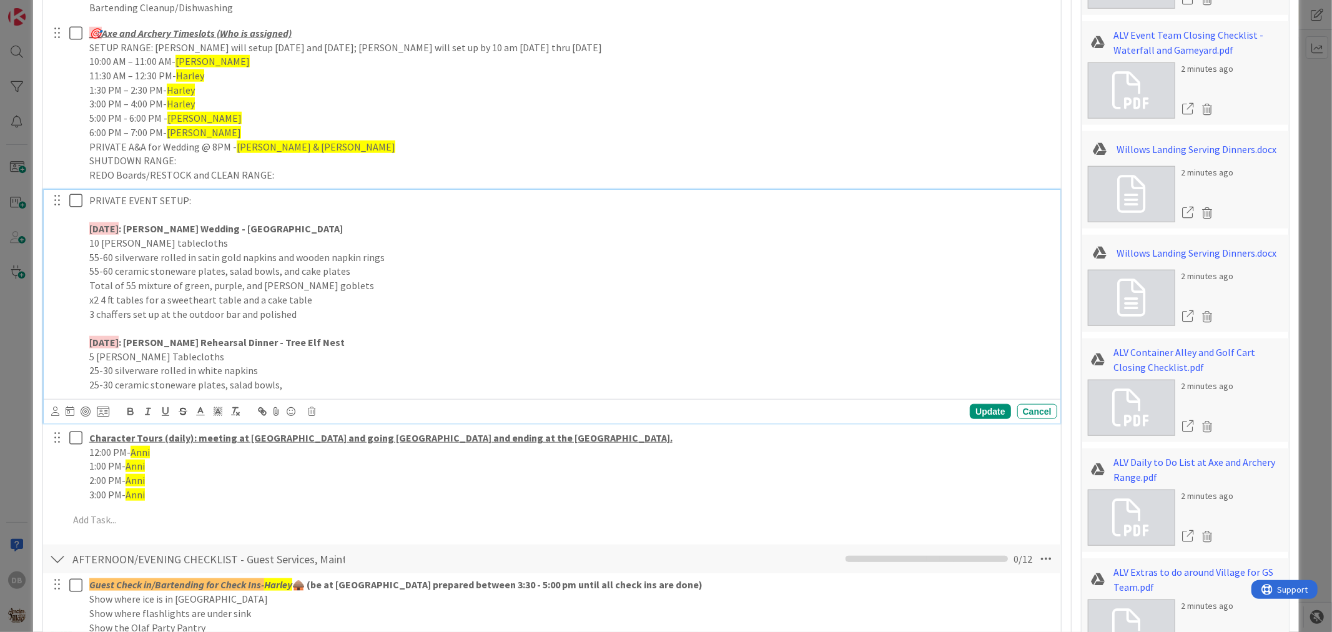
click at [290, 388] on p "25-30 ceramic stoneware plates, salad bowls," at bounding box center [570, 385] width 963 height 14
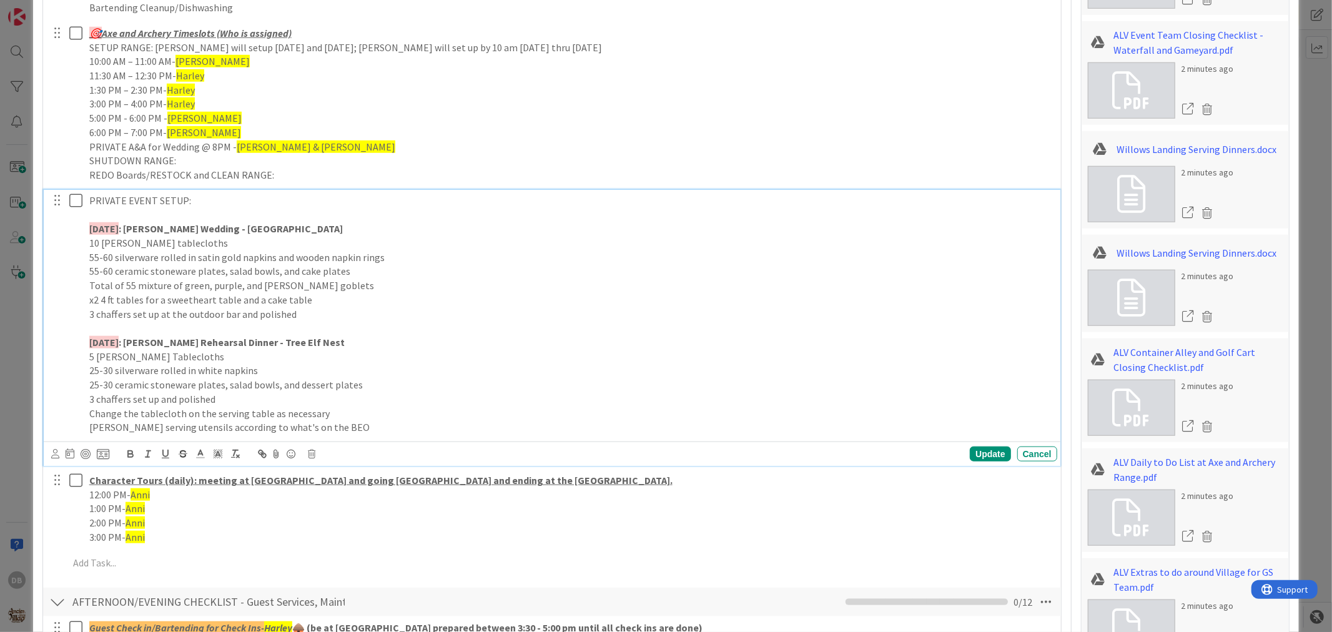
click at [297, 366] on p "25-30 silverware rolled in white napkins" at bounding box center [570, 370] width 963 height 14
click at [373, 385] on p "25-30 ceramic stoneware plates, salad bowls, and dessert plates" at bounding box center [570, 385] width 963 height 14
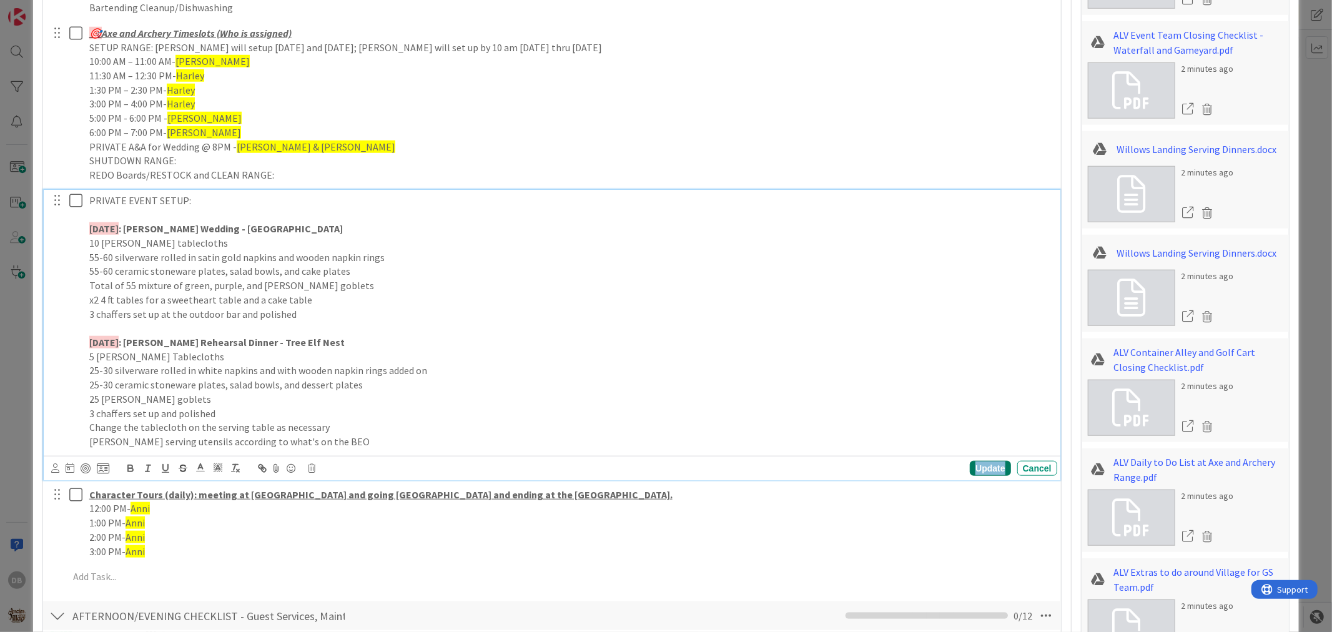
click at [975, 468] on div "Update" at bounding box center [990, 468] width 41 height 15
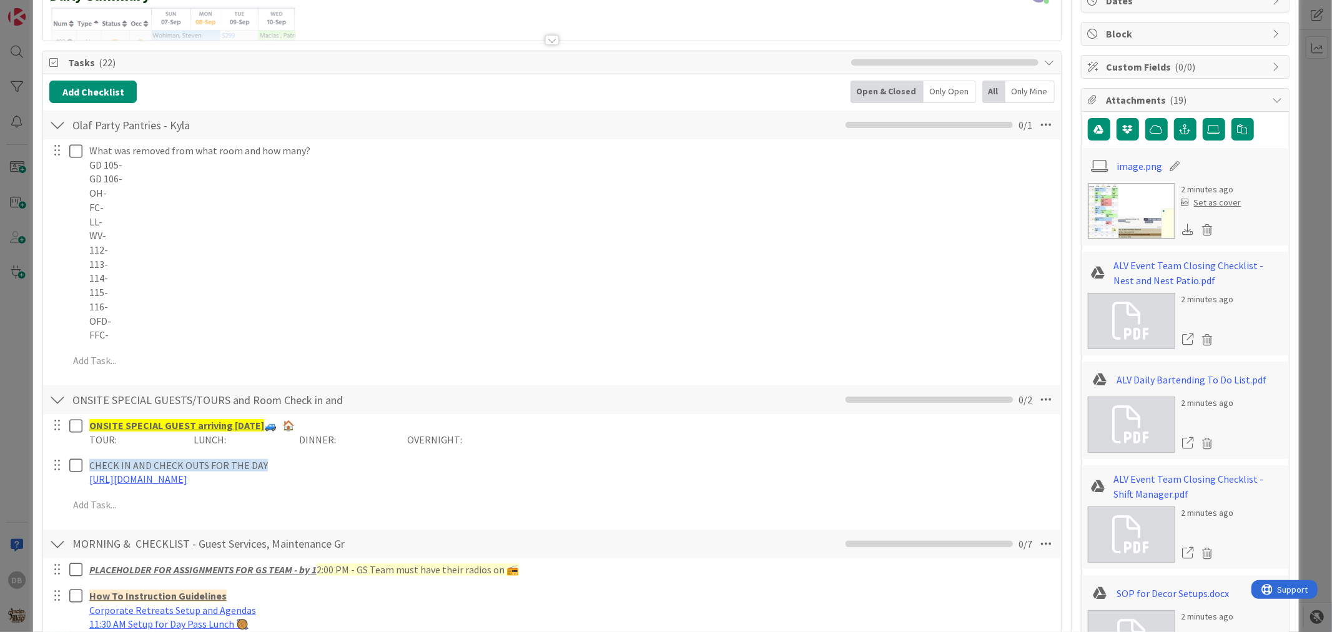
scroll to position [0, 0]
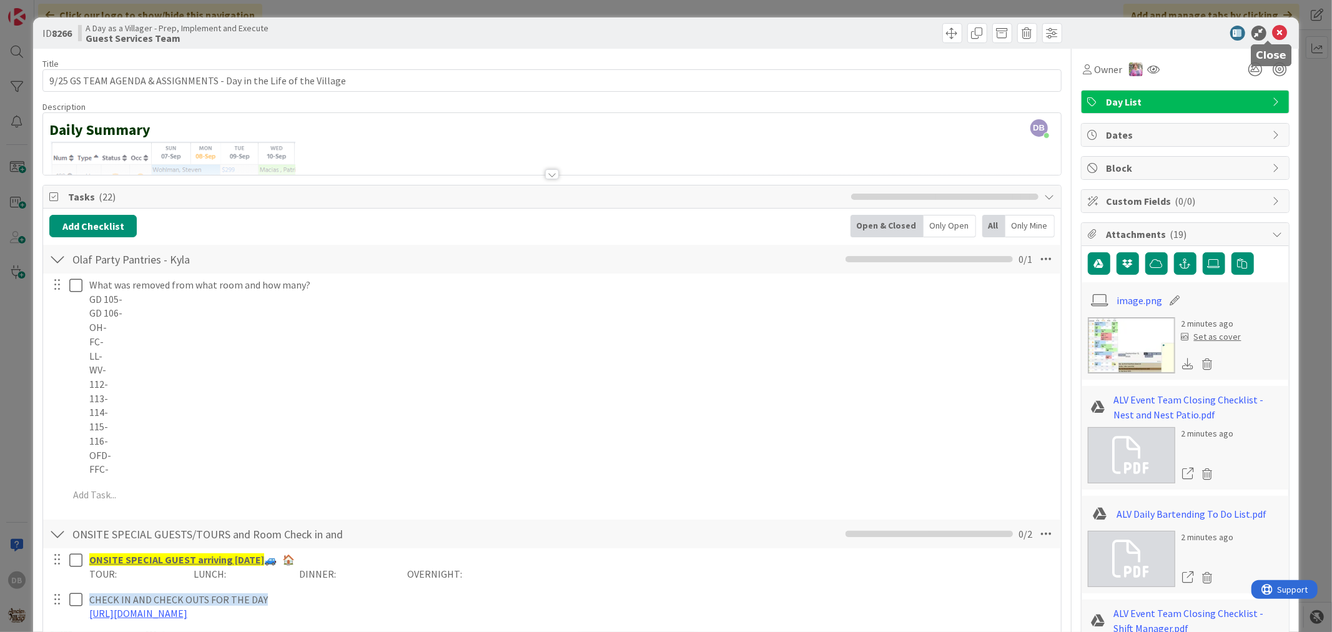
click at [1273, 32] on icon at bounding box center [1280, 33] width 15 height 15
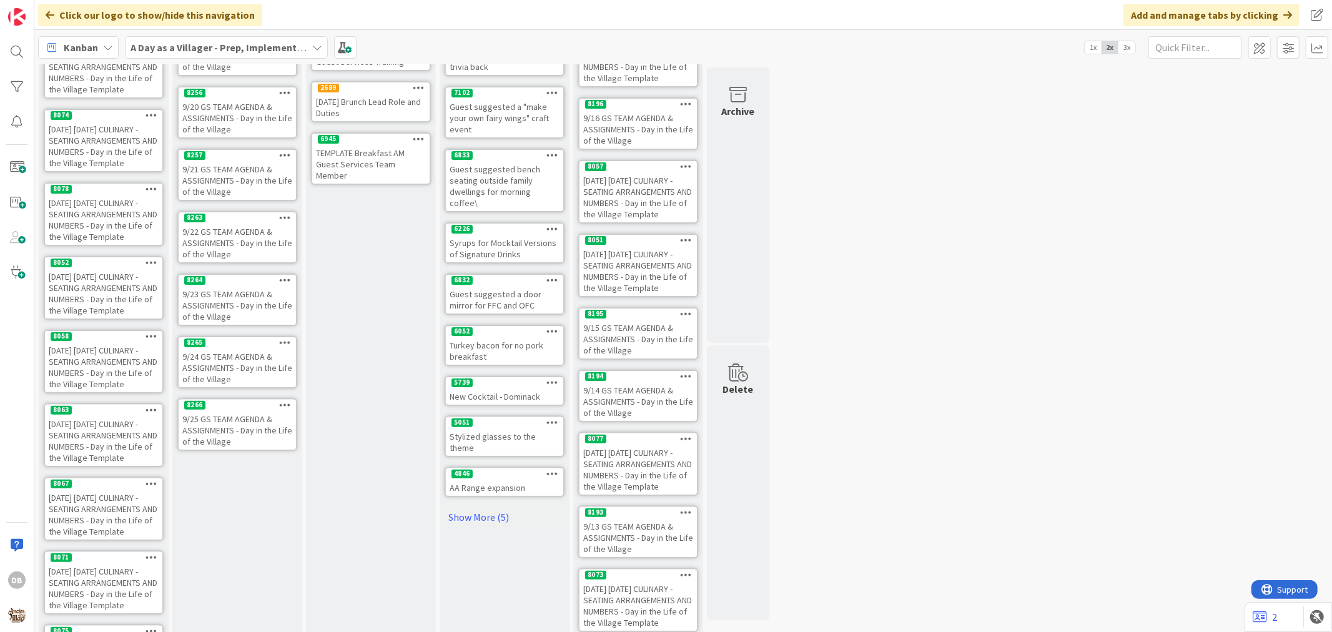
click at [179, 373] on div "9/24 GS TEAM AGENDA & ASSIGNMENTS - Day in the Life of the Village" at bounding box center [237, 367] width 117 height 39
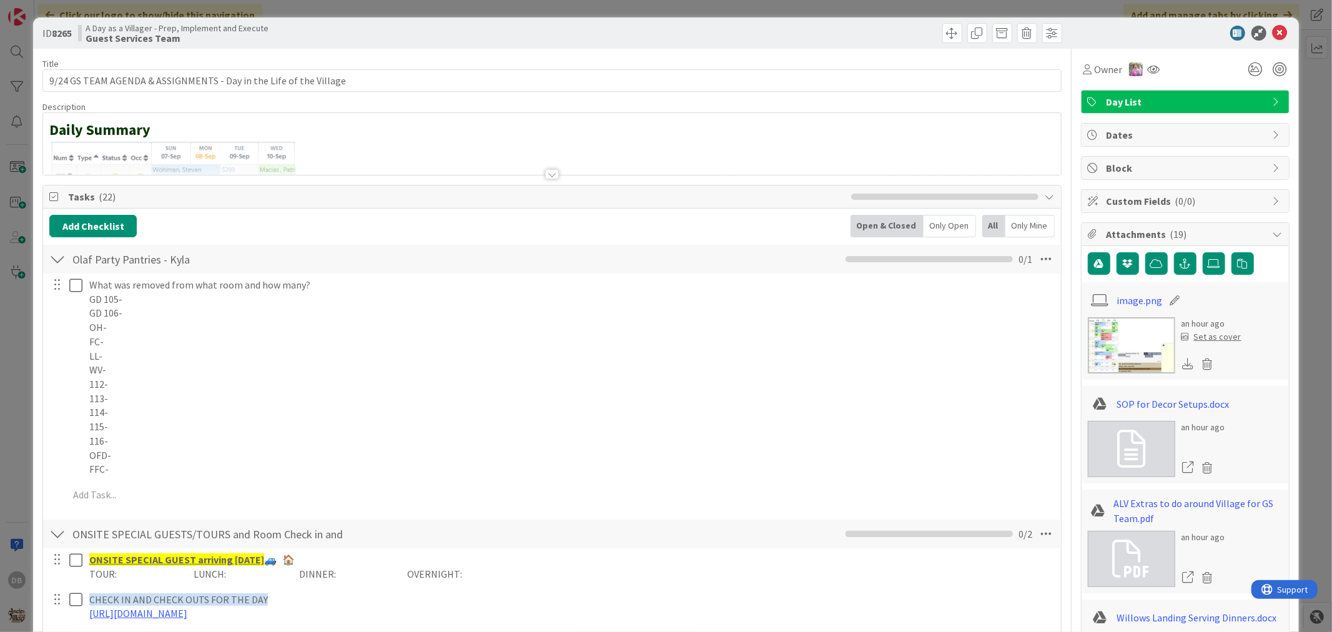
type textarea "x"
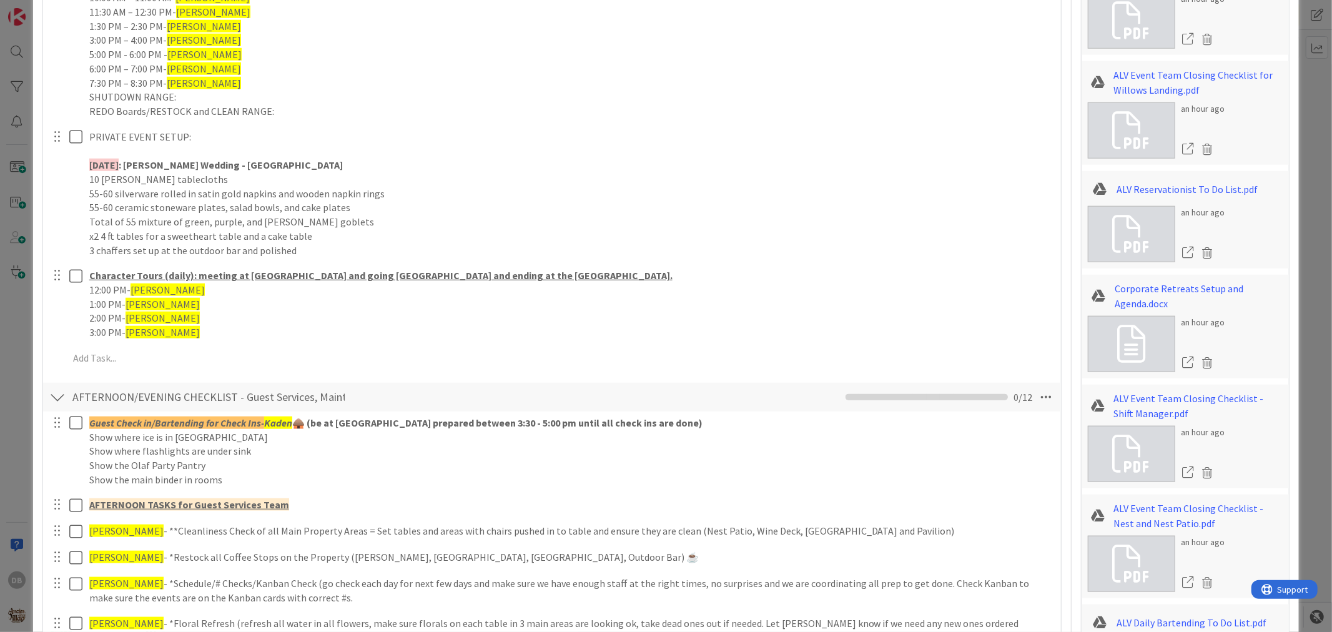
scroll to position [902, 0]
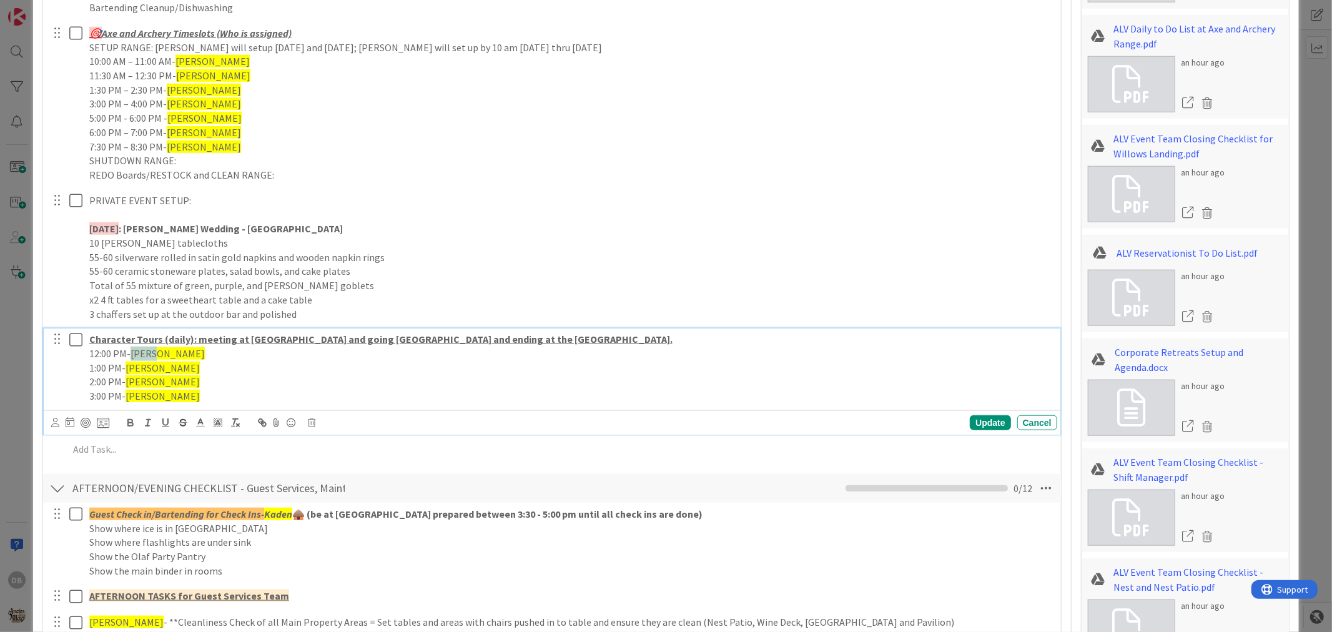
drag, startPoint x: 161, startPoint y: 357, endPoint x: 130, endPoint y: 358, distance: 31.2
click at [130, 358] on p "12:00 PM- Haden" at bounding box center [570, 354] width 963 height 14
click at [147, 368] on span "[PERSON_NAME]" at bounding box center [163, 368] width 74 height 12
drag, startPoint x: 155, startPoint y: 367, endPoint x: 127, endPoint y: 368, distance: 27.5
click at [127, 368] on p "1:00 PM- Haden" at bounding box center [570, 368] width 963 height 14
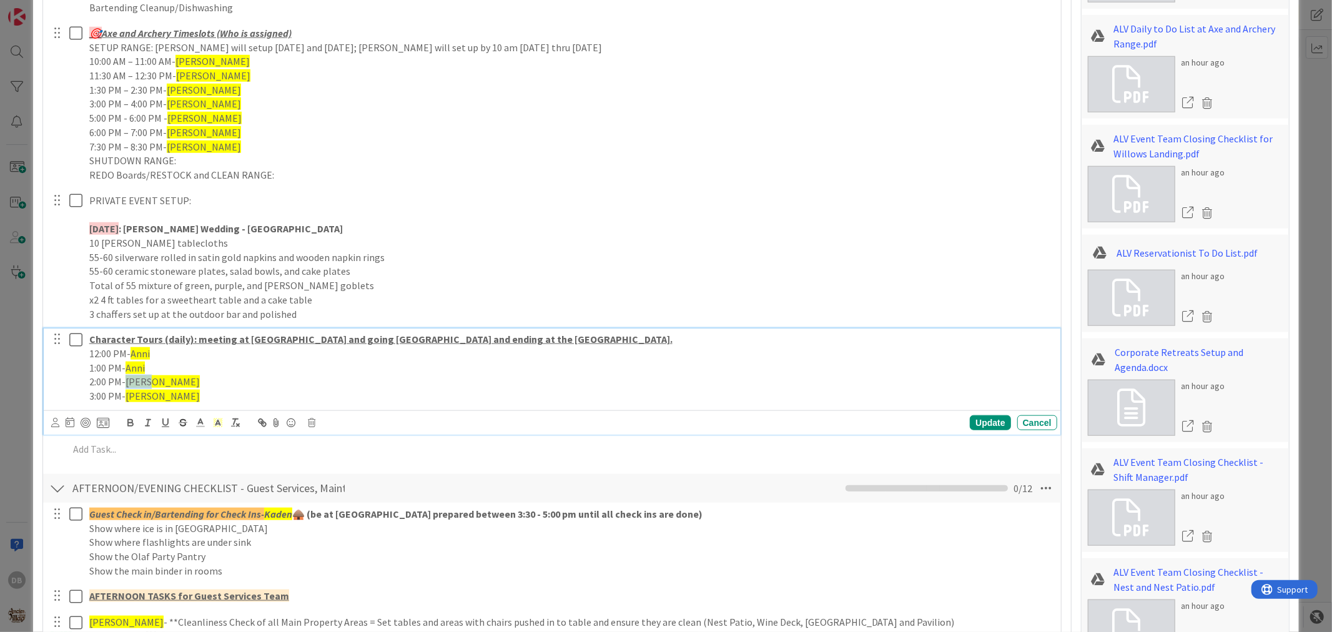
drag, startPoint x: 154, startPoint y: 382, endPoint x: 127, endPoint y: 382, distance: 26.9
click at [127, 382] on p "2:00 PM- Haden" at bounding box center [570, 382] width 963 height 14
drag, startPoint x: 152, startPoint y: 394, endPoint x: 129, endPoint y: 391, distance: 23.9
click at [129, 391] on span "[PERSON_NAME]" at bounding box center [163, 396] width 74 height 12
click at [976, 423] on div "Update" at bounding box center [990, 422] width 41 height 15
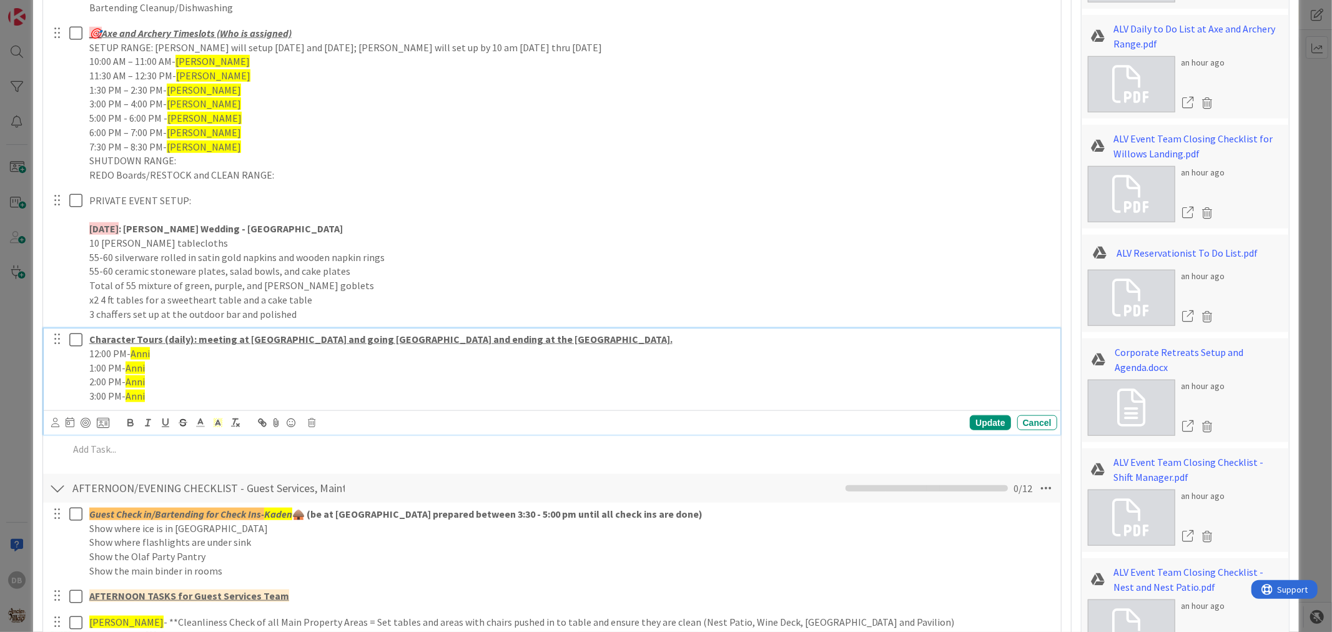
type textarea "x"
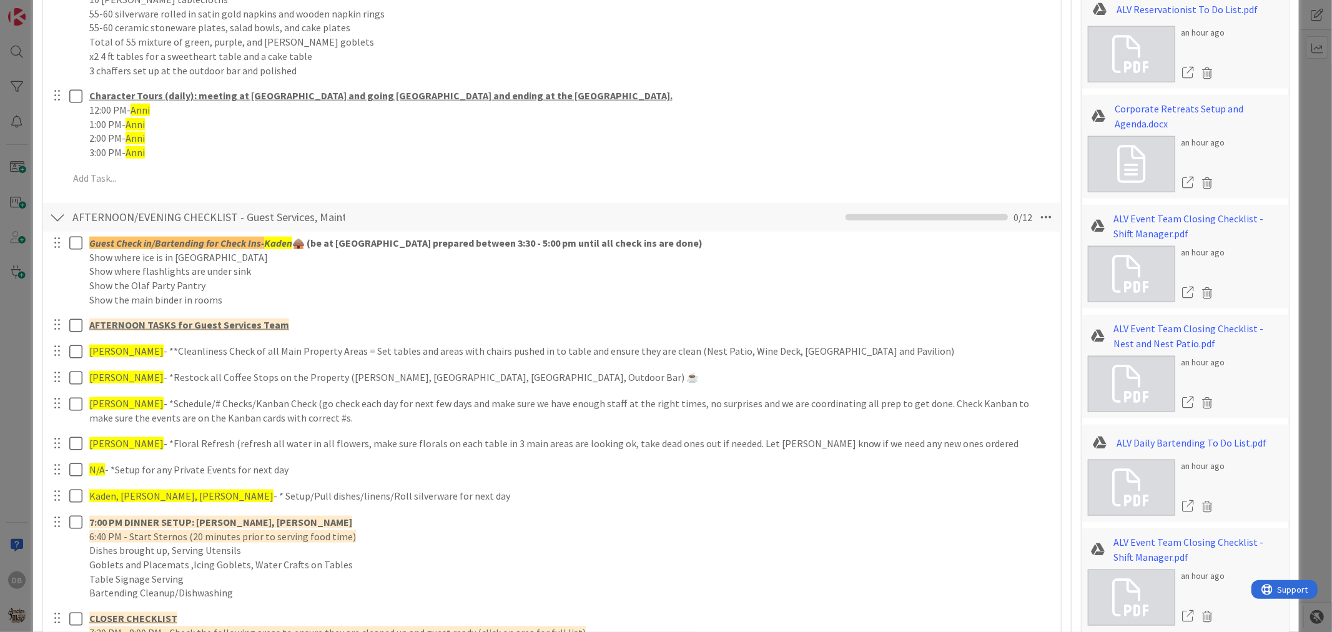
scroll to position [1179, 0]
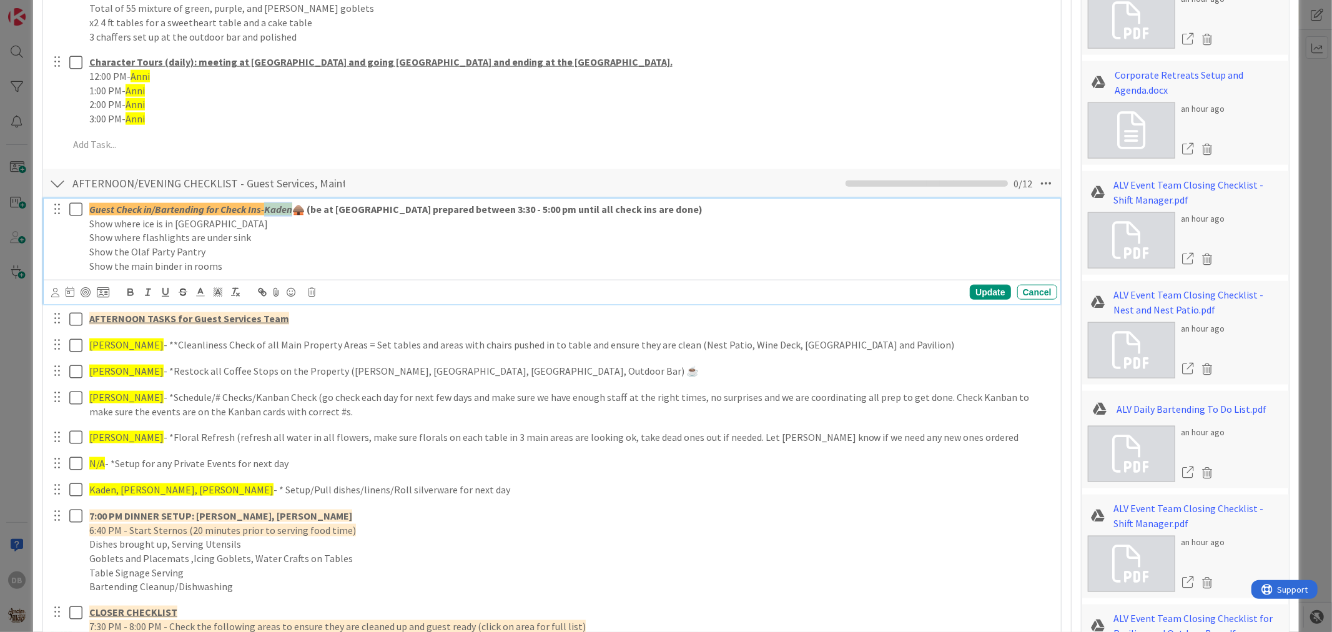
drag, startPoint x: 290, startPoint y: 206, endPoint x: 265, endPoint y: 209, distance: 25.7
click at [265, 209] on em "Kaden" at bounding box center [278, 209] width 28 height 12
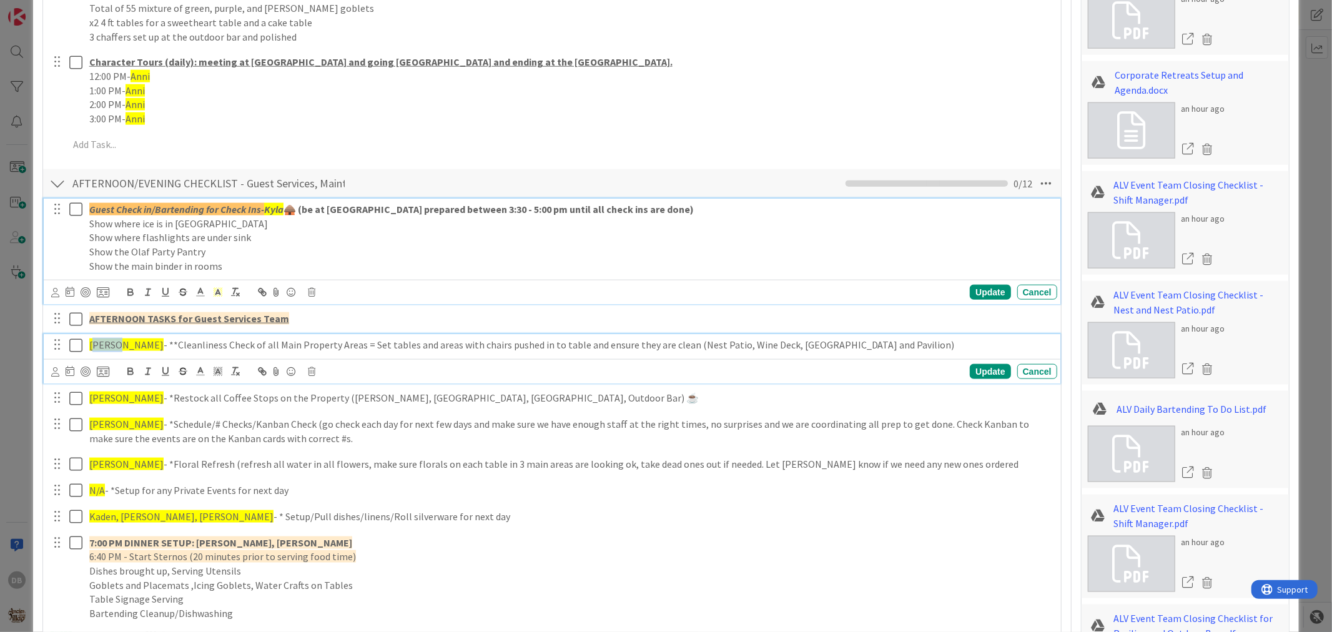
drag, startPoint x: 114, startPoint y: 347, endPoint x: 94, endPoint y: 348, distance: 20.0
click at [94, 348] on span "[PERSON_NAME]" at bounding box center [126, 344] width 74 height 12
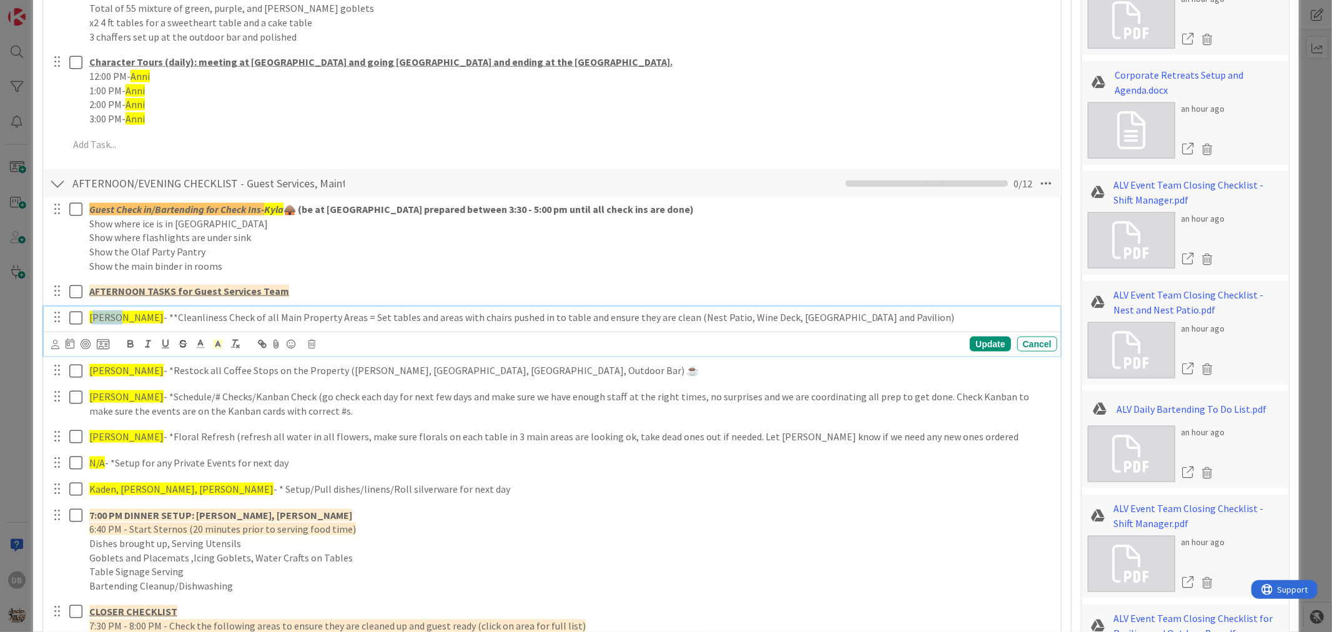
scroll to position [1152, 0]
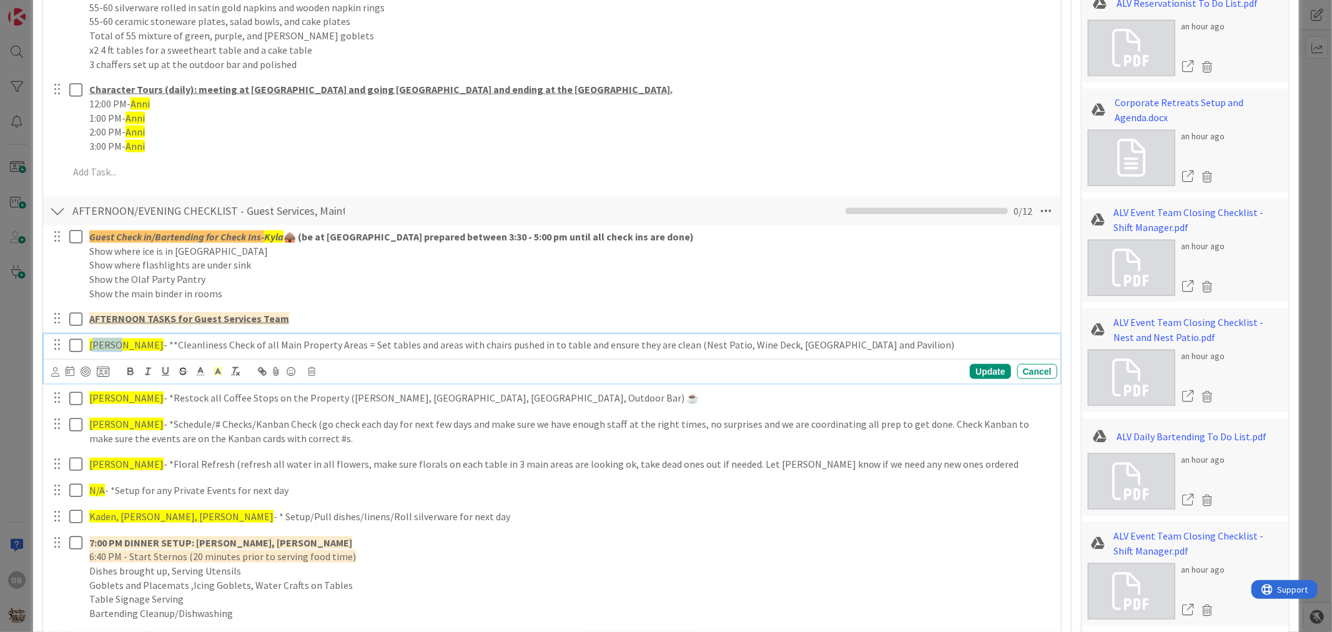
type textarea "x"
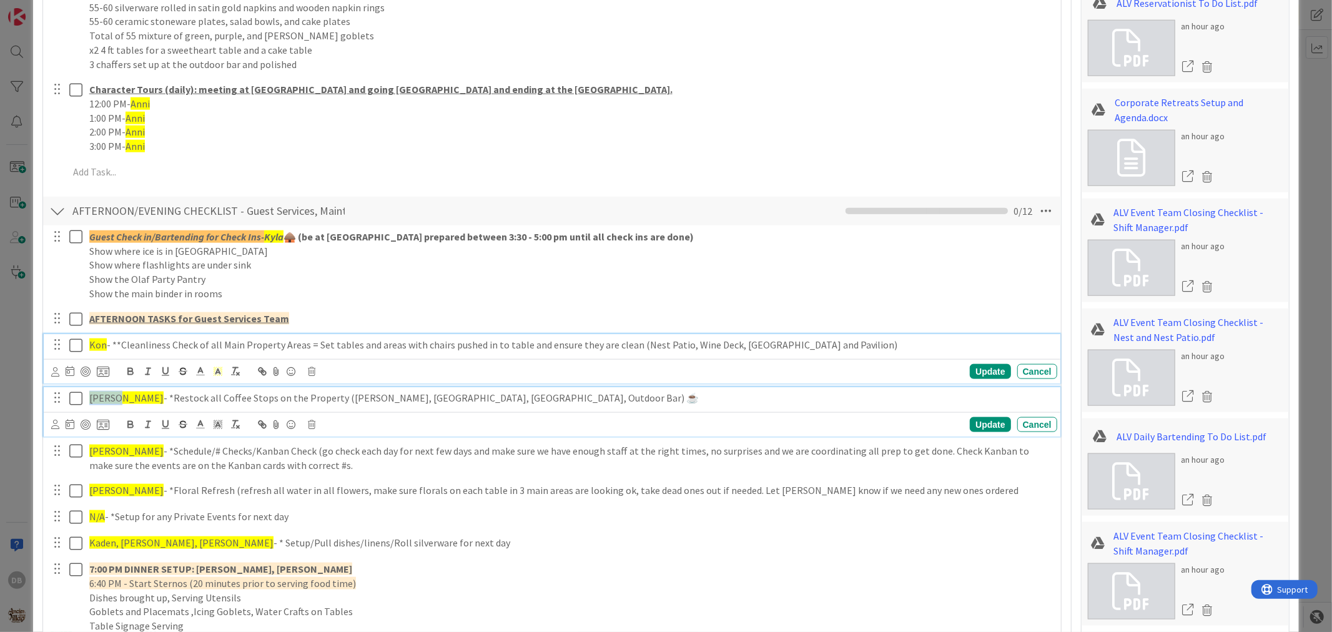
drag, startPoint x: 114, startPoint y: 401, endPoint x: 90, endPoint y: 398, distance: 24.6
click at [90, 398] on span "[PERSON_NAME]" at bounding box center [126, 398] width 74 height 12
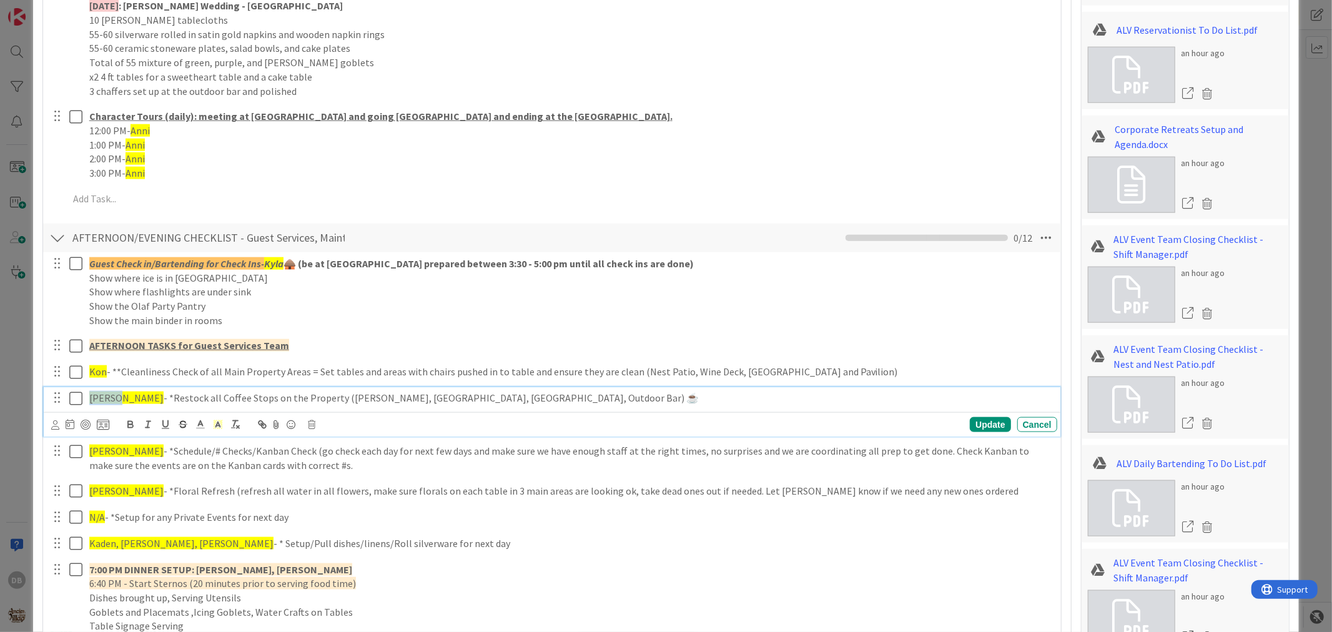
type textarea "x"
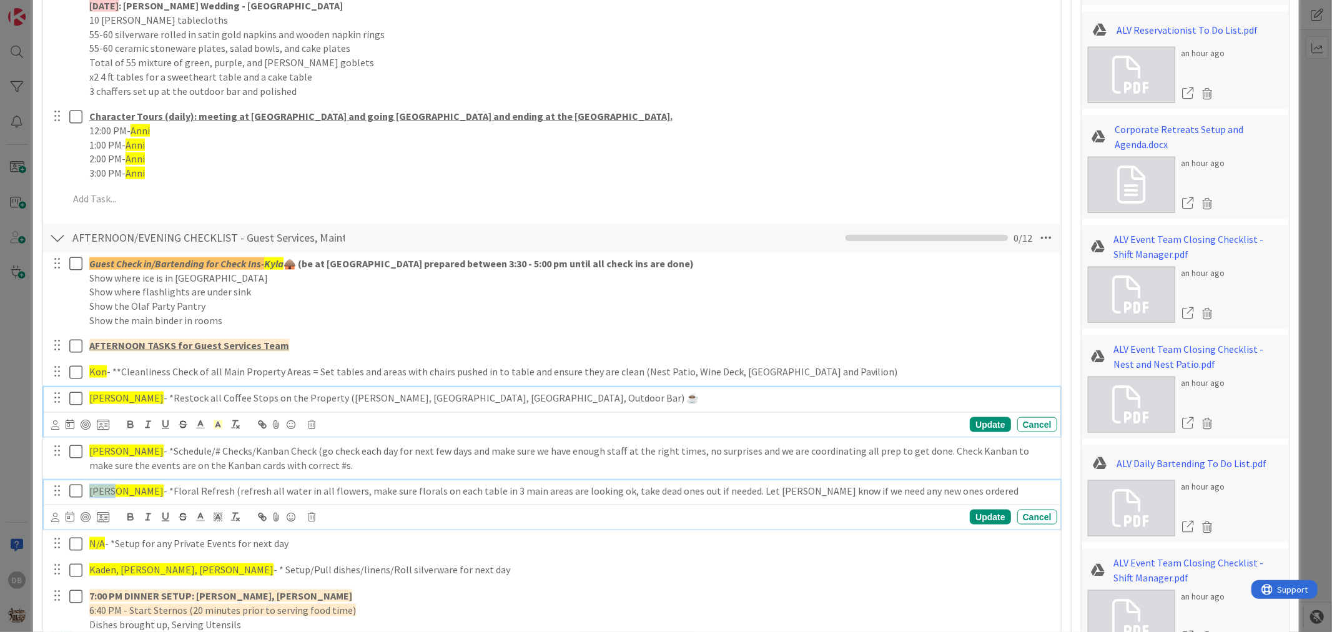
drag, startPoint x: 114, startPoint y: 490, endPoint x: 88, endPoint y: 490, distance: 25.6
click at [88, 490] on div "Haden - *Floral Refresh (refresh all water in all flowers, make sure florals on…" at bounding box center [570, 491] width 973 height 22
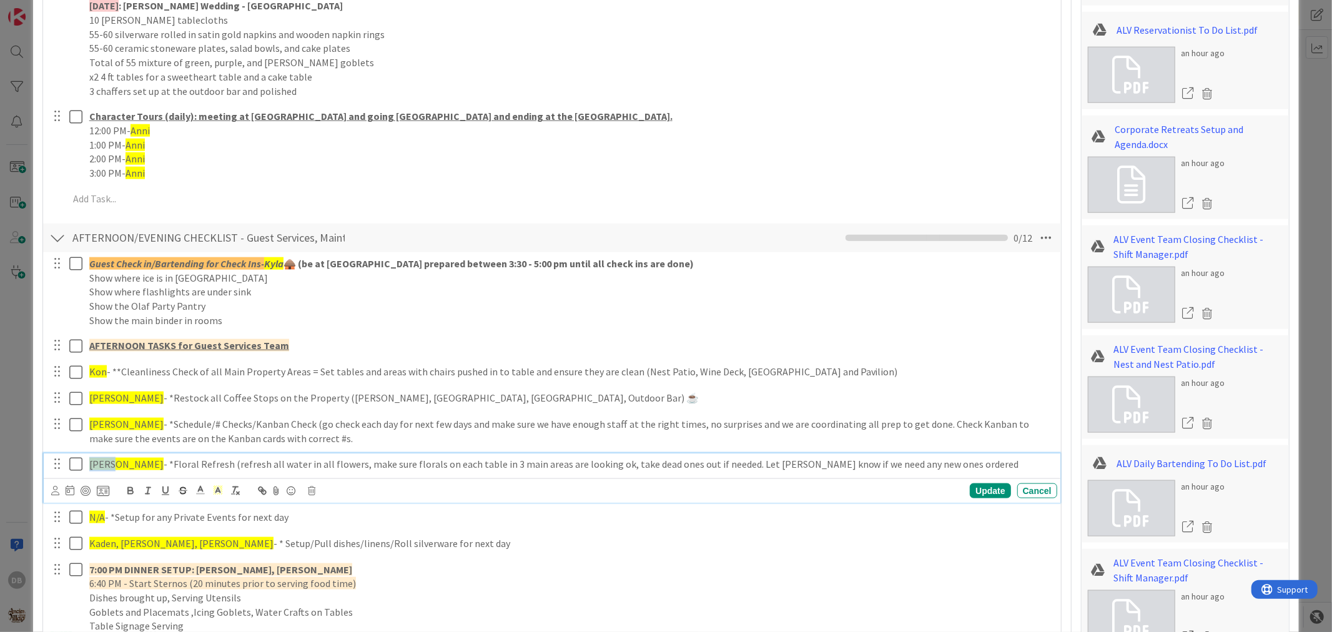
type textarea "x"
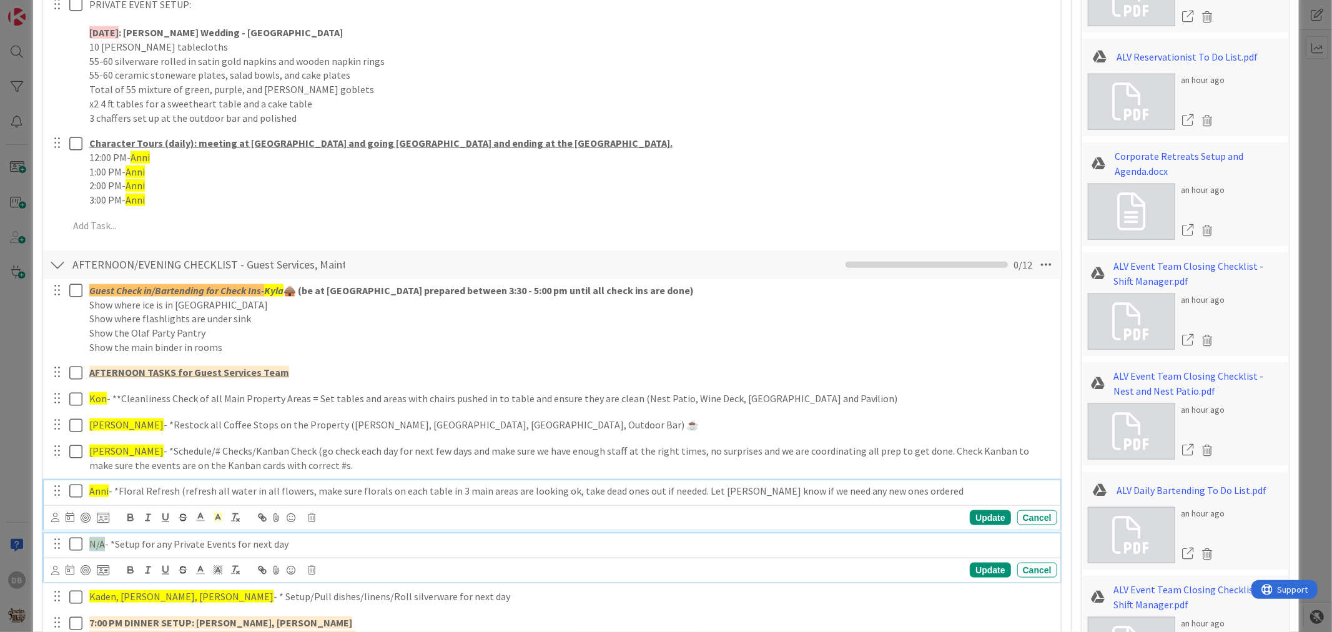
drag, startPoint x: 102, startPoint y: 542, endPoint x: 90, endPoint y: 542, distance: 12.5
click at [90, 542] on span "N/A" at bounding box center [97, 544] width 16 height 12
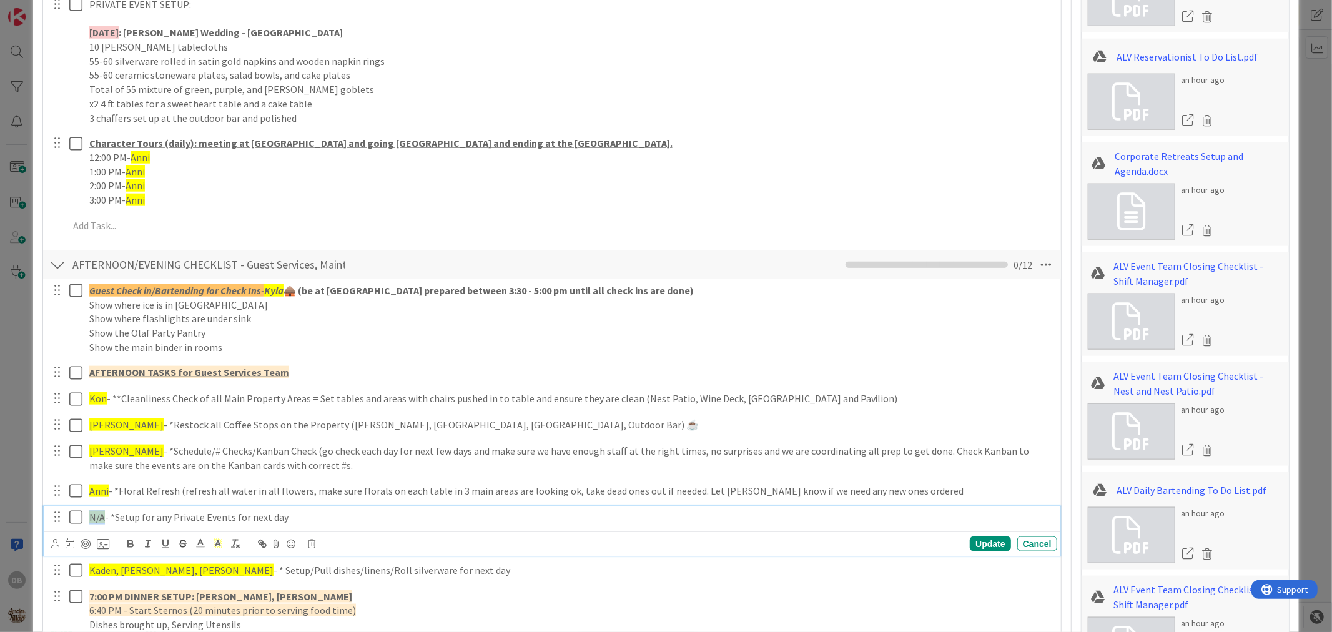
scroll to position [1072, 0]
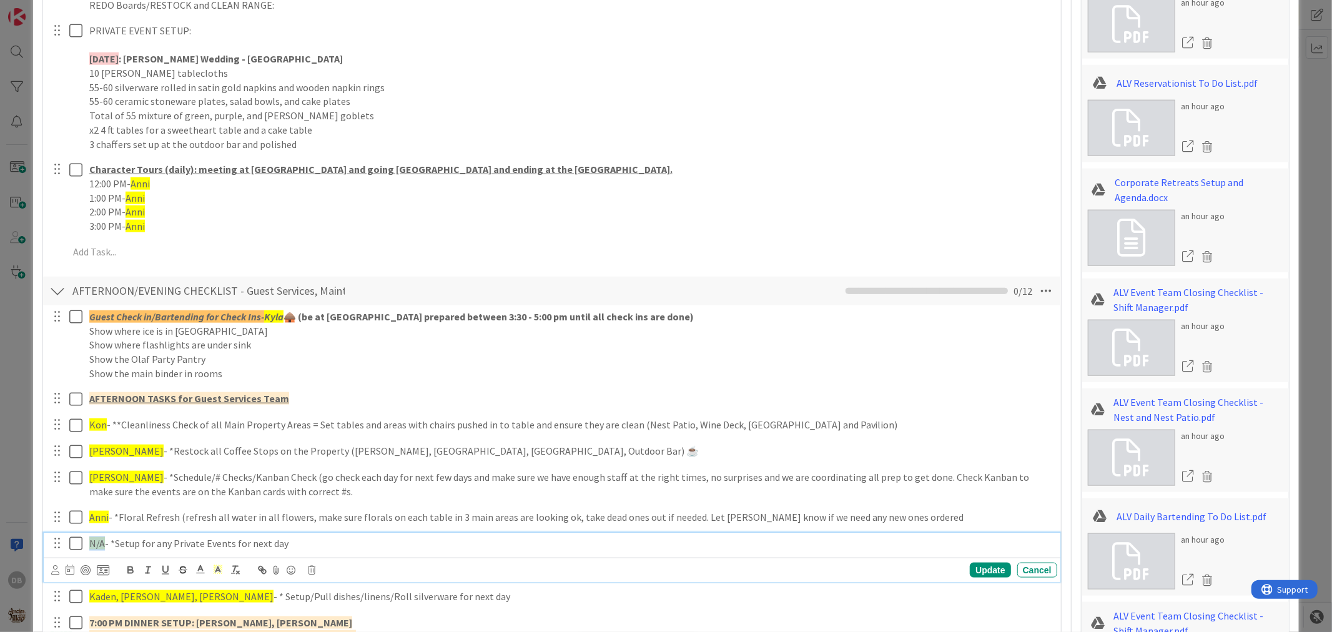
type textarea "x"
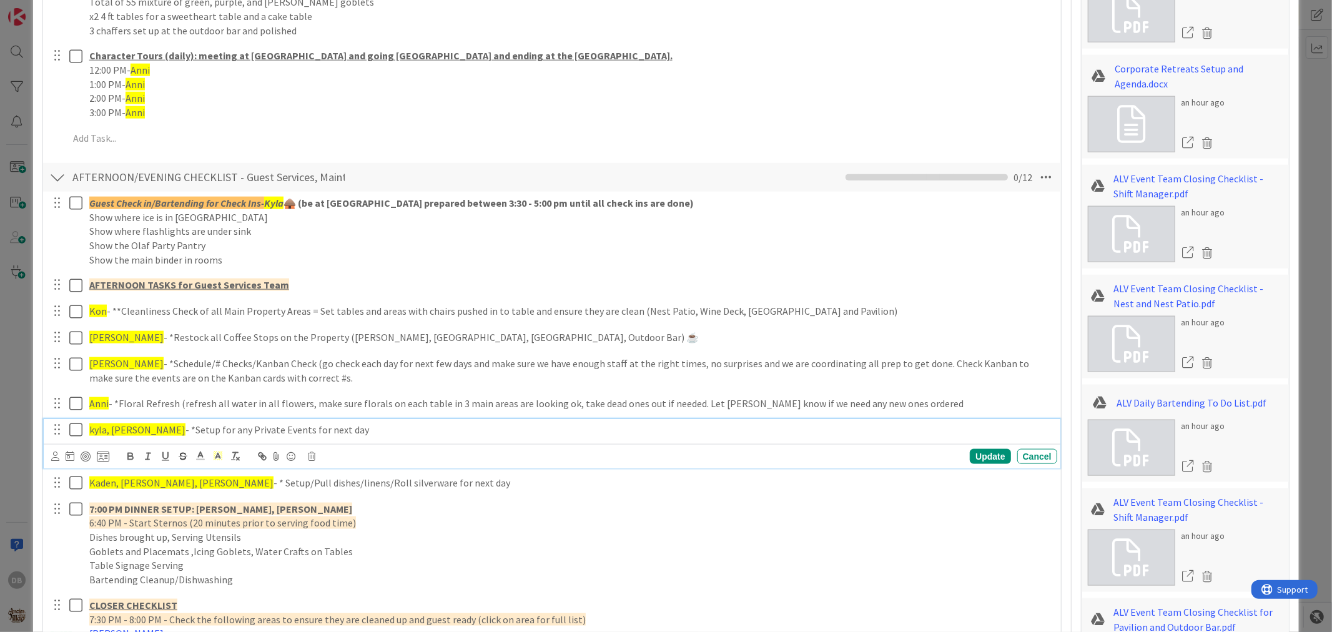
scroll to position [1210, 0]
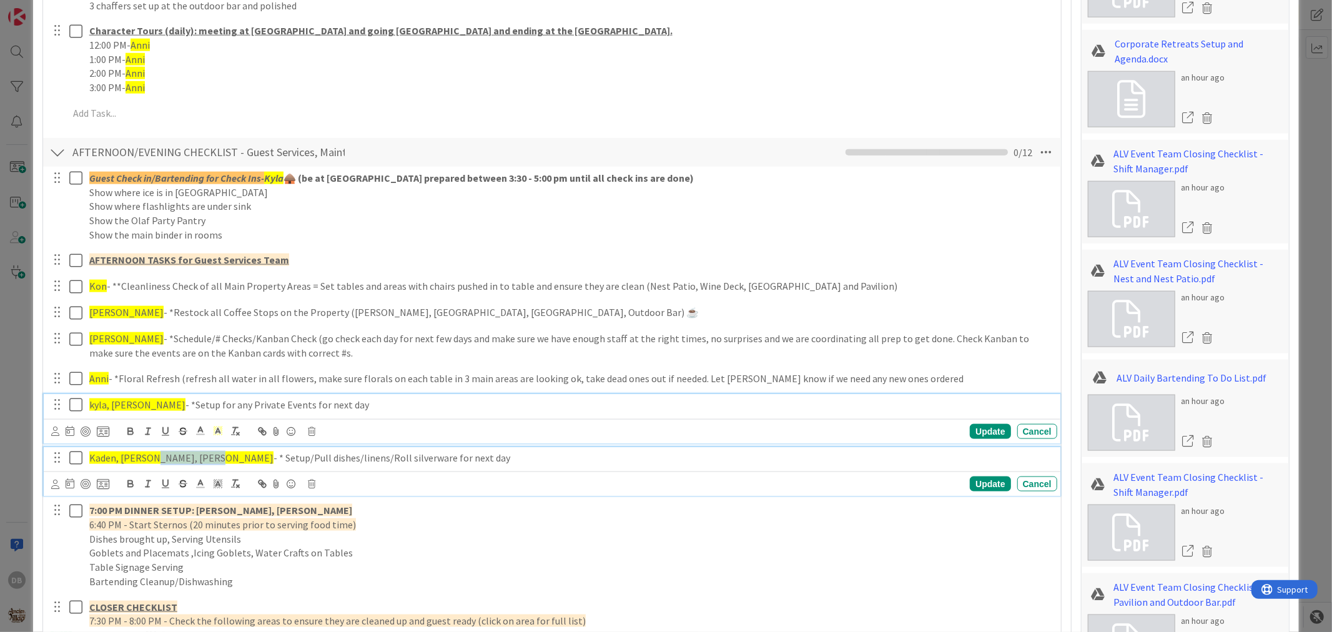
drag, startPoint x: 208, startPoint y: 453, endPoint x: 152, endPoint y: 460, distance: 56.7
click at [152, 460] on span "Kaden, Haden, Kelsey, Harley" at bounding box center [181, 457] width 184 height 12
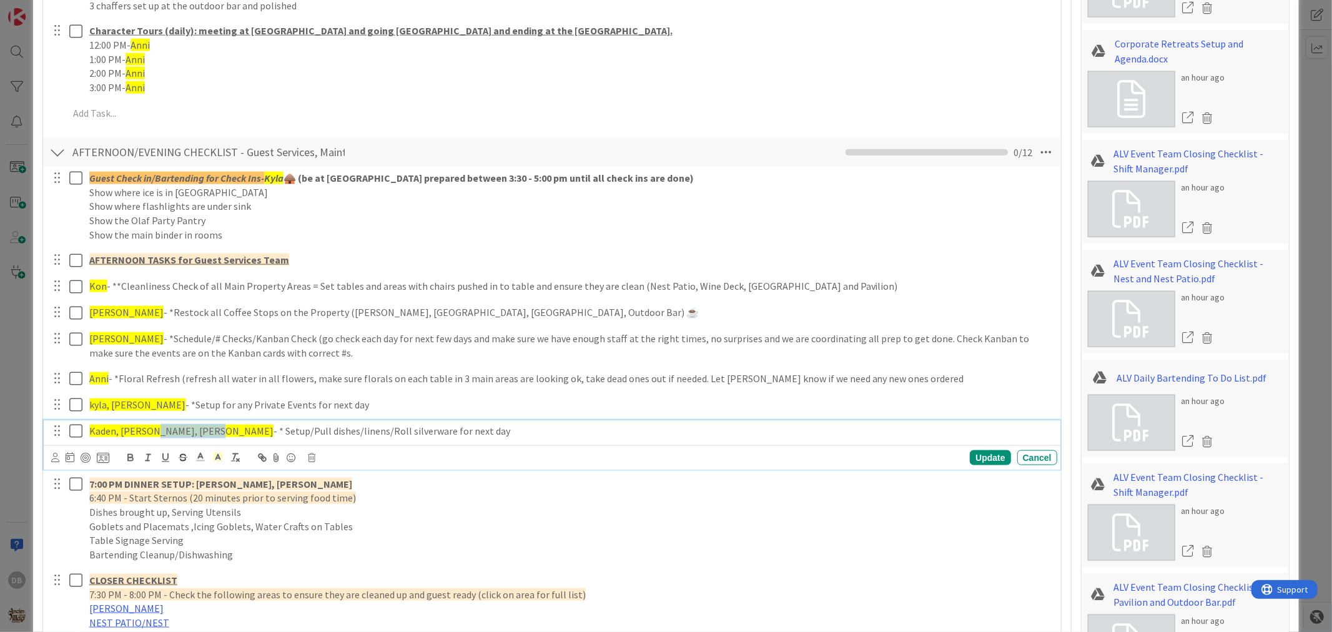
scroll to position [1183, 0]
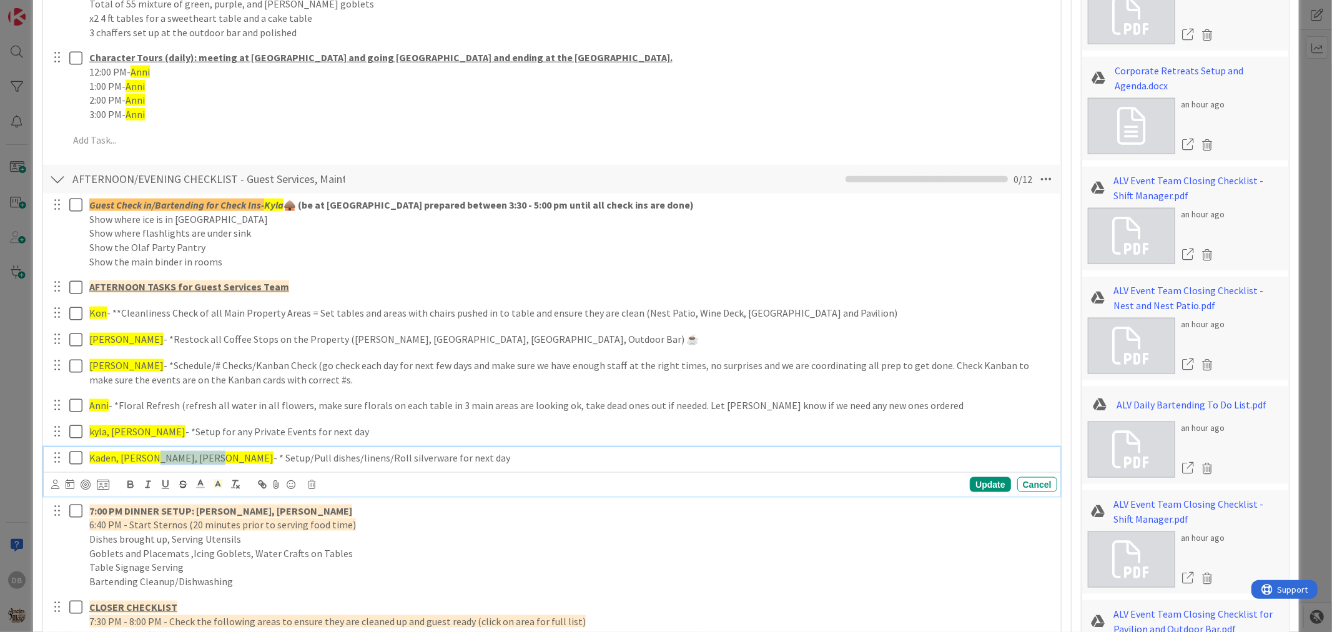
type textarea "x"
drag, startPoint x: 210, startPoint y: 458, endPoint x: 95, endPoint y: 457, distance: 115.5
click at [95, 457] on p "Kaden, Haden, Kelsey, Harley - * Setup/Pull dishes/linens/Roll silverware for n…" at bounding box center [570, 458] width 963 height 14
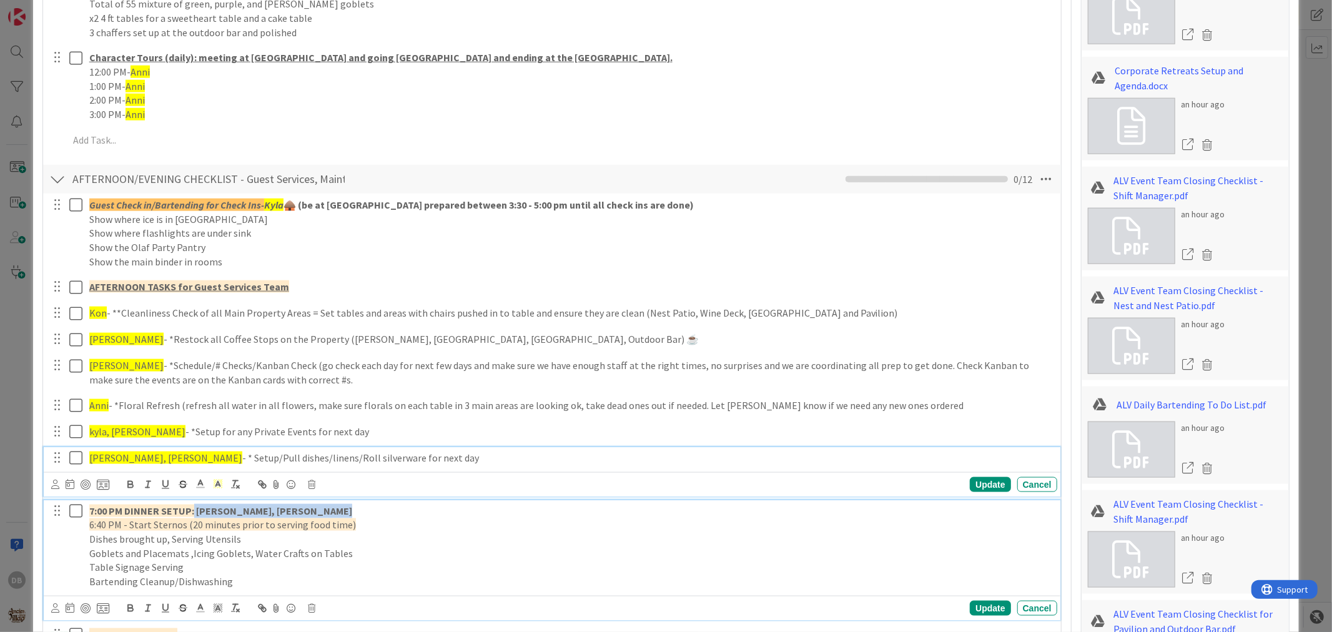
drag, startPoint x: 323, startPoint y: 510, endPoint x: 194, endPoint y: 508, distance: 129.9
click at [194, 508] on strong "7:00 PM DINNER SETUP: Kelsey, Harley, Kaden, Haden" at bounding box center [220, 511] width 263 height 12
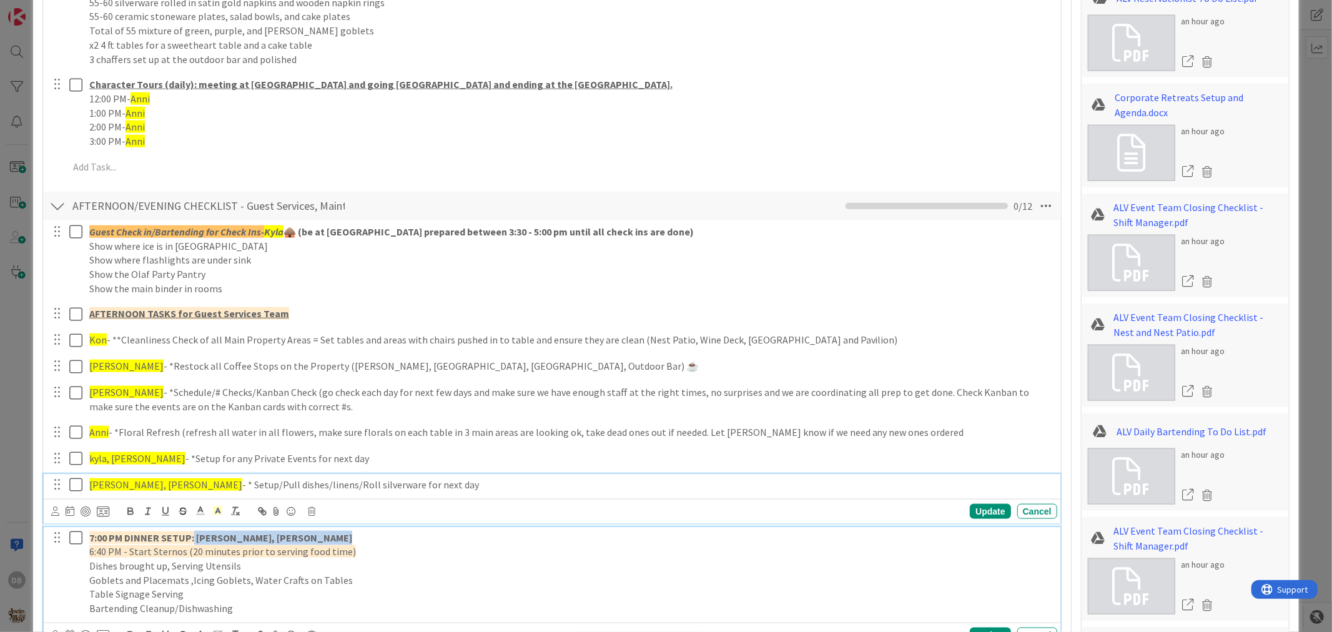
type textarea "x"
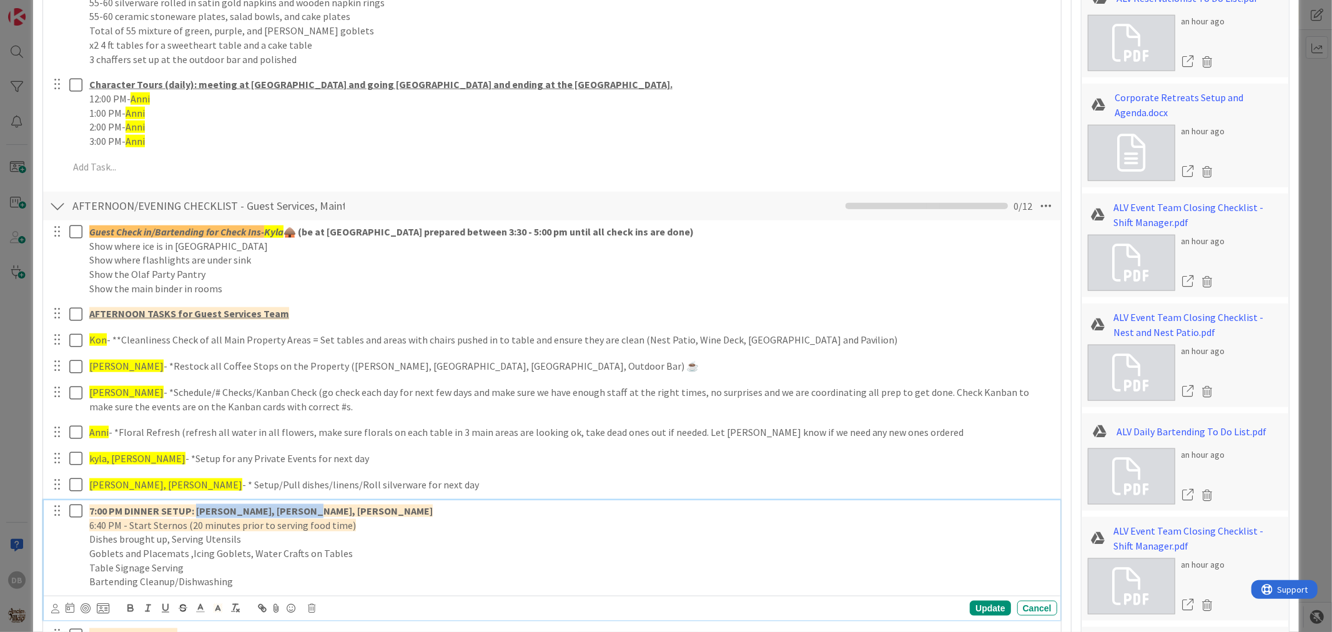
drag, startPoint x: 294, startPoint y: 510, endPoint x: 195, endPoint y: 506, distance: 99.4
click at [195, 506] on p "7:00 PM DINNER SETUP: Anni, Kyla, Kon, Kevin" at bounding box center [570, 511] width 963 height 14
click at [220, 608] on icon at bounding box center [217, 608] width 11 height 11
click at [258, 623] on span at bounding box center [257, 624] width 10 height 10
click at [315, 512] on p "7:00 PM DINNER SETUP: Anni, Kyla, Kon, Kevin" at bounding box center [570, 511] width 963 height 14
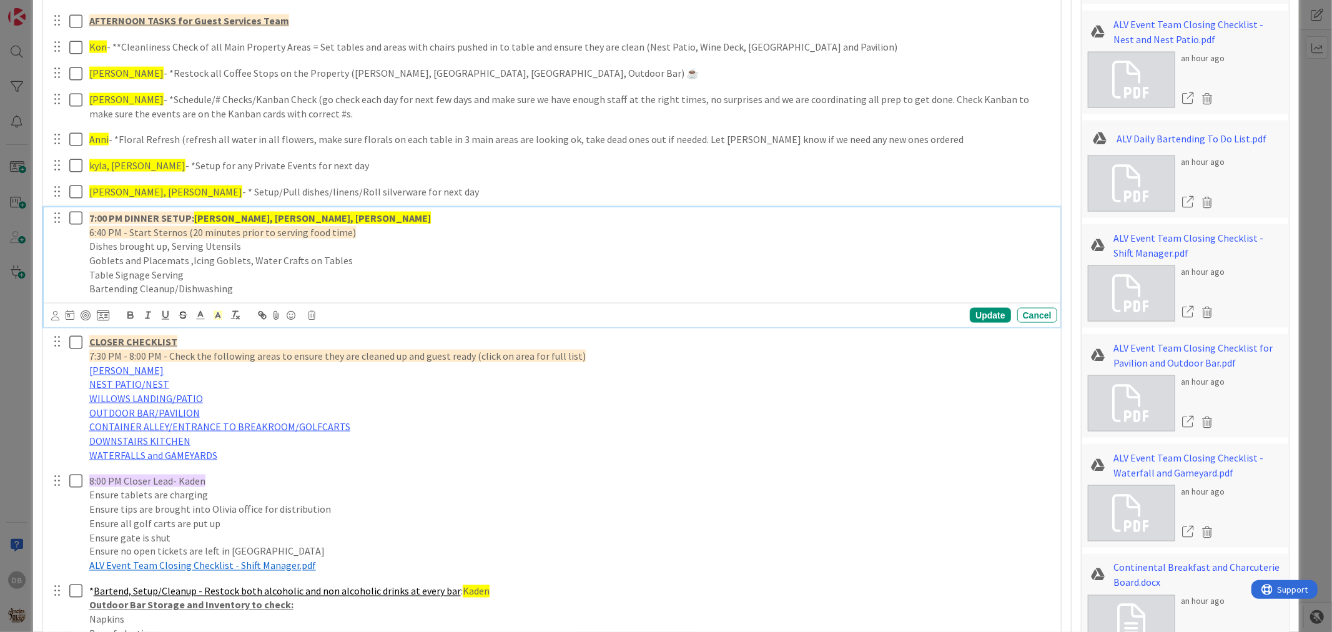
scroll to position [1503, 0]
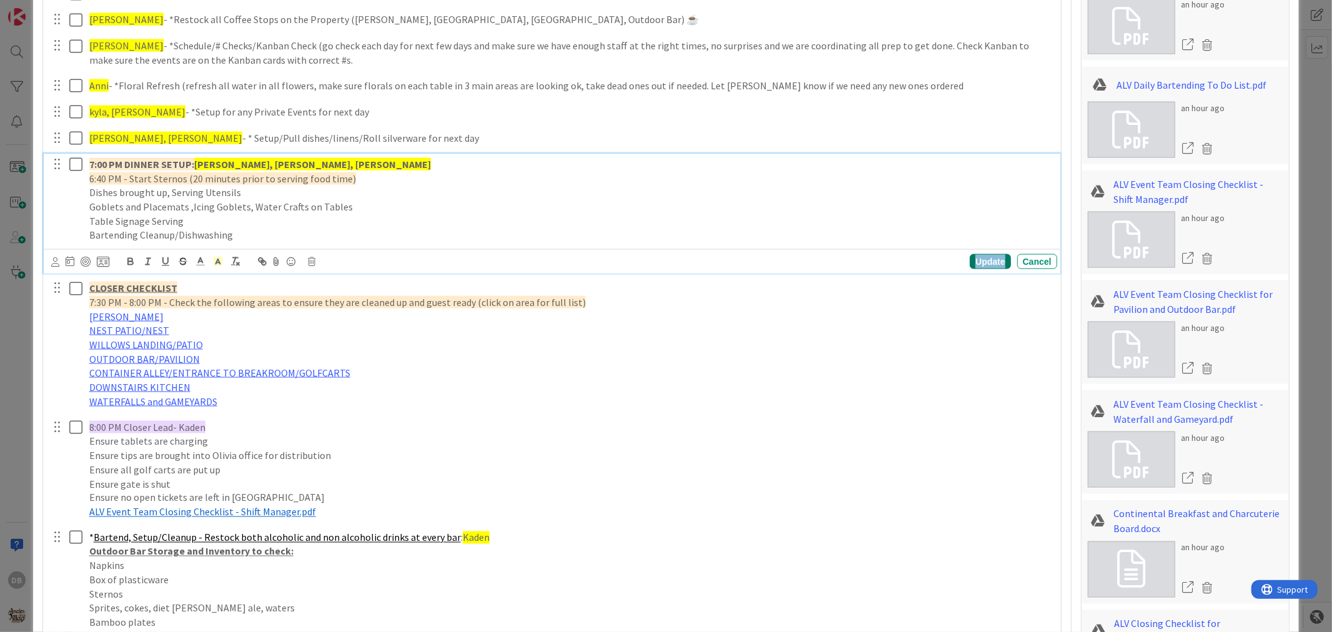
click at [982, 259] on div "Update" at bounding box center [990, 261] width 41 height 15
type textarea "x"
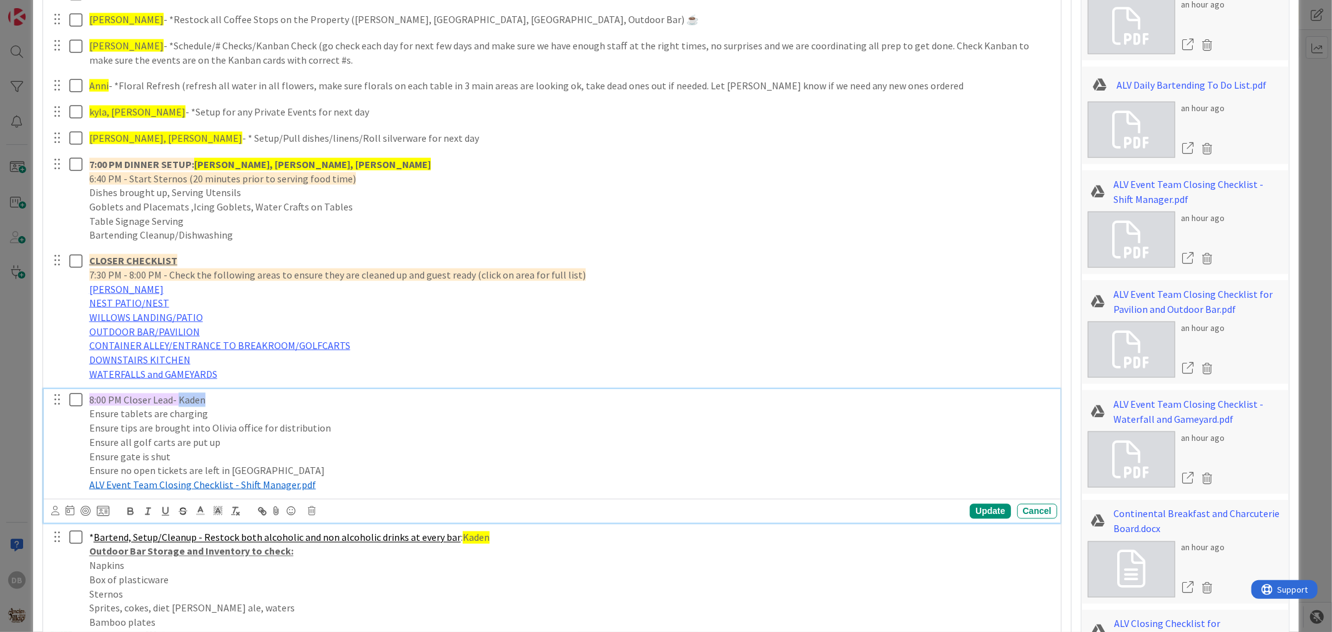
drag, startPoint x: 202, startPoint y: 398, endPoint x: 177, endPoint y: 397, distance: 25.0
click at [177, 397] on span "8:00 PM Closer Lead- Kaden" at bounding box center [147, 399] width 116 height 12
drag, startPoint x: 479, startPoint y: 541, endPoint x: 463, endPoint y: 539, distance: 16.4
click at [463, 539] on span "Kaden" at bounding box center [476, 537] width 27 height 12
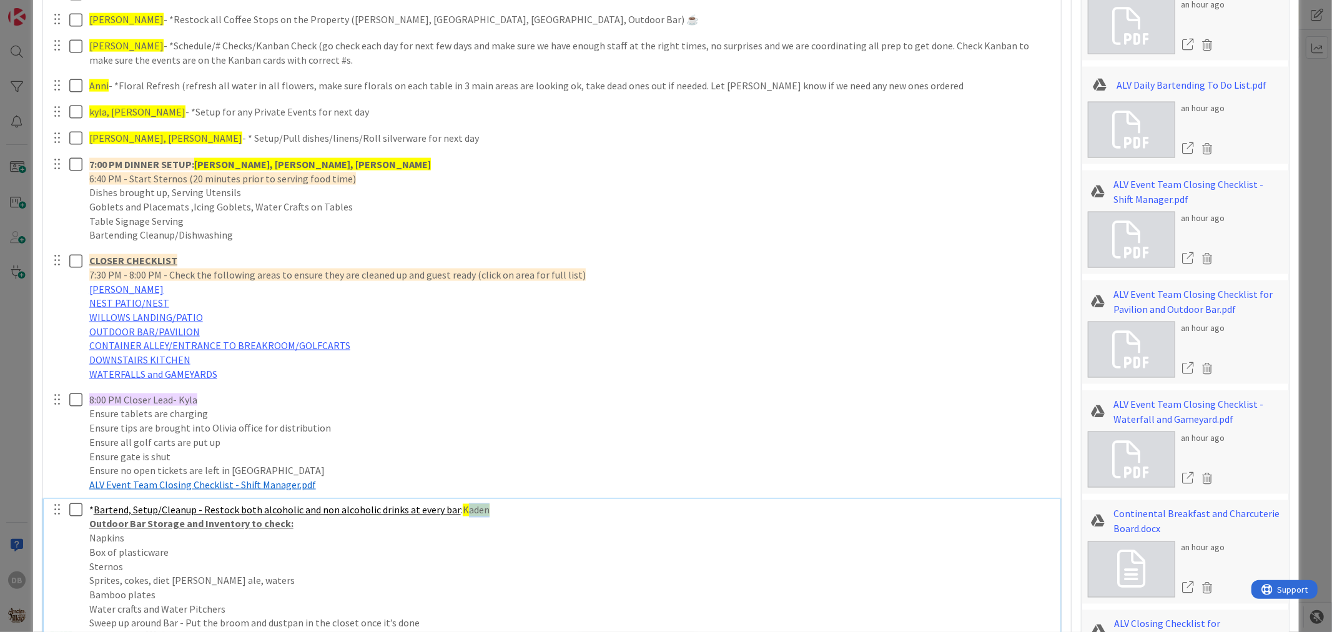
scroll to position [1476, 0]
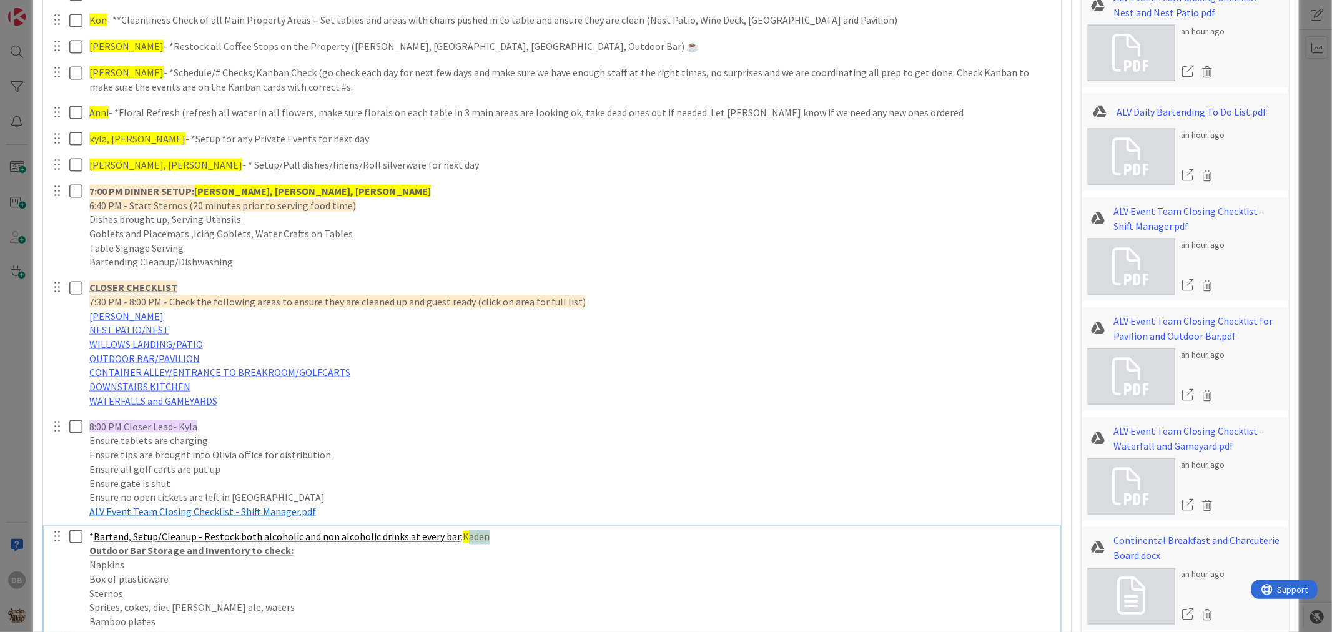
type textarea "x"
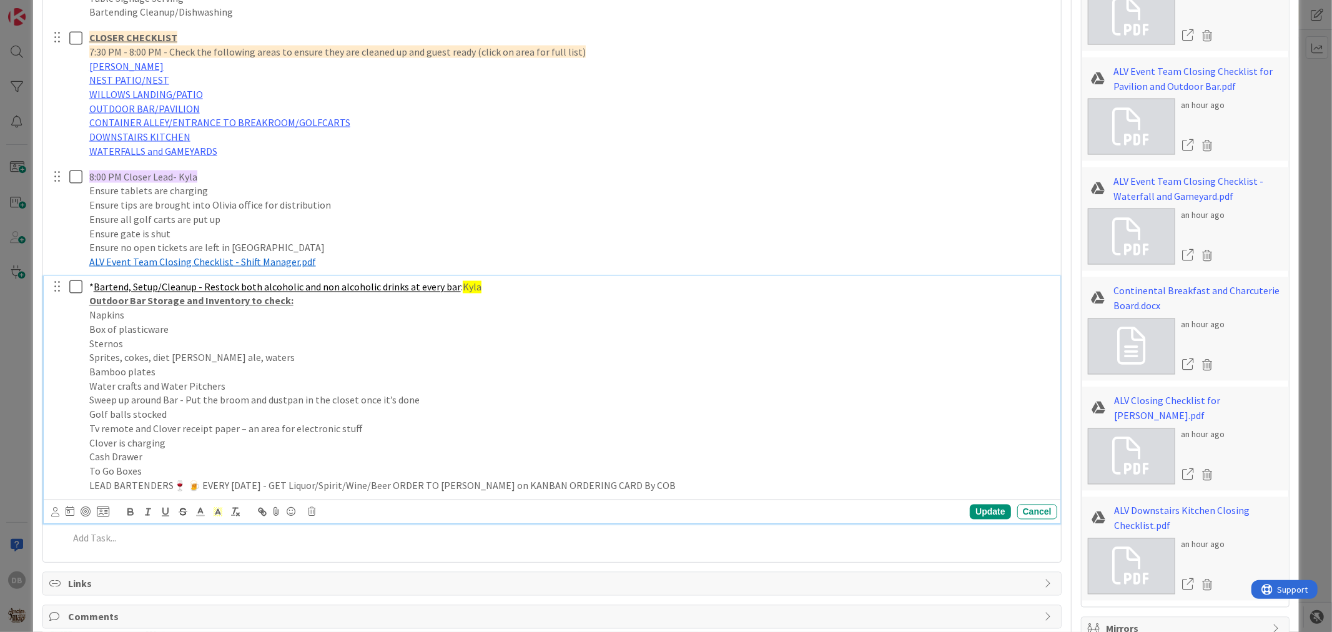
scroll to position [1754, 0]
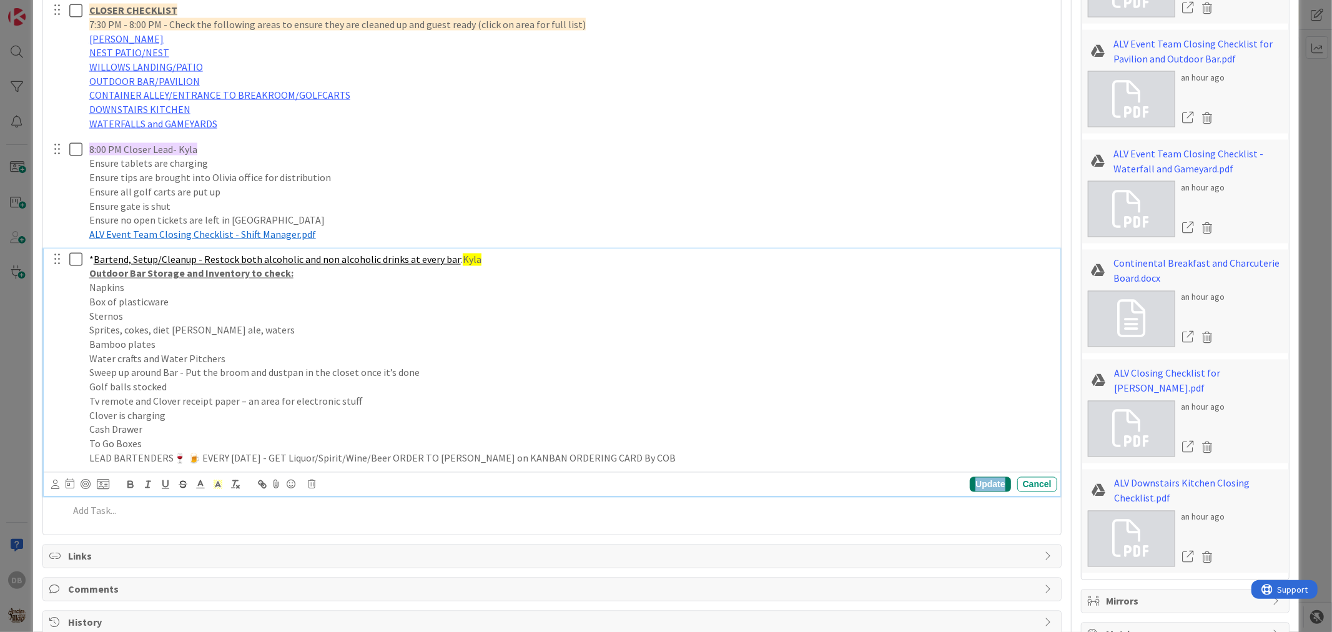
click at [975, 486] on div "Update" at bounding box center [990, 484] width 41 height 15
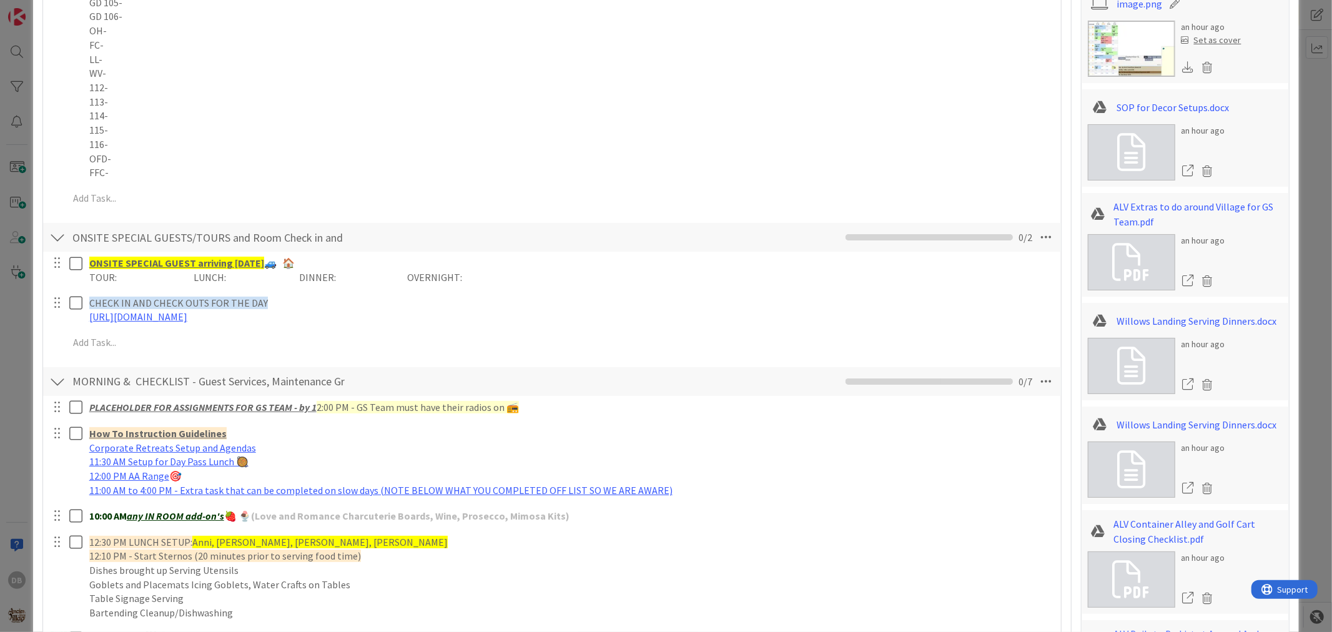
scroll to position [0, 0]
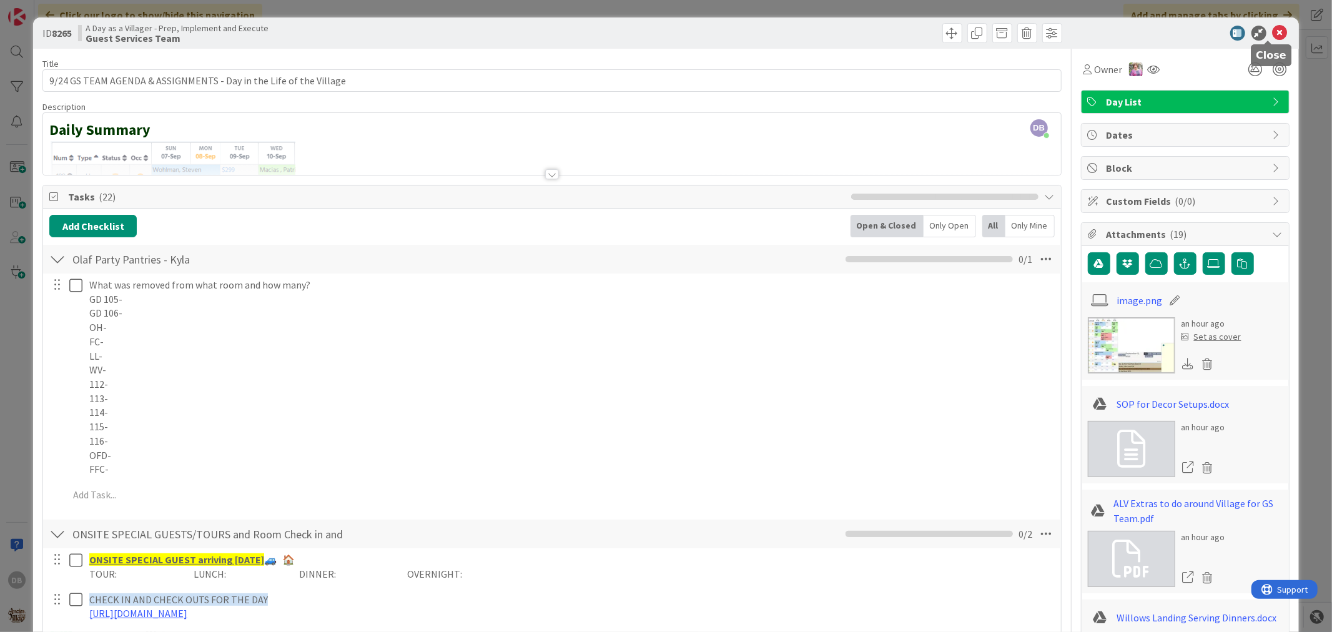
click at [1273, 32] on icon at bounding box center [1280, 33] width 15 height 15
type textarea "x"
